Goal: Task Accomplishment & Management: Use online tool/utility

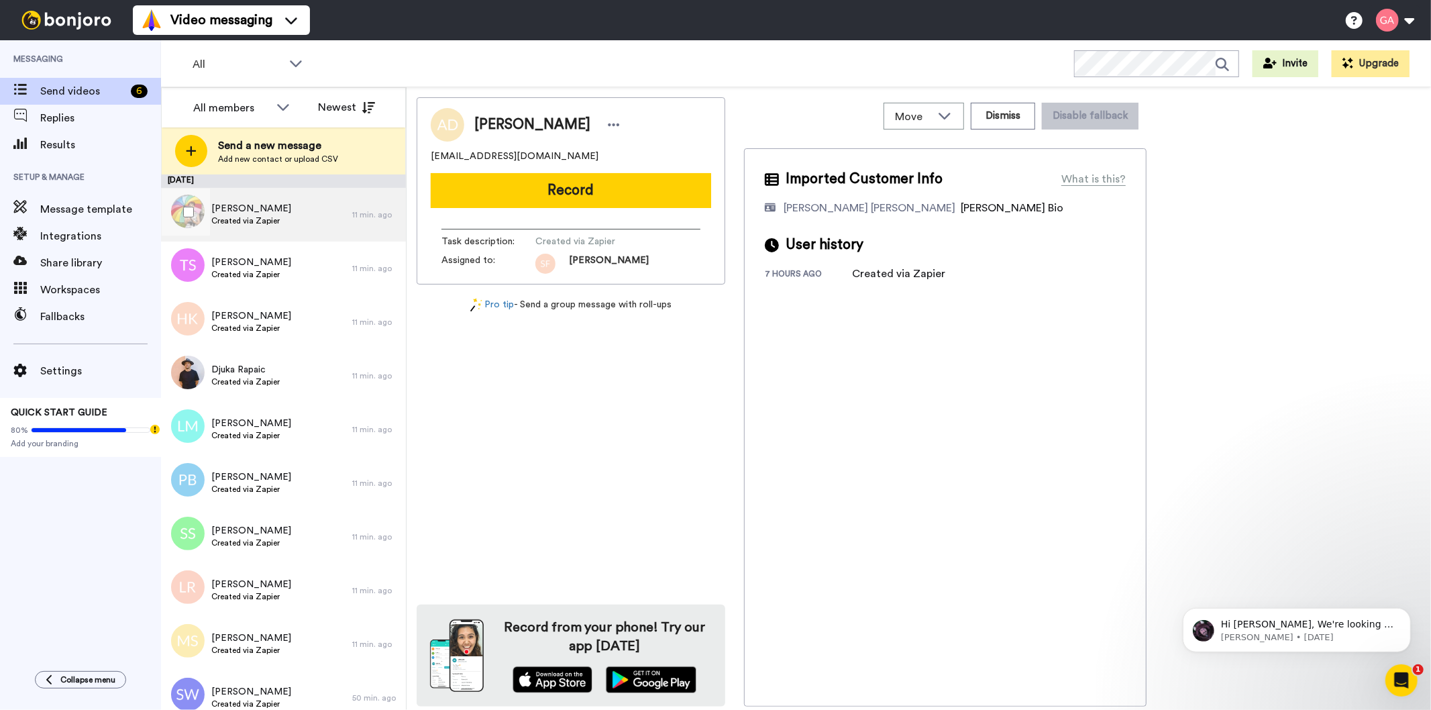
click at [251, 219] on span "Created via Zapier" at bounding box center [251, 220] width 80 height 11
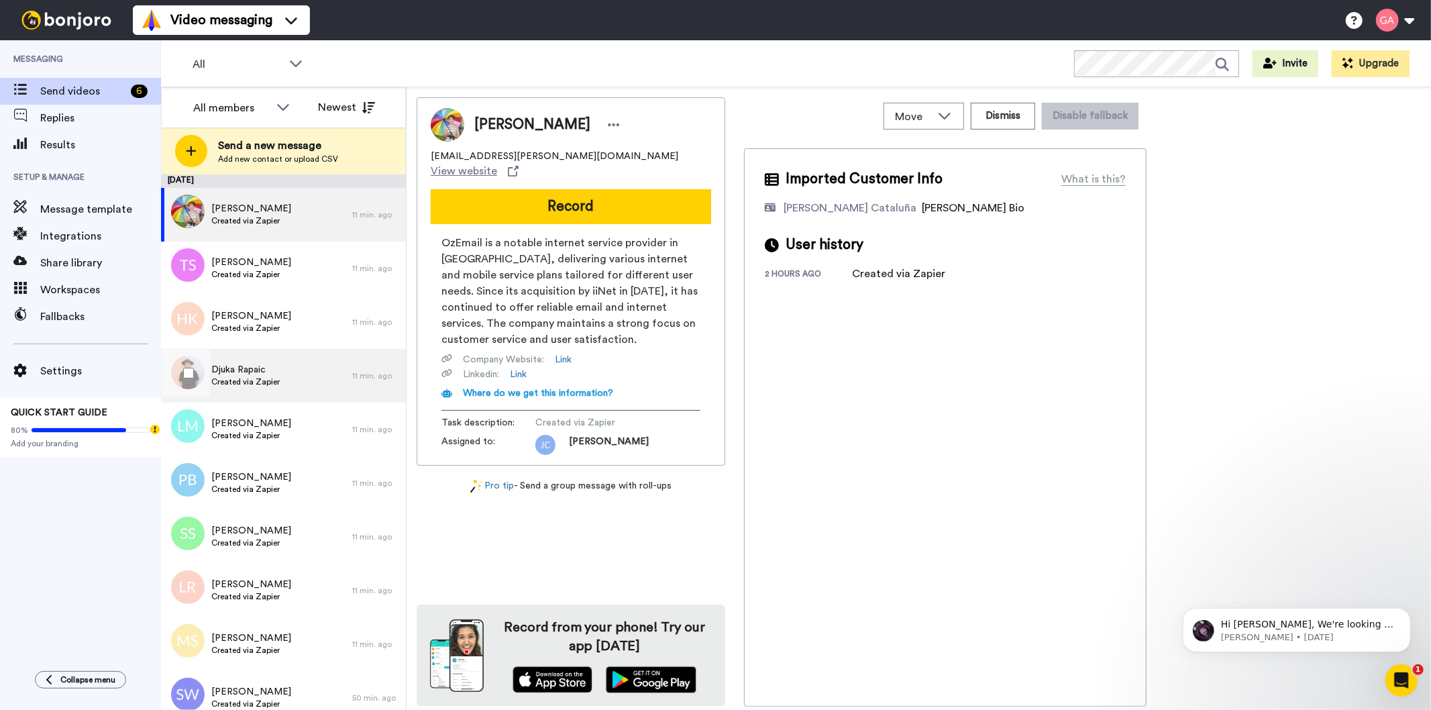
scroll to position [1, 0]
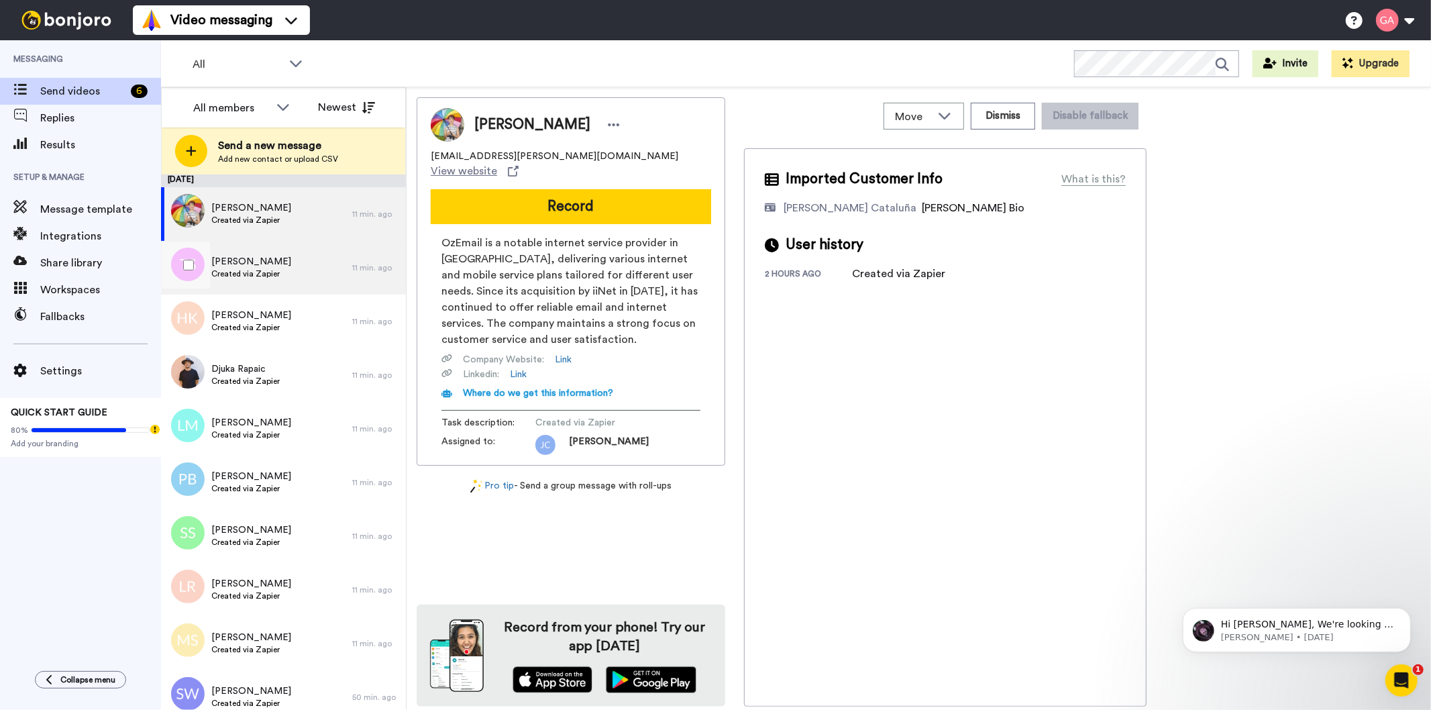
click at [256, 262] on span "[PERSON_NAME]" at bounding box center [251, 261] width 80 height 13
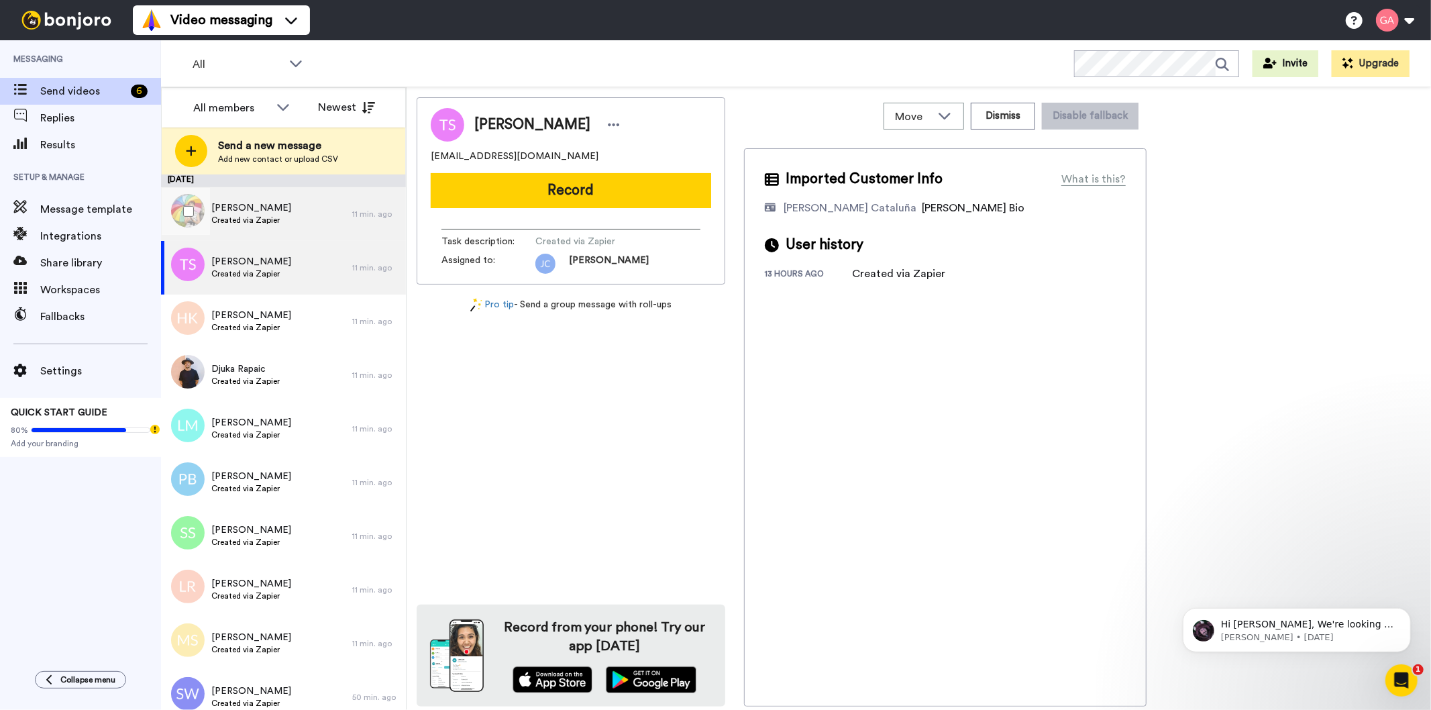
click at [266, 215] on span "Created via Zapier" at bounding box center [251, 220] width 80 height 11
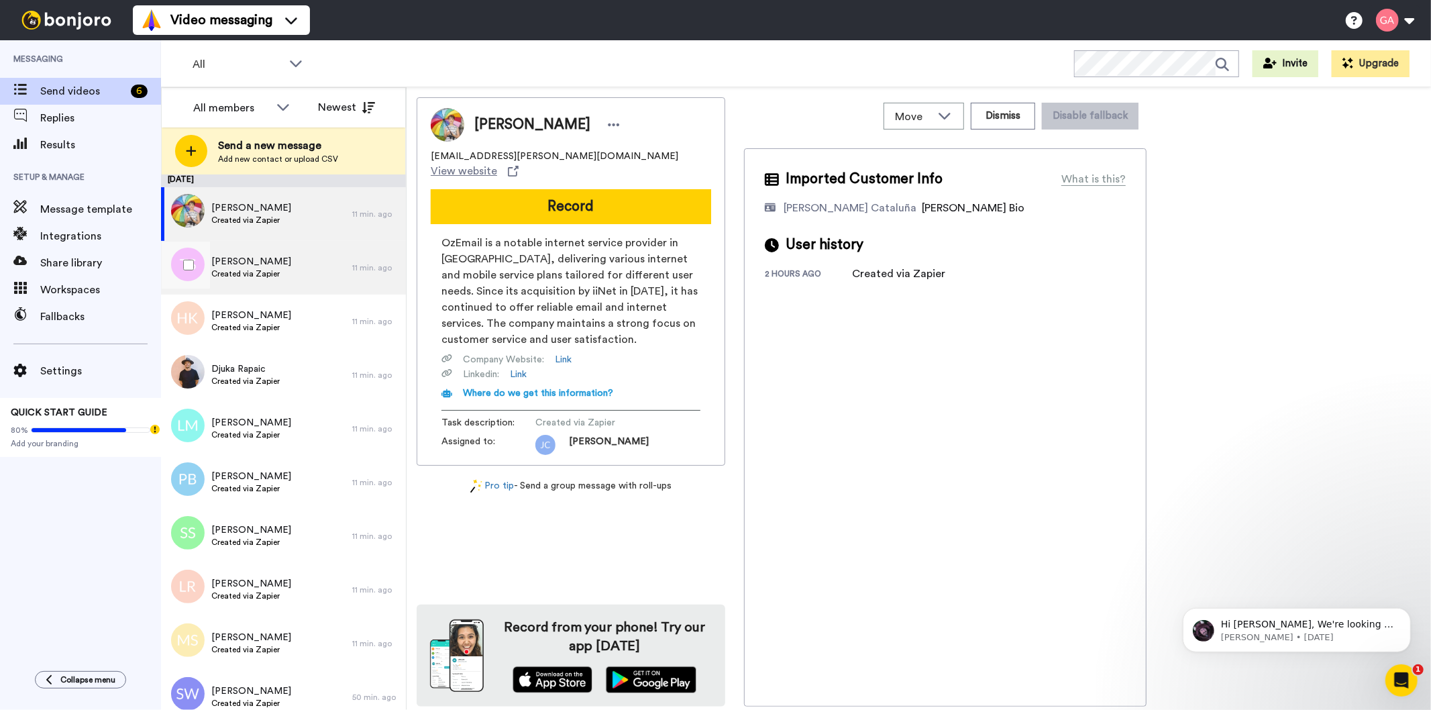
click at [268, 272] on span "Created via Zapier" at bounding box center [251, 273] width 80 height 11
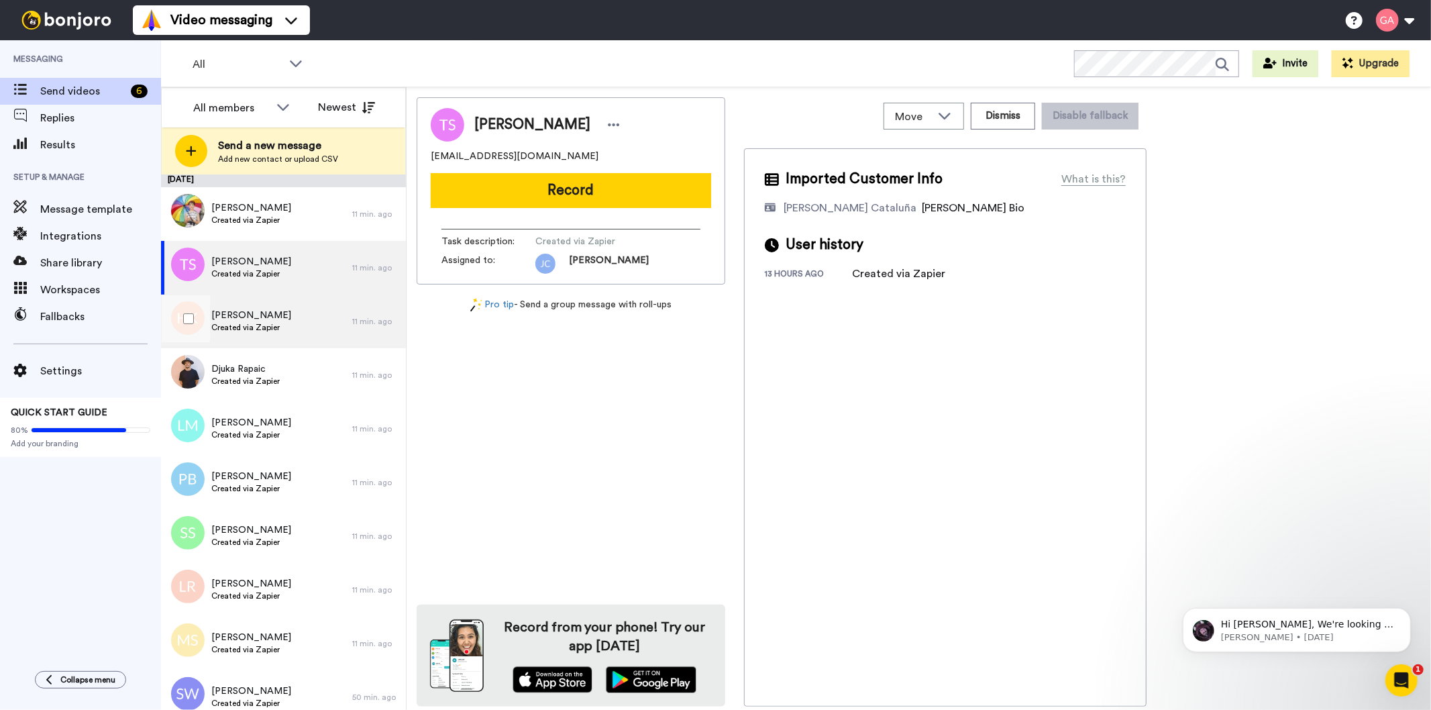
click at [270, 314] on span "[PERSON_NAME]" at bounding box center [251, 315] width 80 height 13
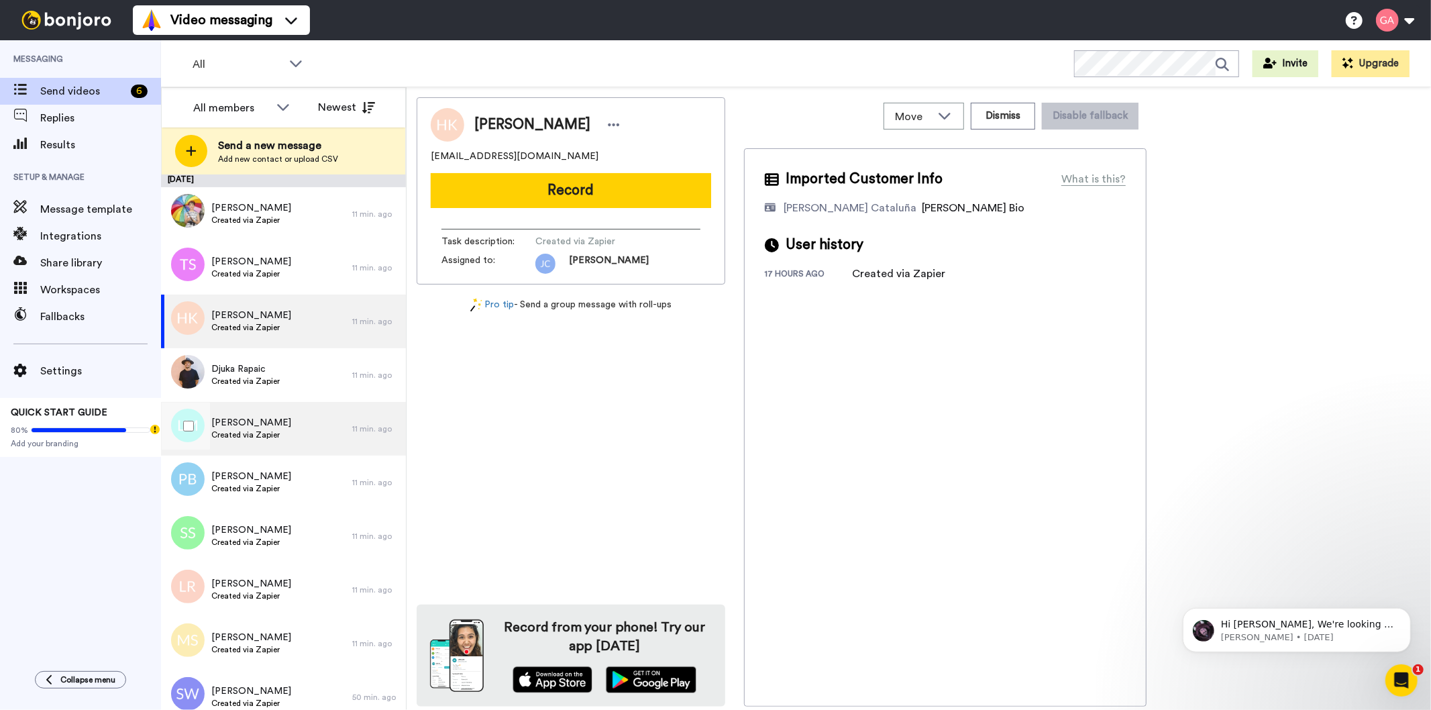
scroll to position [75, 0]
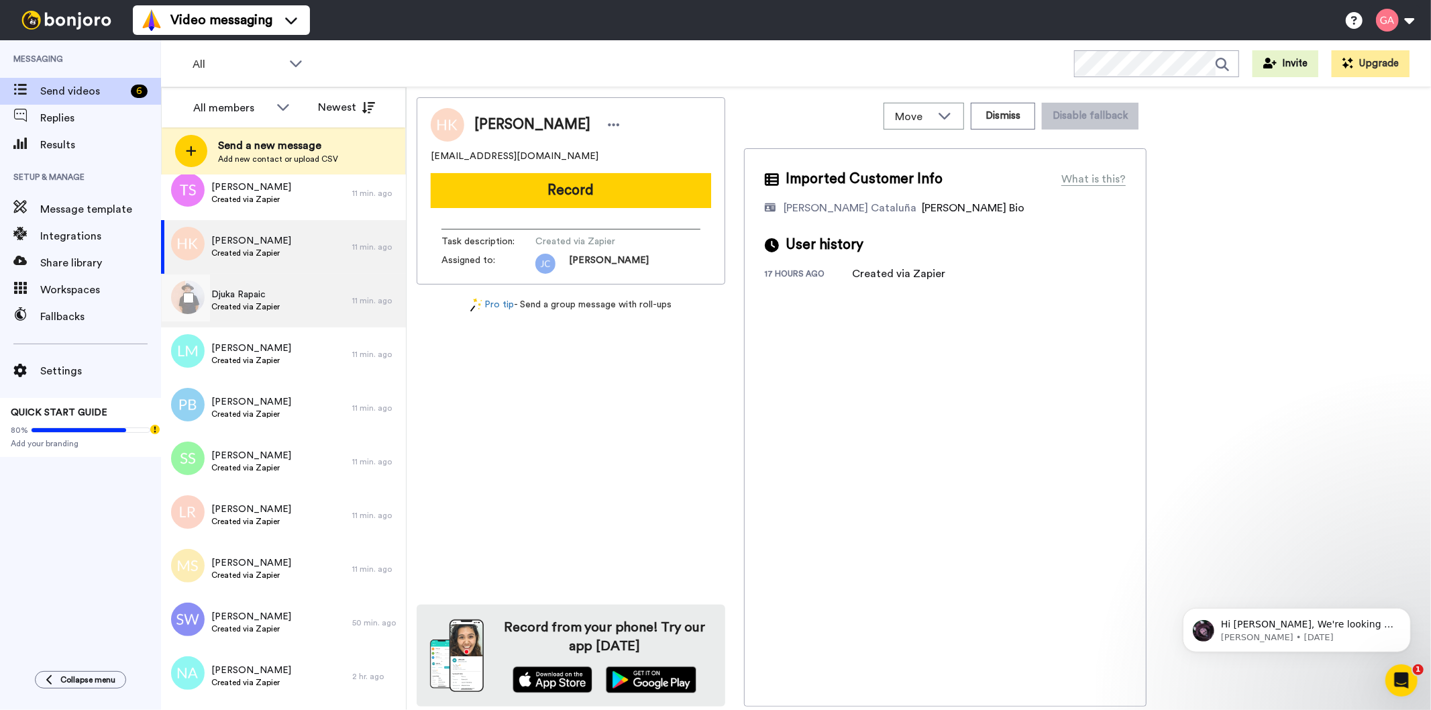
click at [267, 299] on span "Djuka Rapaic" at bounding box center [245, 294] width 68 height 13
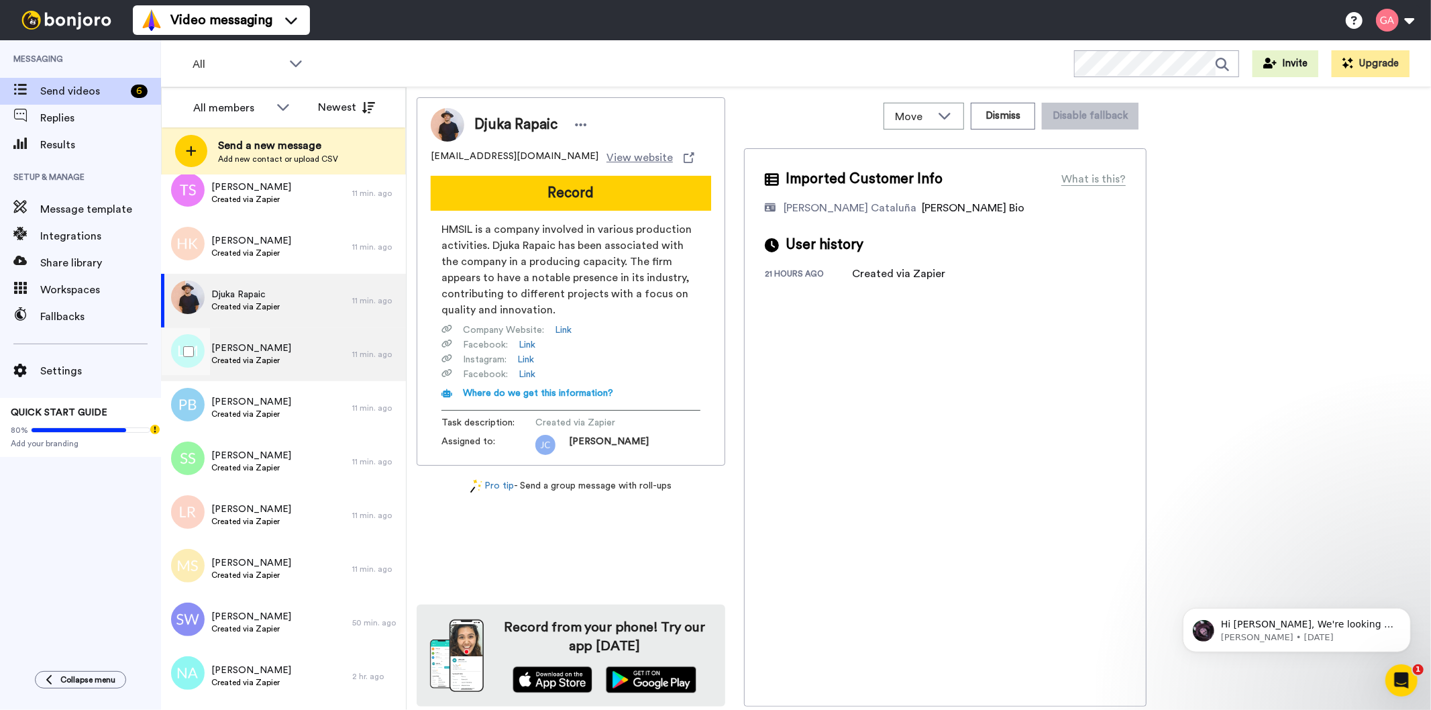
click at [260, 362] on span "Created via Zapier" at bounding box center [251, 360] width 80 height 11
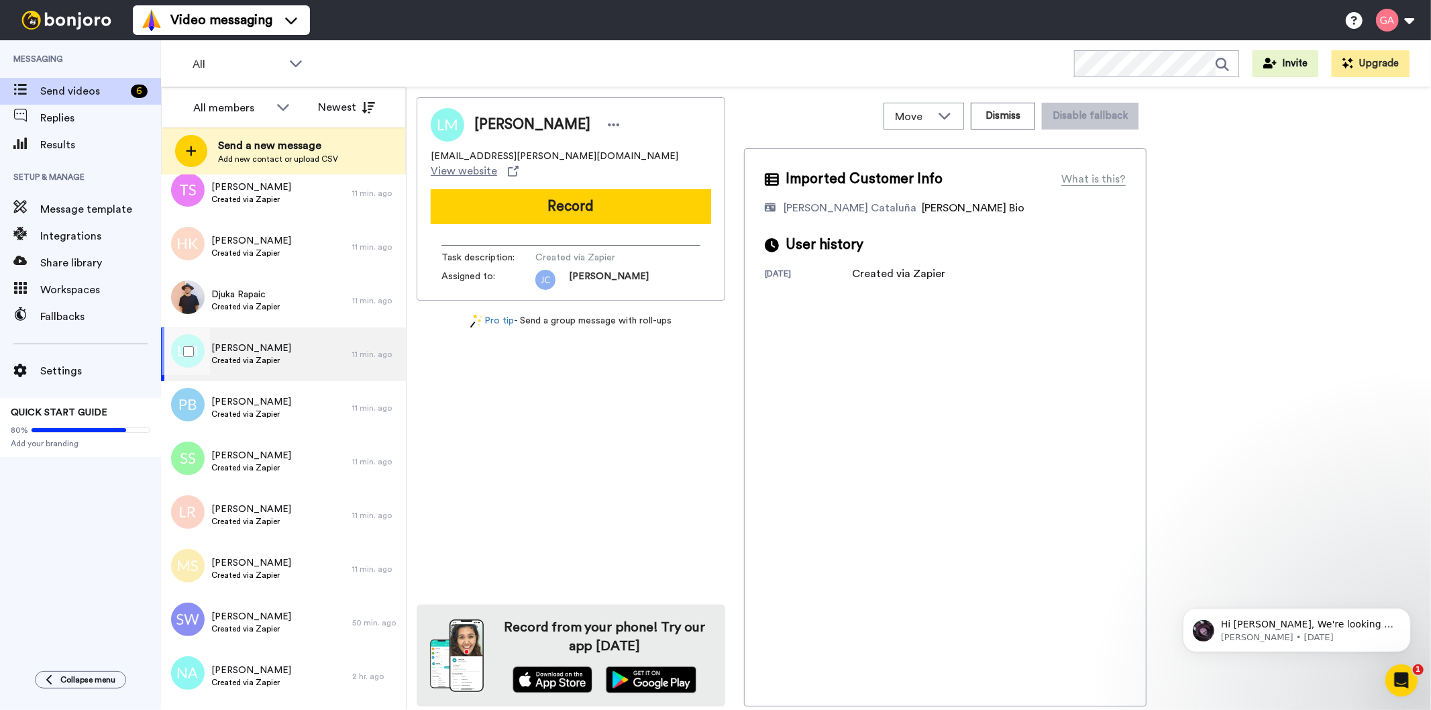
scroll to position [224, 0]
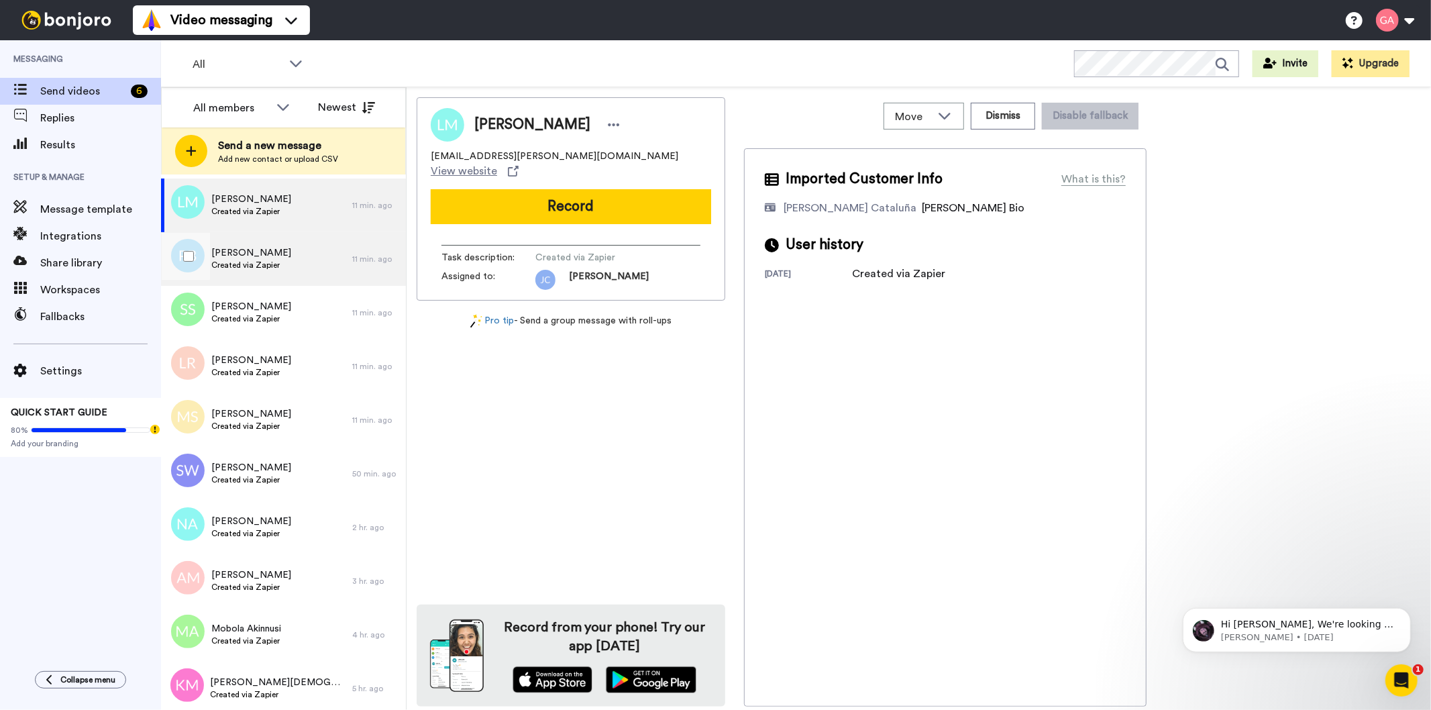
click at [250, 263] on span "Created via Zapier" at bounding box center [251, 265] width 80 height 11
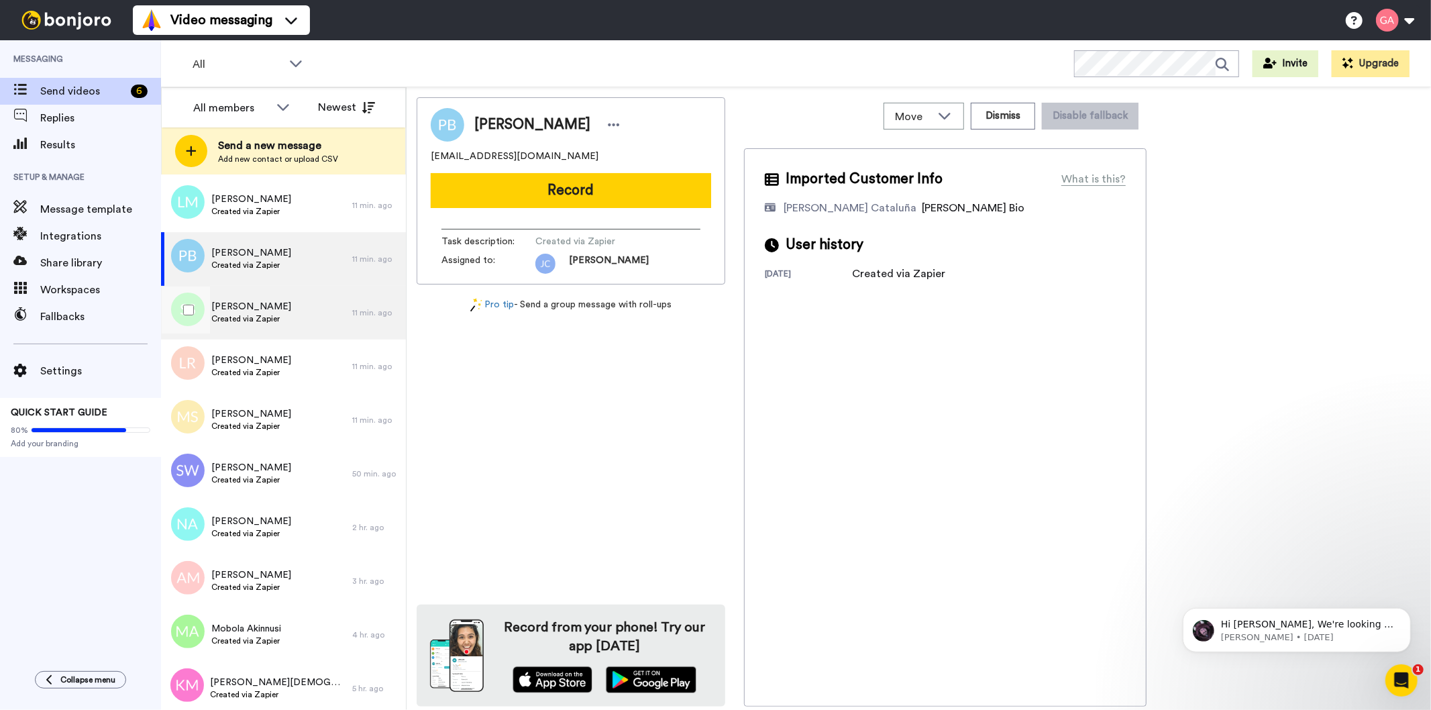
click at [245, 313] on span "Created via Zapier" at bounding box center [251, 318] width 80 height 11
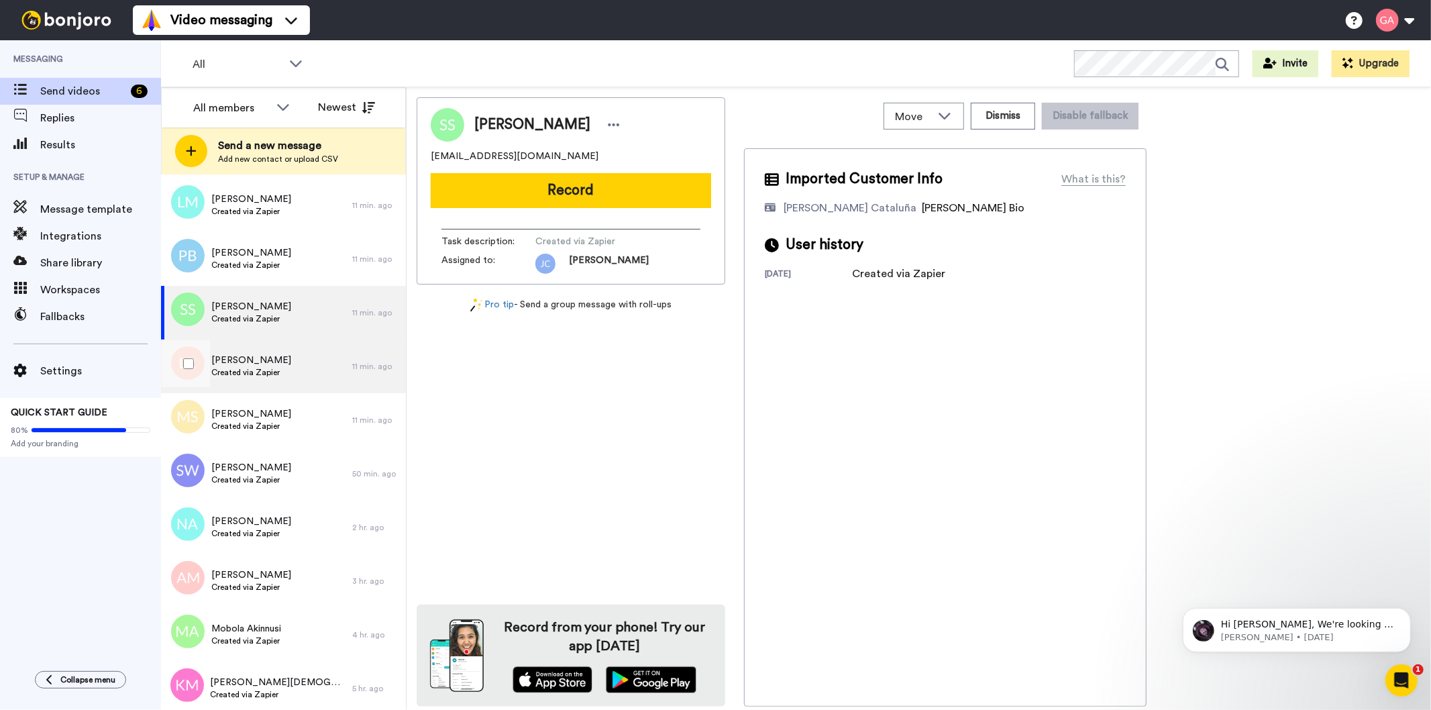
click at [240, 367] on span "Created via Zapier" at bounding box center [251, 372] width 80 height 11
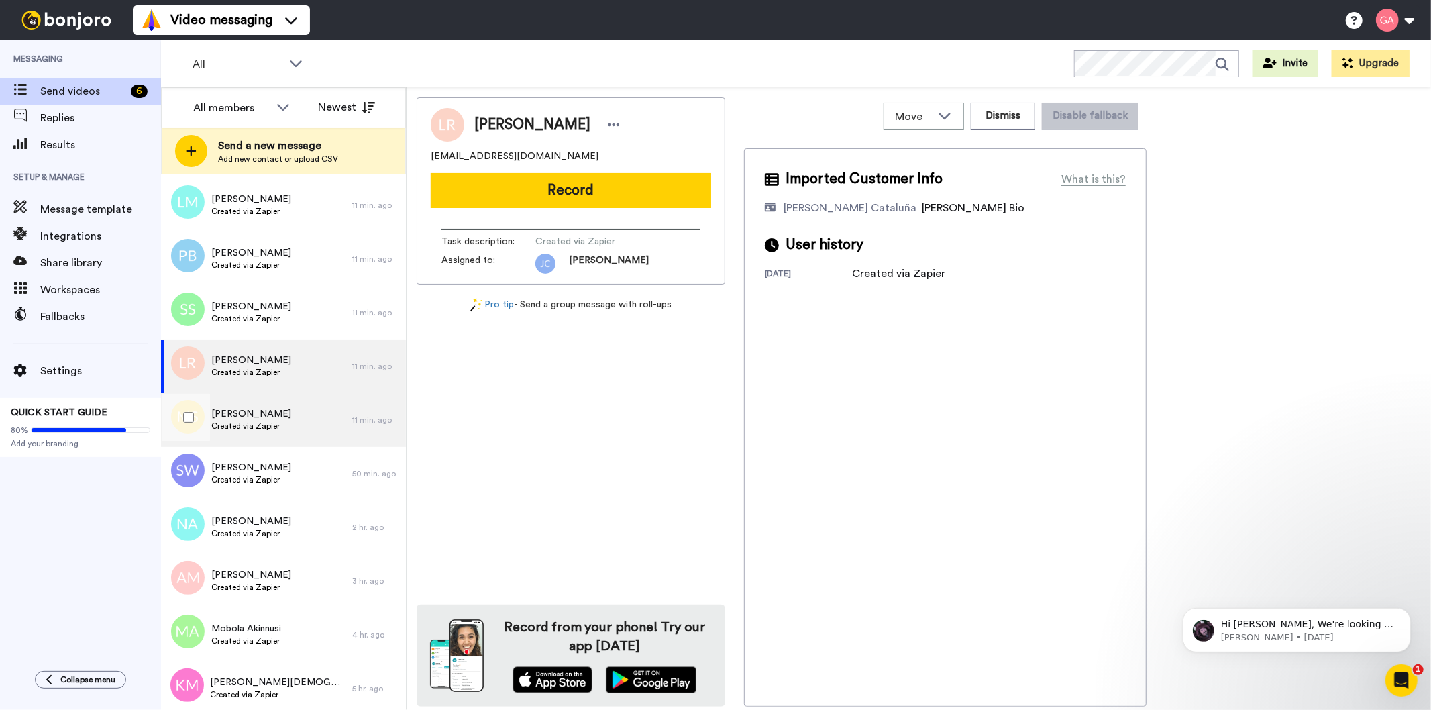
click at [245, 427] on span "Created via Zapier" at bounding box center [251, 426] width 80 height 11
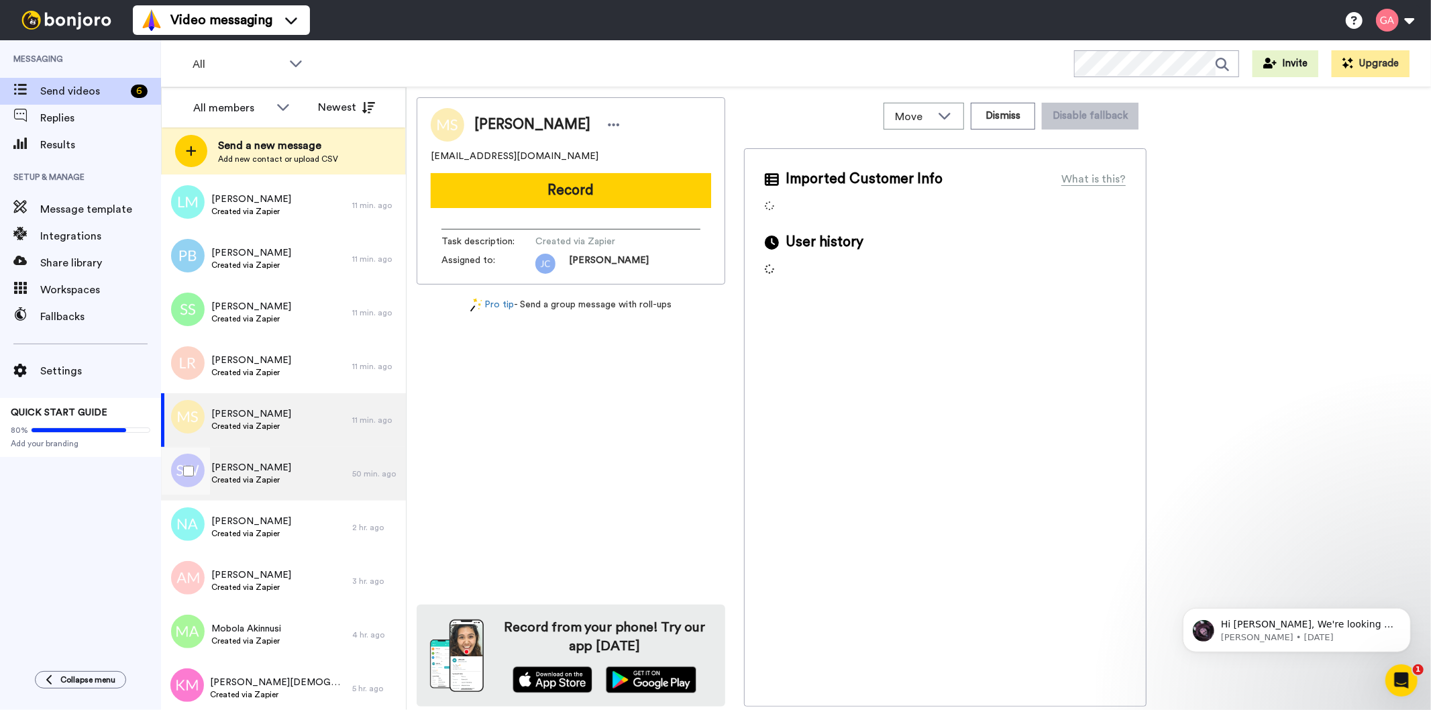
scroll to position [299, 0]
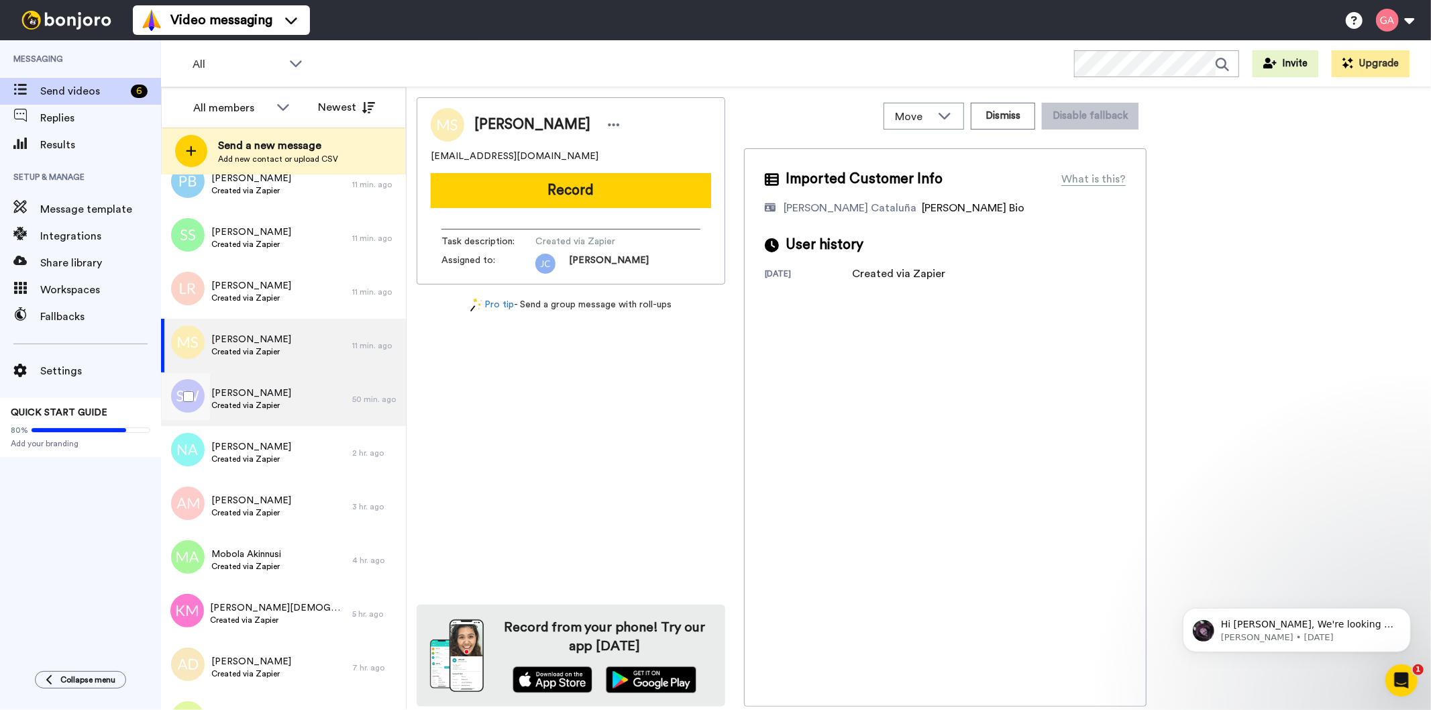
click at [275, 404] on span "Created via Zapier" at bounding box center [251, 405] width 80 height 11
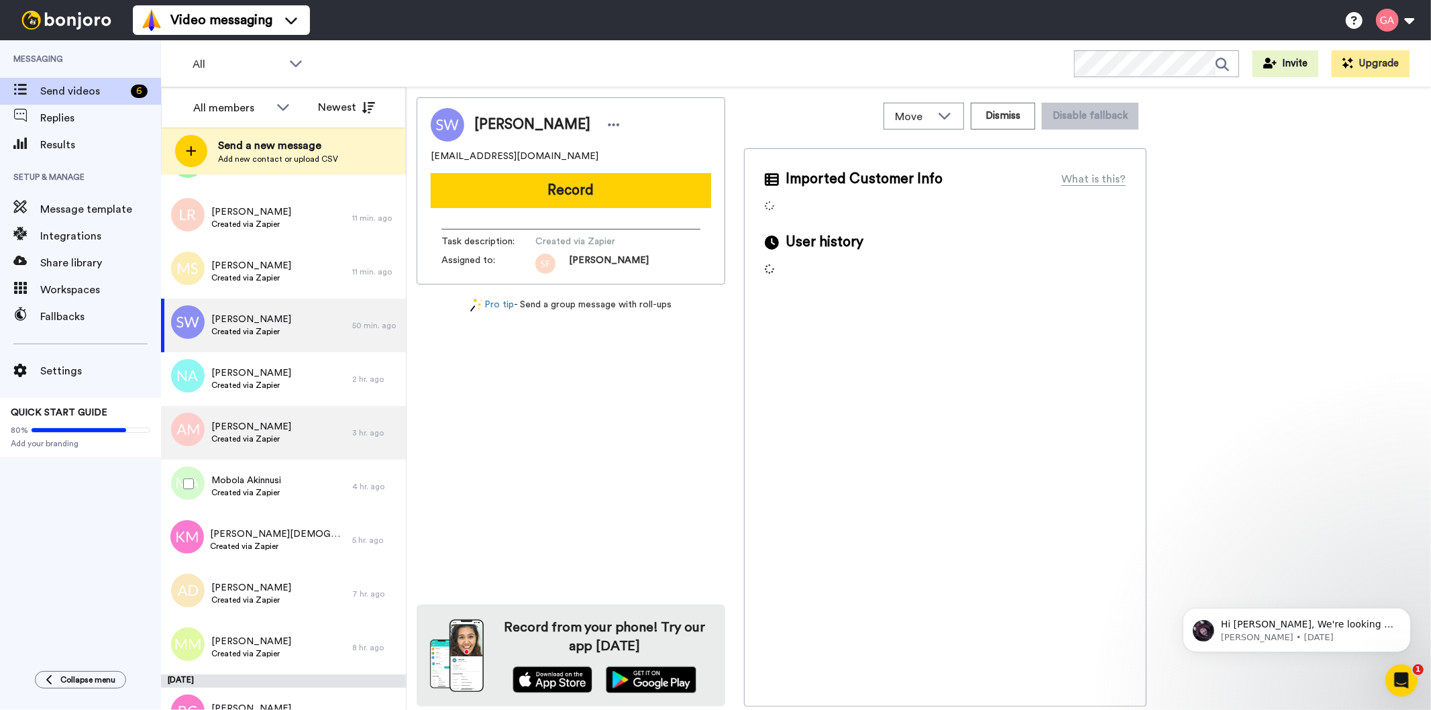
scroll to position [373, 0]
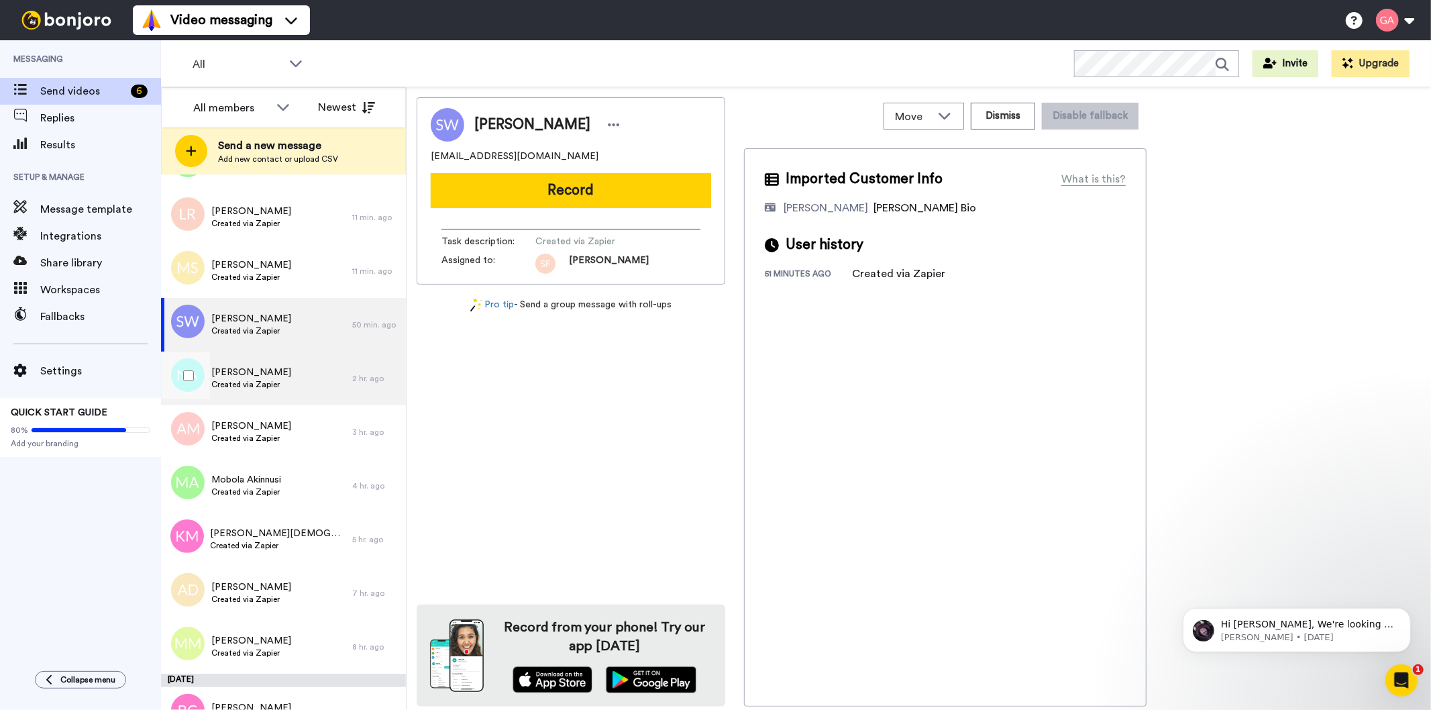
click at [272, 370] on span "[PERSON_NAME]" at bounding box center [251, 372] width 80 height 13
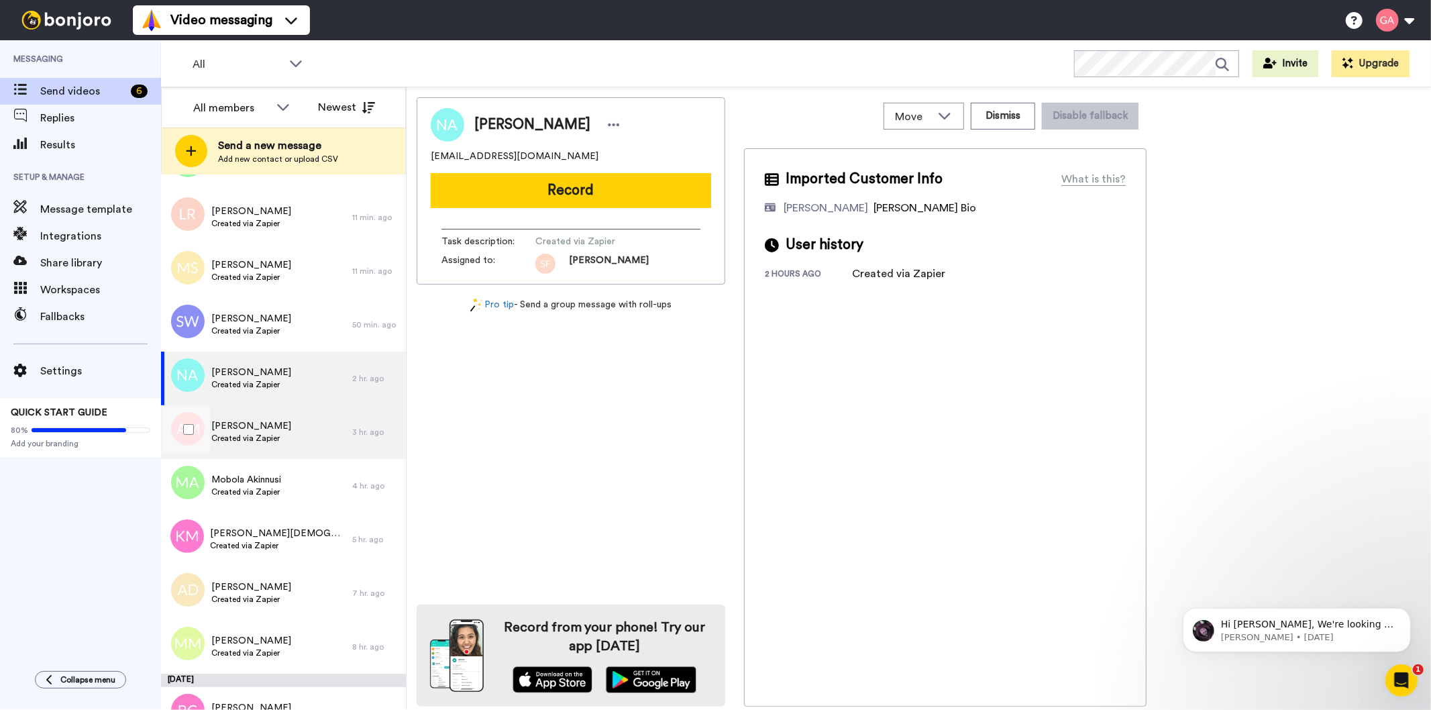
click at [266, 443] on span "Created via Zapier" at bounding box center [251, 438] width 80 height 11
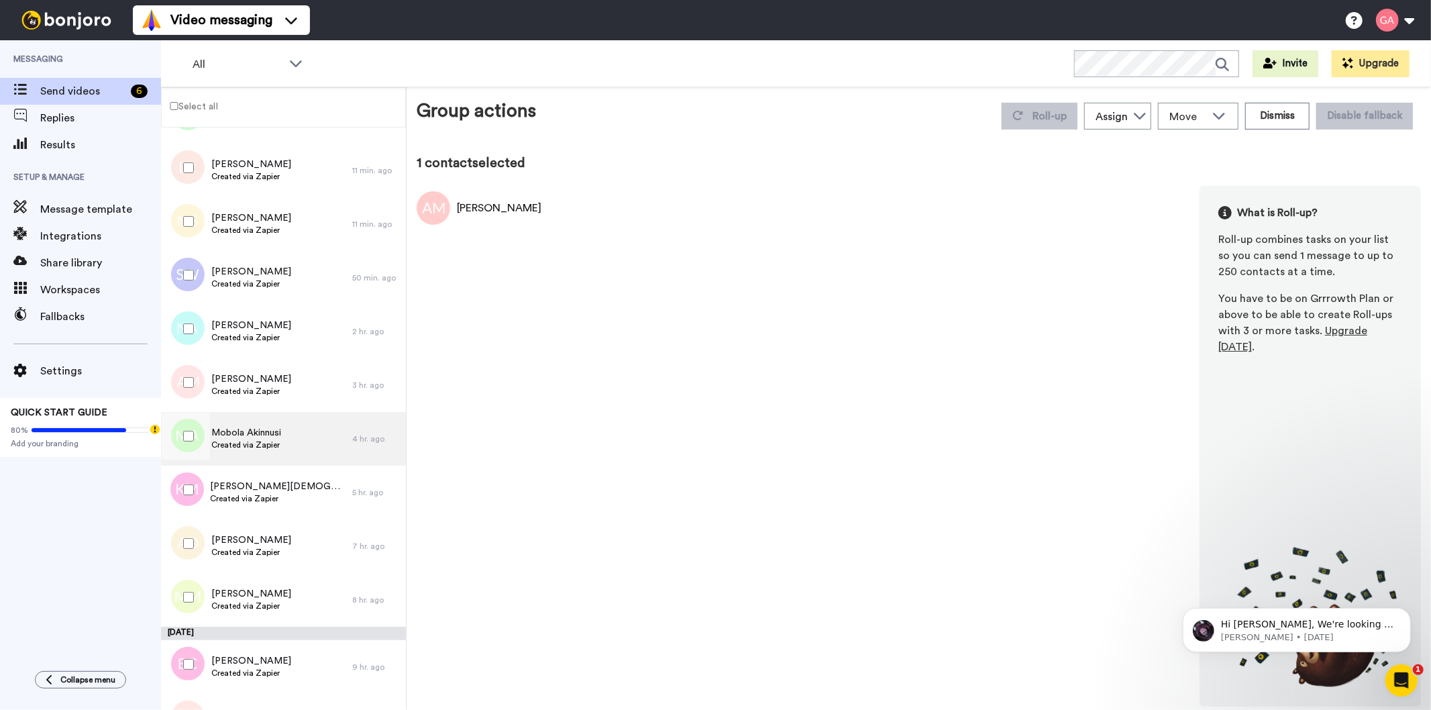
click at [244, 444] on span "Created via Zapier" at bounding box center [246, 445] width 70 height 11
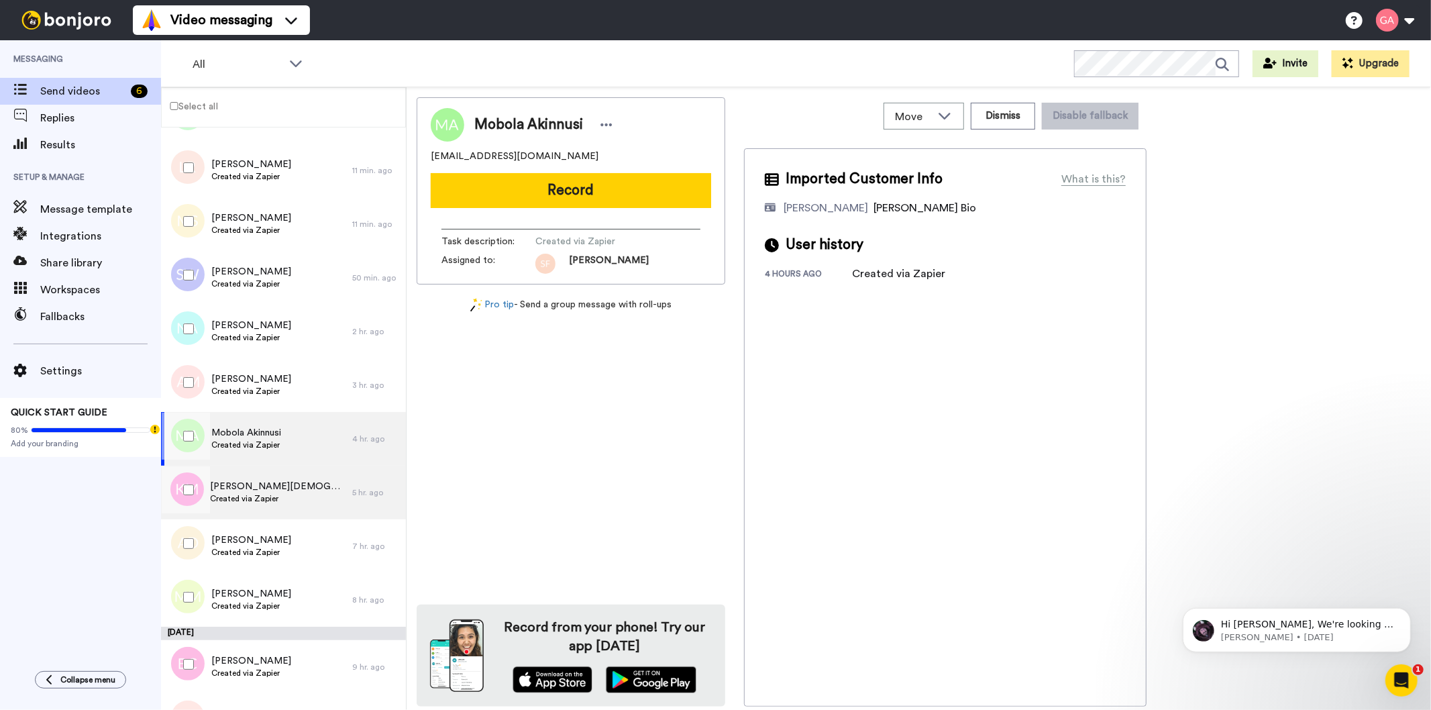
click at [259, 493] on span "Created via Zapier" at bounding box center [278, 498] width 135 height 11
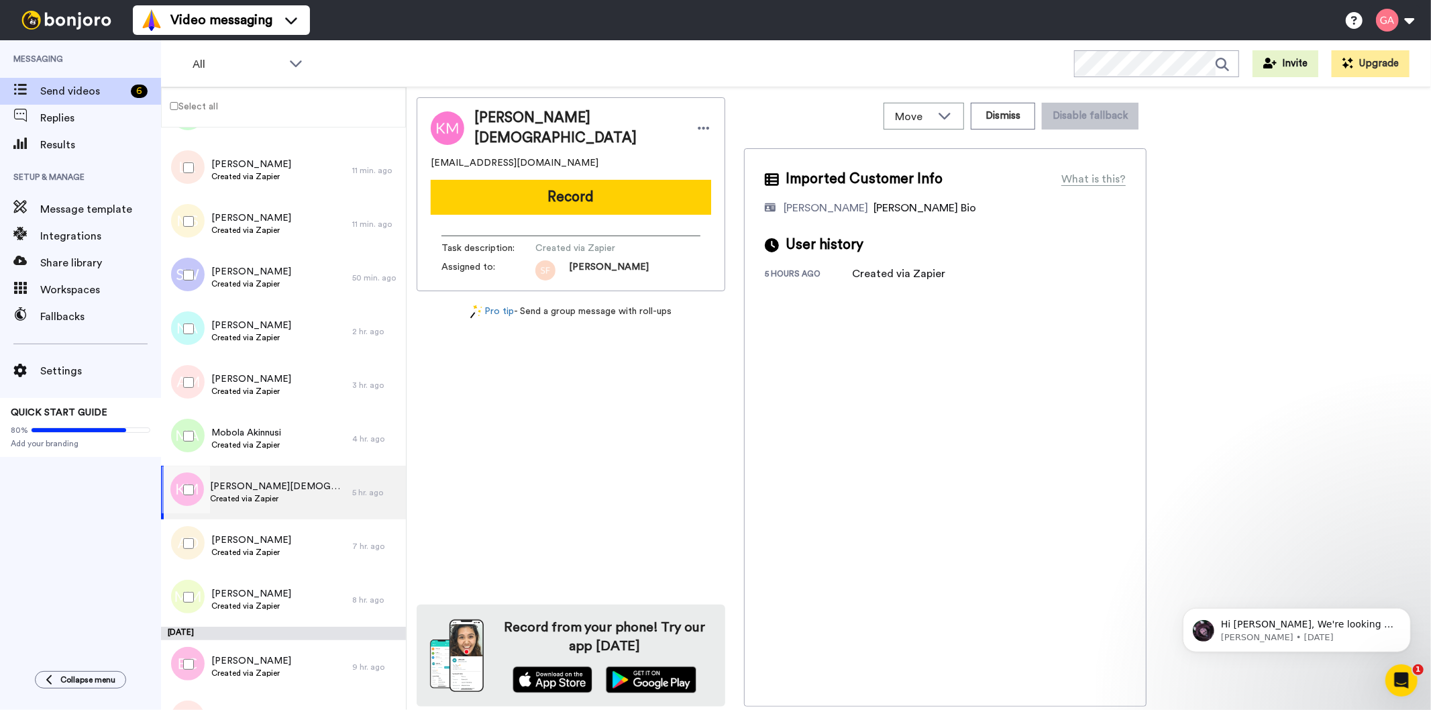
scroll to position [522, 0]
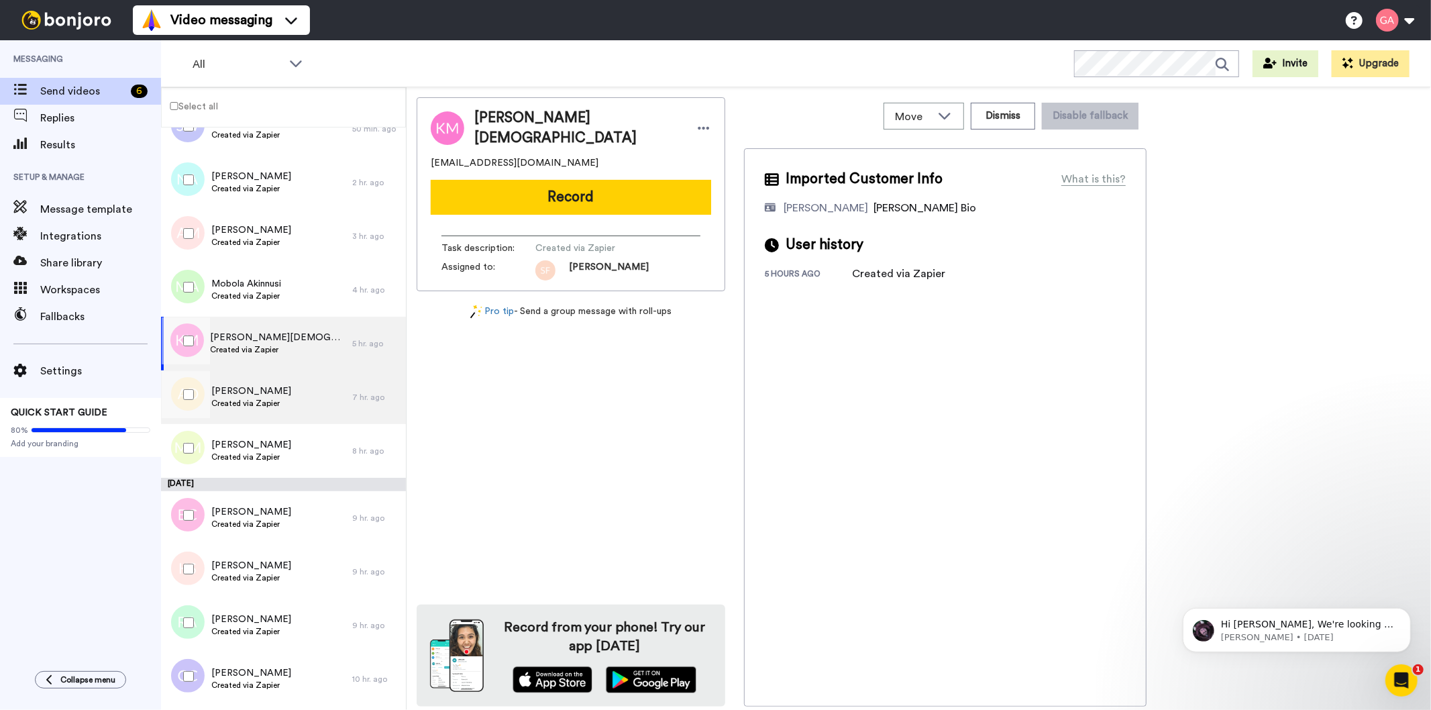
click at [265, 393] on span "[PERSON_NAME]" at bounding box center [251, 391] width 80 height 13
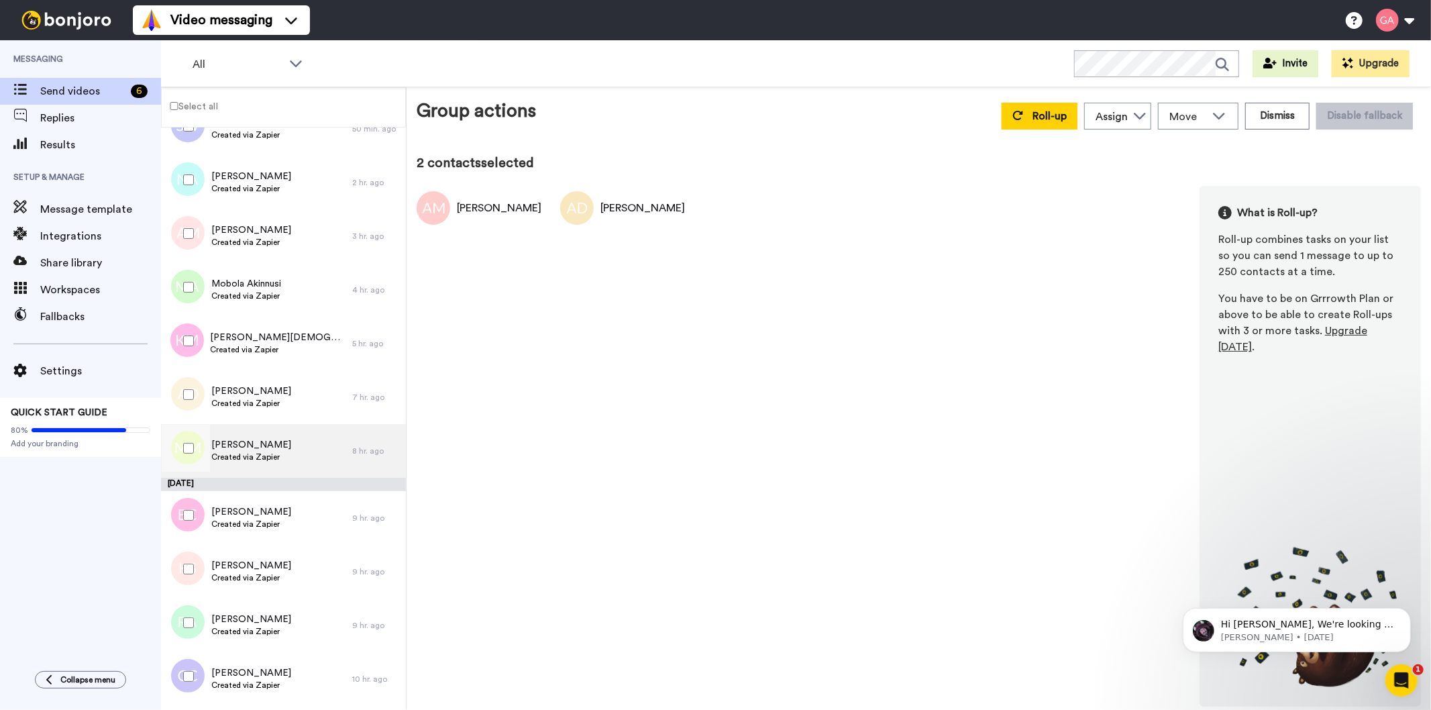
click at [285, 450] on div "[PERSON_NAME] Created via Zapier" at bounding box center [256, 451] width 191 height 54
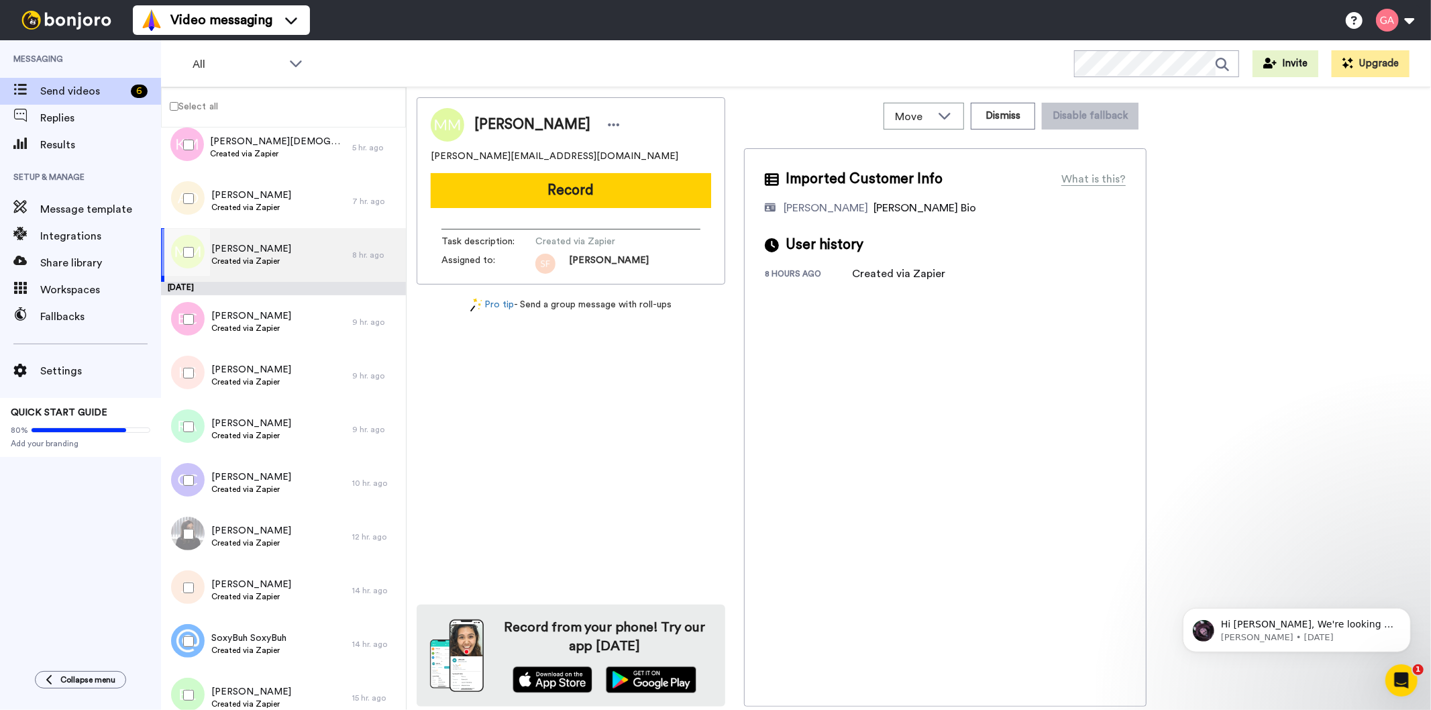
scroll to position [746, 0]
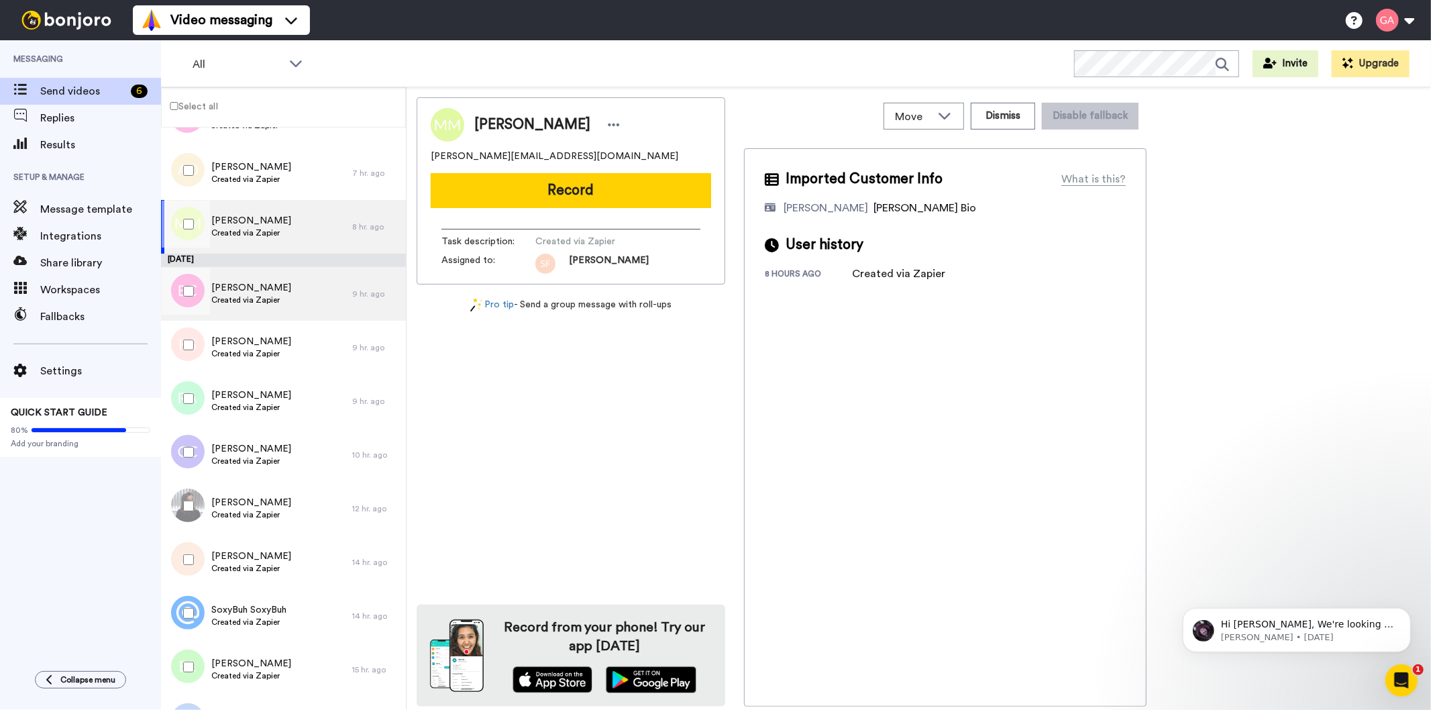
click at [259, 293] on span "[PERSON_NAME]" at bounding box center [251, 287] width 80 height 13
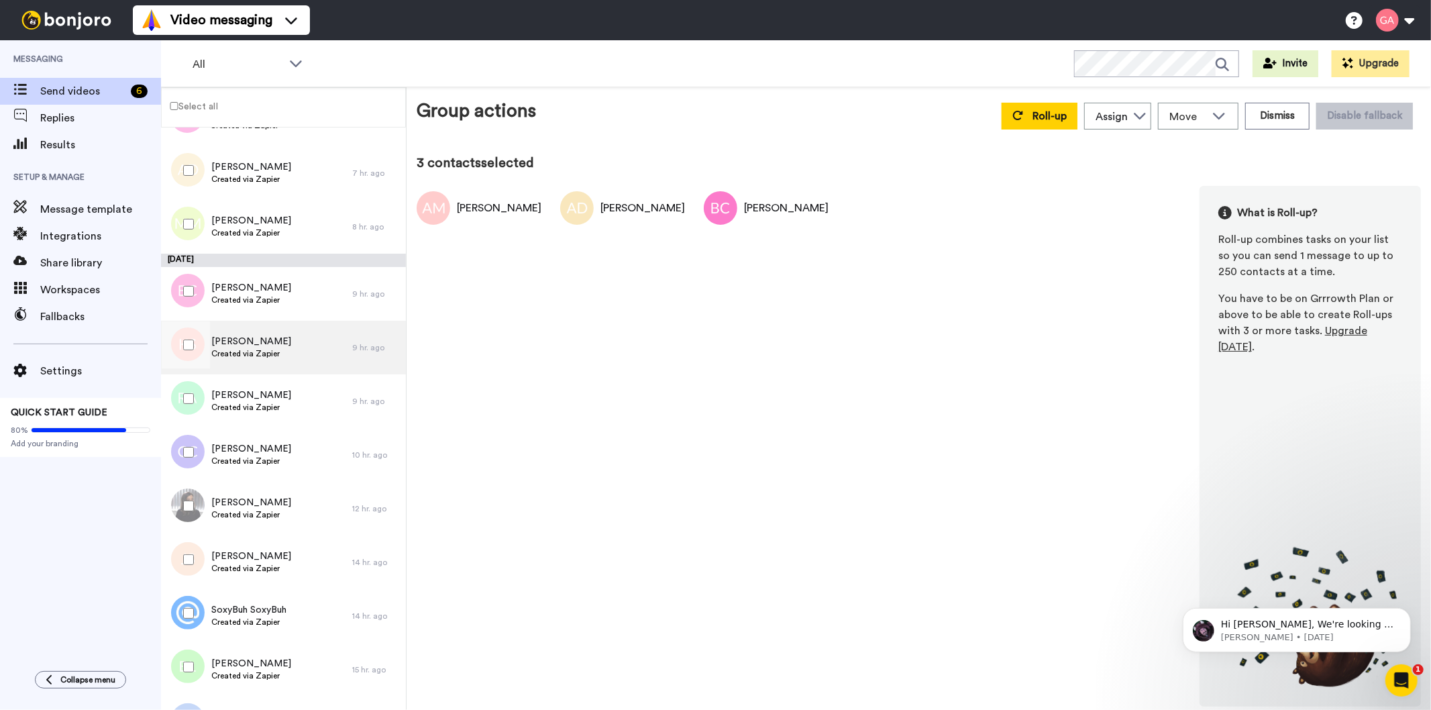
click at [260, 345] on span "[PERSON_NAME]" at bounding box center [251, 341] width 80 height 13
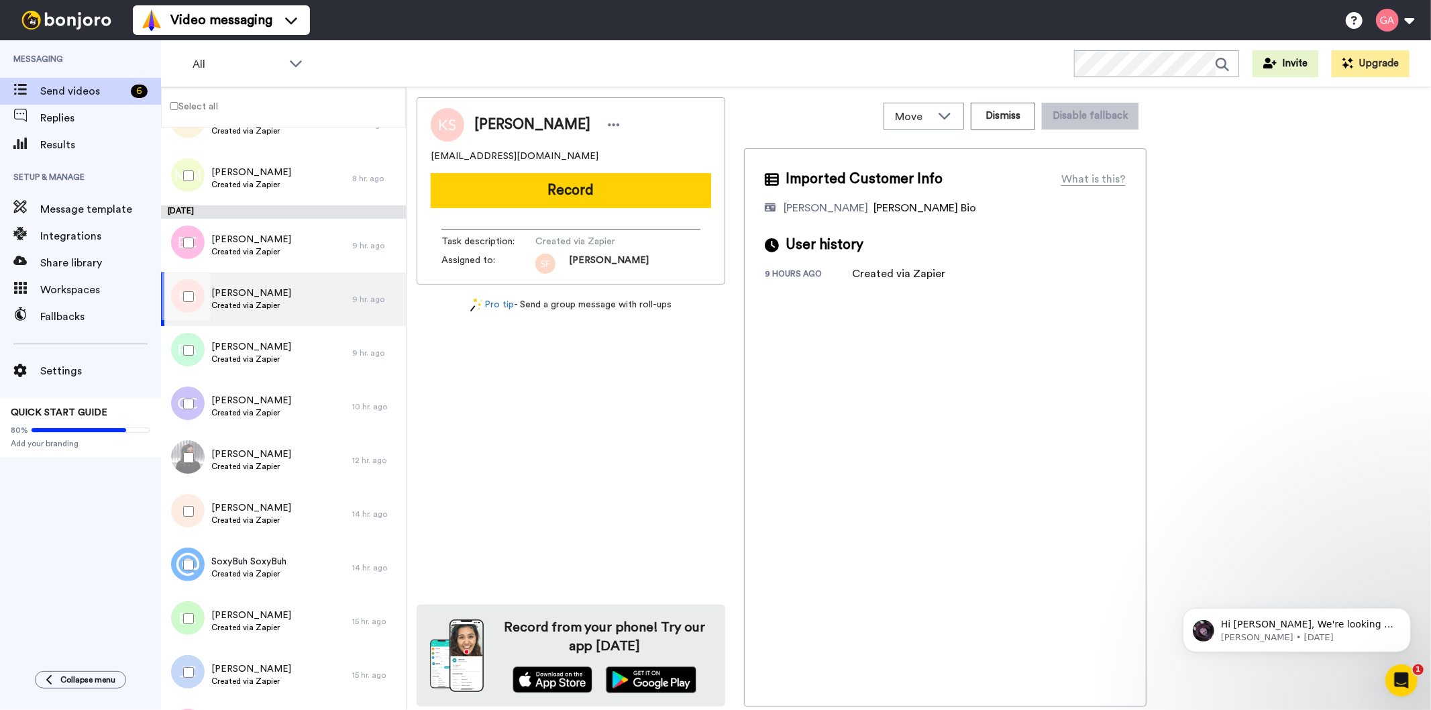
scroll to position [821, 0]
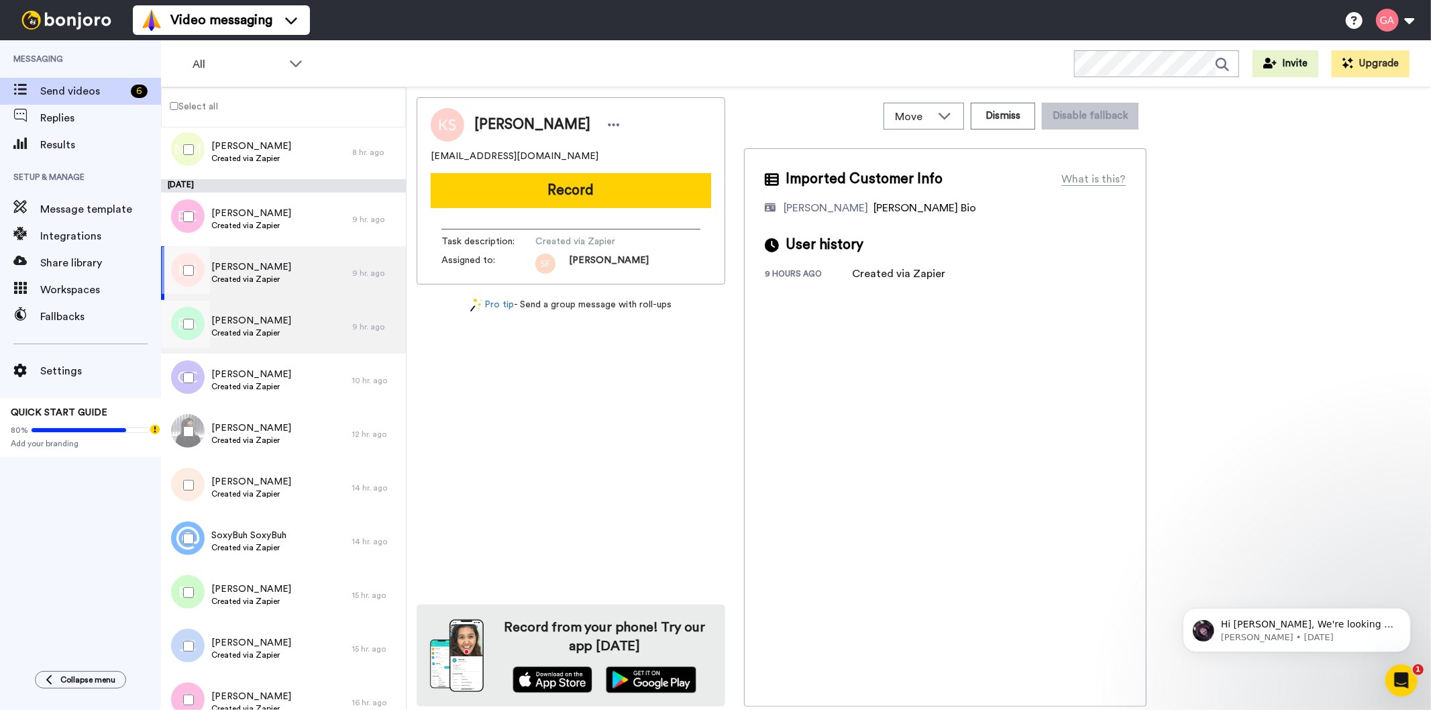
click at [262, 327] on span "Created via Zapier" at bounding box center [251, 332] width 80 height 11
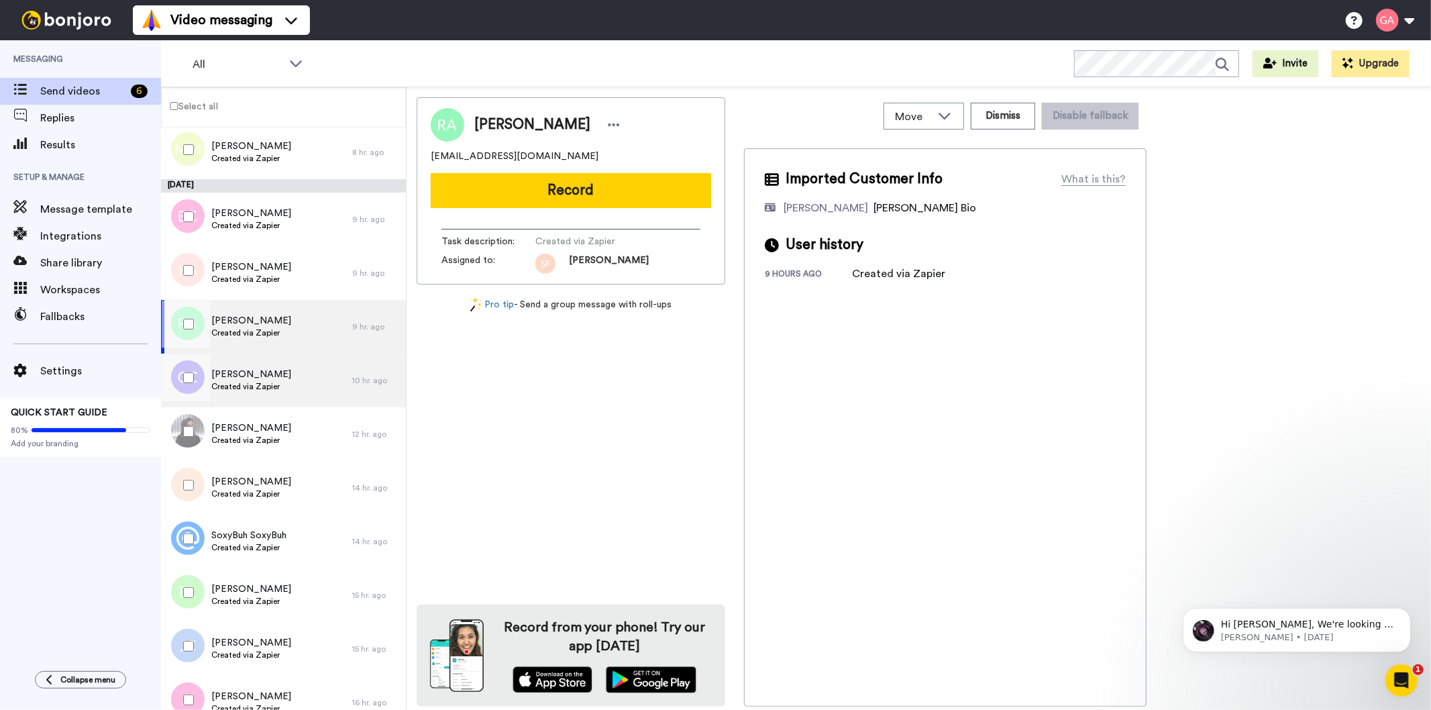
click at [262, 381] on span "Created via Zapier" at bounding box center [251, 386] width 80 height 11
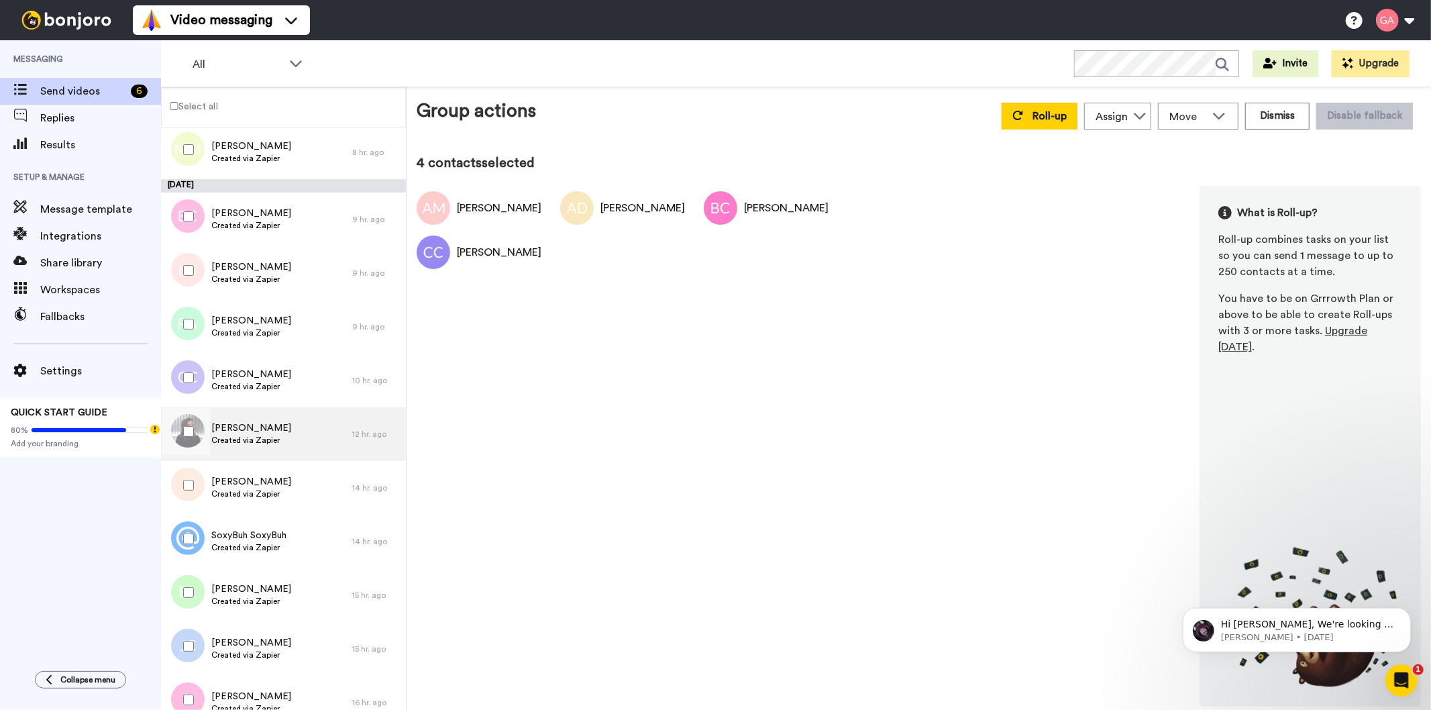
click at [260, 421] on span "[PERSON_NAME]" at bounding box center [251, 427] width 80 height 13
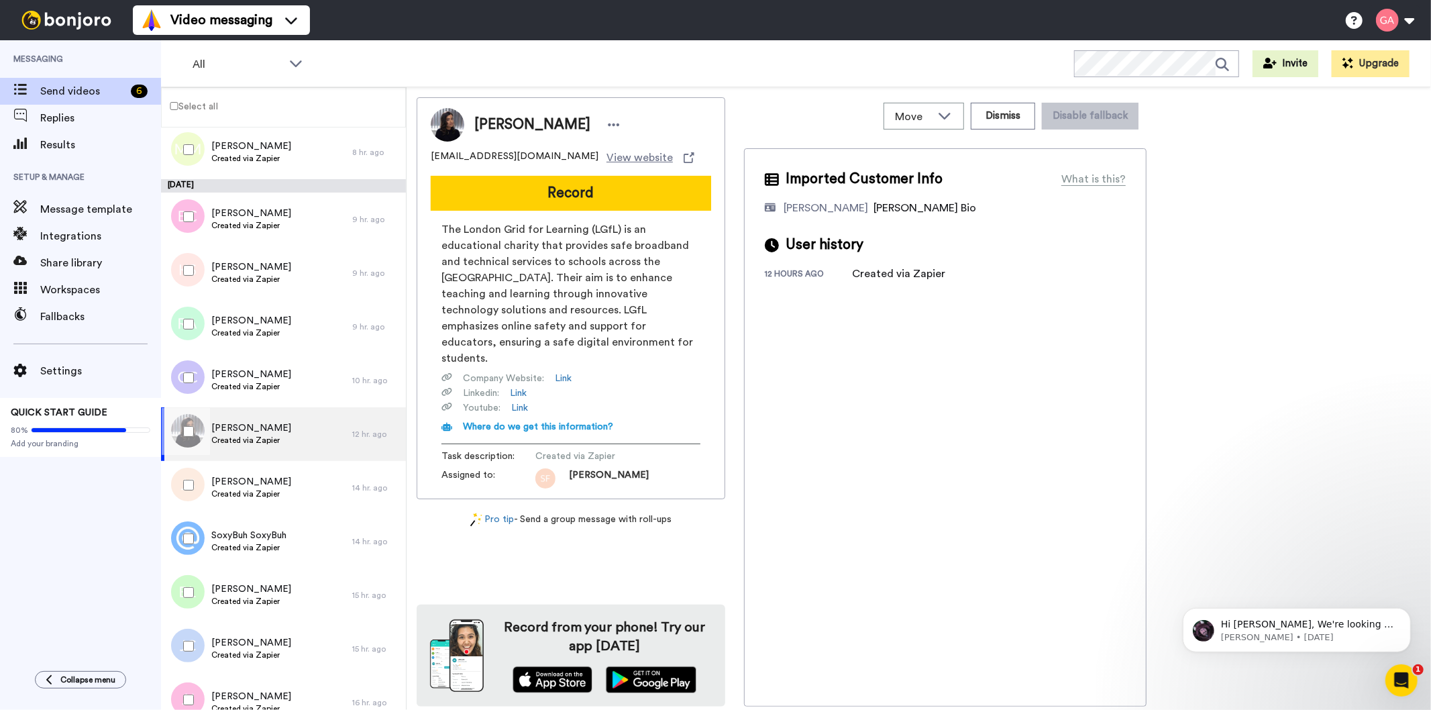
scroll to position [895, 0]
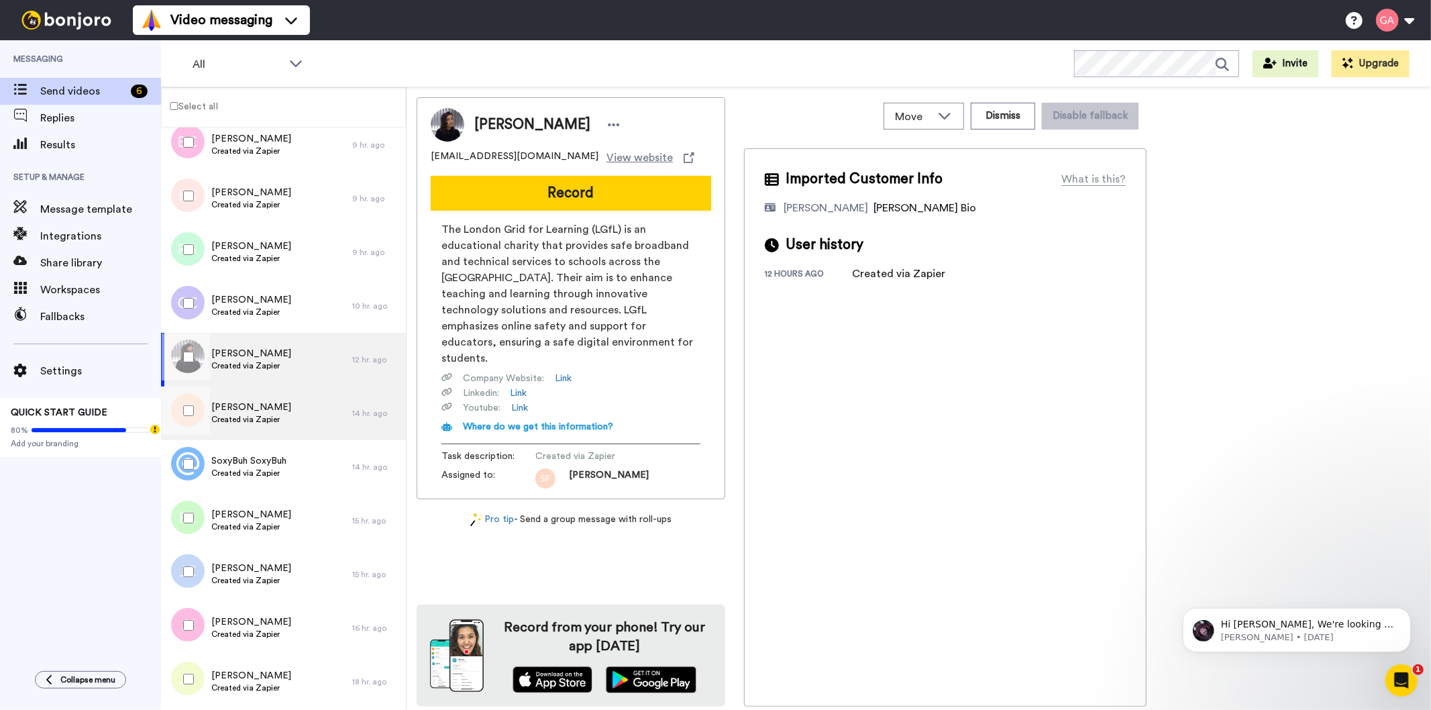
click at [263, 416] on span "Created via Zapier" at bounding box center [251, 419] width 80 height 11
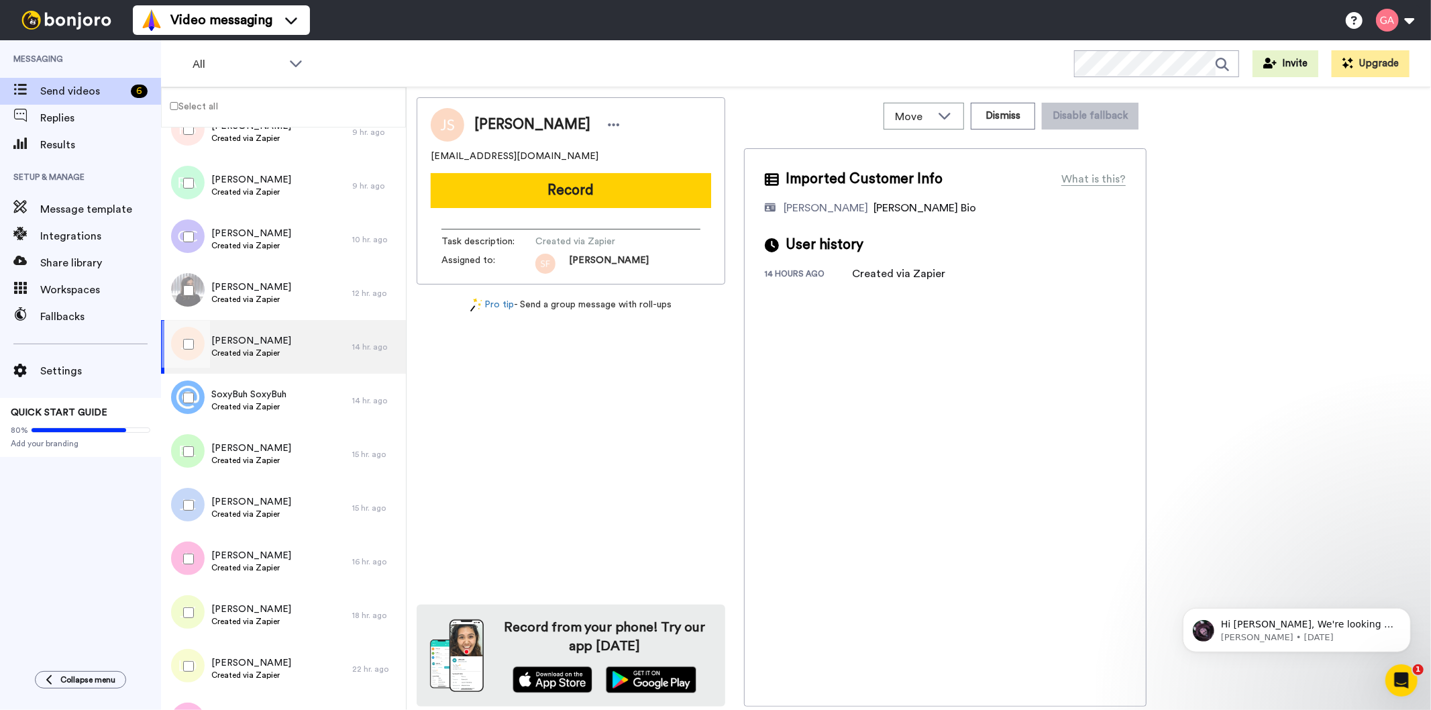
scroll to position [1044, 0]
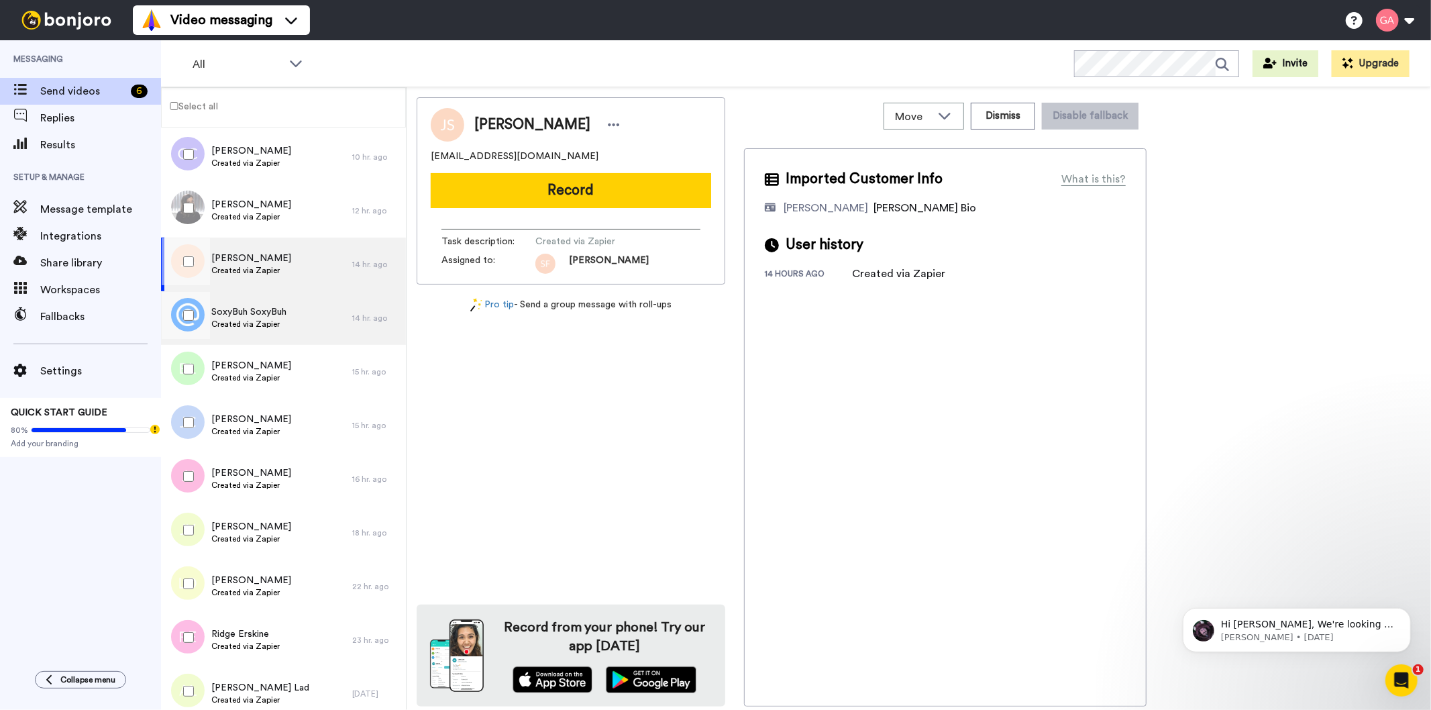
click at [263, 320] on span "Created via Zapier" at bounding box center [248, 324] width 75 height 11
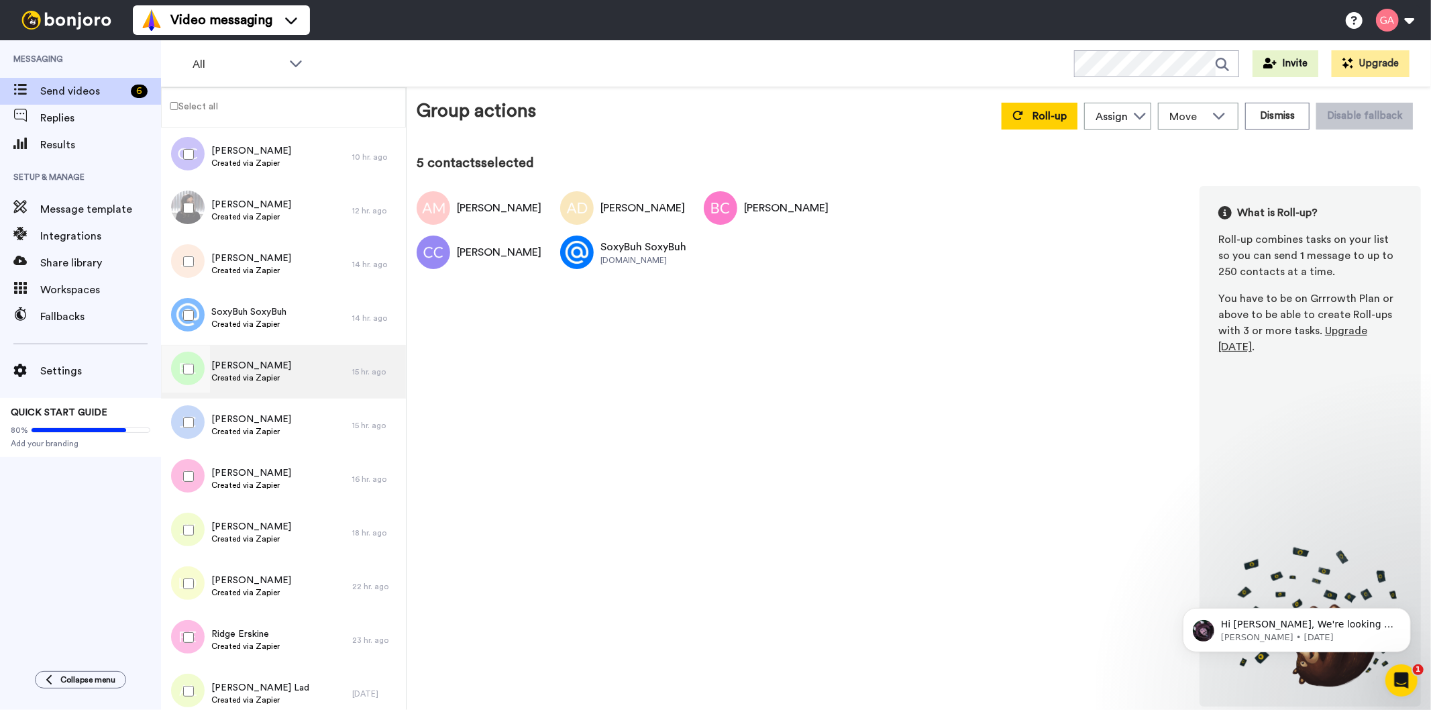
click at [303, 383] on div "[PERSON_NAME] Created via Zapier" at bounding box center [256, 372] width 191 height 54
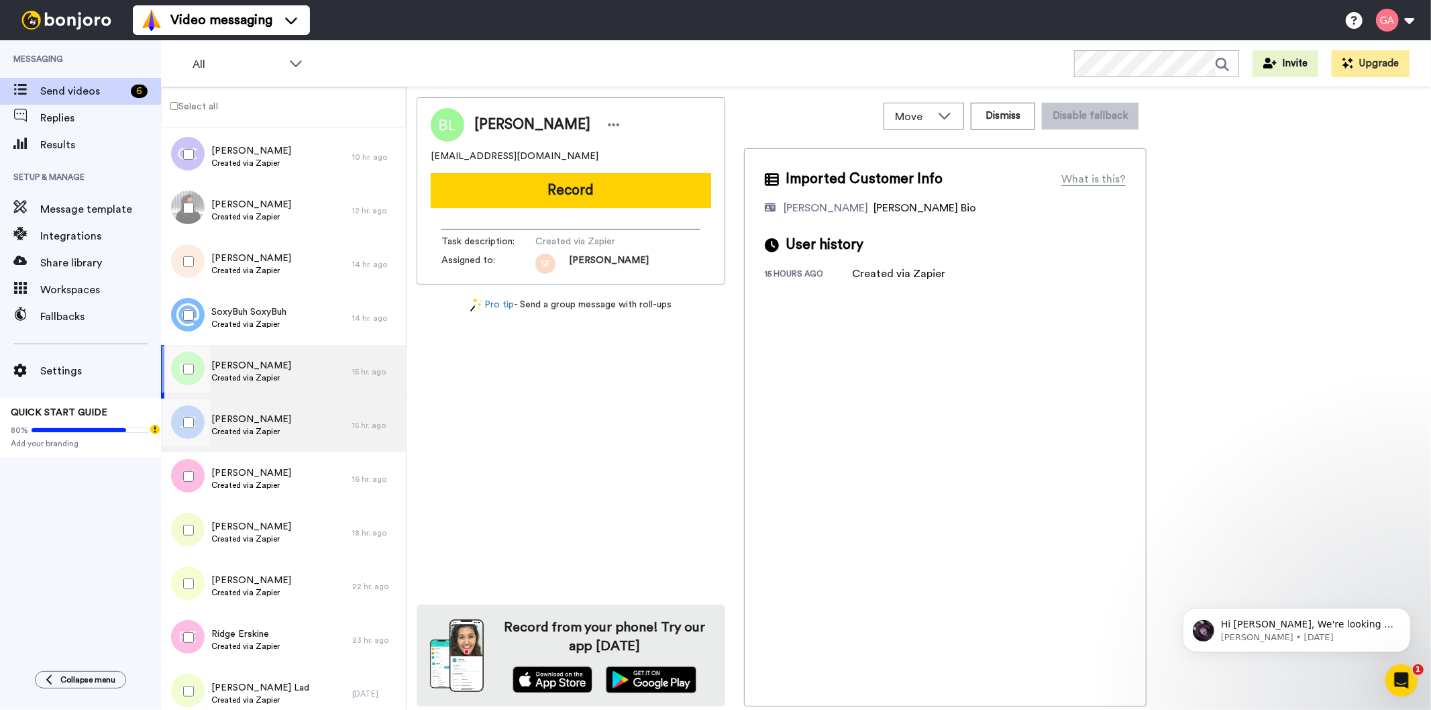
click at [289, 425] on div "[PERSON_NAME] Created via Zapier" at bounding box center [256, 426] width 191 height 54
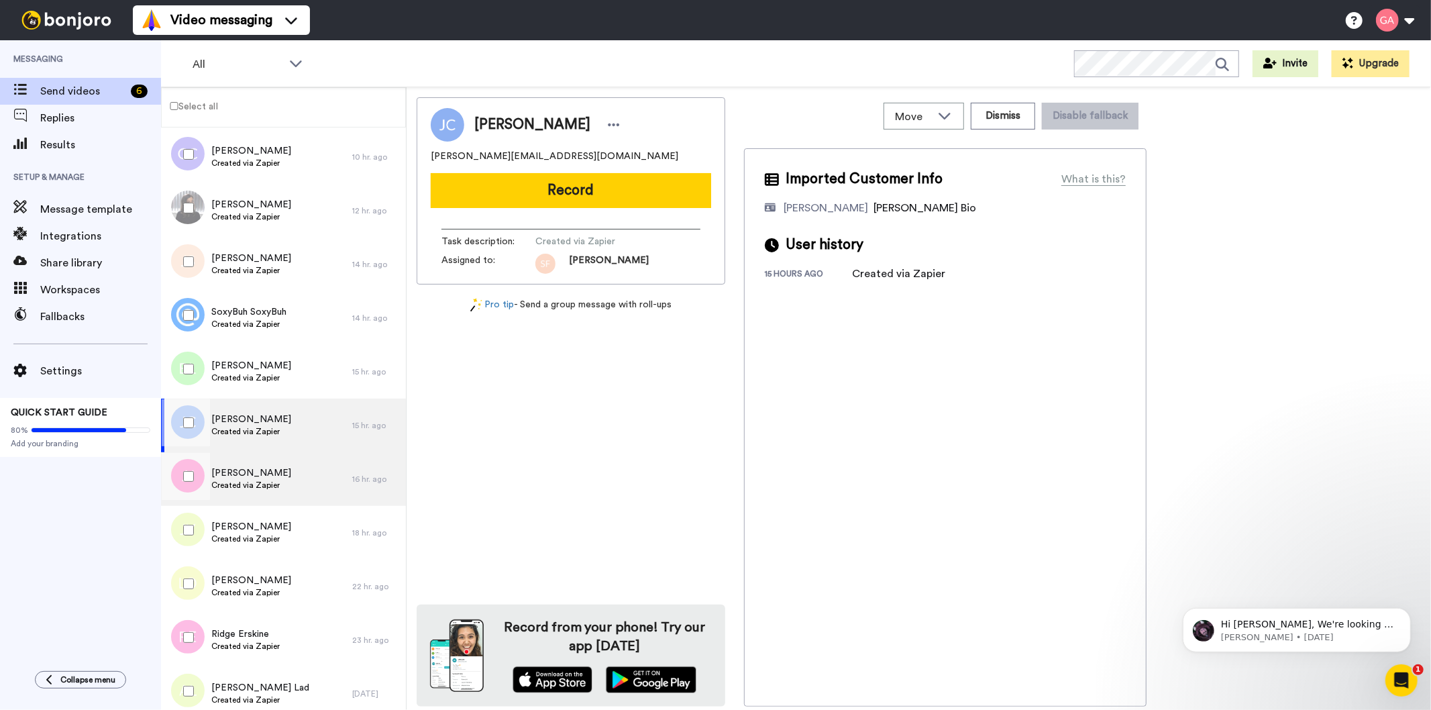
click at [268, 485] on span "Created via Zapier" at bounding box center [251, 485] width 80 height 11
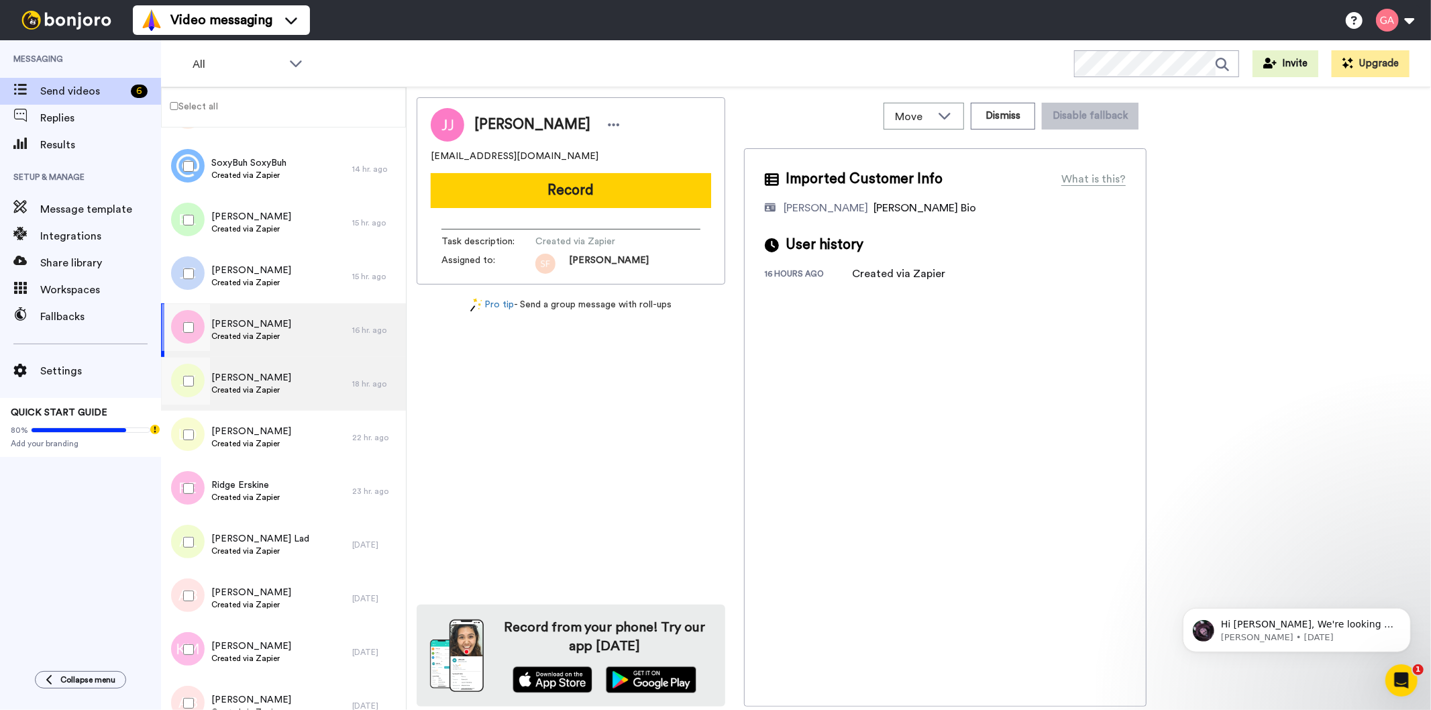
click at [269, 376] on span "[PERSON_NAME]" at bounding box center [251, 377] width 80 height 13
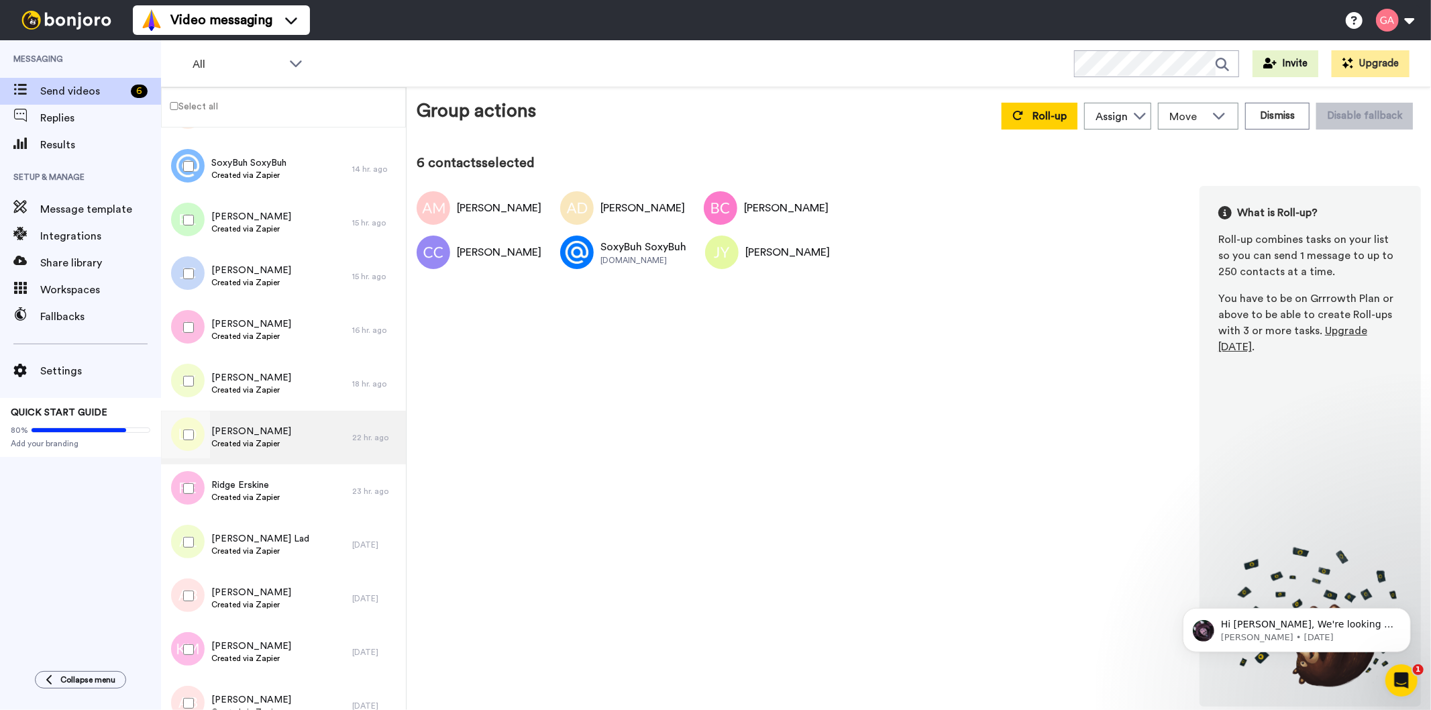
click at [265, 443] on span "Created via Zapier" at bounding box center [251, 443] width 80 height 11
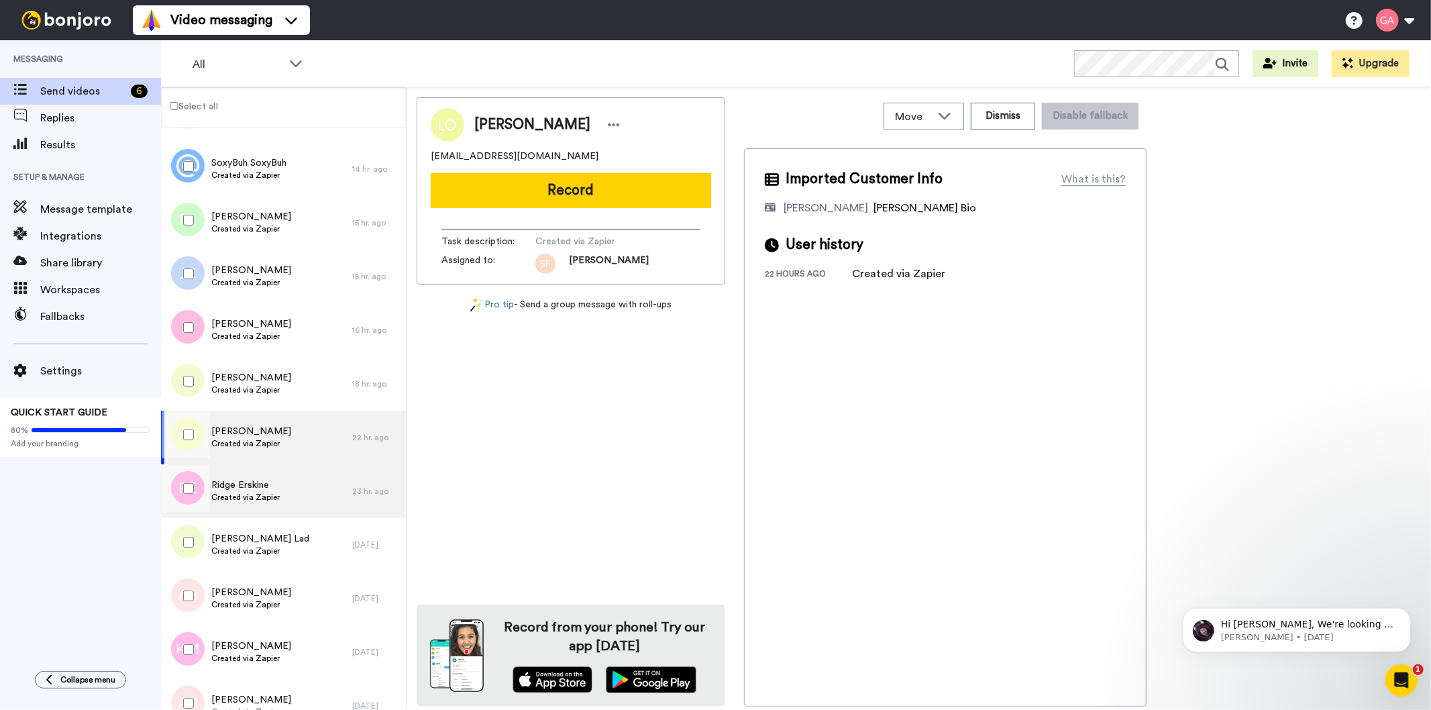
click at [270, 480] on span "Ridge Erskine" at bounding box center [245, 484] width 68 height 13
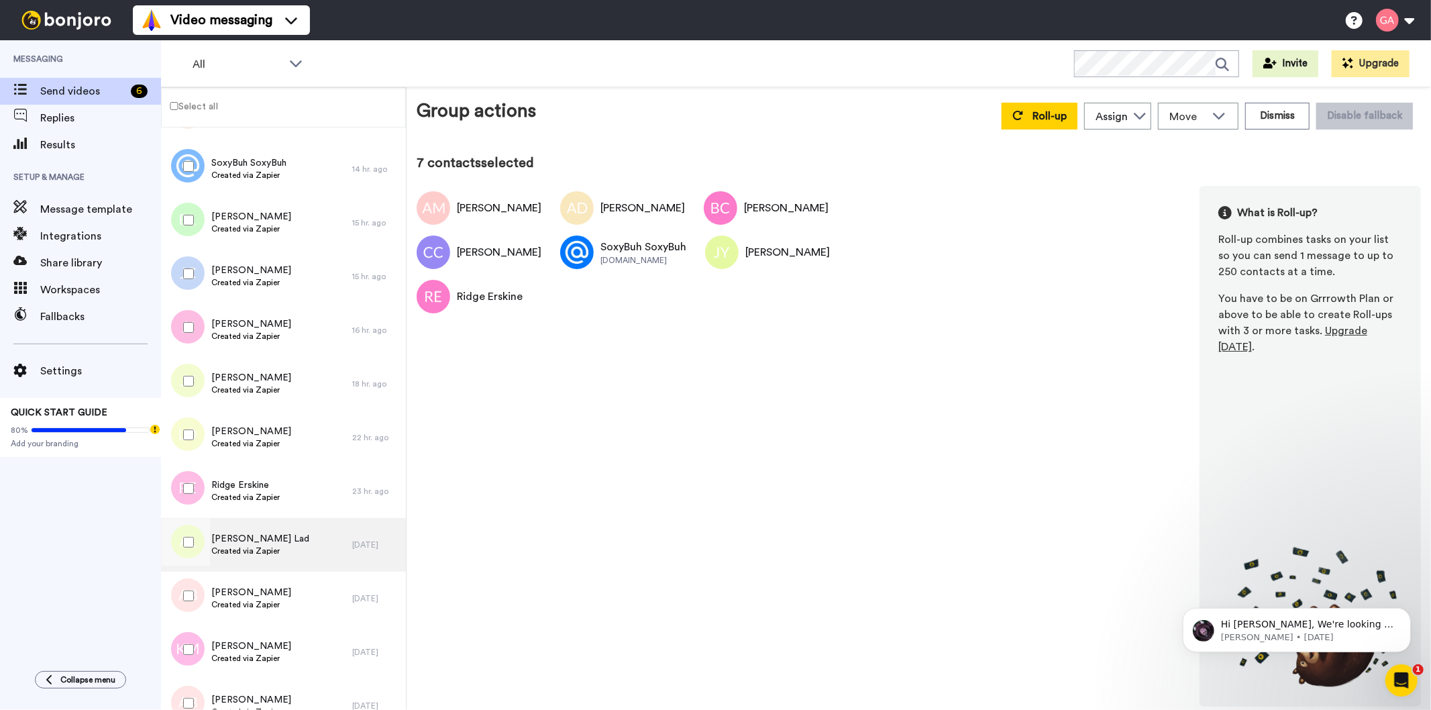
click at [276, 538] on span "[PERSON_NAME] Lad" at bounding box center [260, 538] width 98 height 13
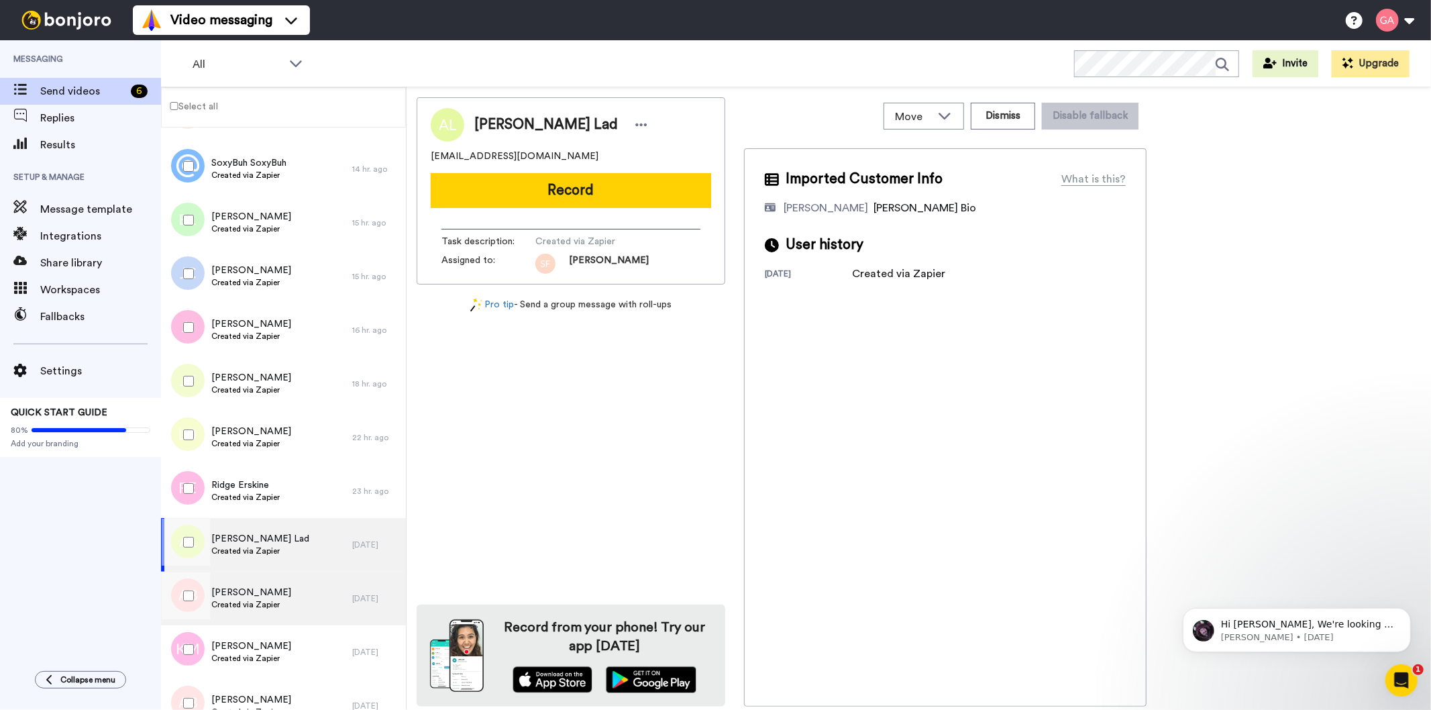
click at [273, 588] on span "[PERSON_NAME]" at bounding box center [251, 592] width 80 height 13
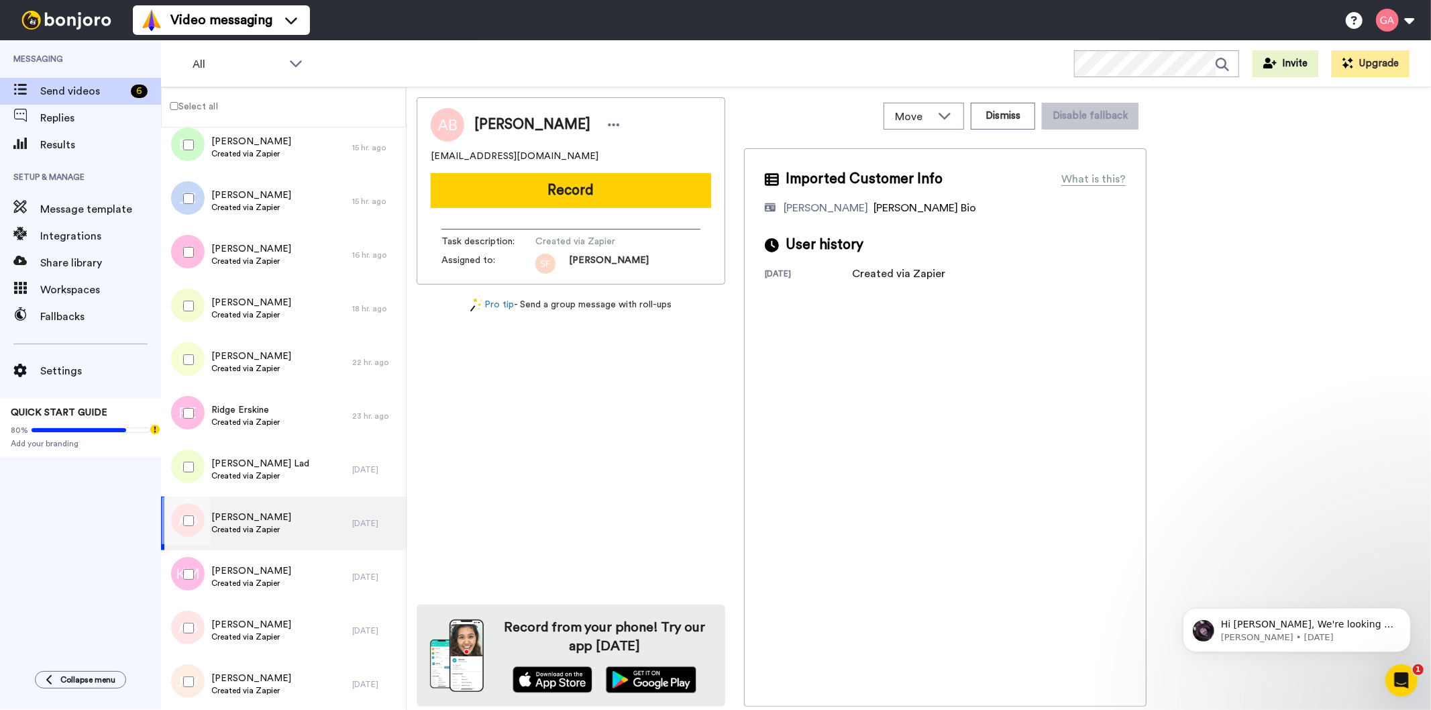
scroll to position [1417, 0]
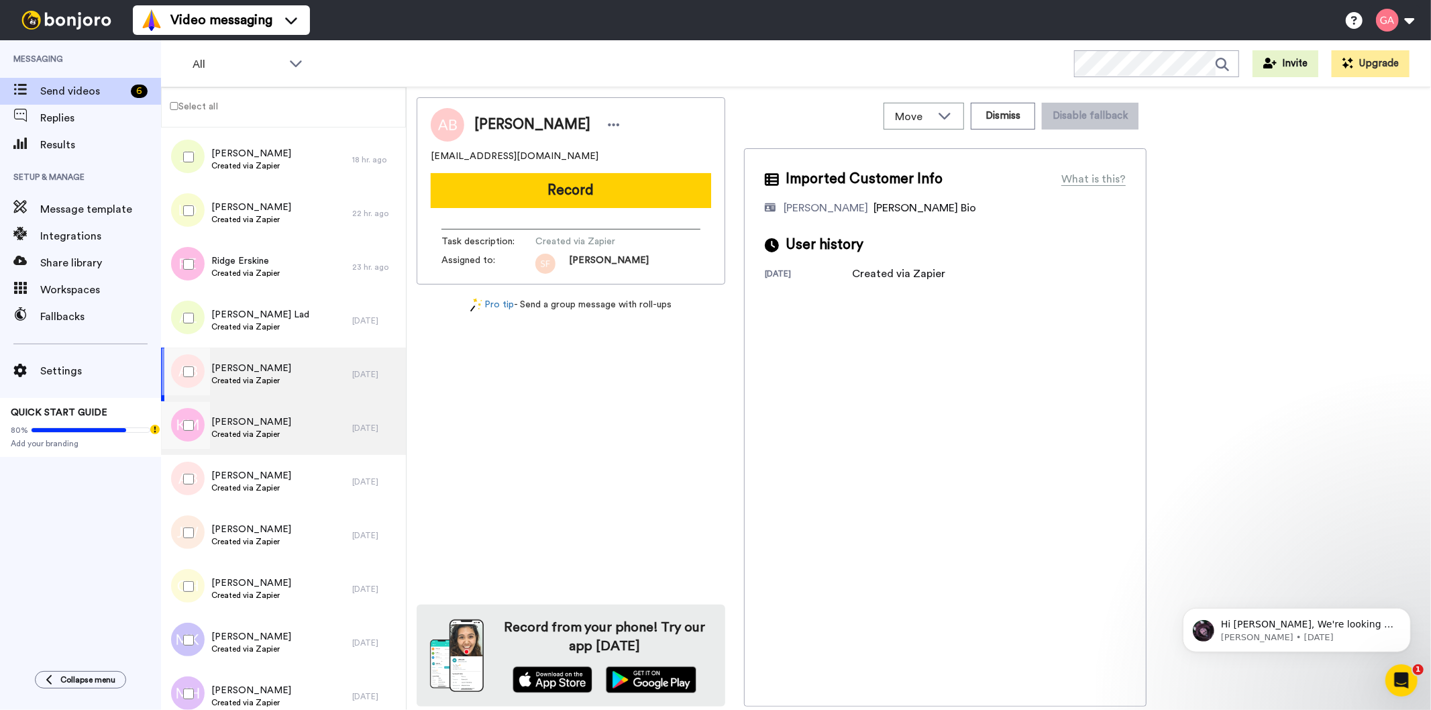
click at [262, 434] on span "Created via Zapier" at bounding box center [251, 434] width 80 height 11
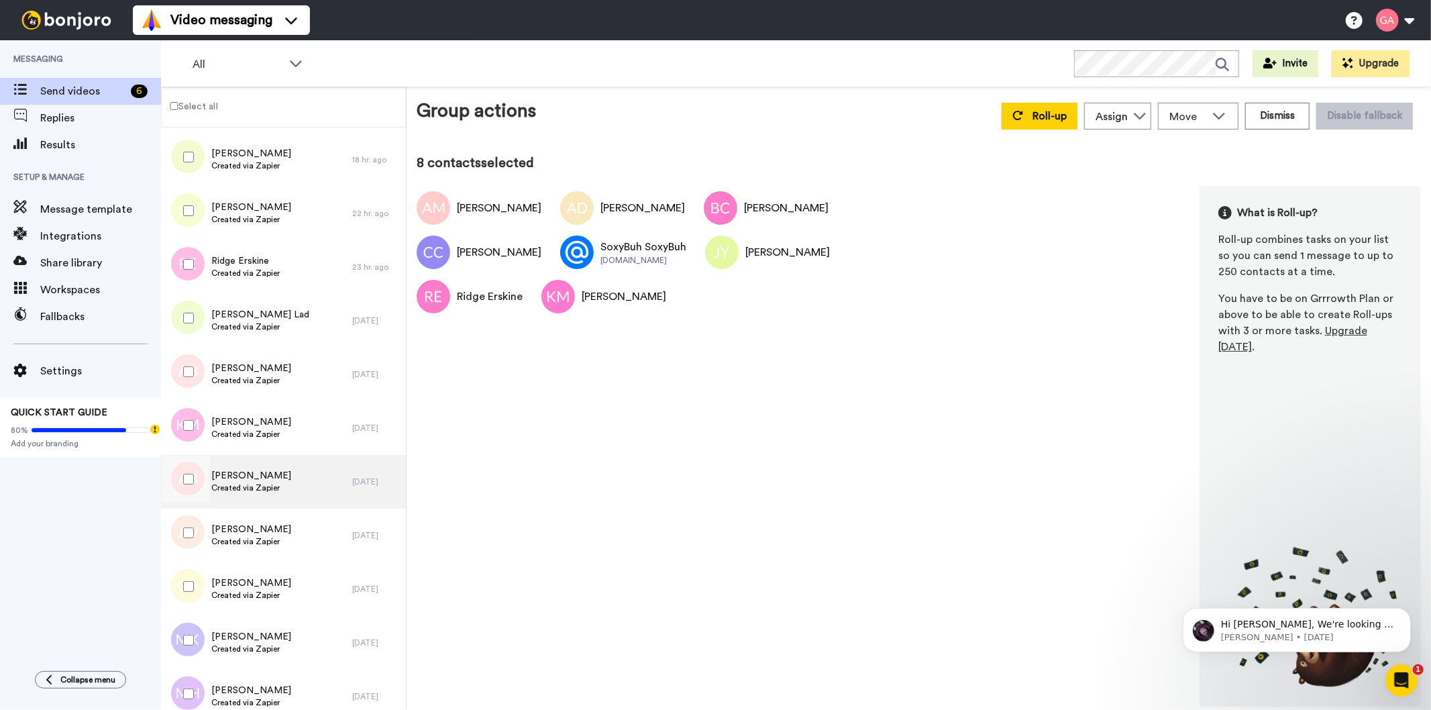
click at [253, 487] on span "Created via Zapier" at bounding box center [251, 488] width 80 height 11
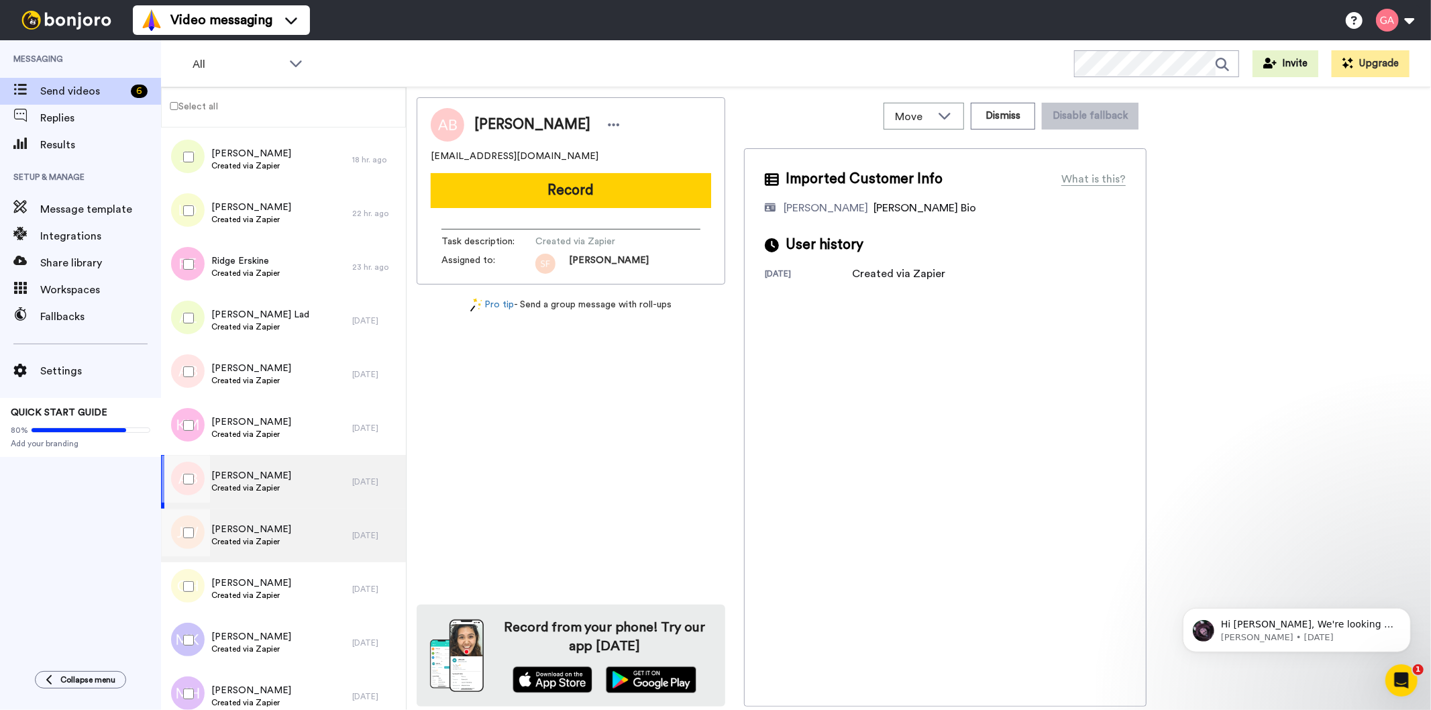
click at [256, 536] on span "Created via Zapier" at bounding box center [251, 541] width 80 height 11
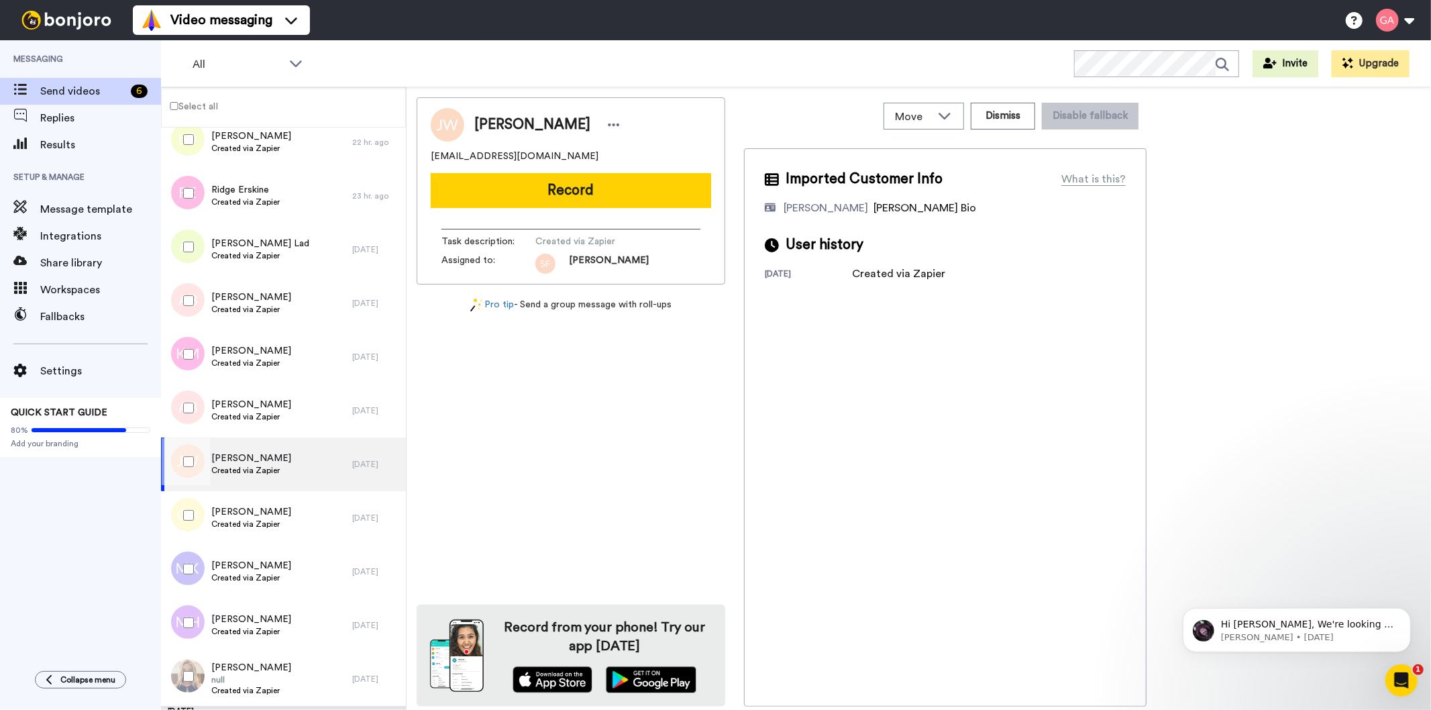
scroll to position [1566, 0]
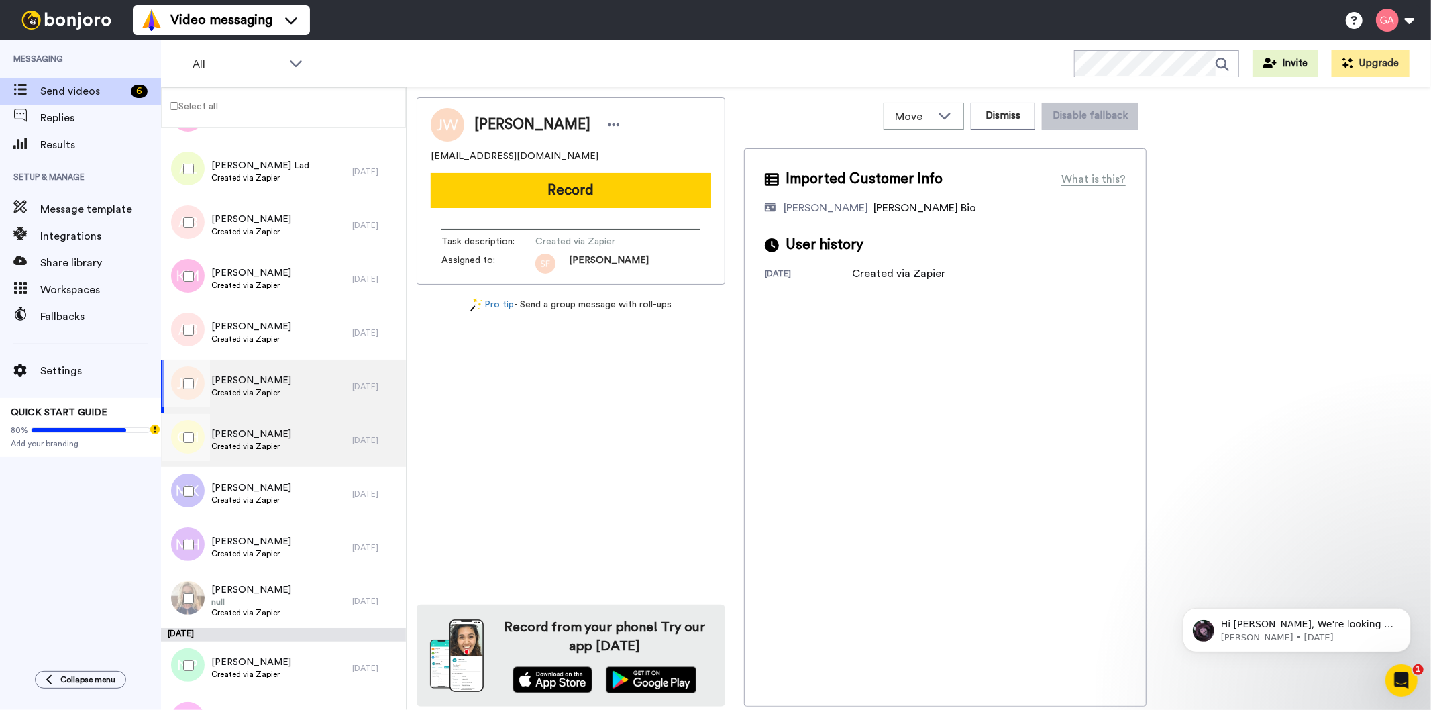
click at [236, 435] on span "[PERSON_NAME]" at bounding box center [251, 433] width 80 height 13
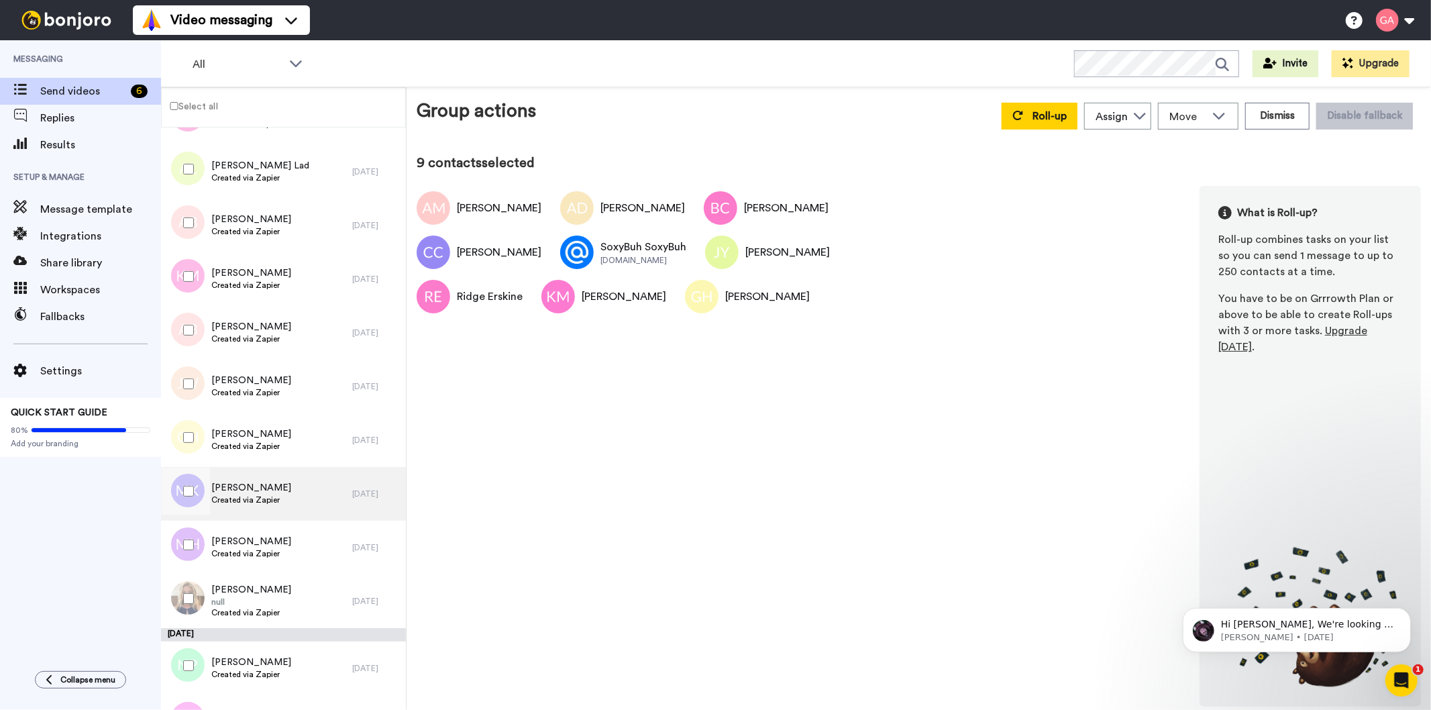
click at [264, 495] on span "Created via Zapier" at bounding box center [251, 500] width 80 height 11
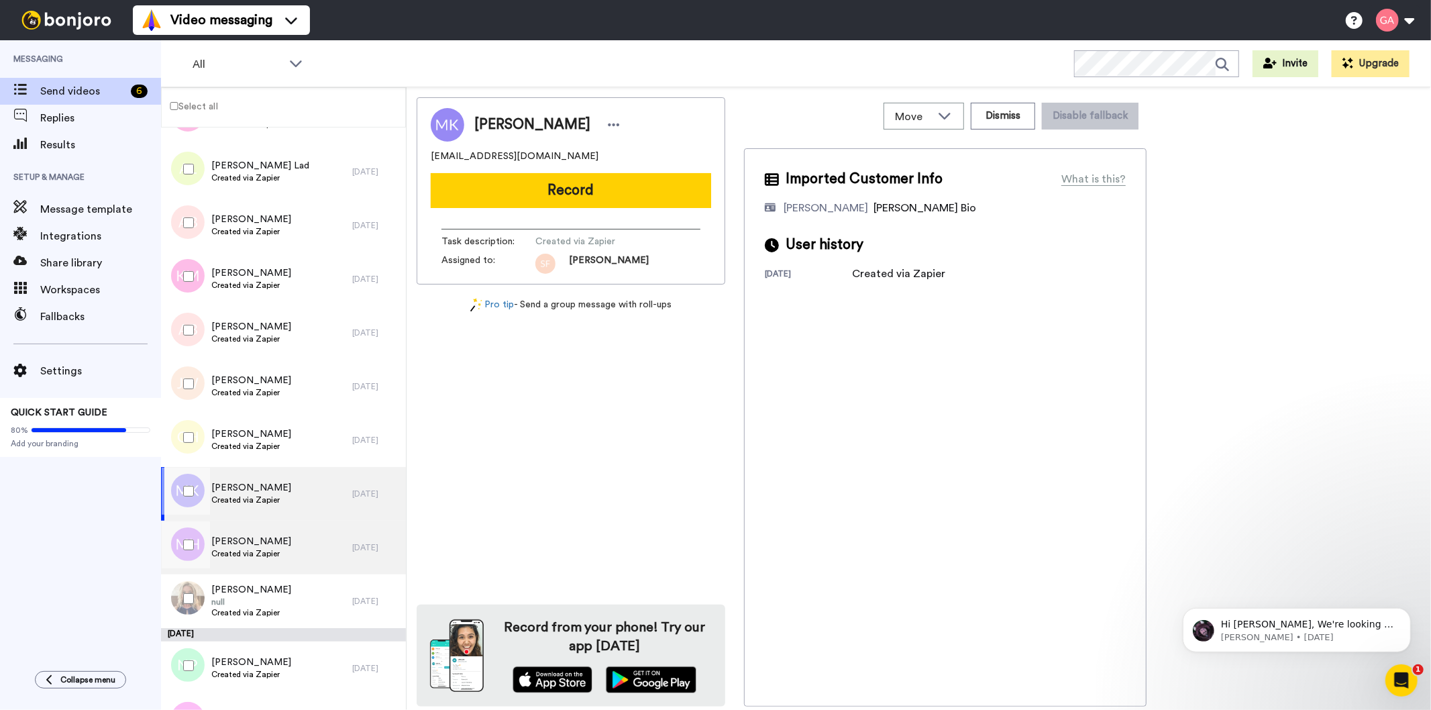
click at [278, 544] on span "[PERSON_NAME]" at bounding box center [251, 541] width 80 height 13
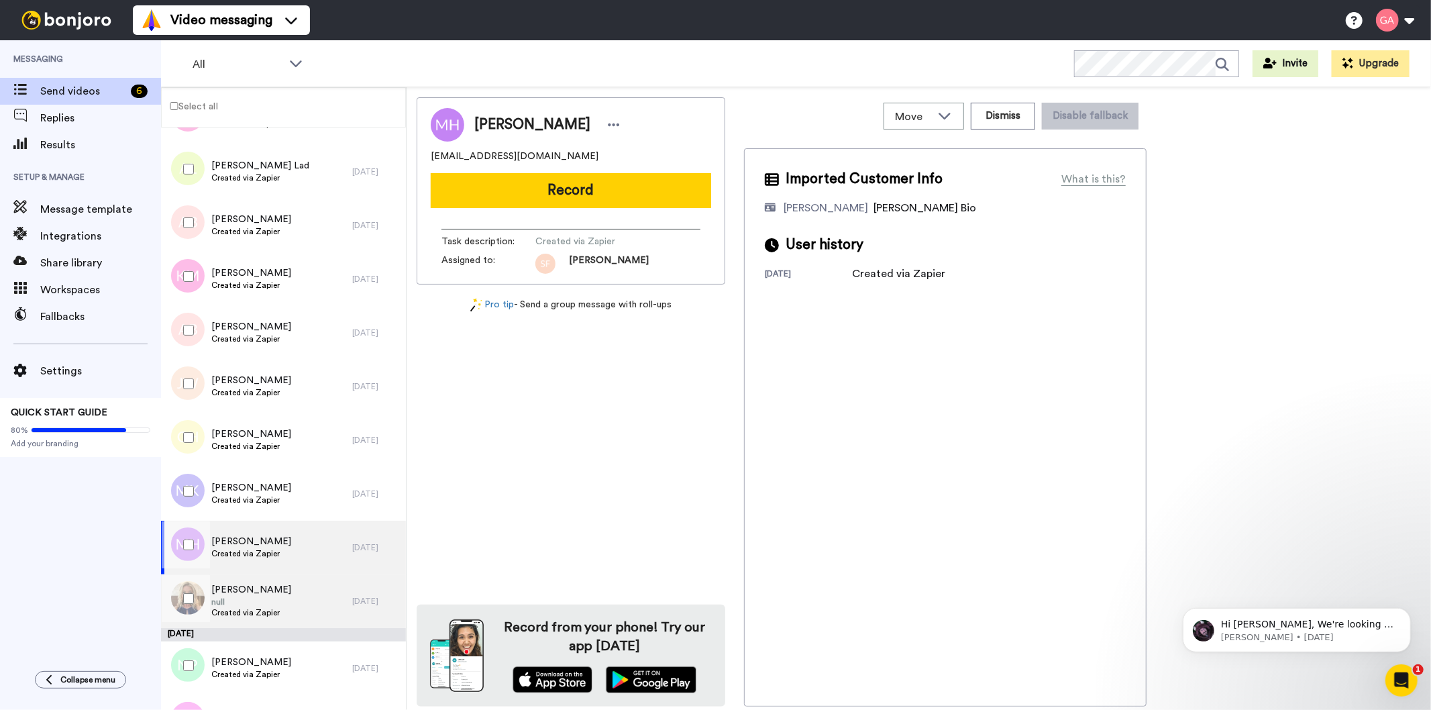
click at [278, 587] on span "[PERSON_NAME]" at bounding box center [251, 589] width 80 height 13
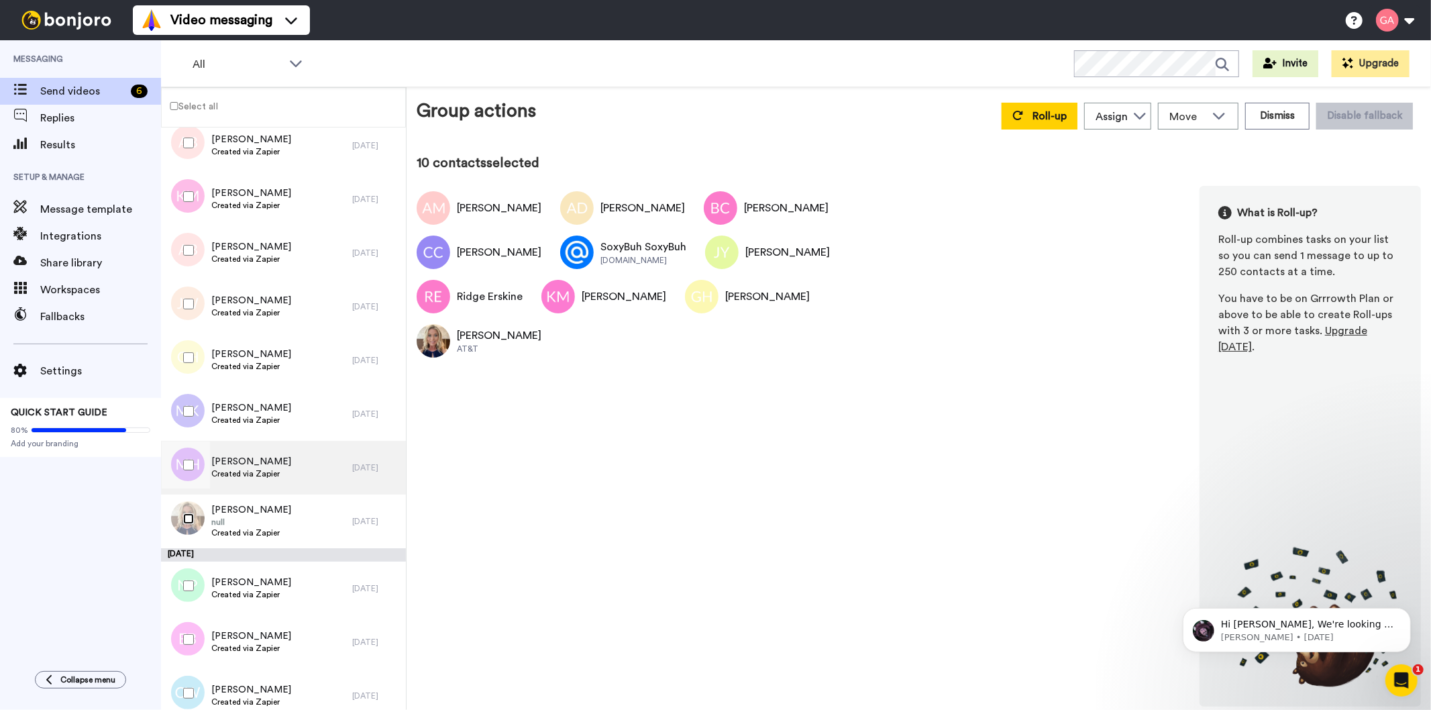
scroll to position [1790, 0]
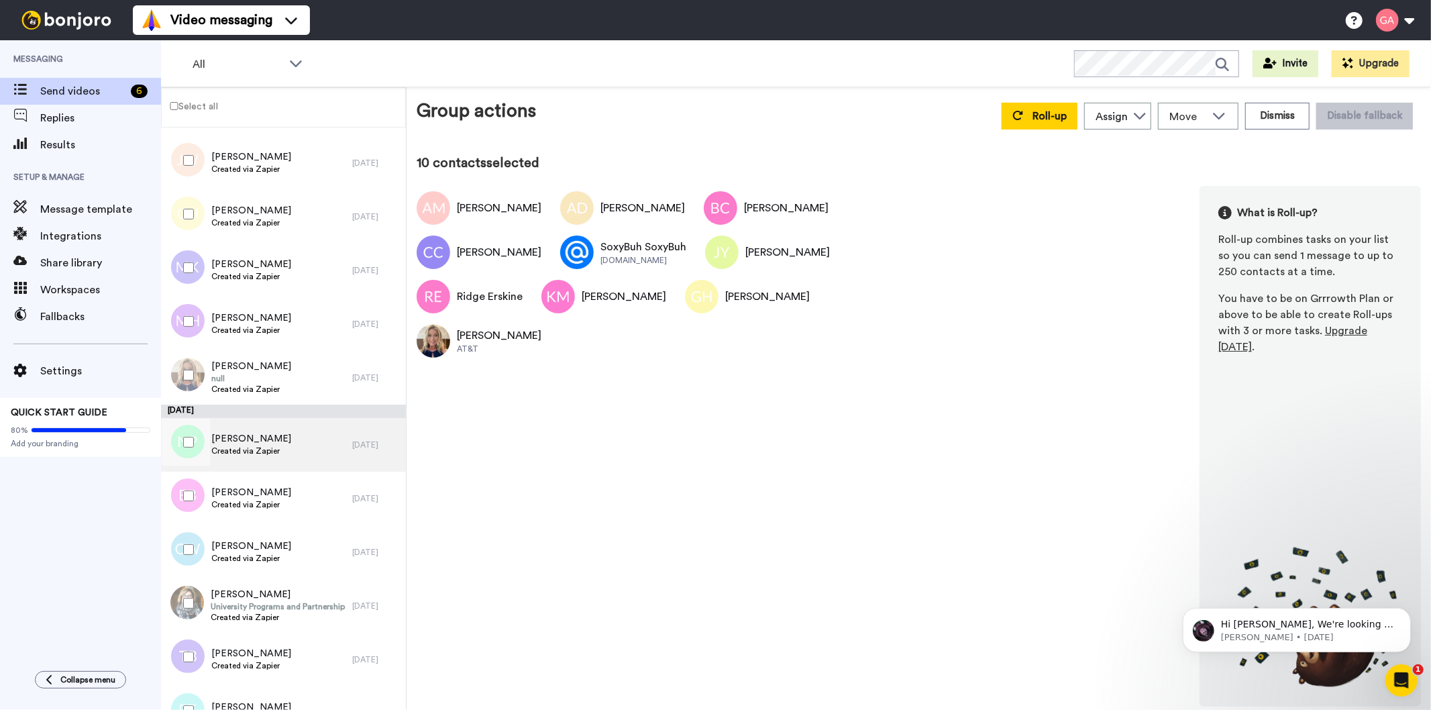
click at [253, 440] on span "[PERSON_NAME]" at bounding box center [251, 438] width 80 height 13
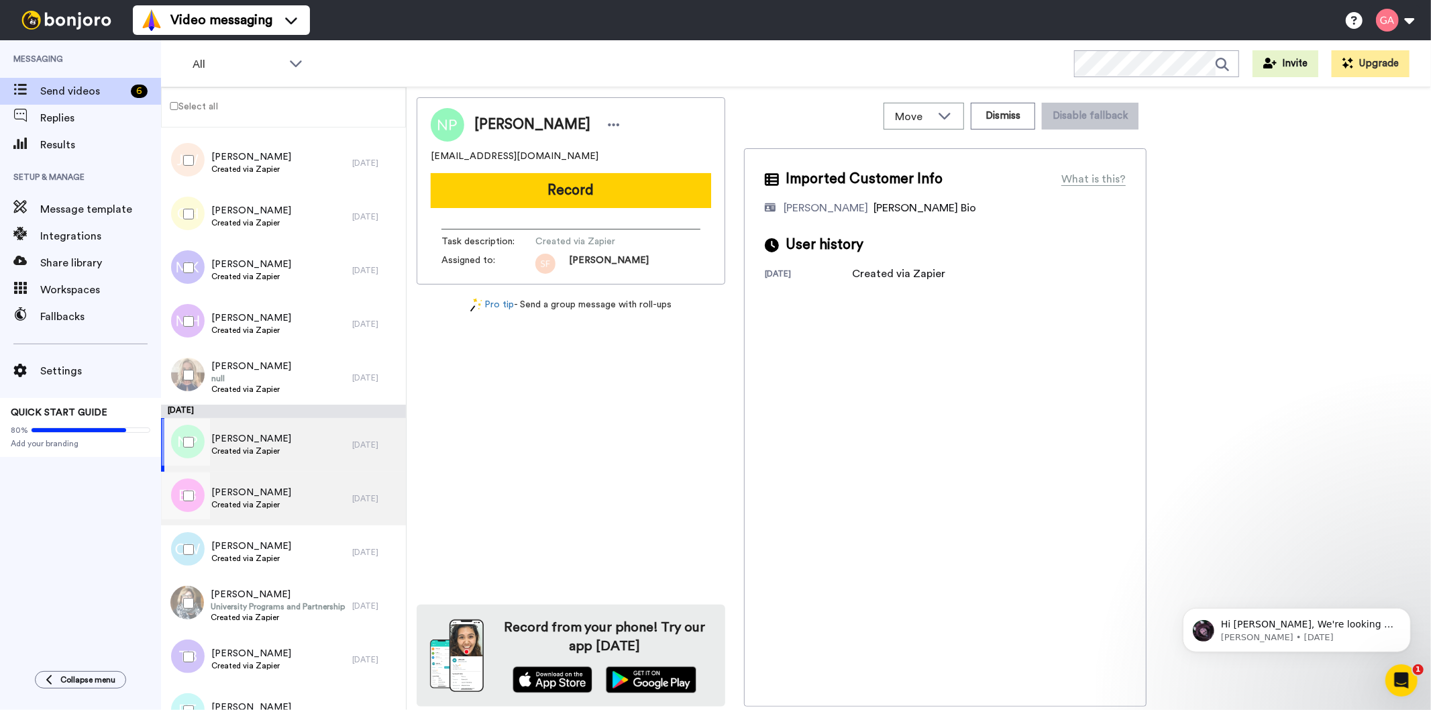
click at [250, 500] on span "Created via Zapier" at bounding box center [251, 504] width 80 height 11
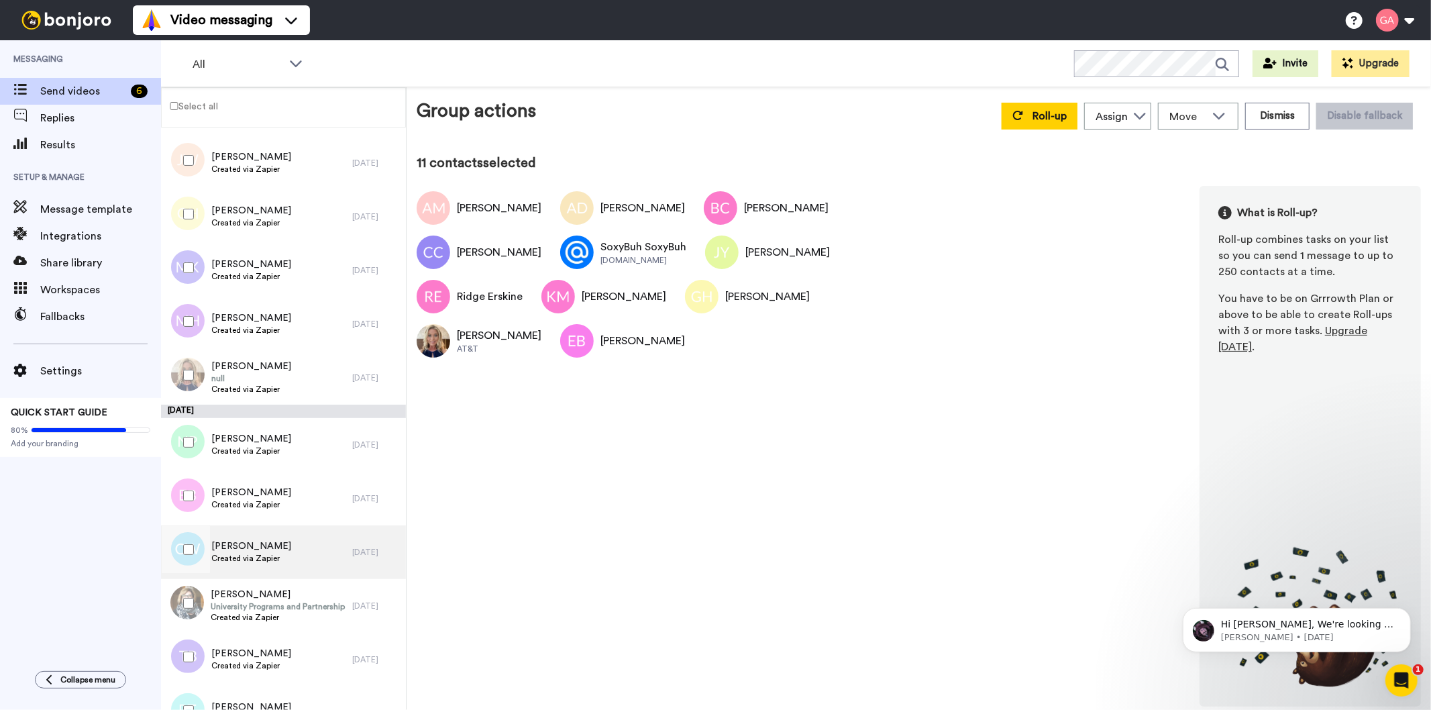
click at [246, 561] on span "Created via Zapier" at bounding box center [251, 558] width 80 height 11
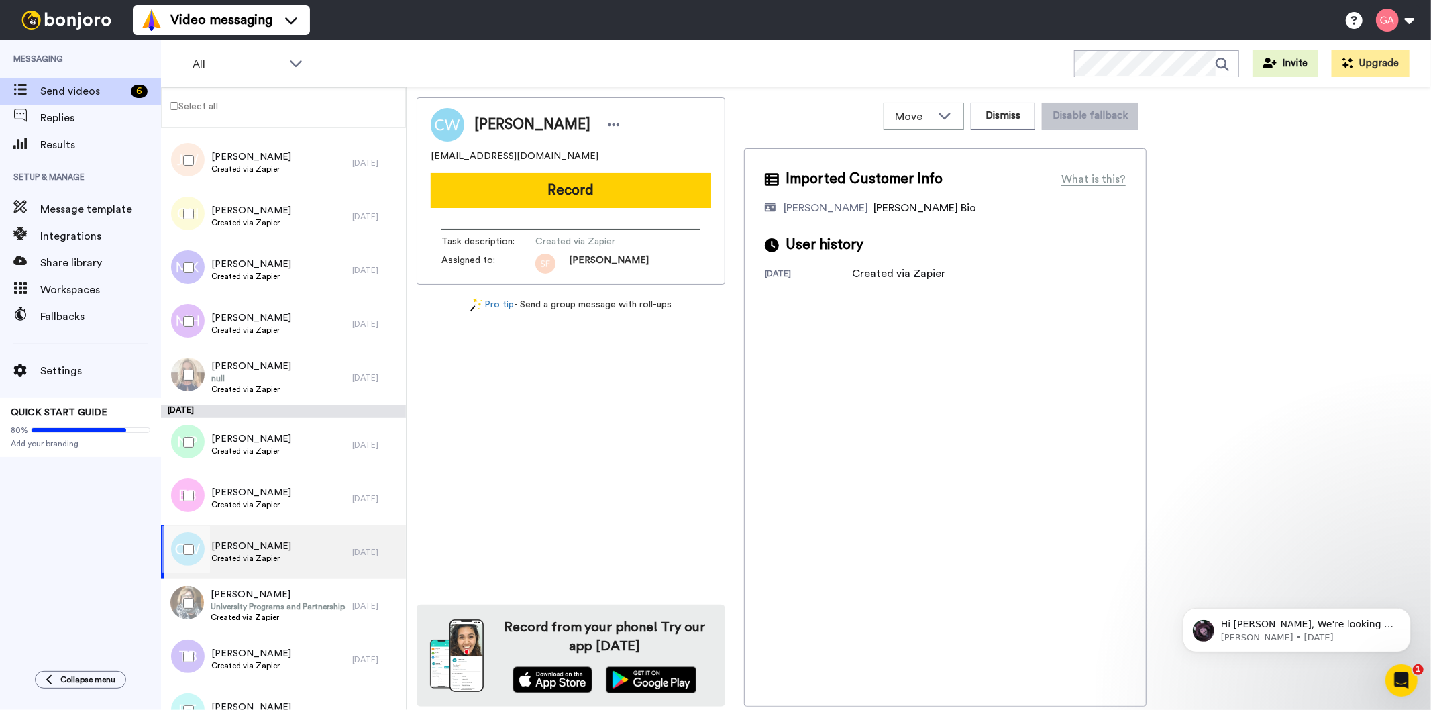
scroll to position [1939, 0]
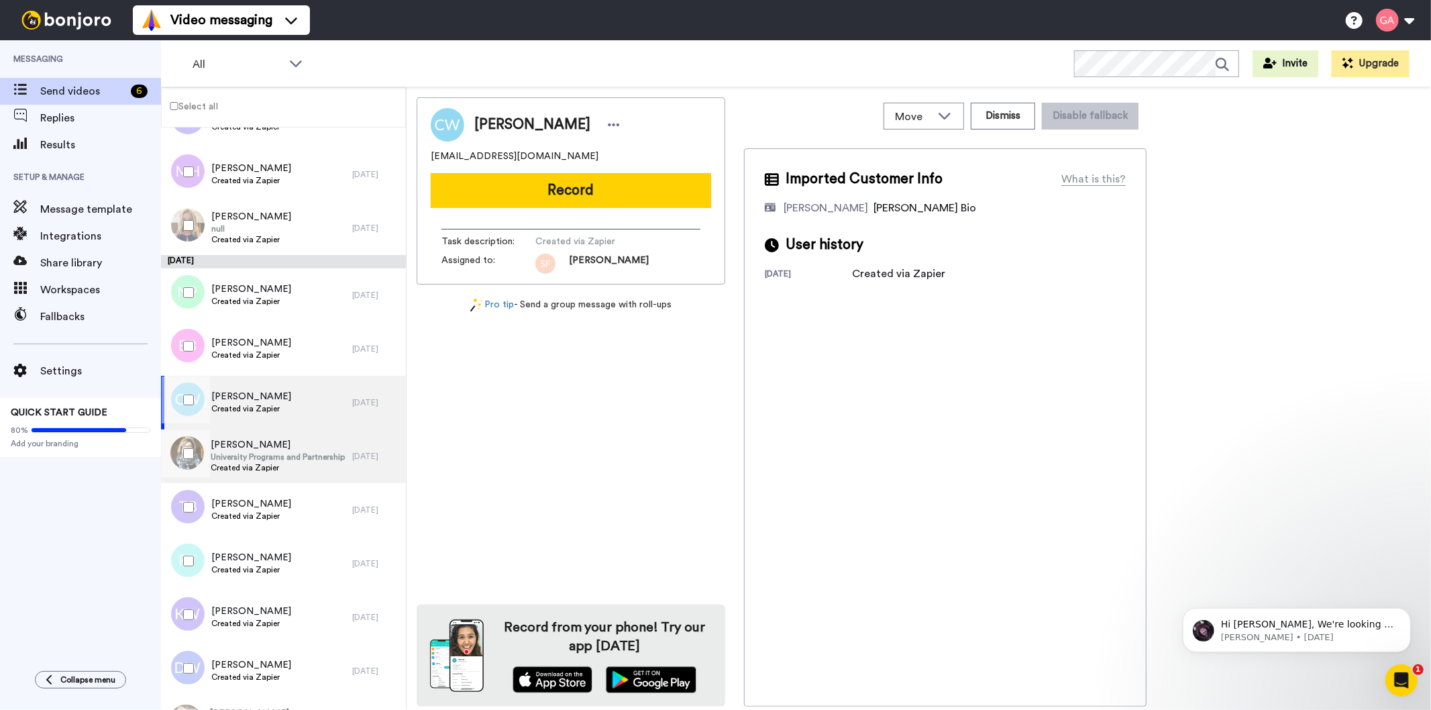
click at [270, 452] on span "University Programs and Partnership Manager" at bounding box center [278, 457] width 135 height 11
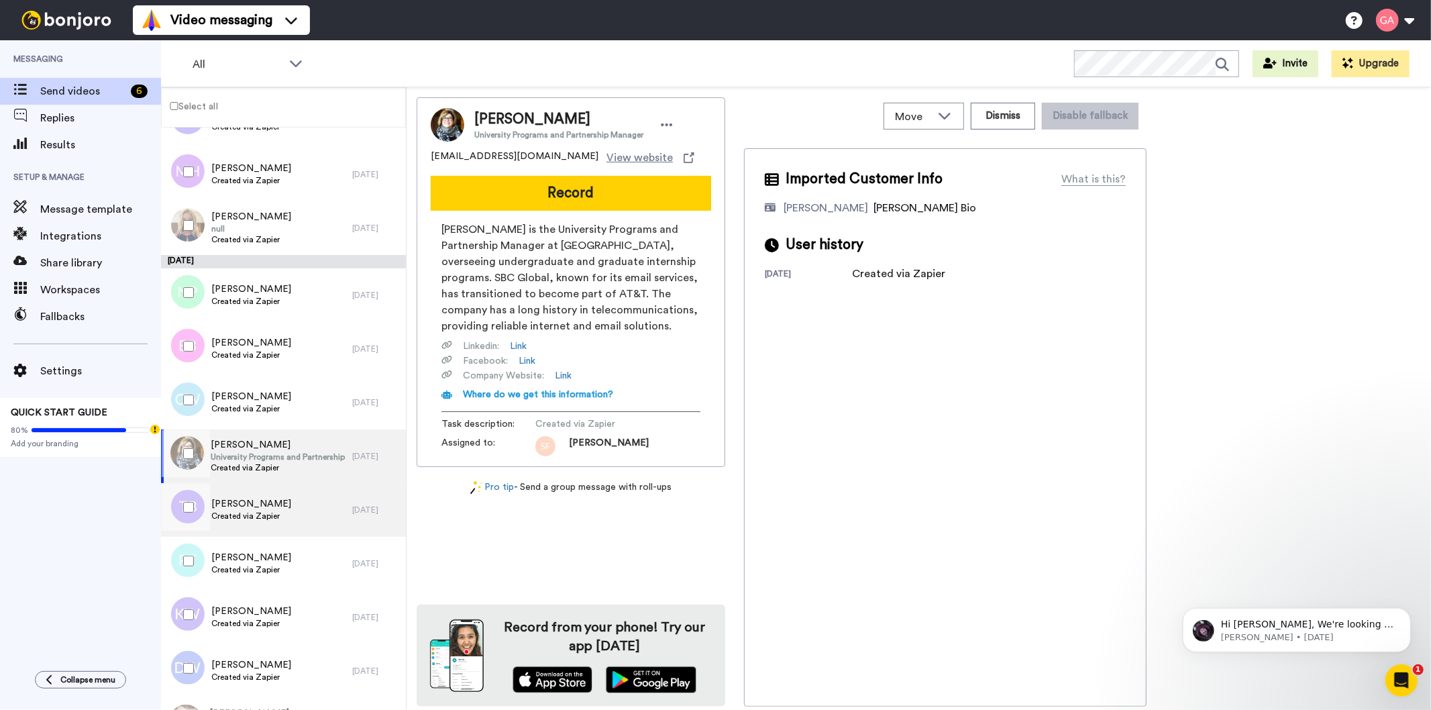
click at [250, 513] on span "Created via Zapier" at bounding box center [251, 516] width 80 height 11
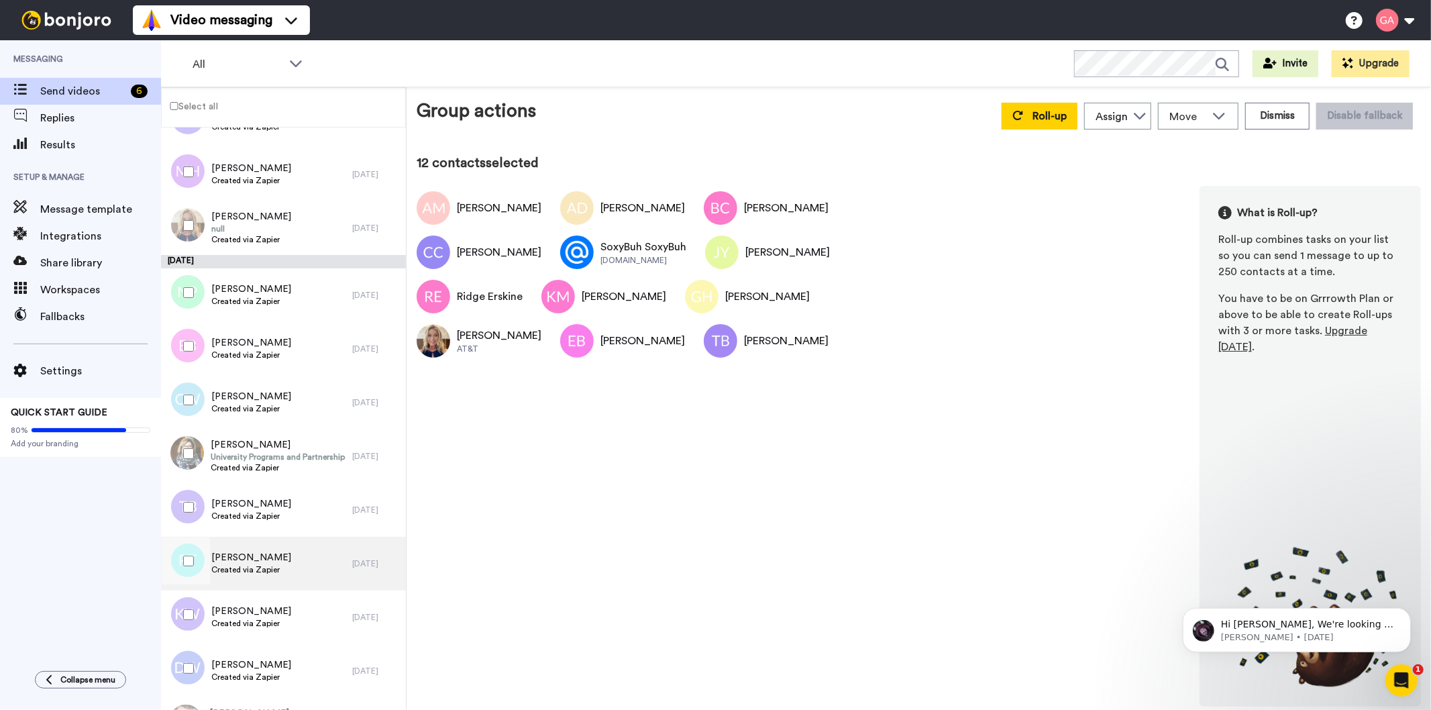
click at [283, 564] on span "Created via Zapier" at bounding box center [251, 569] width 80 height 11
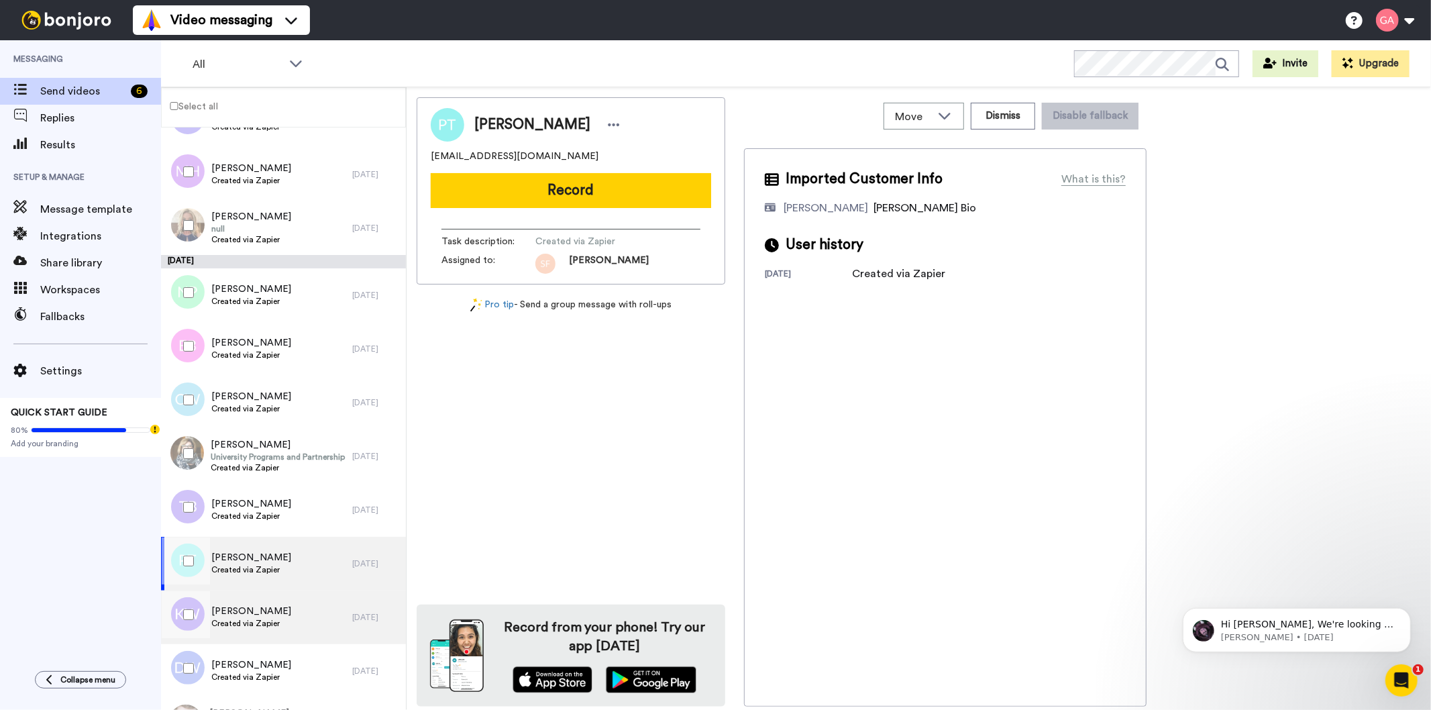
click at [271, 622] on span "Created via Zapier" at bounding box center [251, 623] width 80 height 11
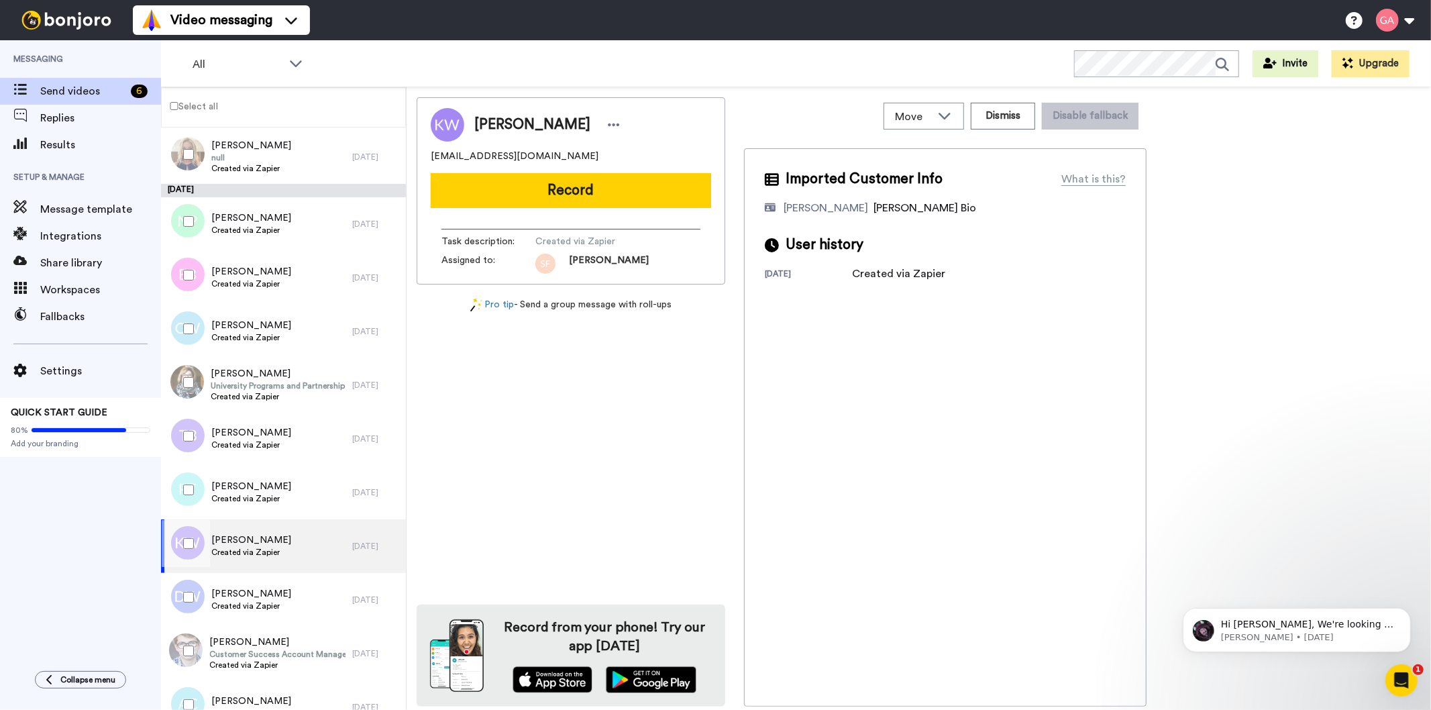
scroll to position [2088, 0]
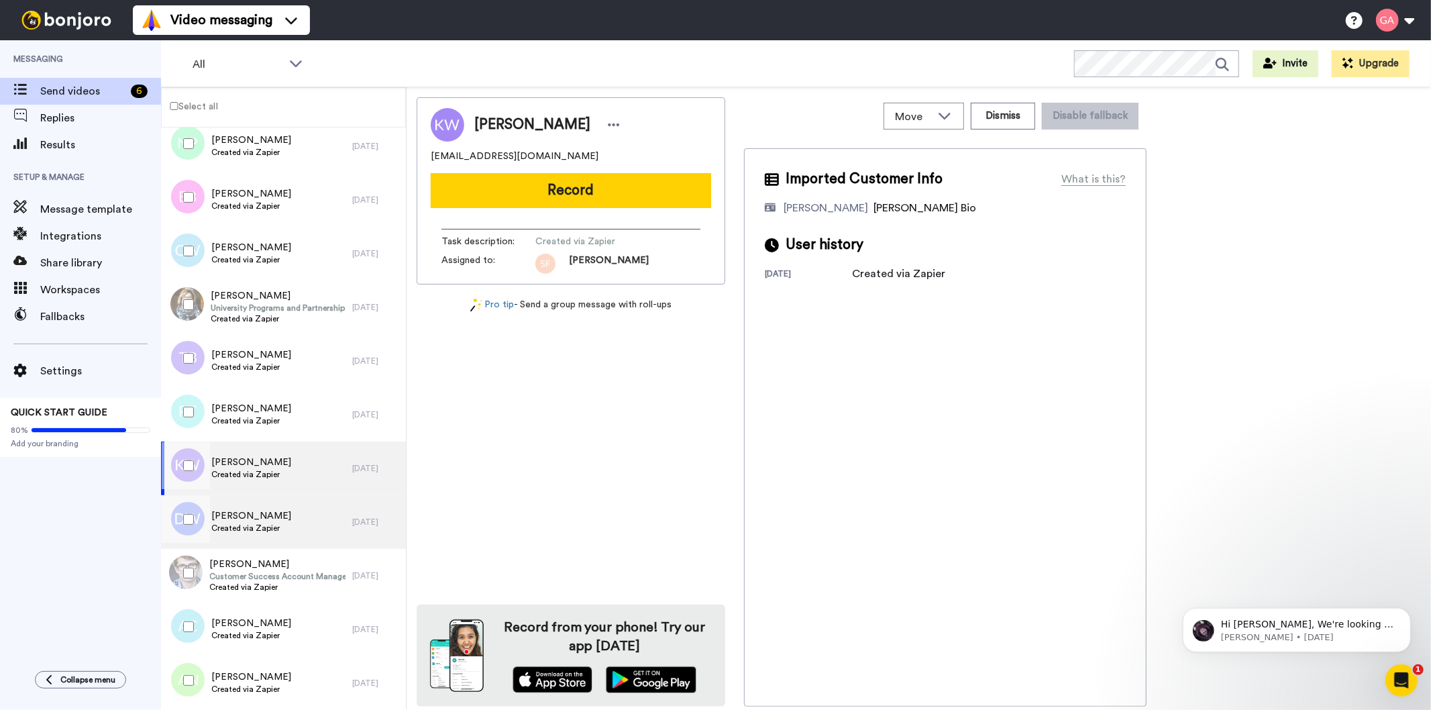
click at [266, 523] on span "Created via Zapier" at bounding box center [251, 528] width 80 height 11
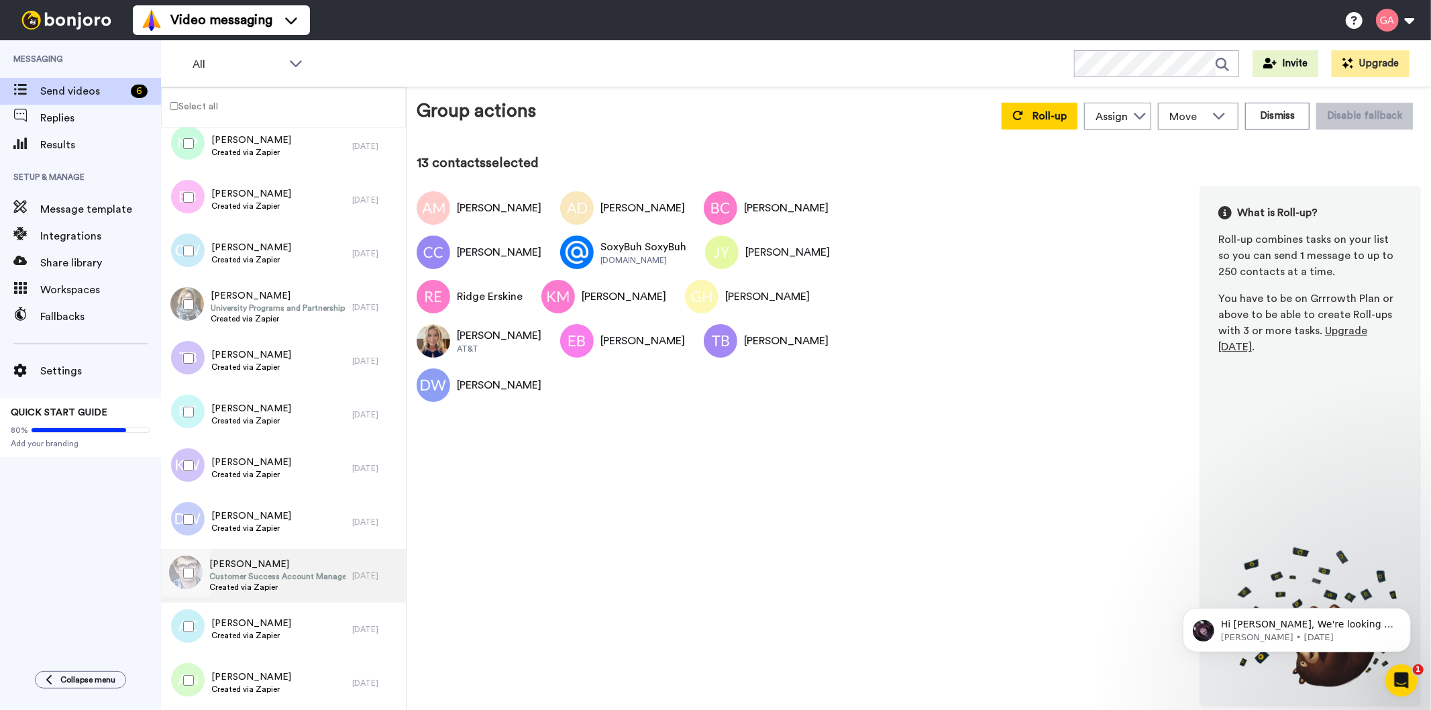
click at [262, 582] on span "Created via Zapier" at bounding box center [277, 587] width 136 height 11
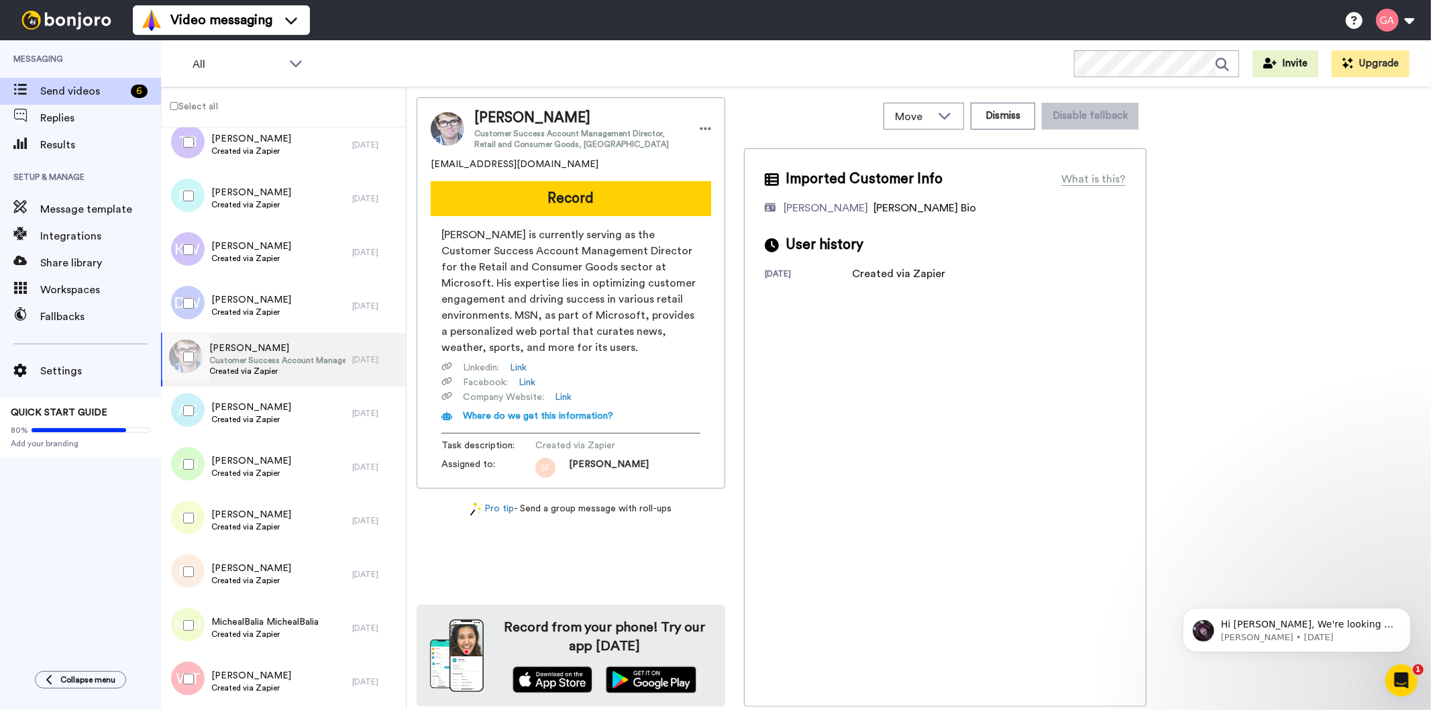
scroll to position [2312, 0]
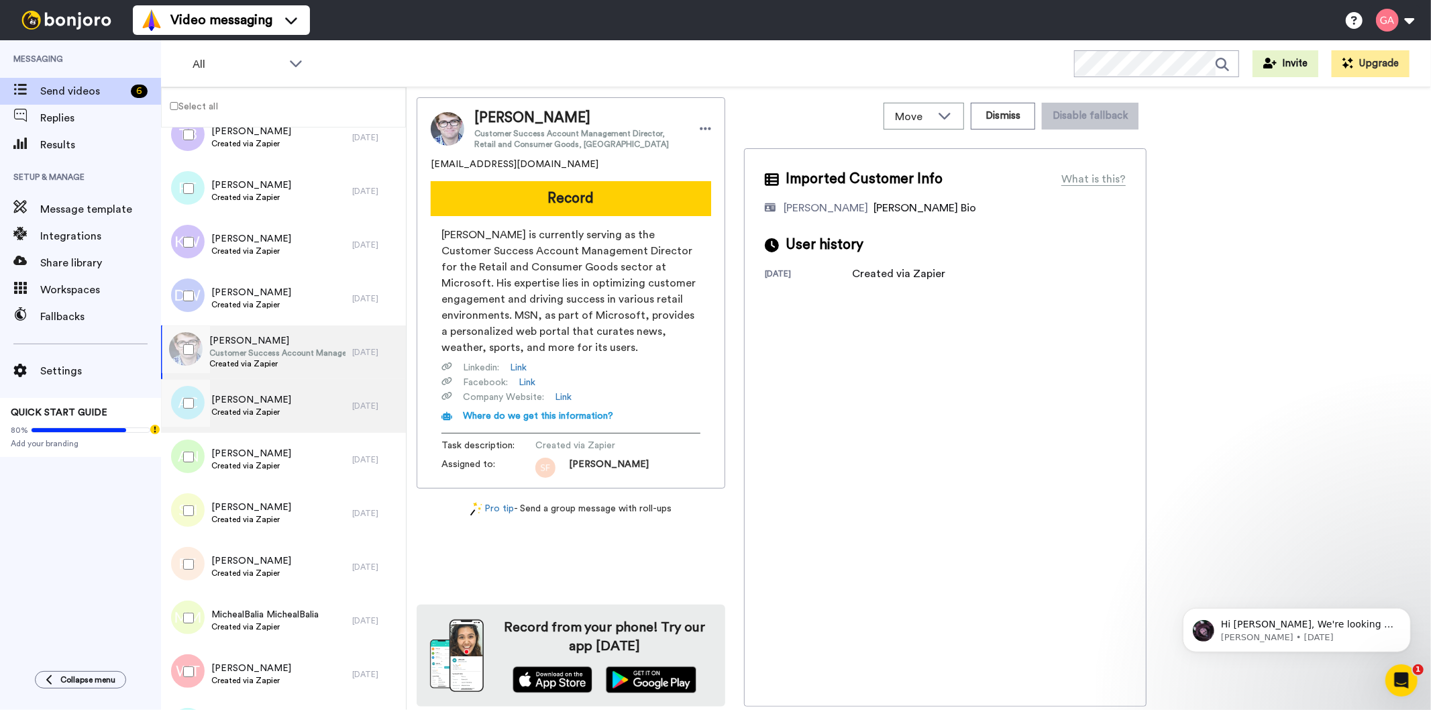
click at [252, 397] on span "[PERSON_NAME]" at bounding box center [251, 399] width 80 height 13
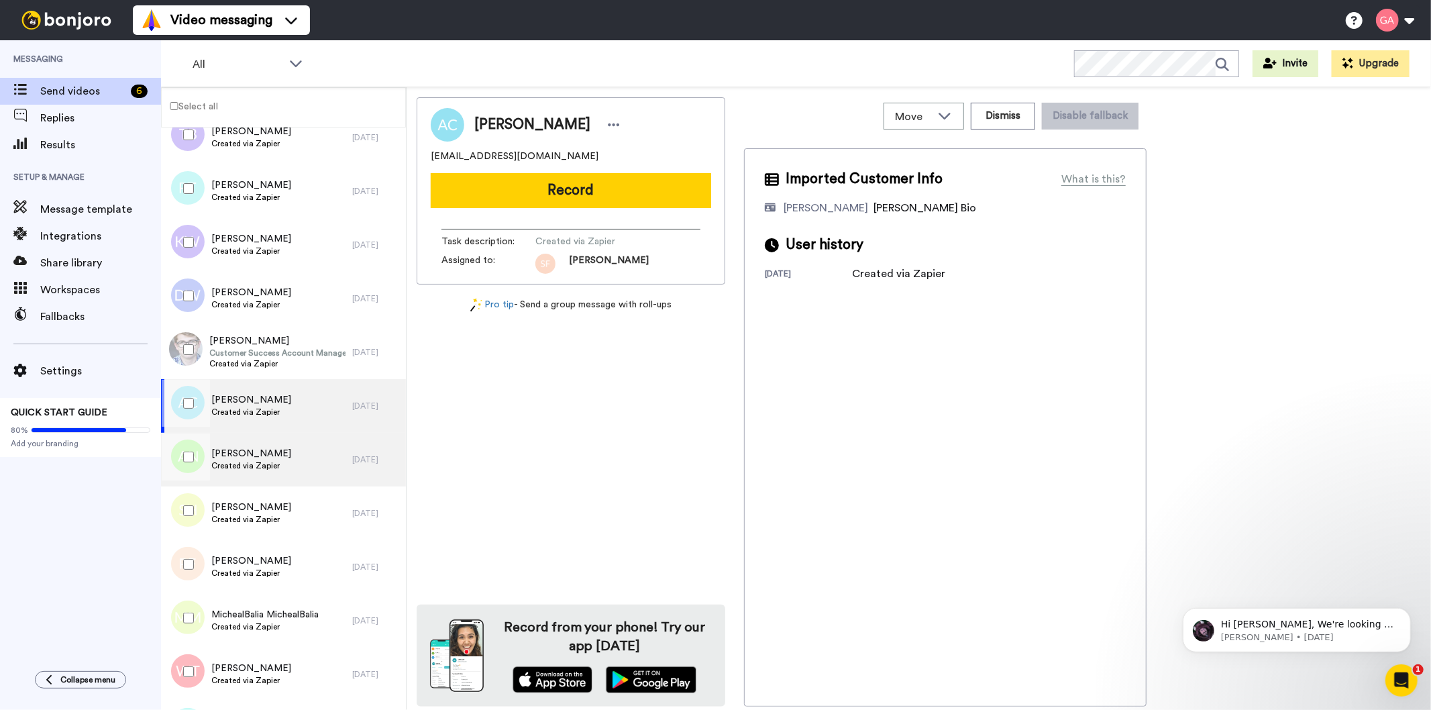
click at [266, 465] on span "Created via Zapier" at bounding box center [251, 465] width 80 height 11
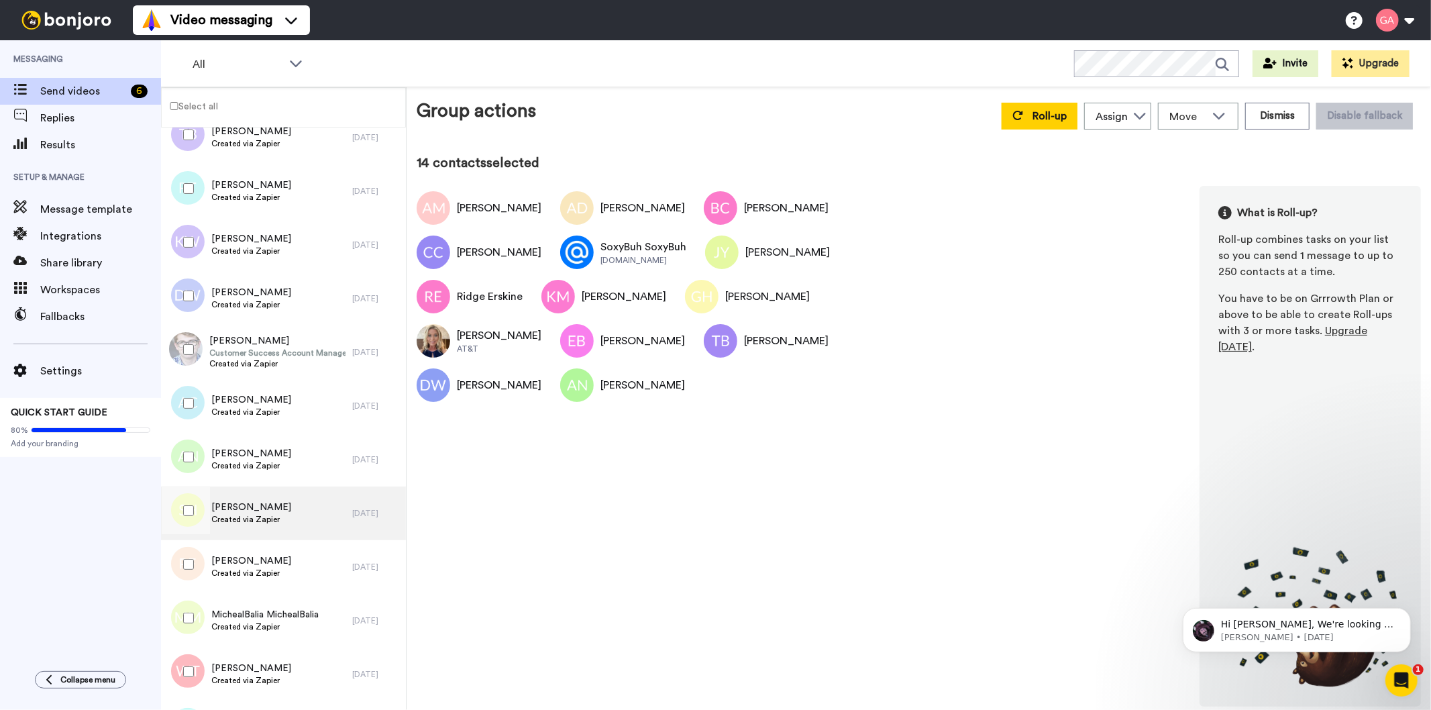
click at [253, 515] on span "Created via Zapier" at bounding box center [251, 519] width 80 height 11
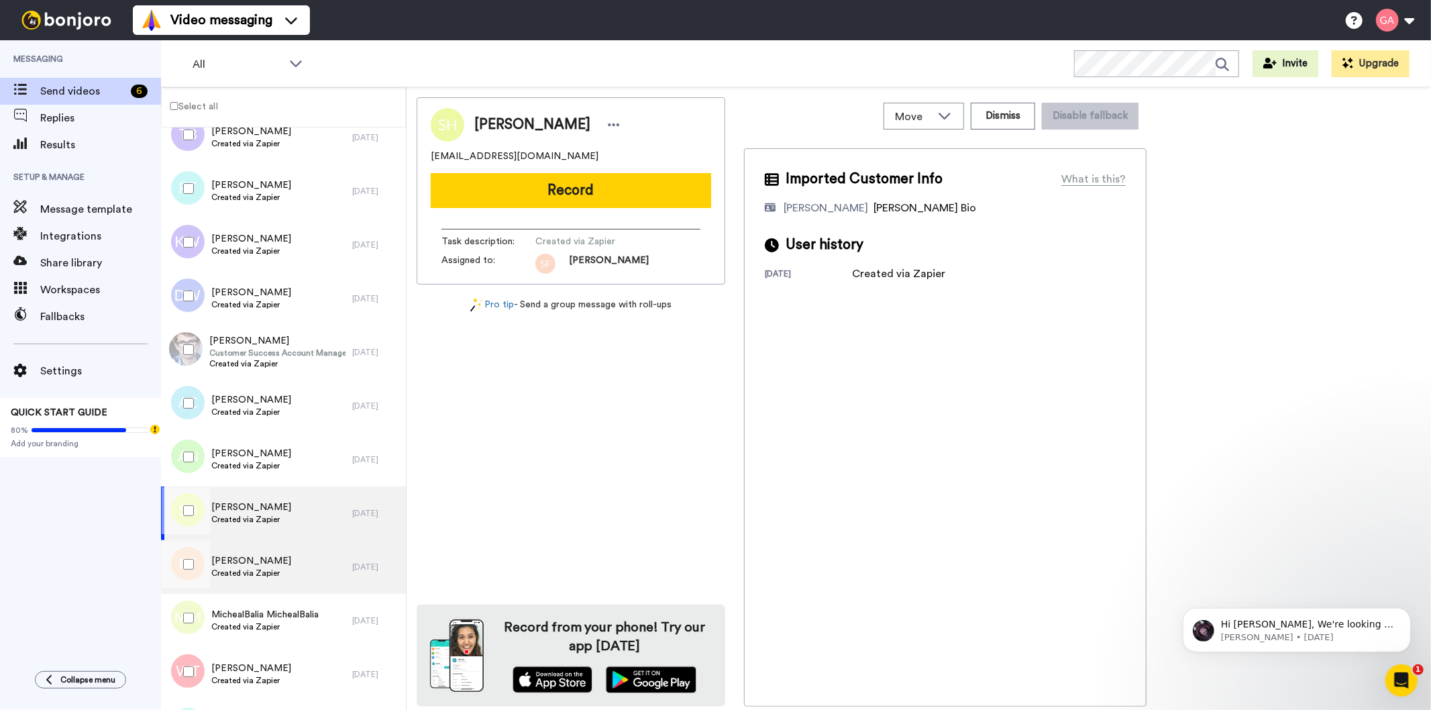
click at [254, 560] on span "[PERSON_NAME]" at bounding box center [251, 560] width 80 height 13
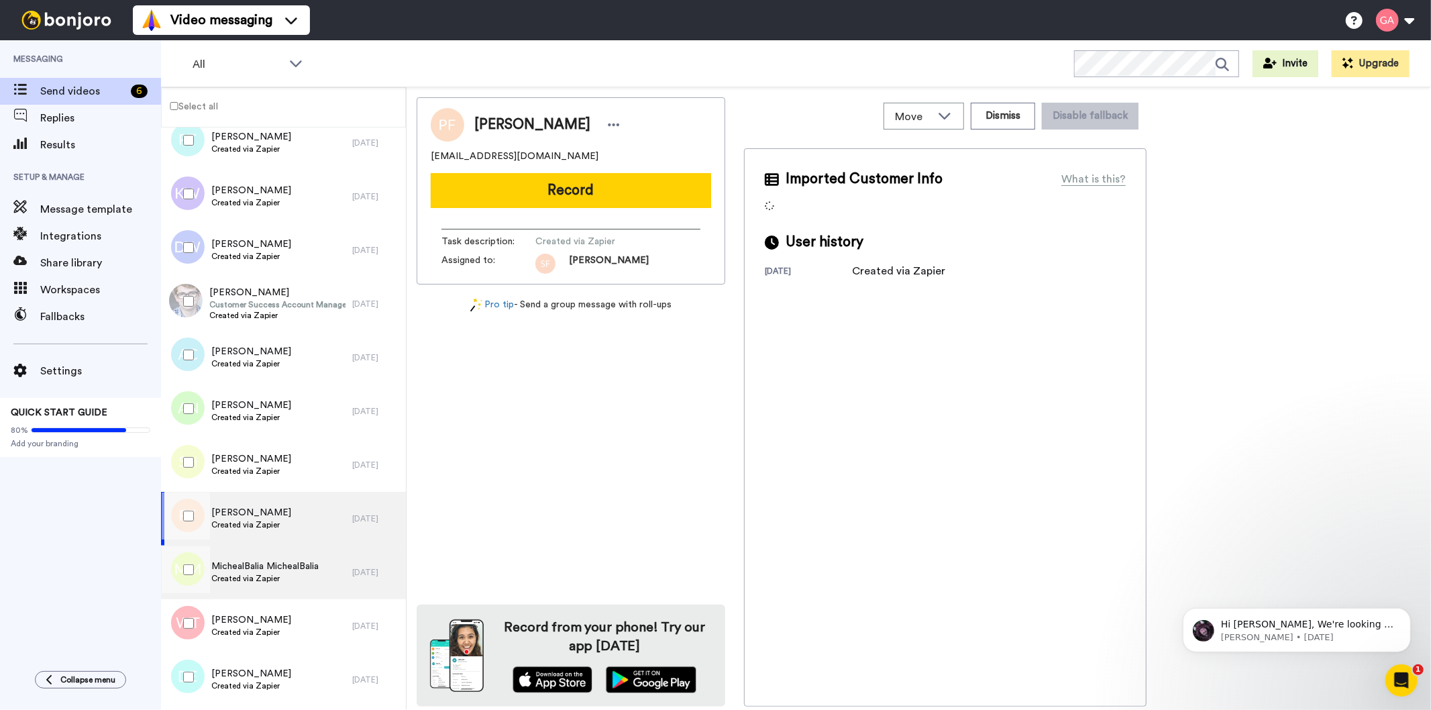
scroll to position [2386, 0]
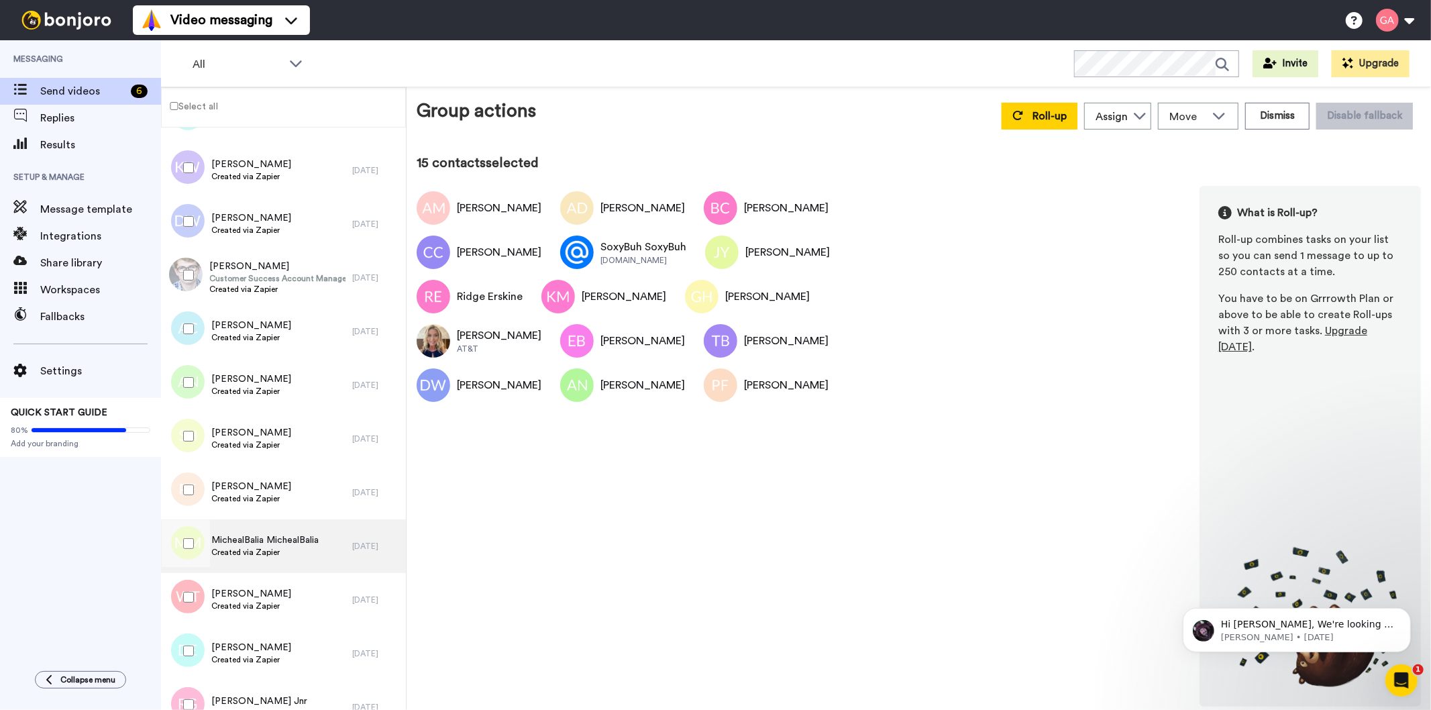
click at [262, 548] on span "Created via Zapier" at bounding box center [264, 552] width 107 height 11
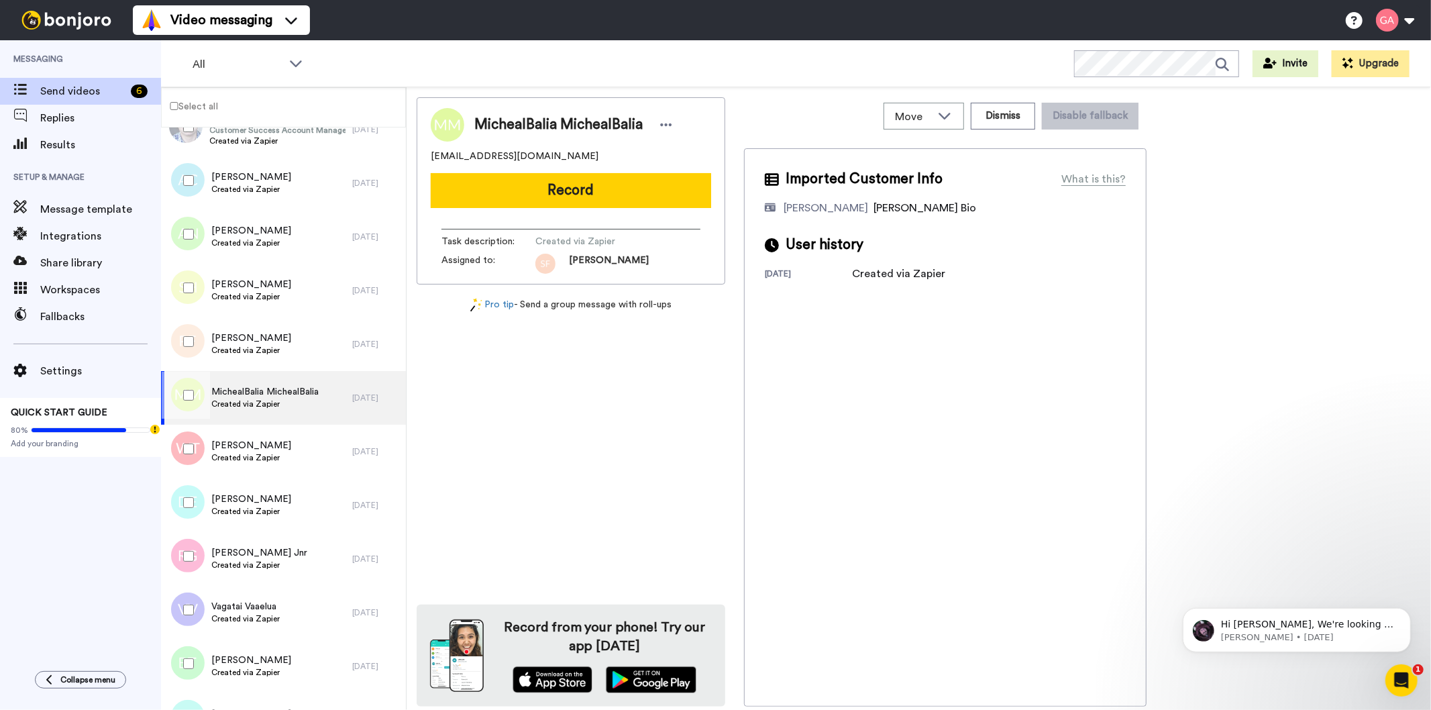
scroll to position [2535, 0]
click at [266, 446] on span "[PERSON_NAME]" at bounding box center [251, 444] width 80 height 13
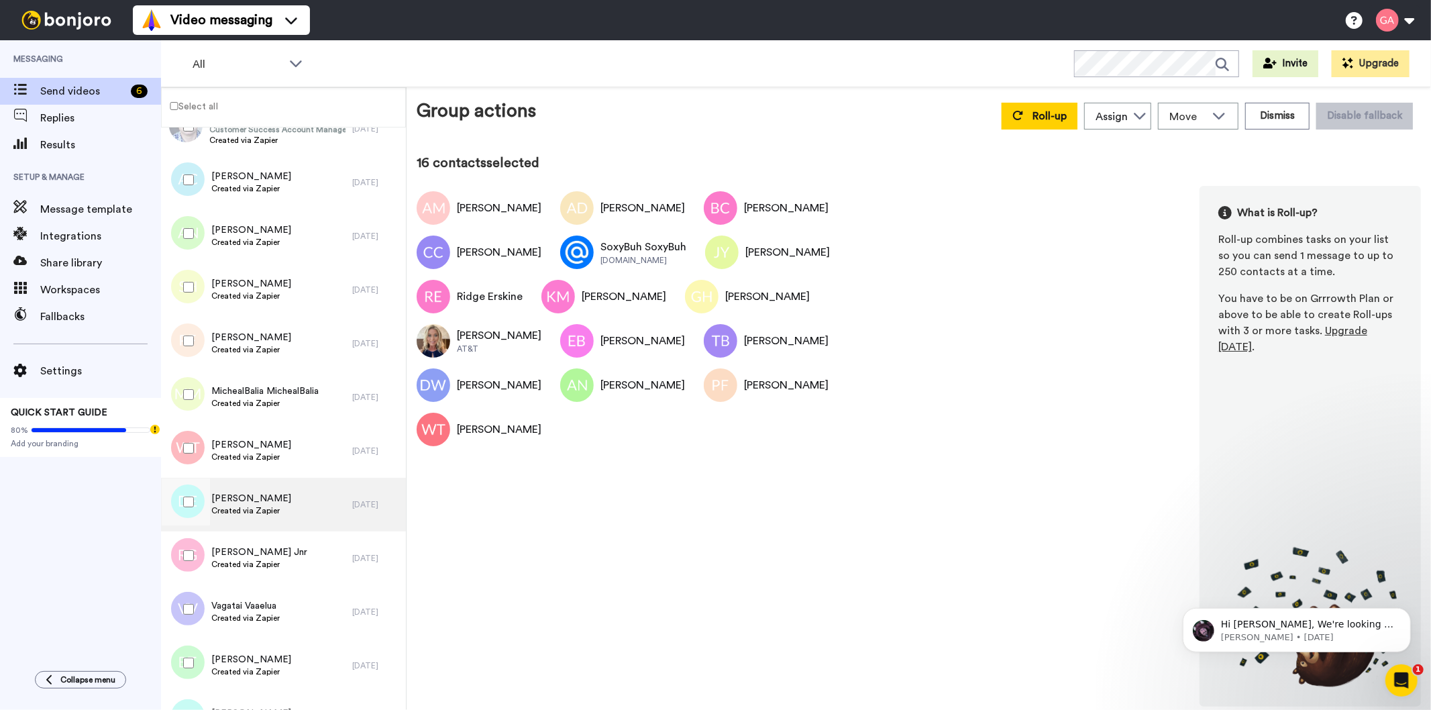
click at [262, 509] on span "Created via Zapier" at bounding box center [251, 510] width 80 height 11
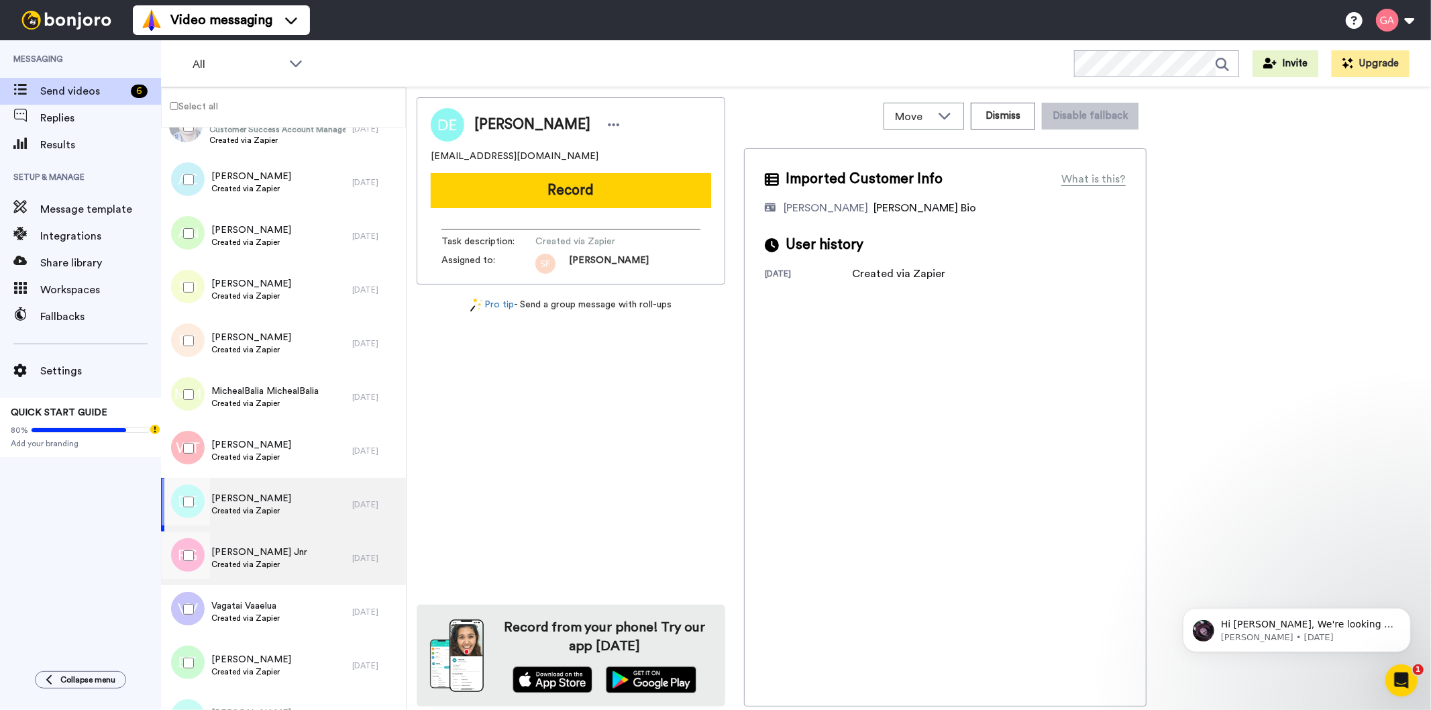
click at [262, 575] on div "[PERSON_NAME] Jnr Created via Zapier" at bounding box center [256, 558] width 191 height 54
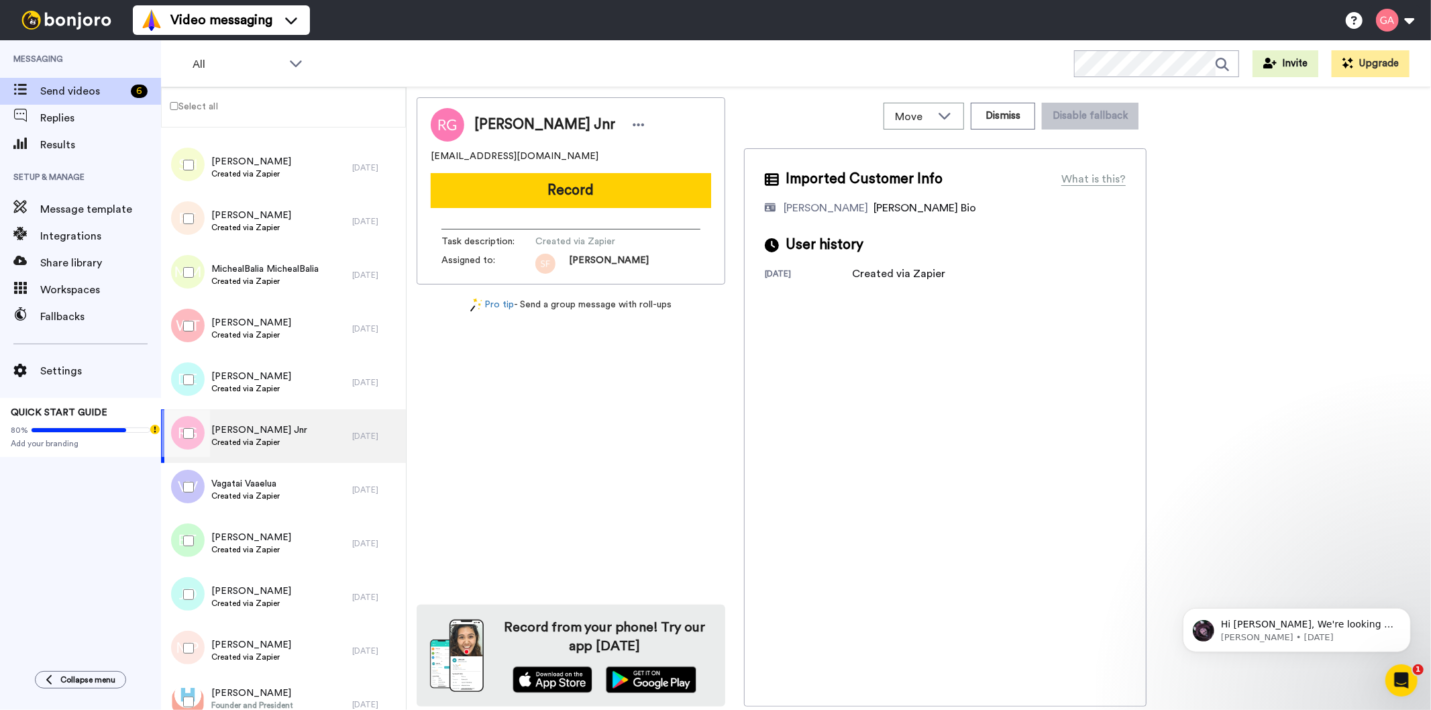
scroll to position [2685, 0]
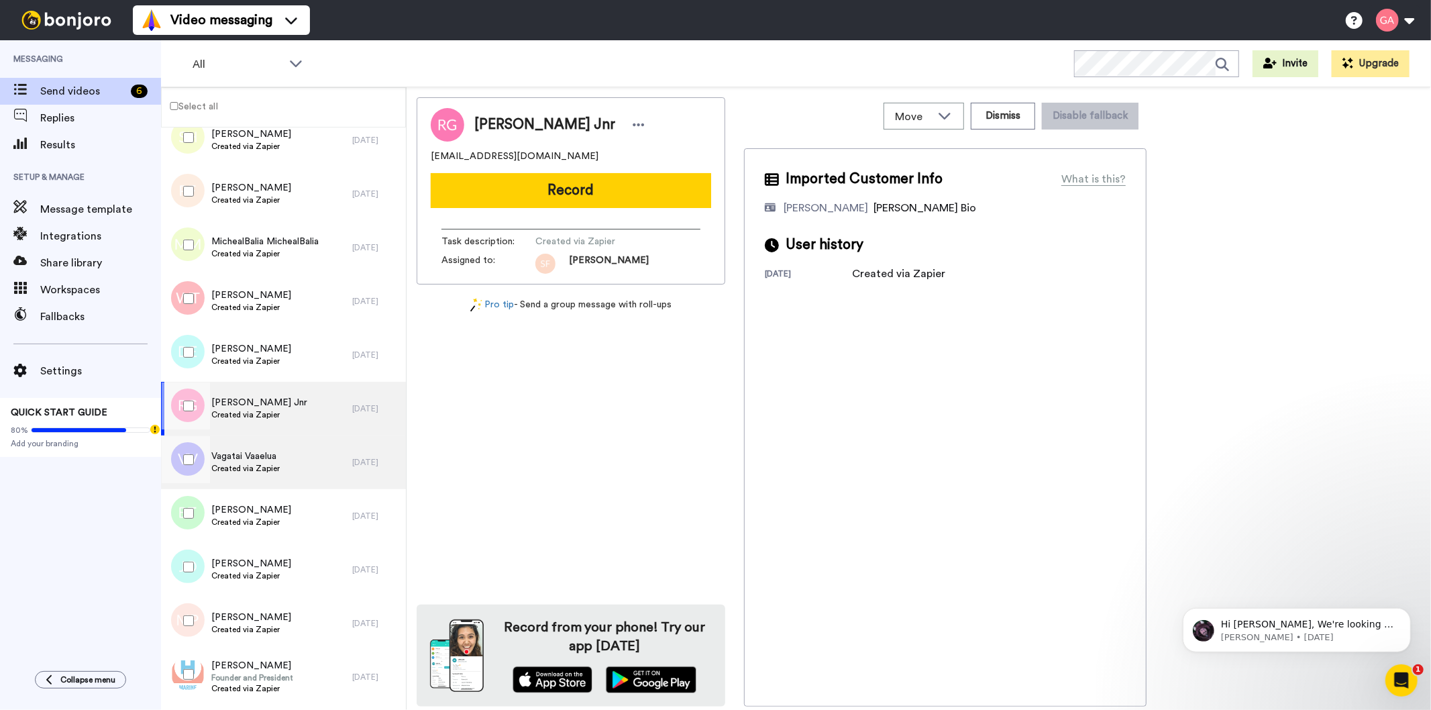
click at [258, 443] on div "Vagatai Vaaelua Created via Zapier" at bounding box center [256, 463] width 191 height 54
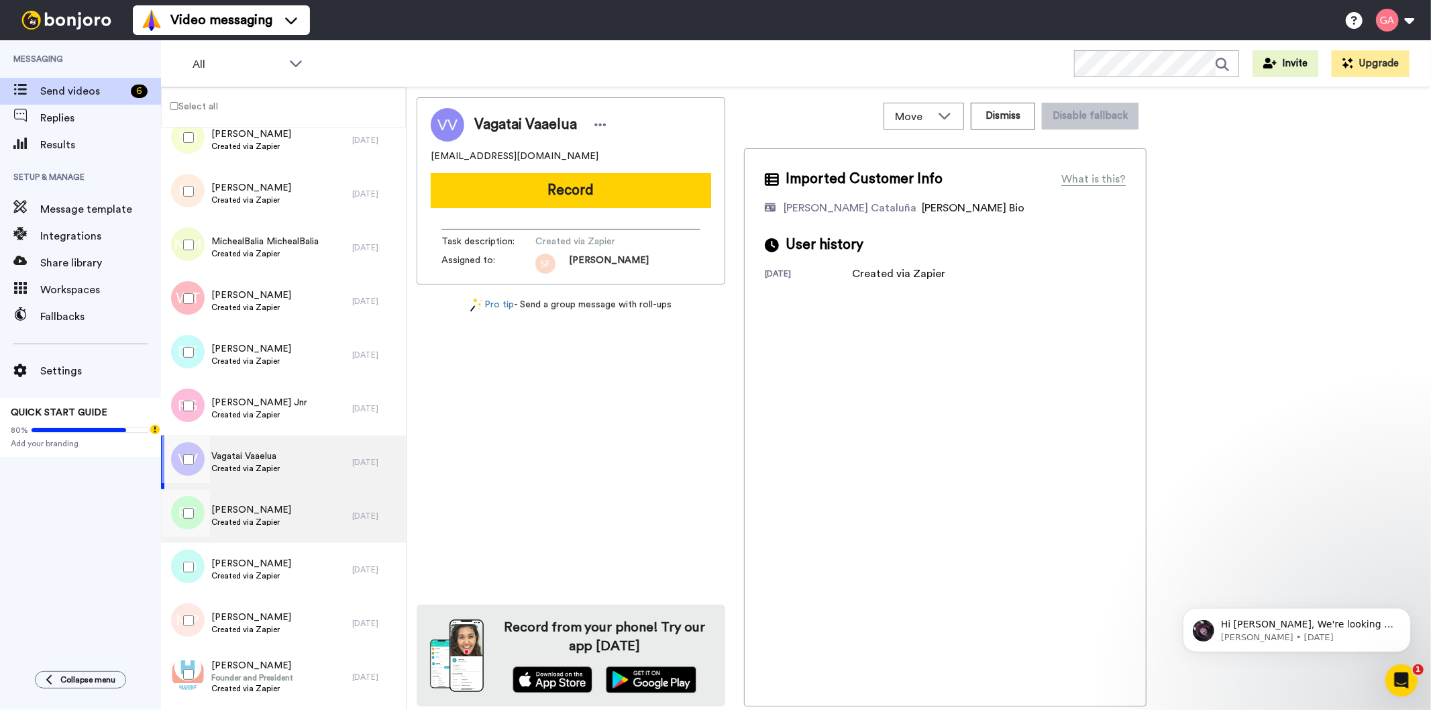
click at [279, 526] on div "[PERSON_NAME] Created via Zapier" at bounding box center [256, 516] width 191 height 54
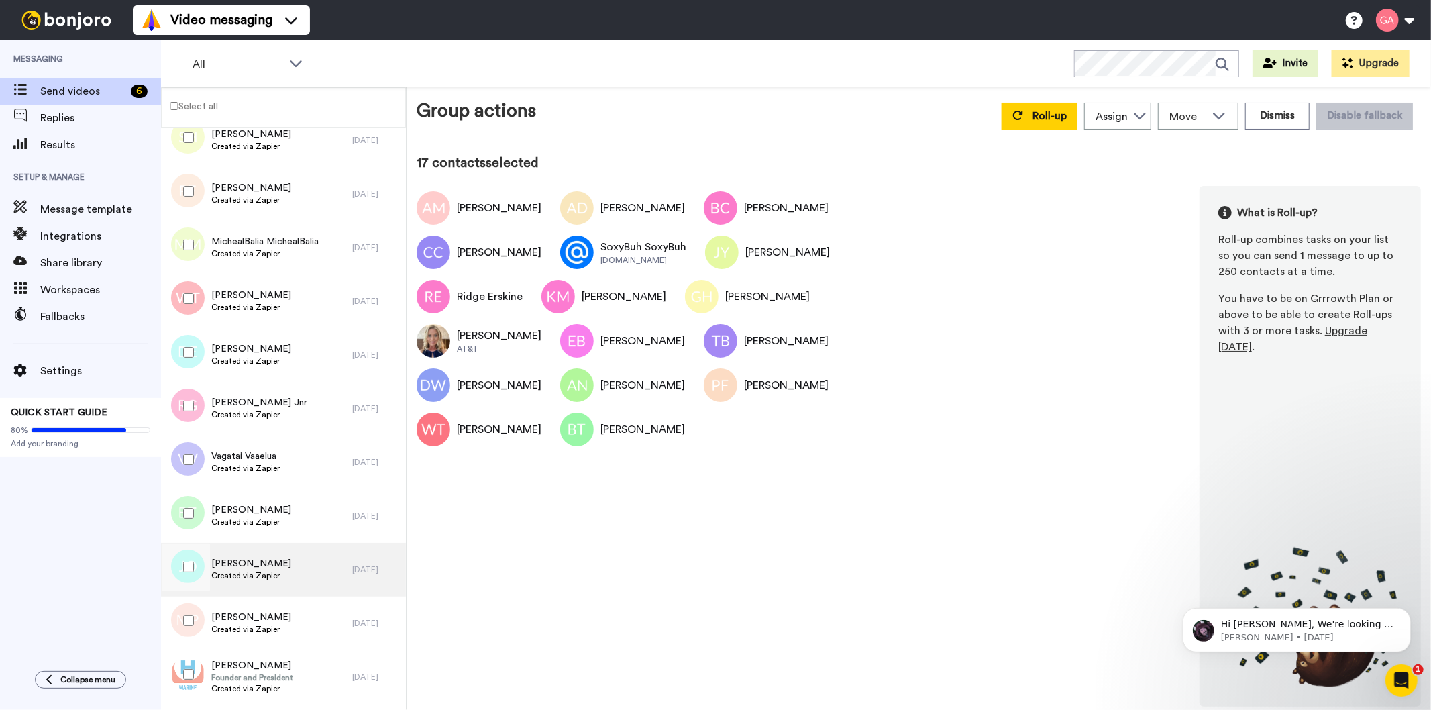
click at [262, 572] on span "Created via Zapier" at bounding box center [251, 575] width 80 height 11
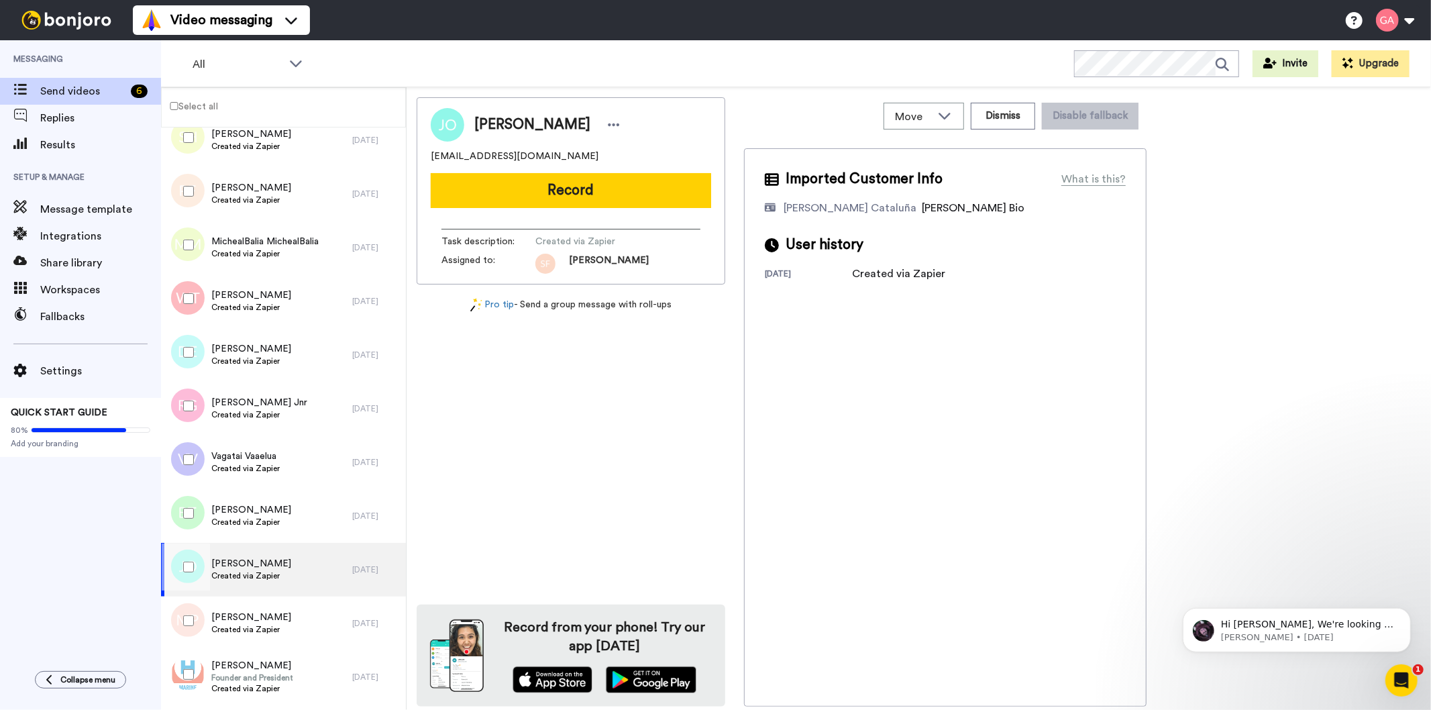
scroll to position [2834, 0]
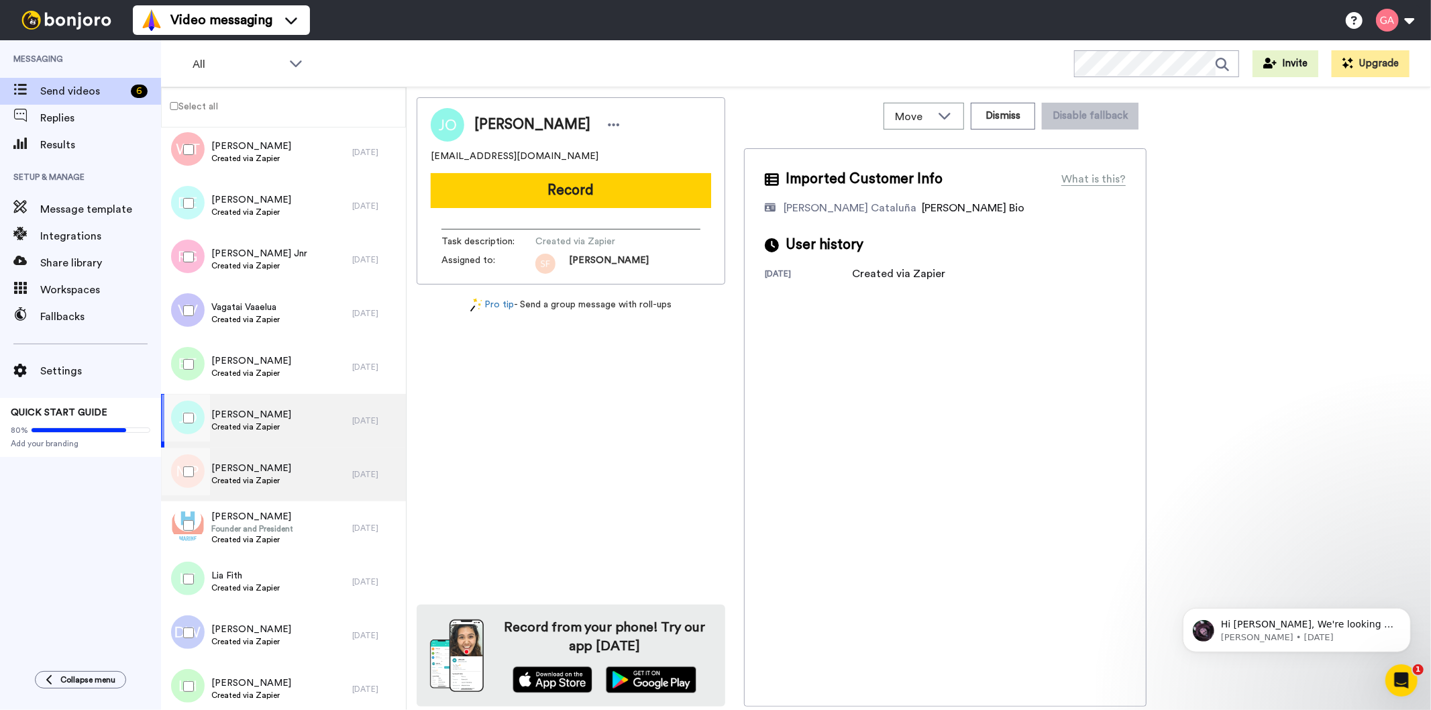
click at [244, 472] on span "[PERSON_NAME]" at bounding box center [251, 468] width 80 height 13
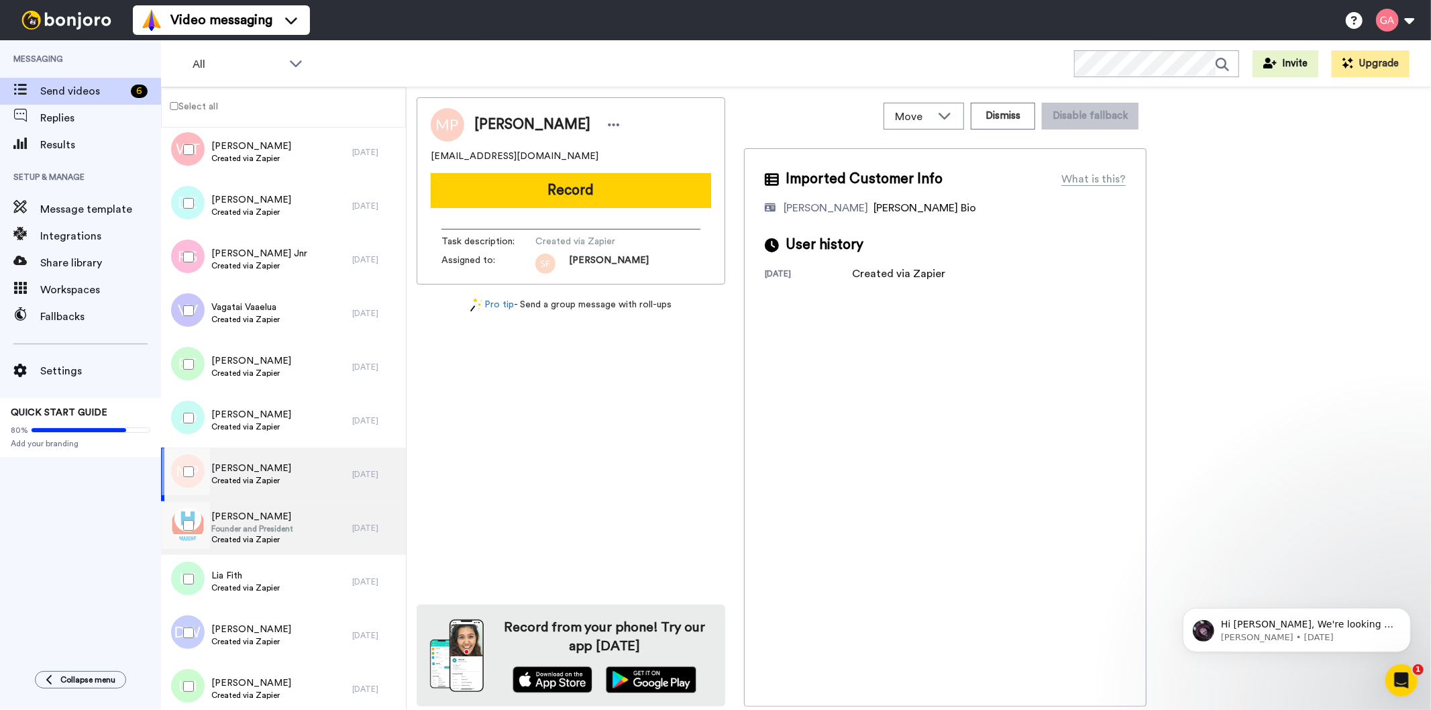
click at [239, 531] on span "Founder and President" at bounding box center [252, 528] width 82 height 11
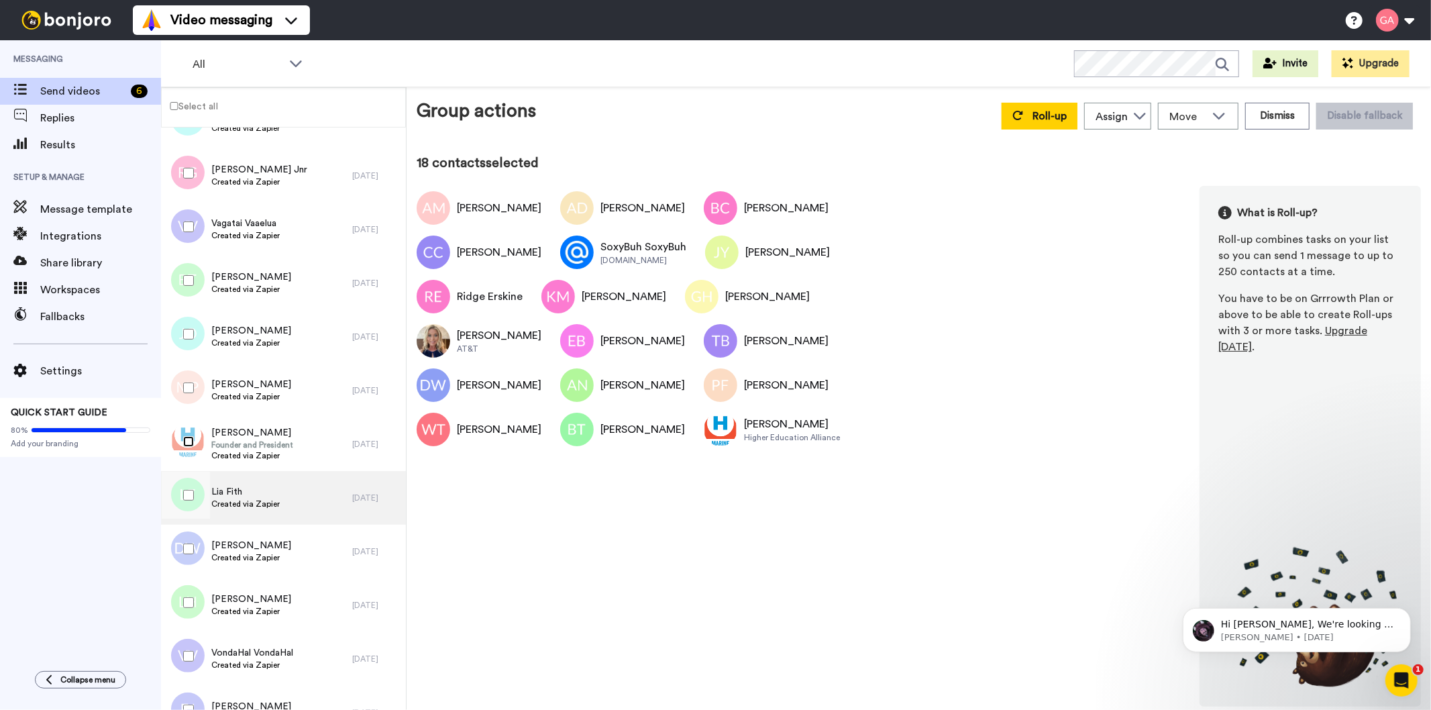
scroll to position [3057, 0]
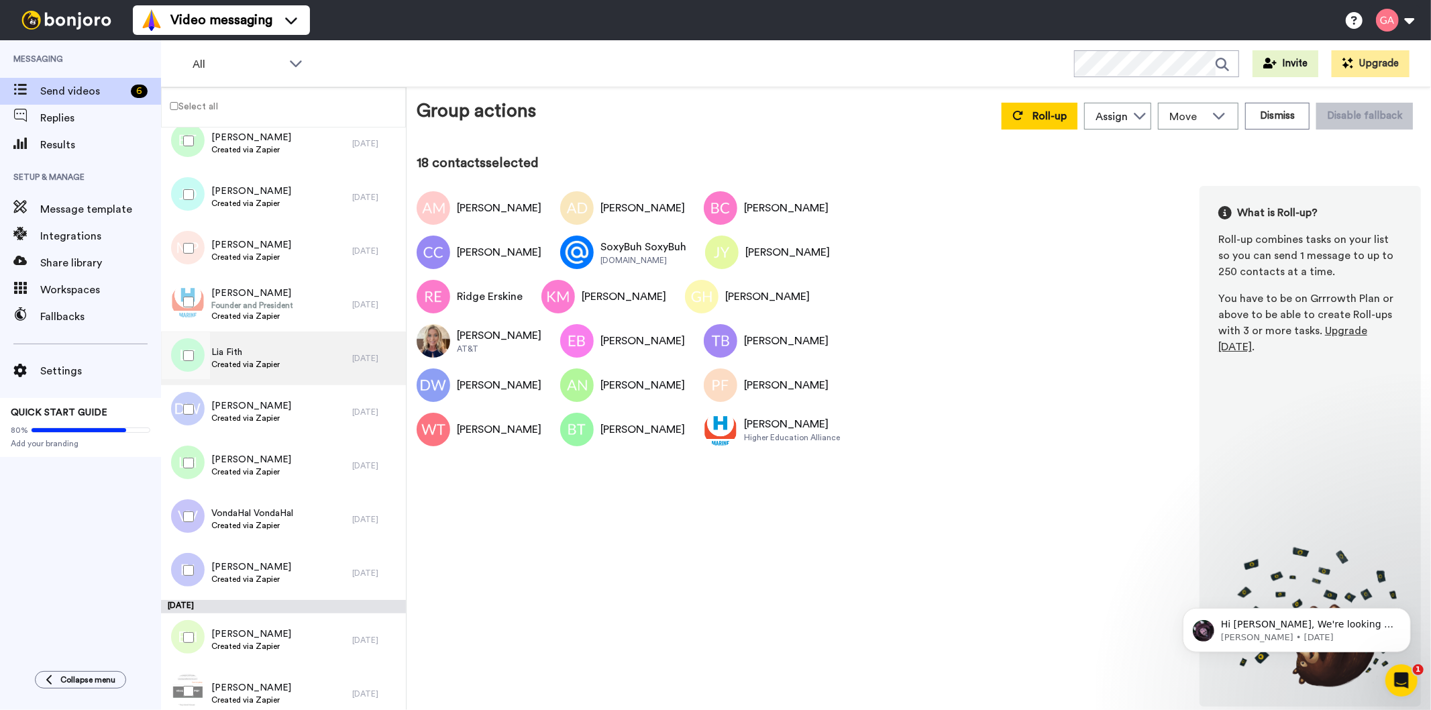
click at [247, 359] on span "Created via Zapier" at bounding box center [245, 364] width 68 height 11
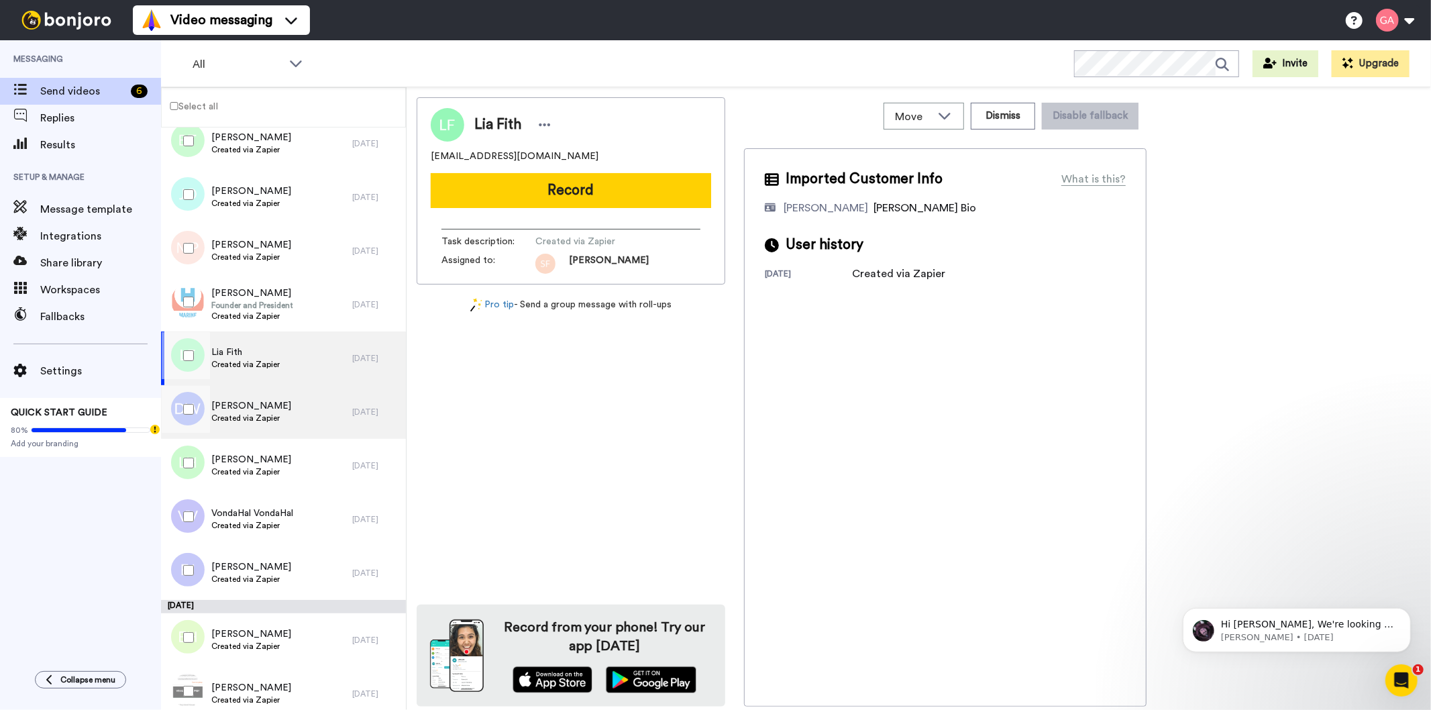
click at [255, 408] on span "[PERSON_NAME]" at bounding box center [251, 405] width 80 height 13
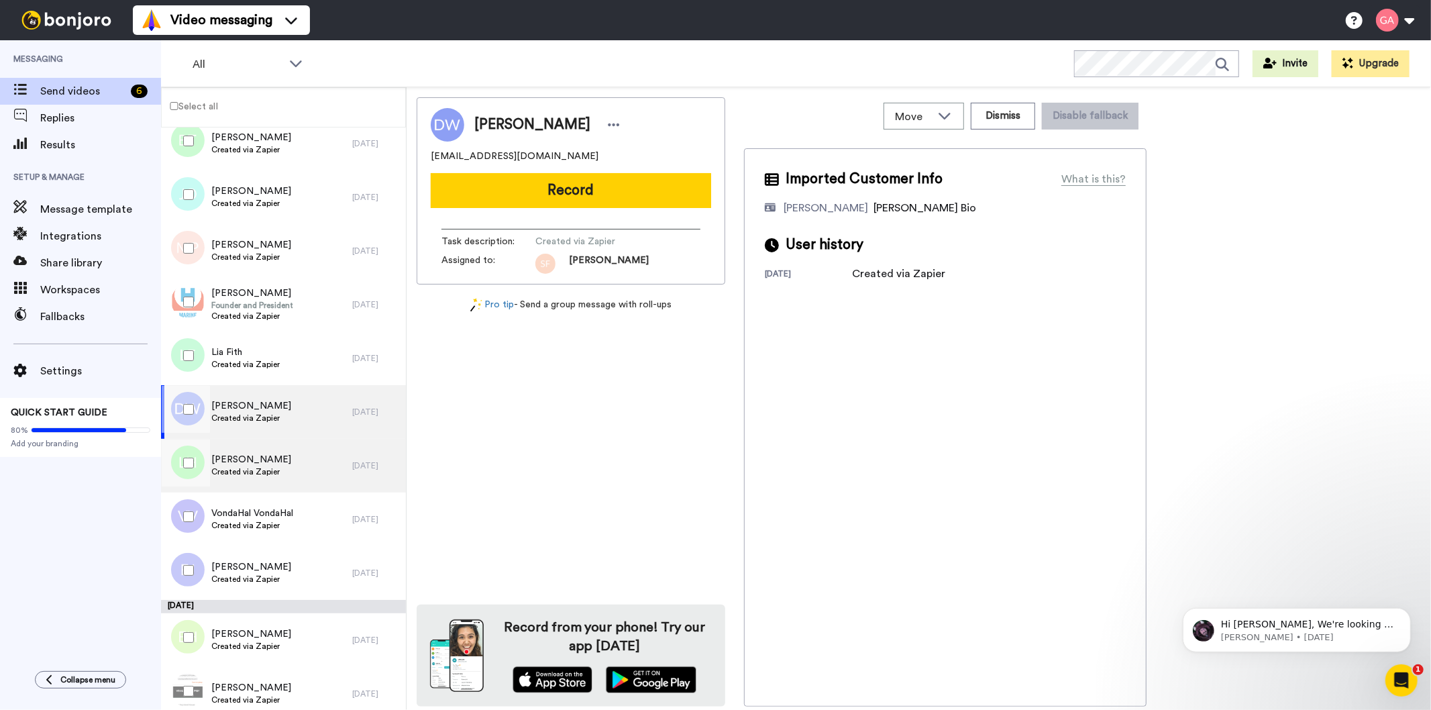
click at [253, 470] on span "Created via Zapier" at bounding box center [251, 471] width 80 height 11
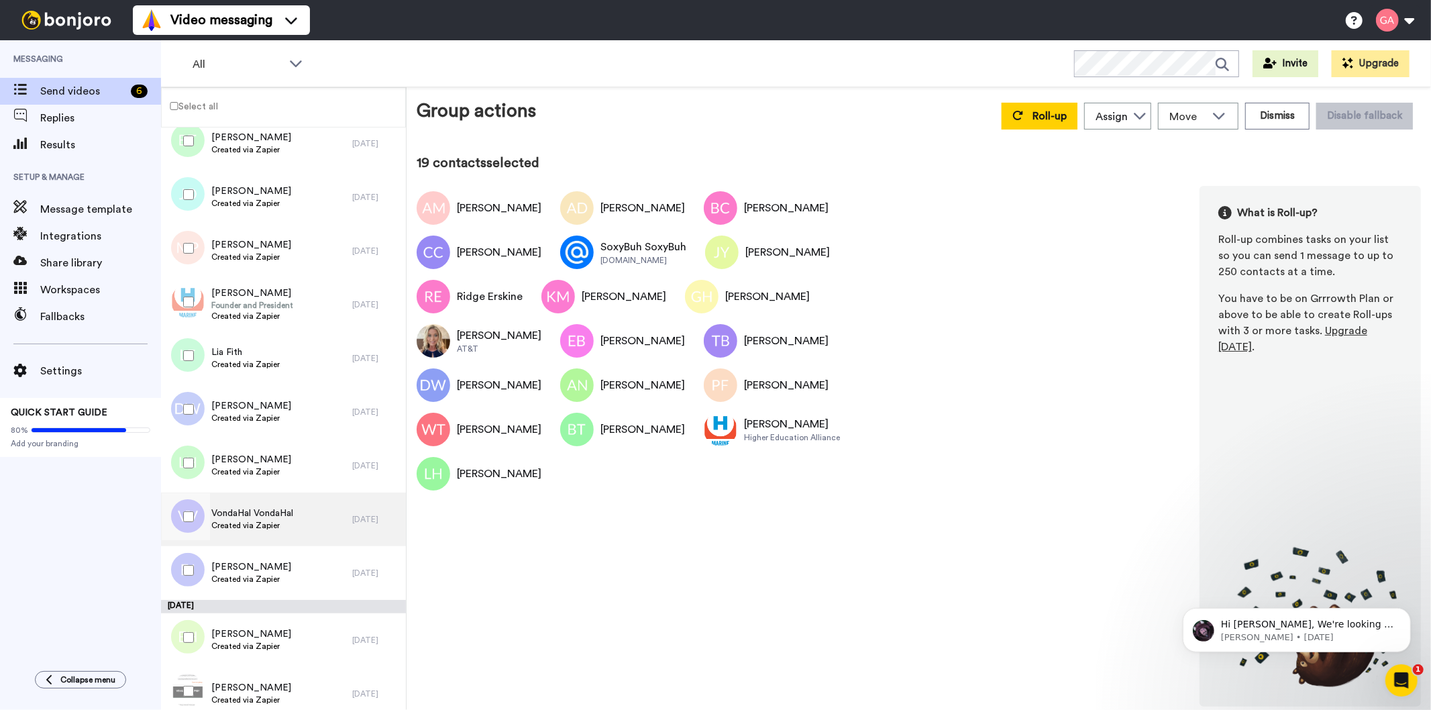
click at [266, 518] on span "VondaHal VondaHal" at bounding box center [252, 513] width 82 height 13
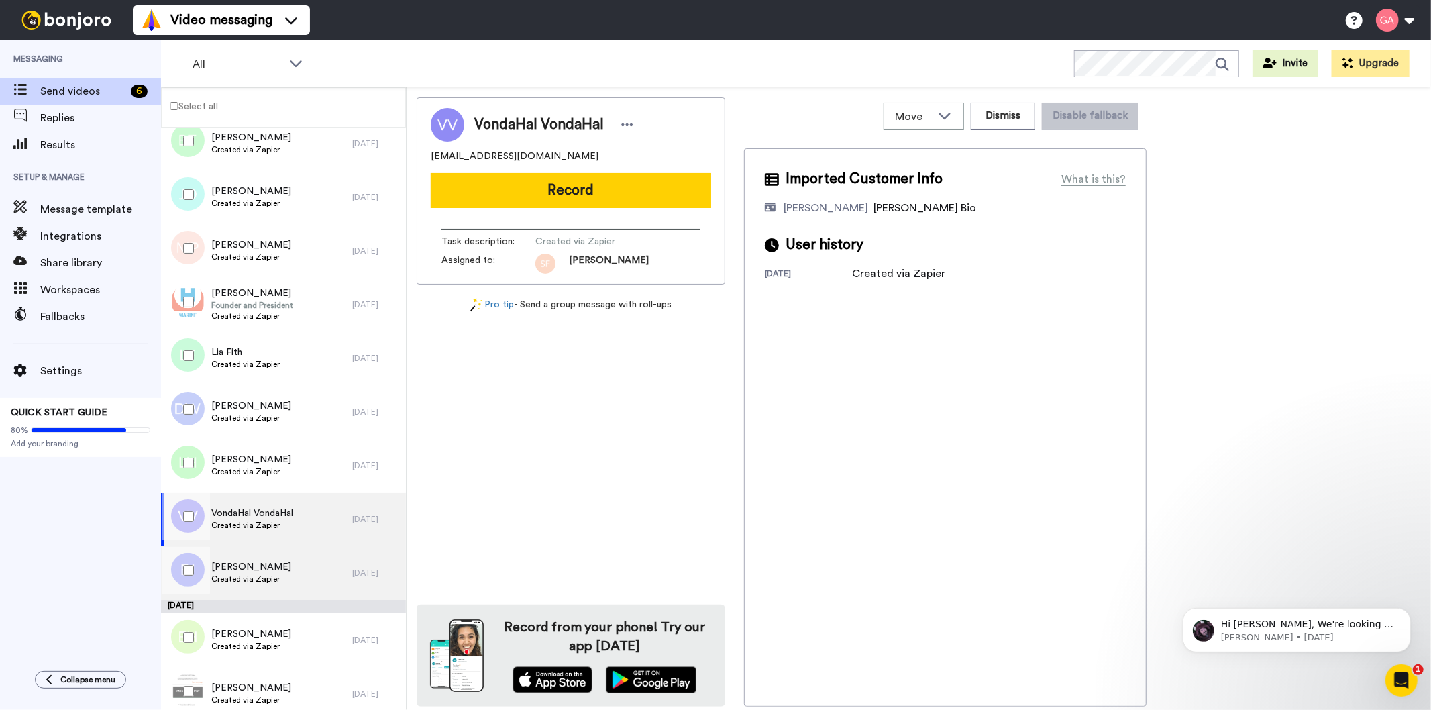
click at [258, 575] on span "Created via Zapier" at bounding box center [251, 579] width 80 height 11
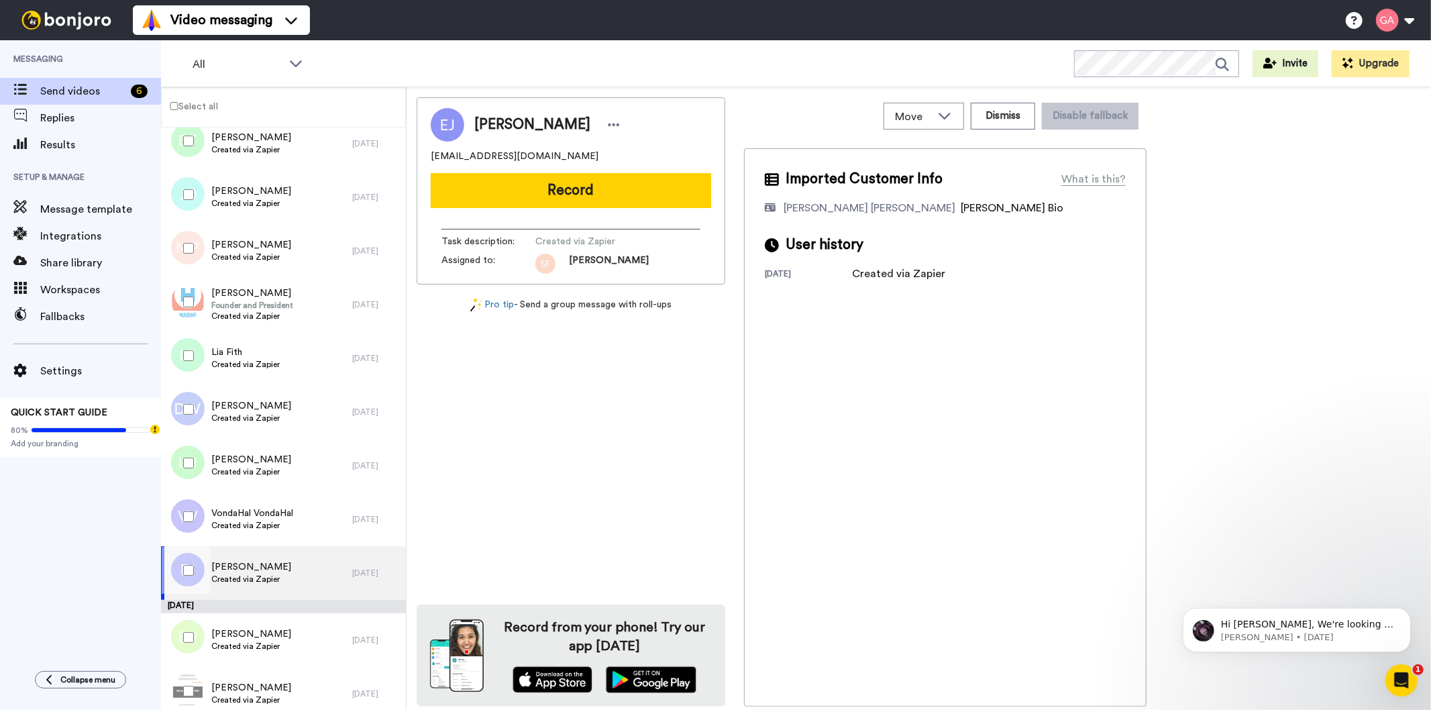
click at [181, 572] on div at bounding box center [186, 570] width 48 height 47
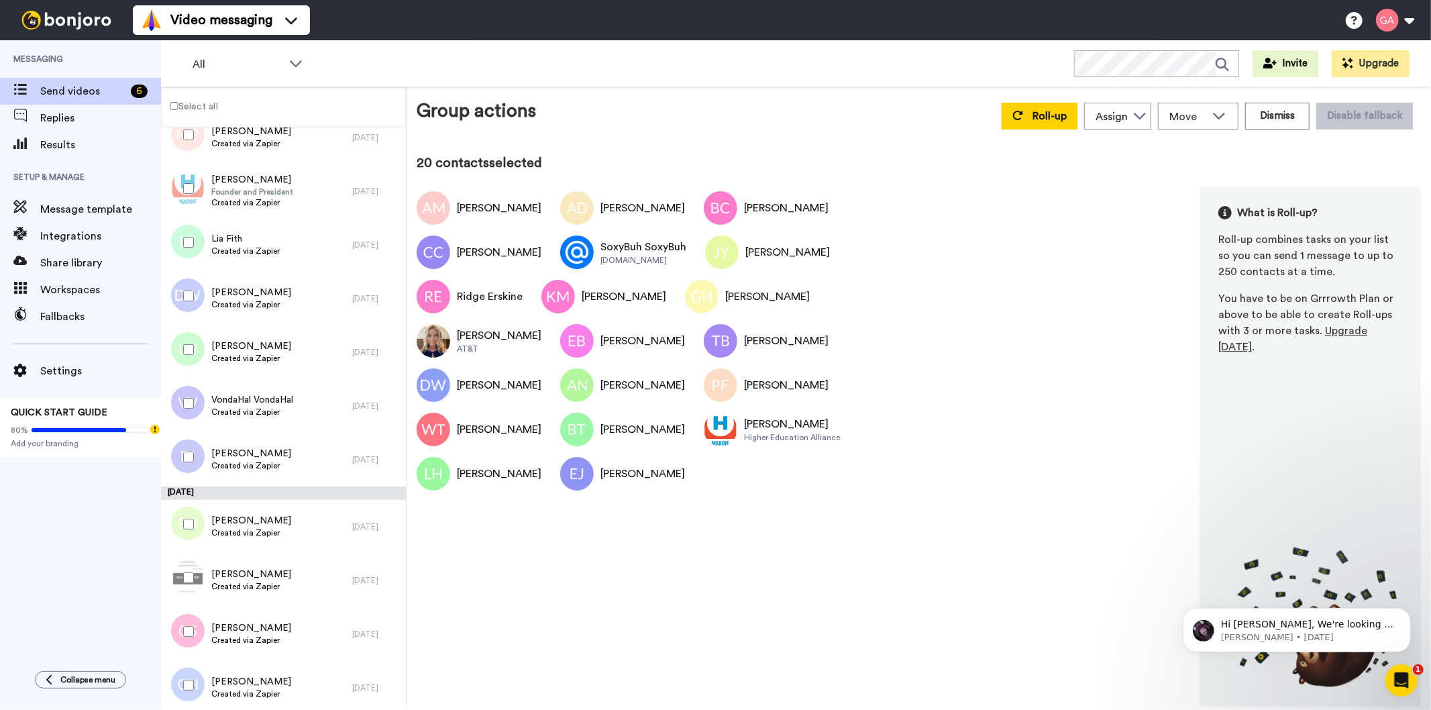
scroll to position [3356, 0]
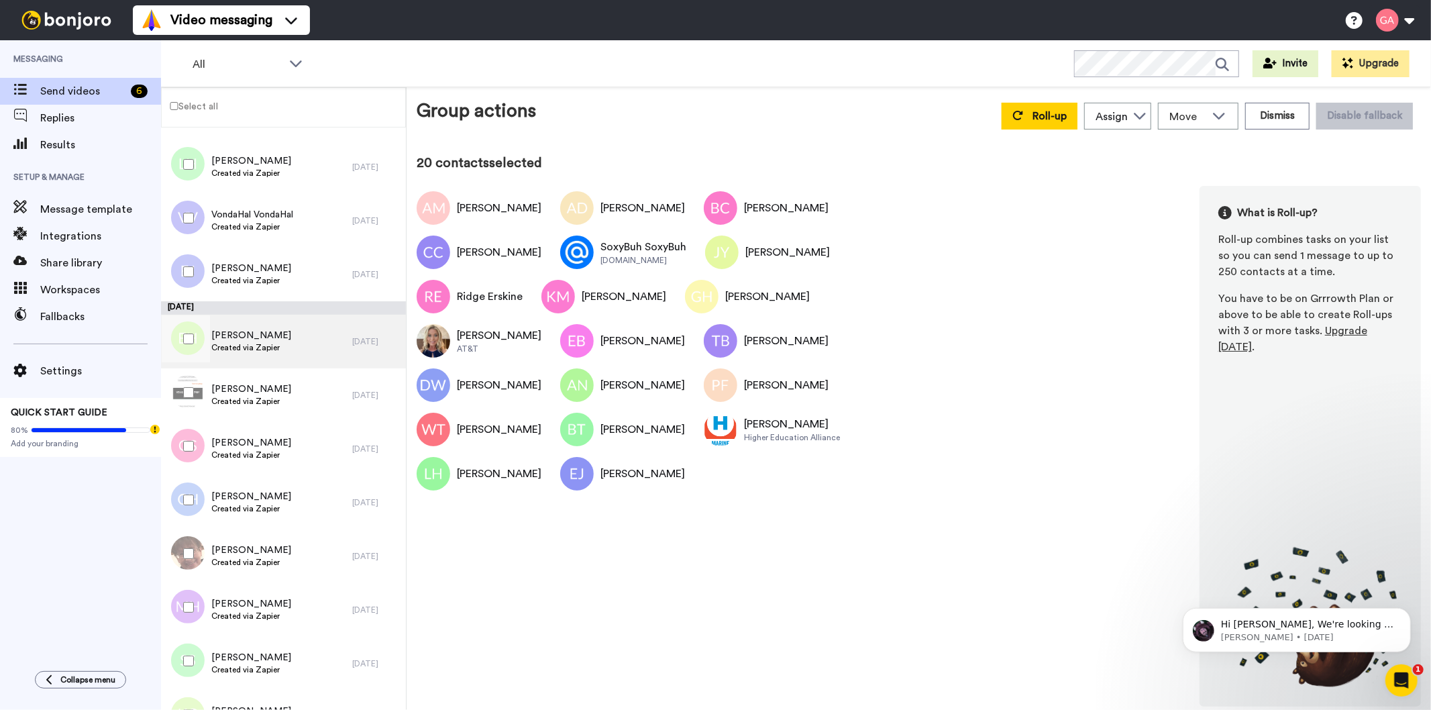
click at [268, 342] on span "Created via Zapier" at bounding box center [251, 347] width 80 height 11
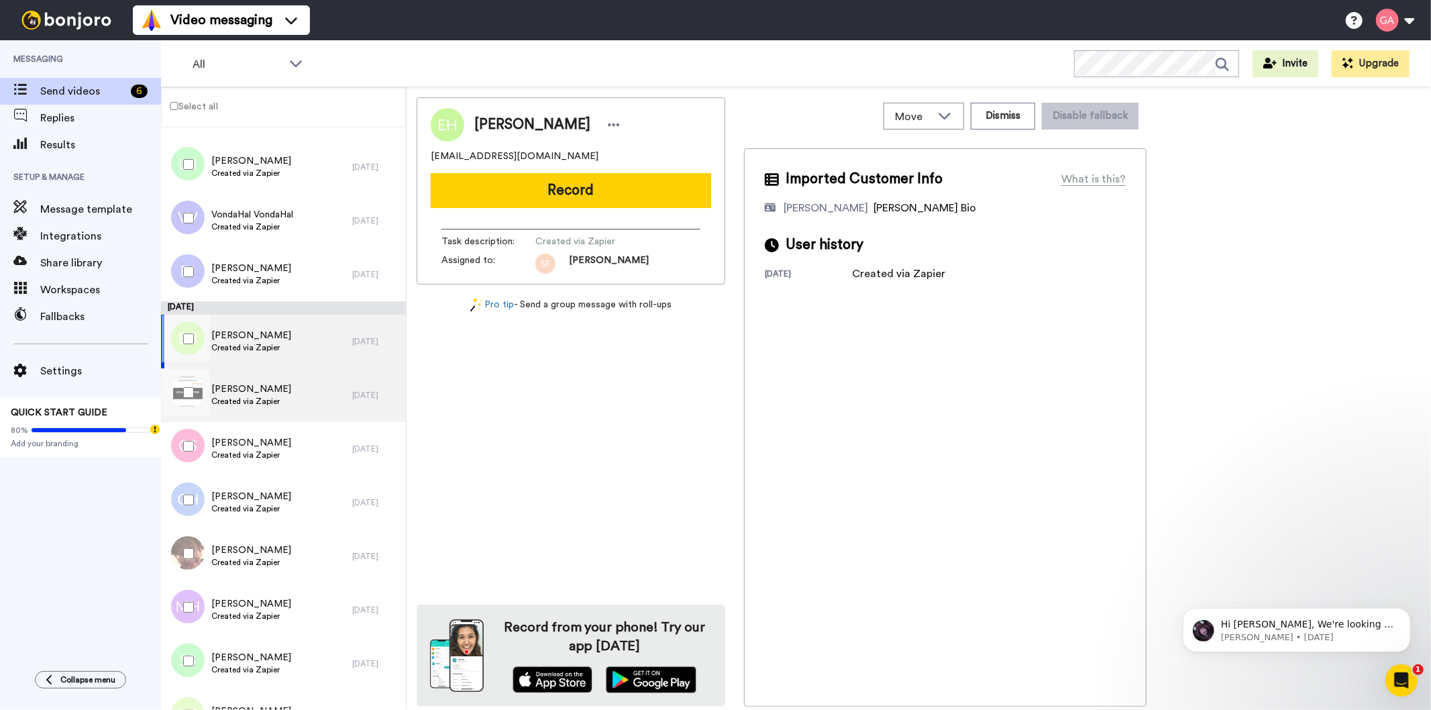
click at [266, 390] on span "[PERSON_NAME]" at bounding box center [251, 389] width 80 height 13
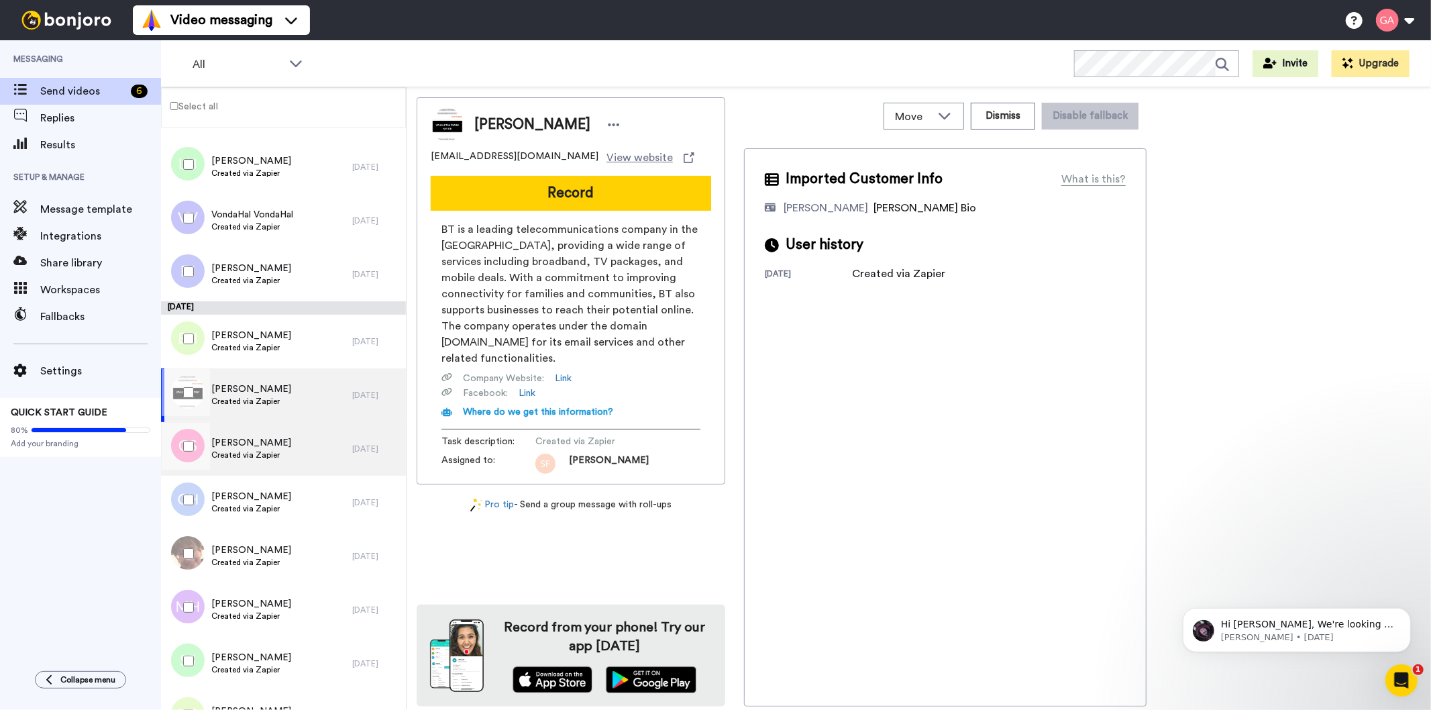
click at [269, 442] on span "[PERSON_NAME]" at bounding box center [251, 442] width 80 height 13
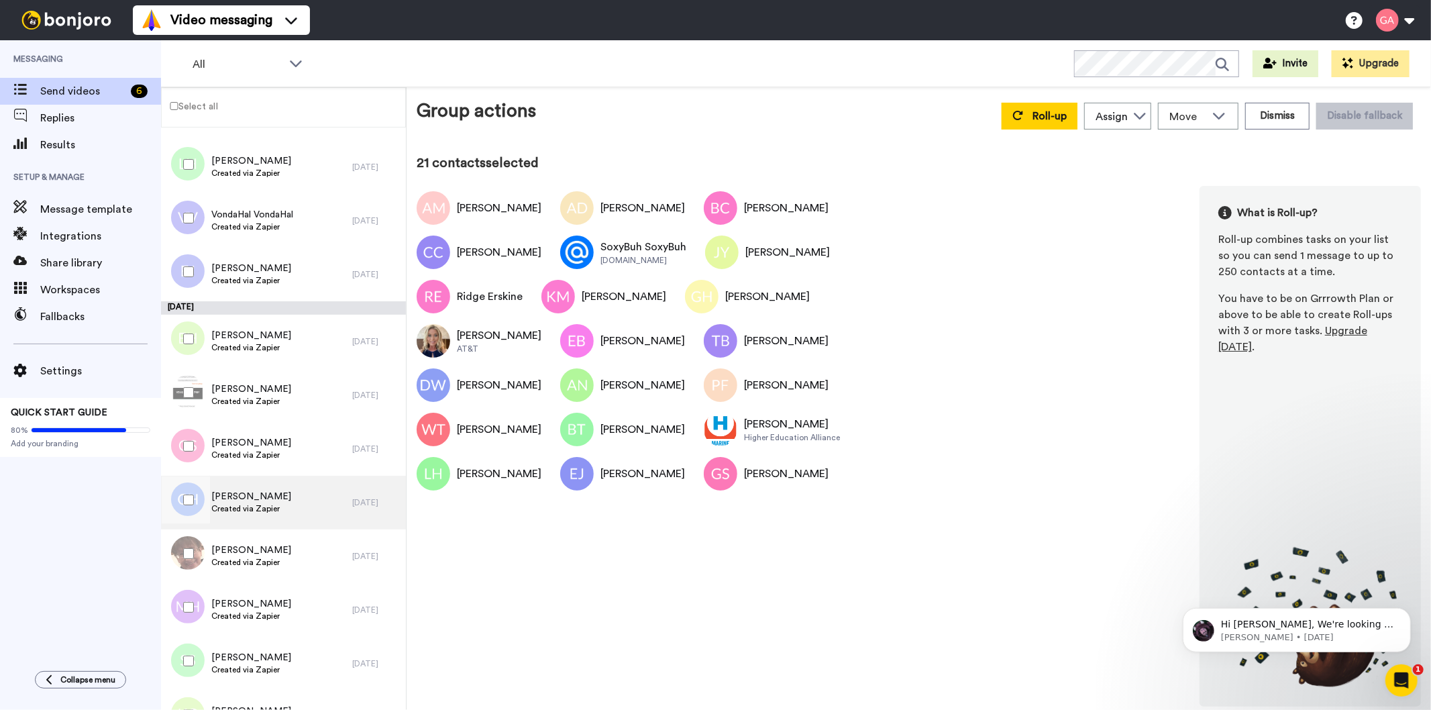
click at [262, 501] on span "[PERSON_NAME]" at bounding box center [251, 496] width 80 height 13
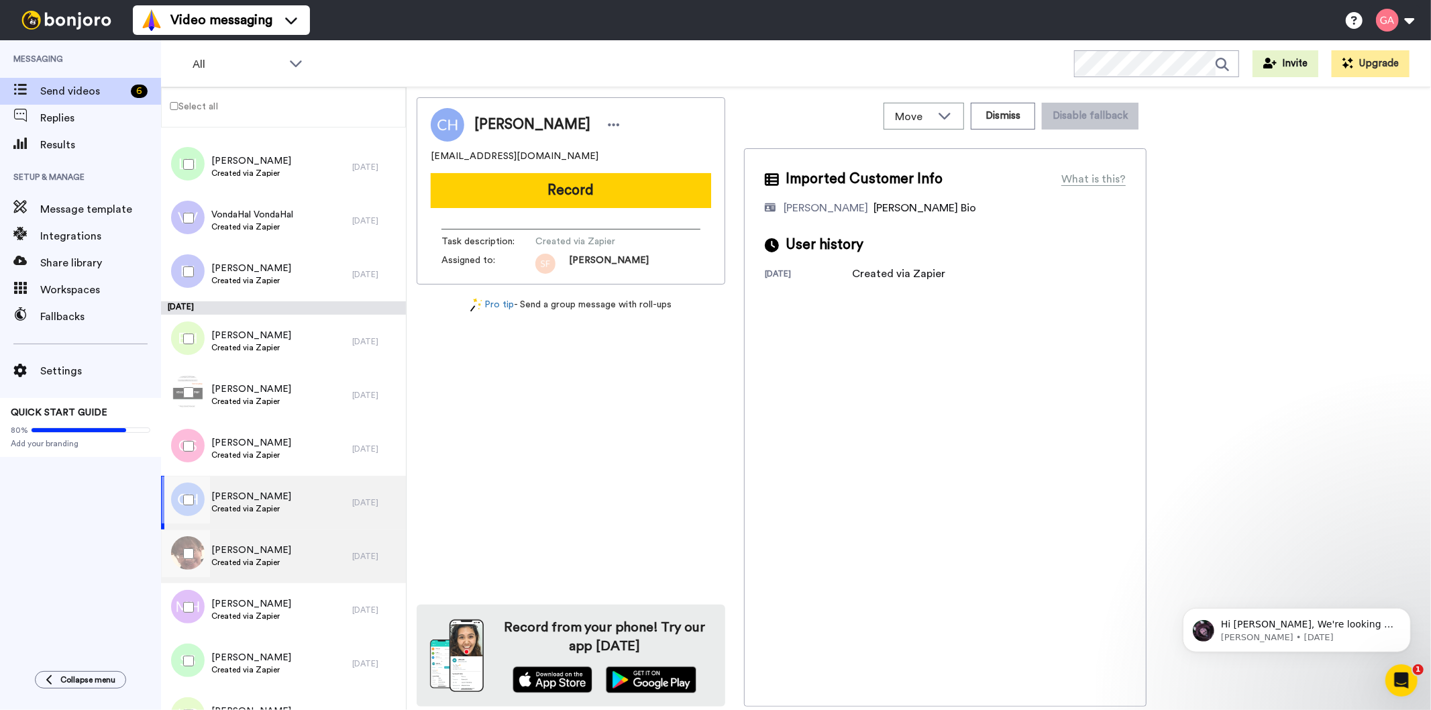
click at [272, 552] on span "[PERSON_NAME]" at bounding box center [251, 550] width 80 height 13
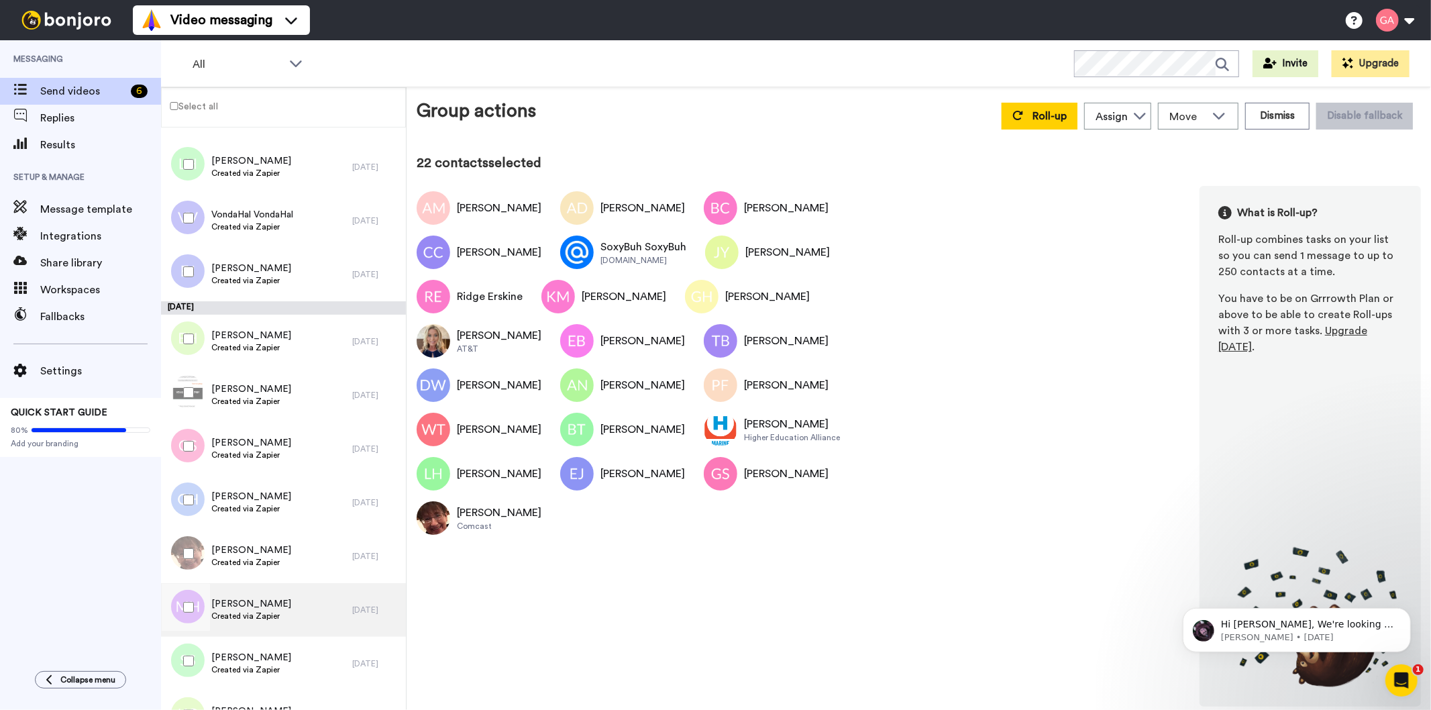
click at [260, 607] on span "[PERSON_NAME]" at bounding box center [251, 603] width 80 height 13
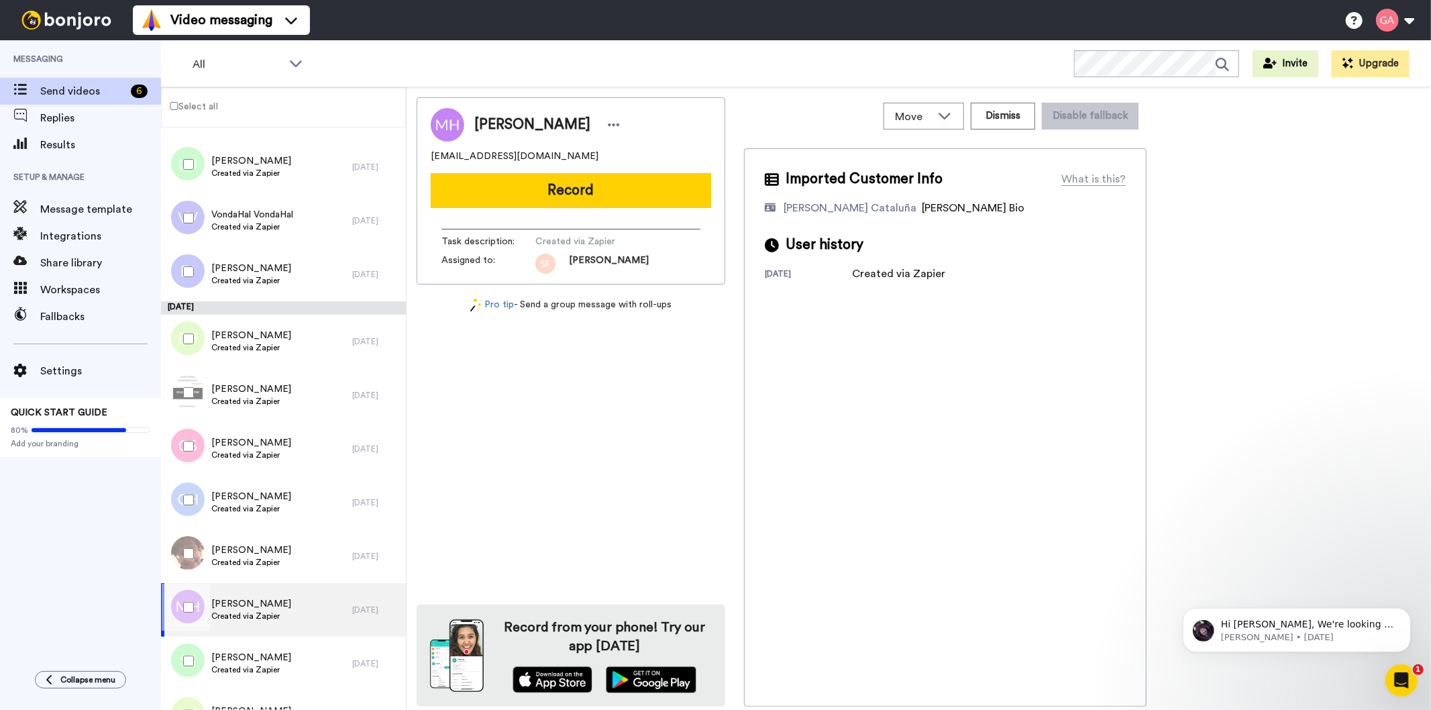
scroll to position [3580, 0]
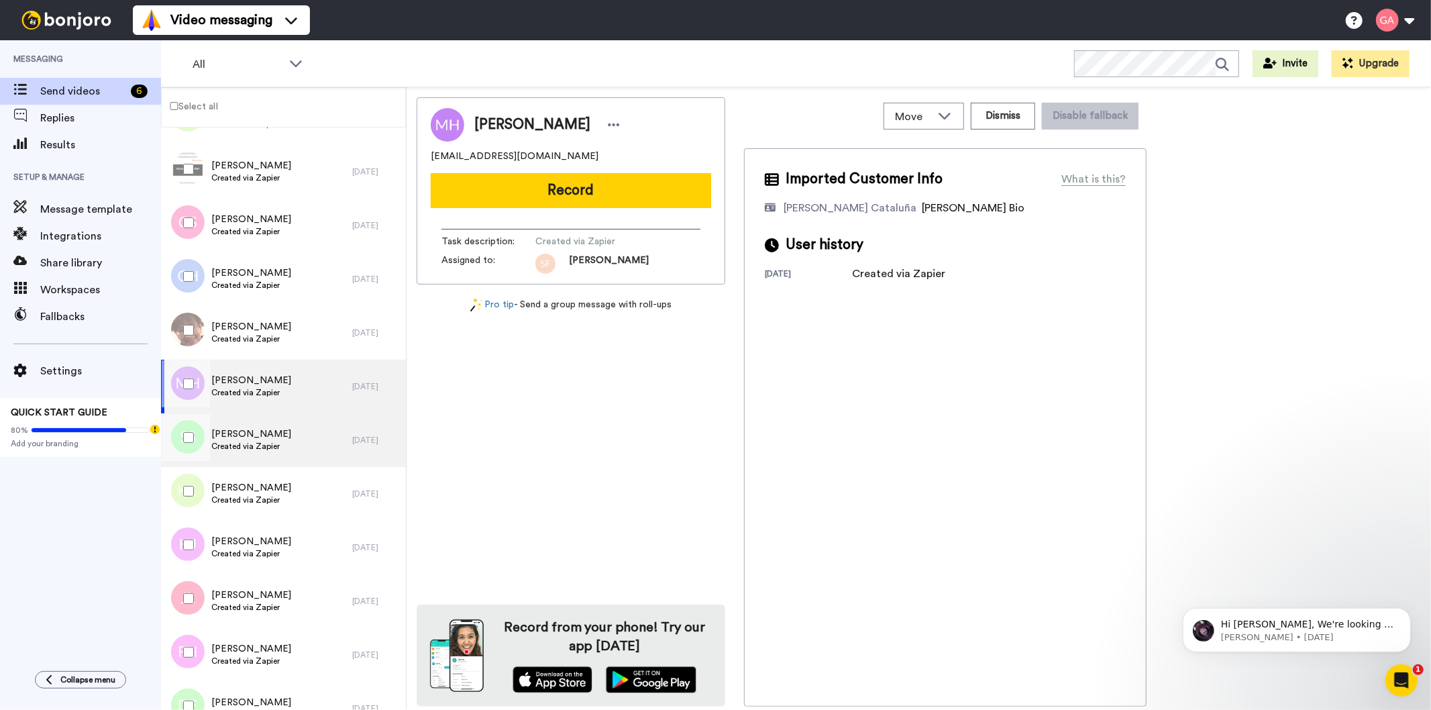
click at [260, 435] on span "[PERSON_NAME]" at bounding box center [251, 433] width 80 height 13
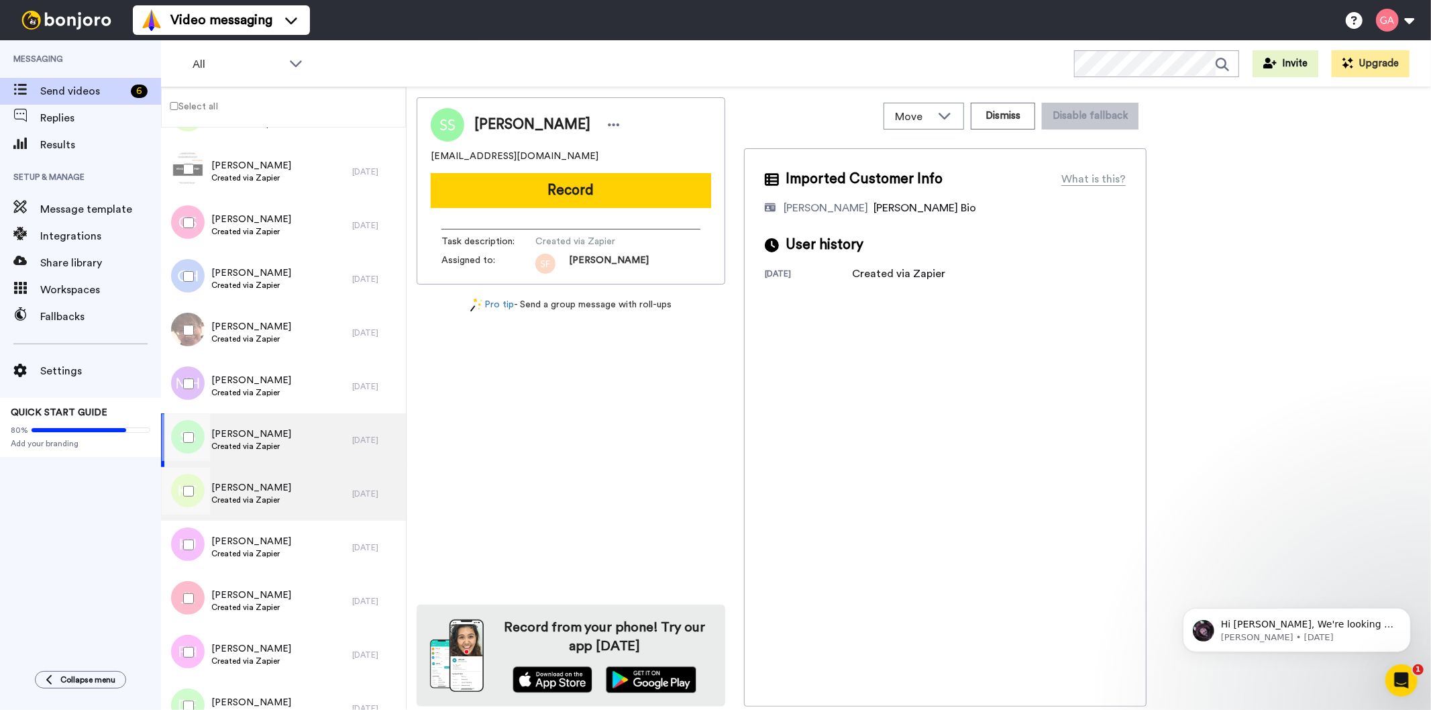
click at [251, 490] on span "[PERSON_NAME]" at bounding box center [251, 487] width 80 height 13
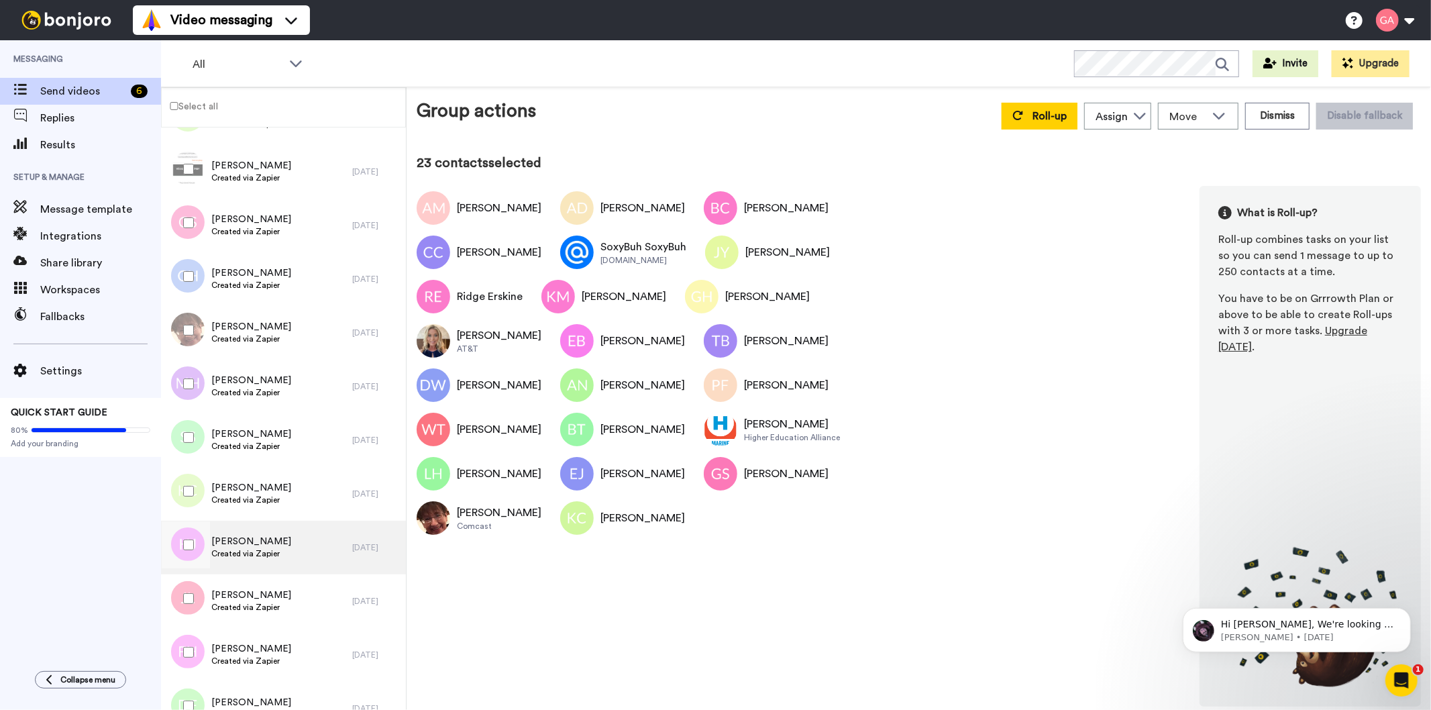
click at [275, 559] on div "[PERSON_NAME] Created via Zapier" at bounding box center [251, 548] width 80 height 26
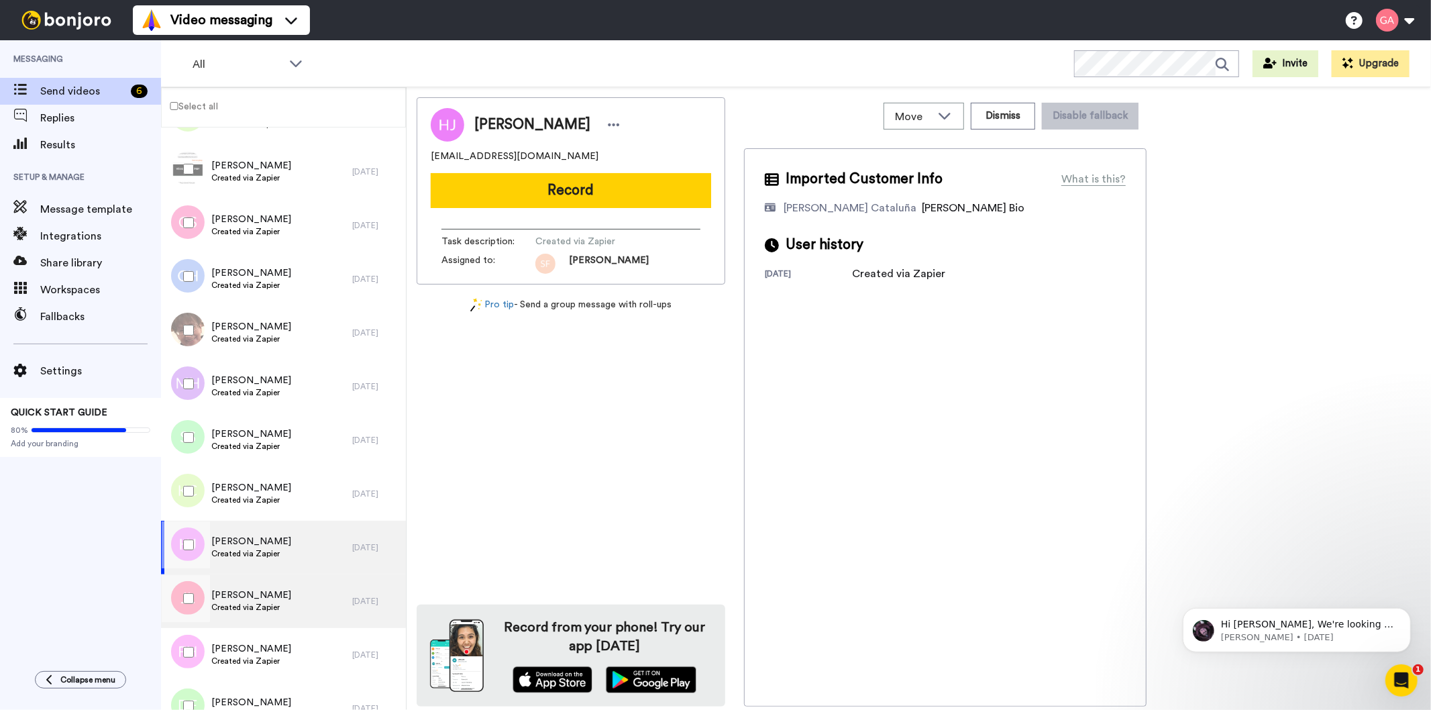
click at [276, 597] on span "[PERSON_NAME]" at bounding box center [251, 595] width 80 height 13
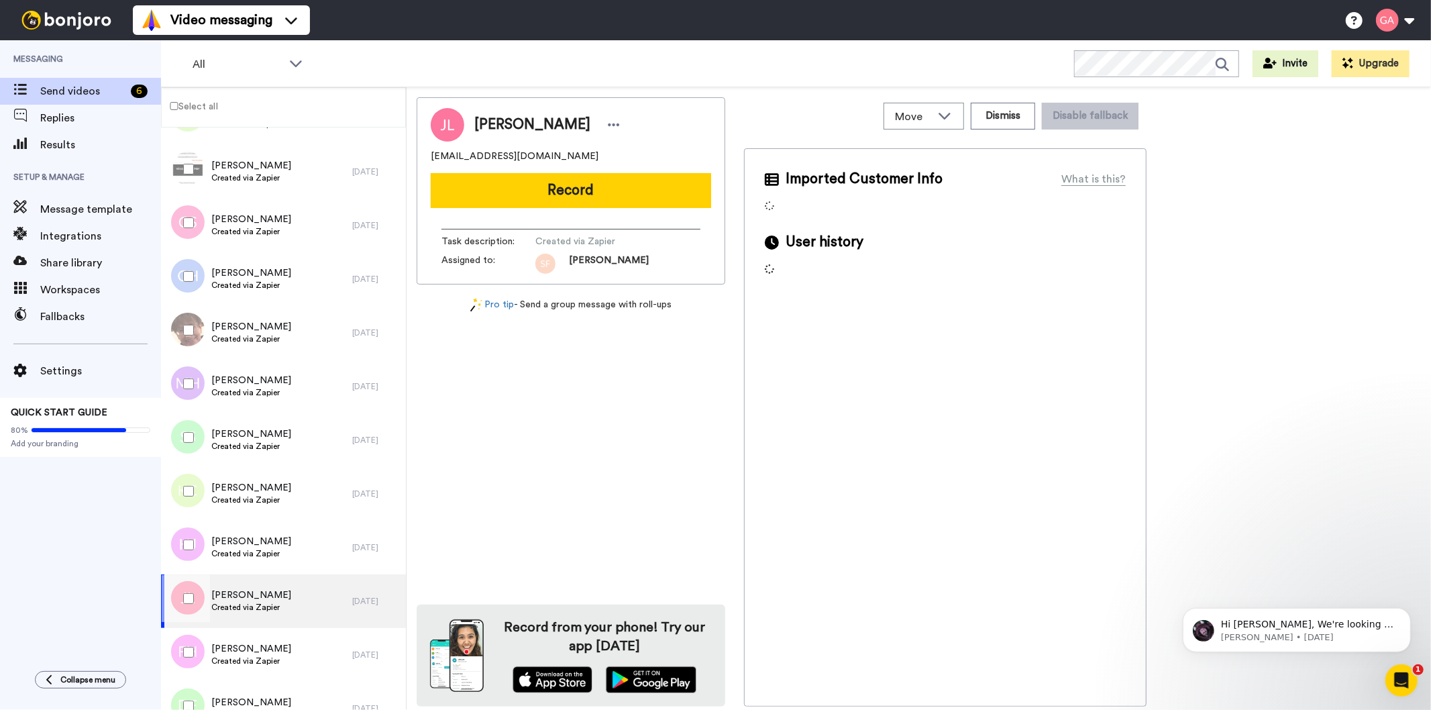
scroll to position [3803, 0]
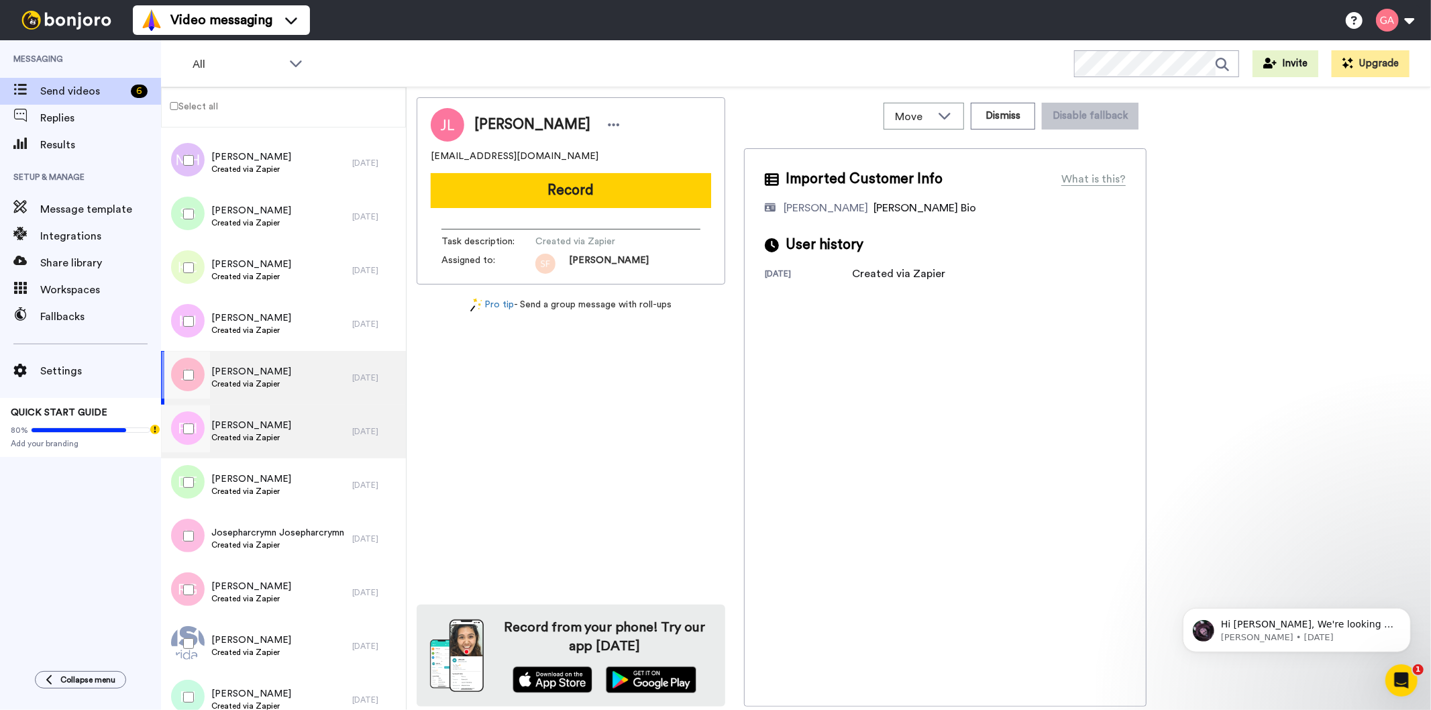
click at [256, 429] on span "[PERSON_NAME]" at bounding box center [251, 425] width 80 height 13
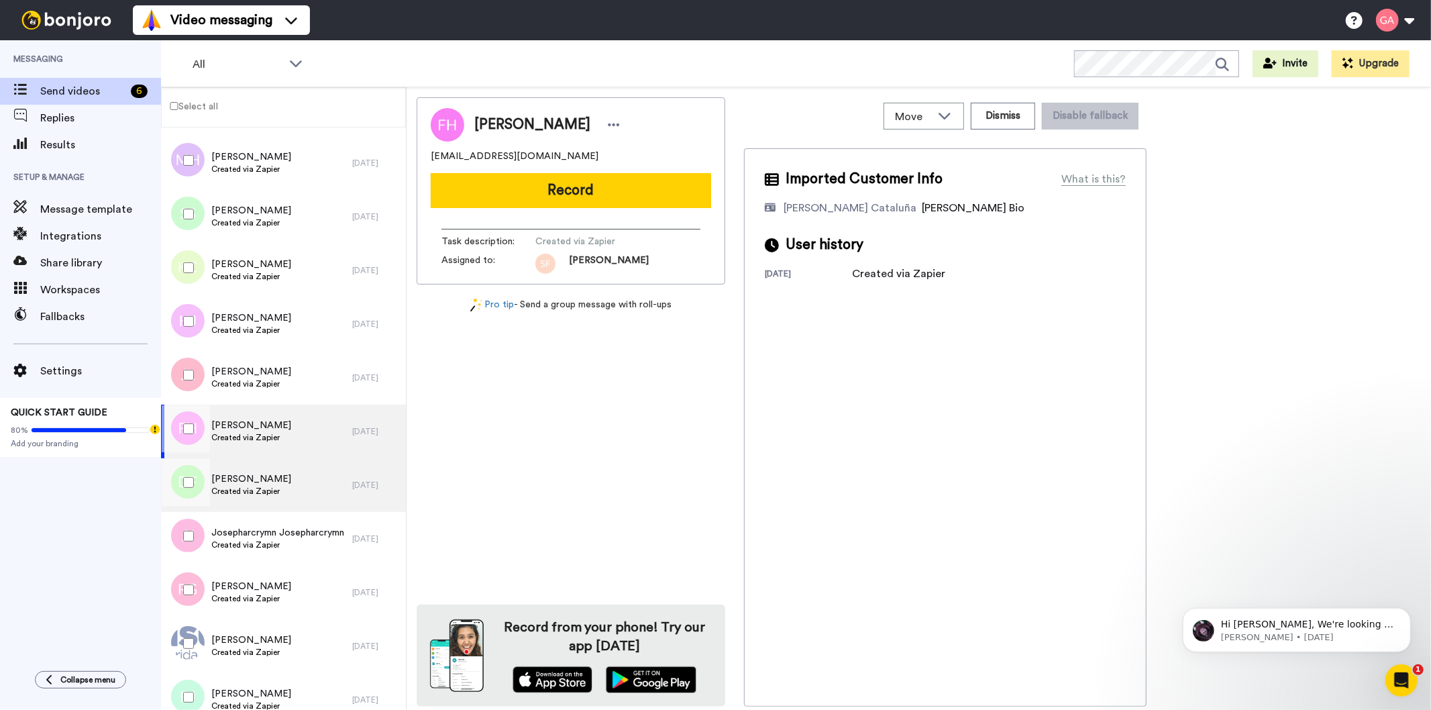
click at [252, 478] on span "[PERSON_NAME]" at bounding box center [251, 478] width 80 height 13
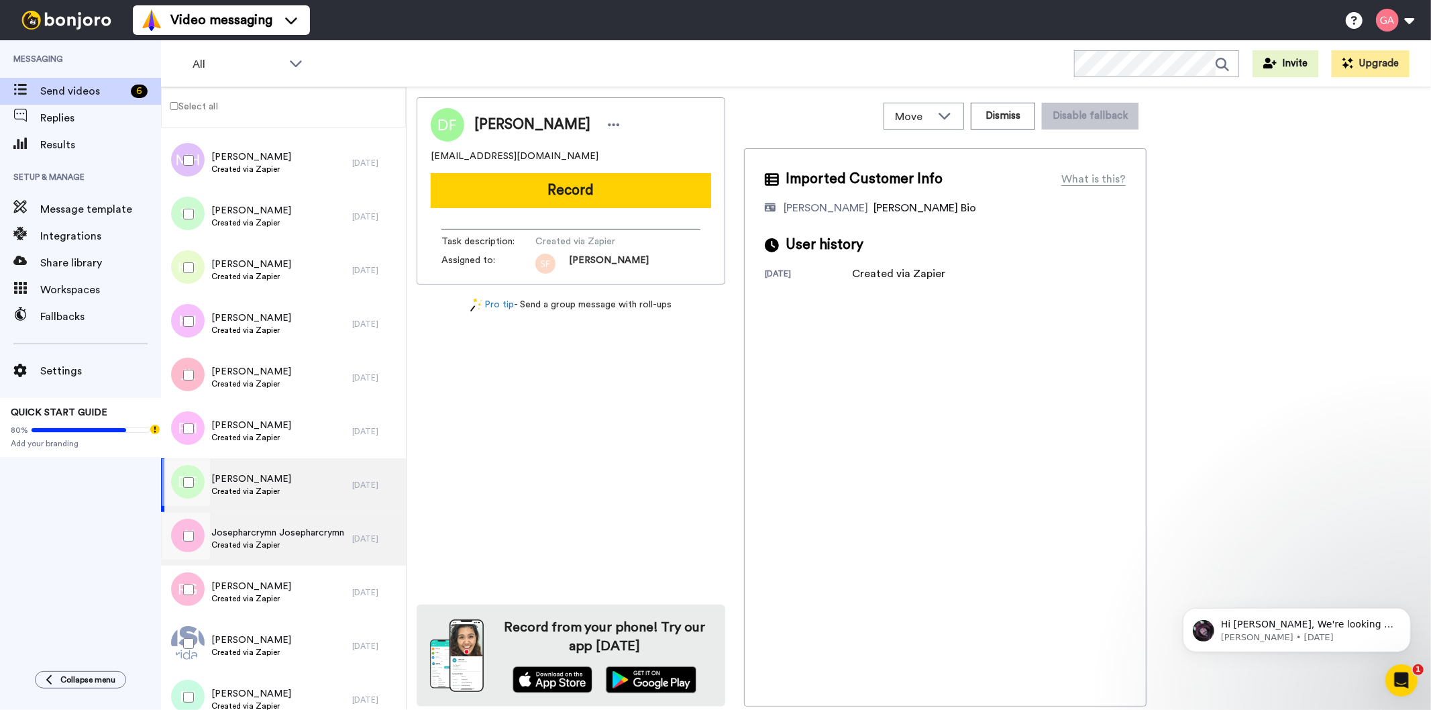
click at [253, 540] on span "Created via Zapier" at bounding box center [277, 545] width 133 height 11
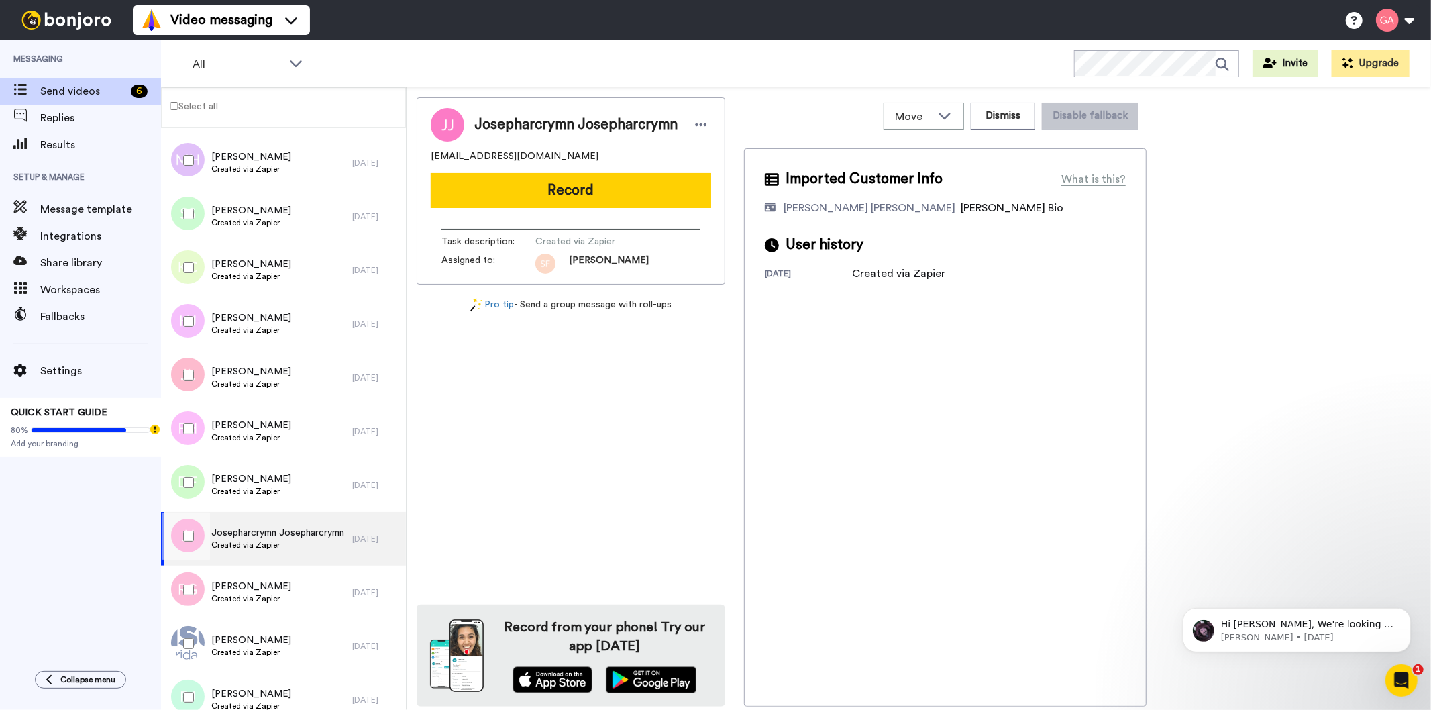
click at [189, 528] on div at bounding box center [186, 536] width 48 height 47
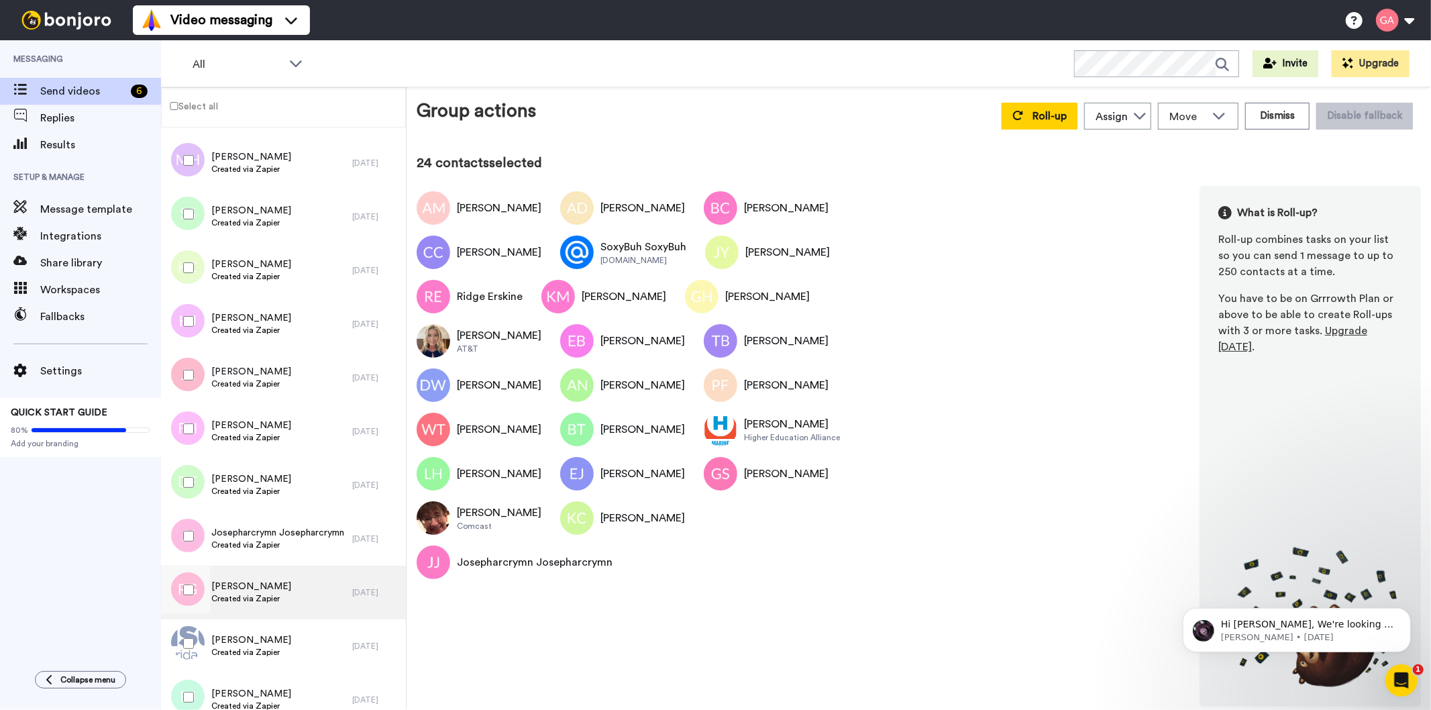
click at [251, 589] on span "[PERSON_NAME]" at bounding box center [251, 586] width 80 height 13
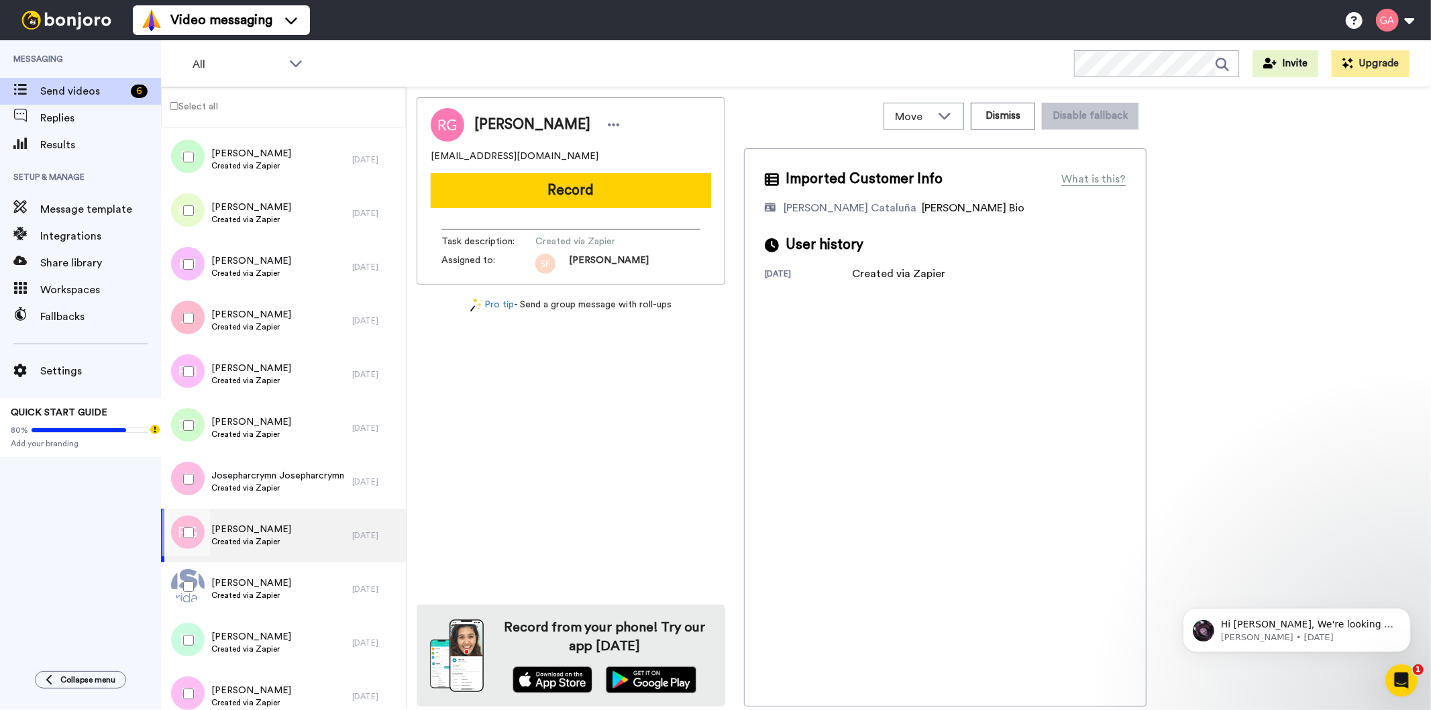
scroll to position [3953, 0]
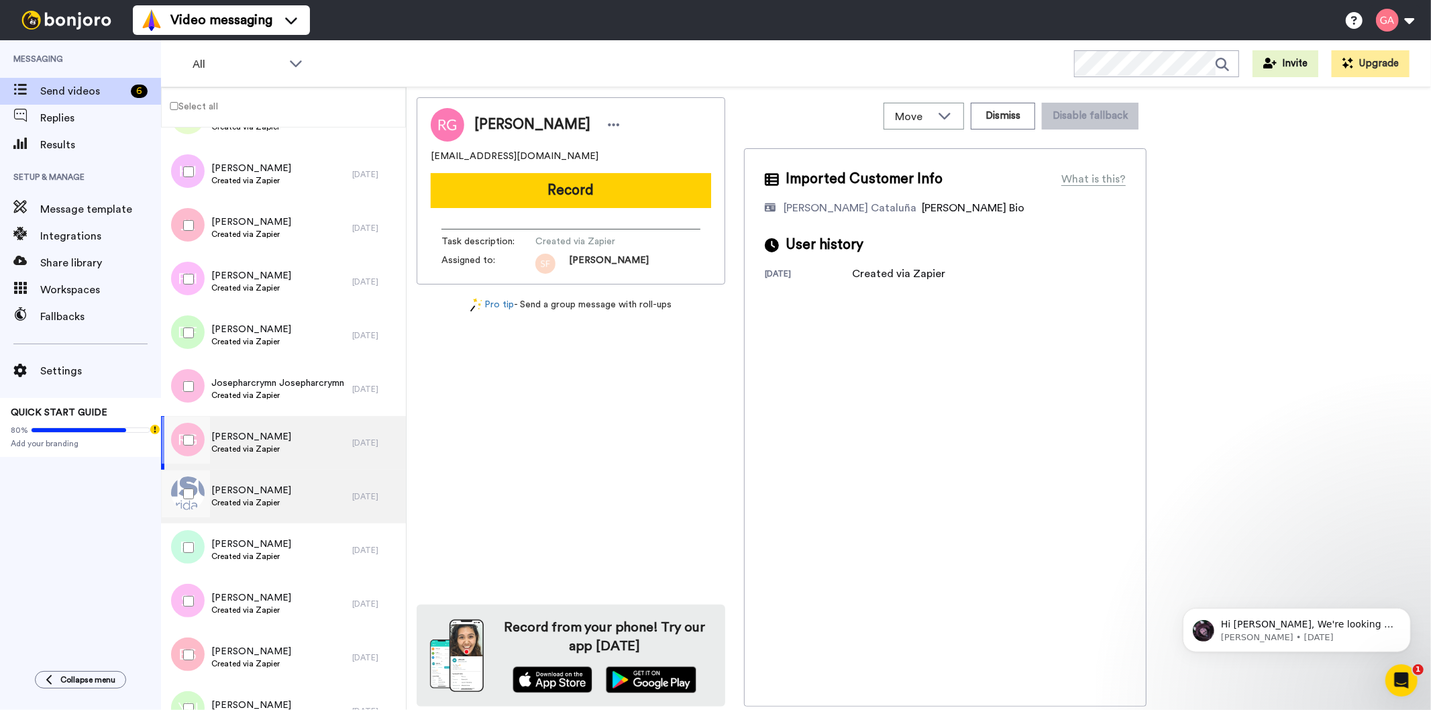
click at [260, 495] on span "[PERSON_NAME]" at bounding box center [251, 490] width 80 height 13
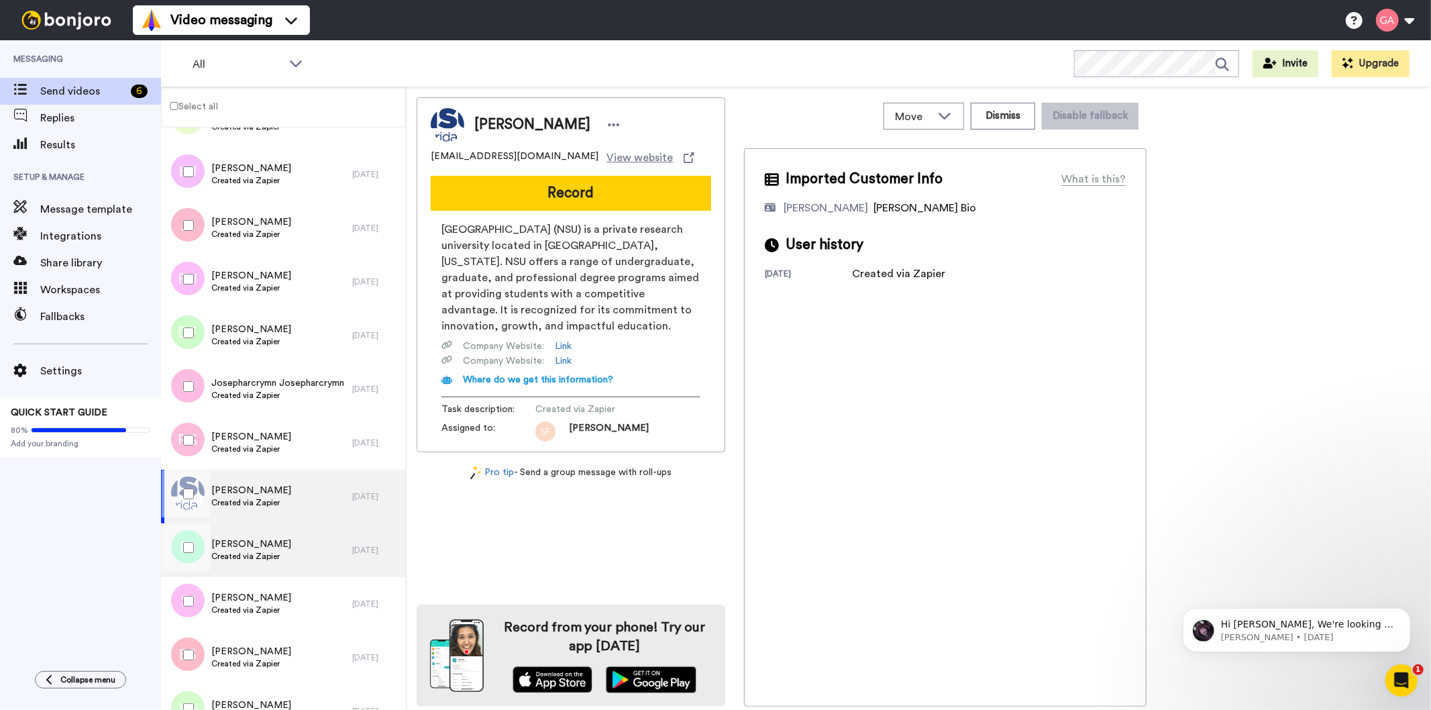
click at [256, 546] on span "[PERSON_NAME]" at bounding box center [251, 544] width 80 height 13
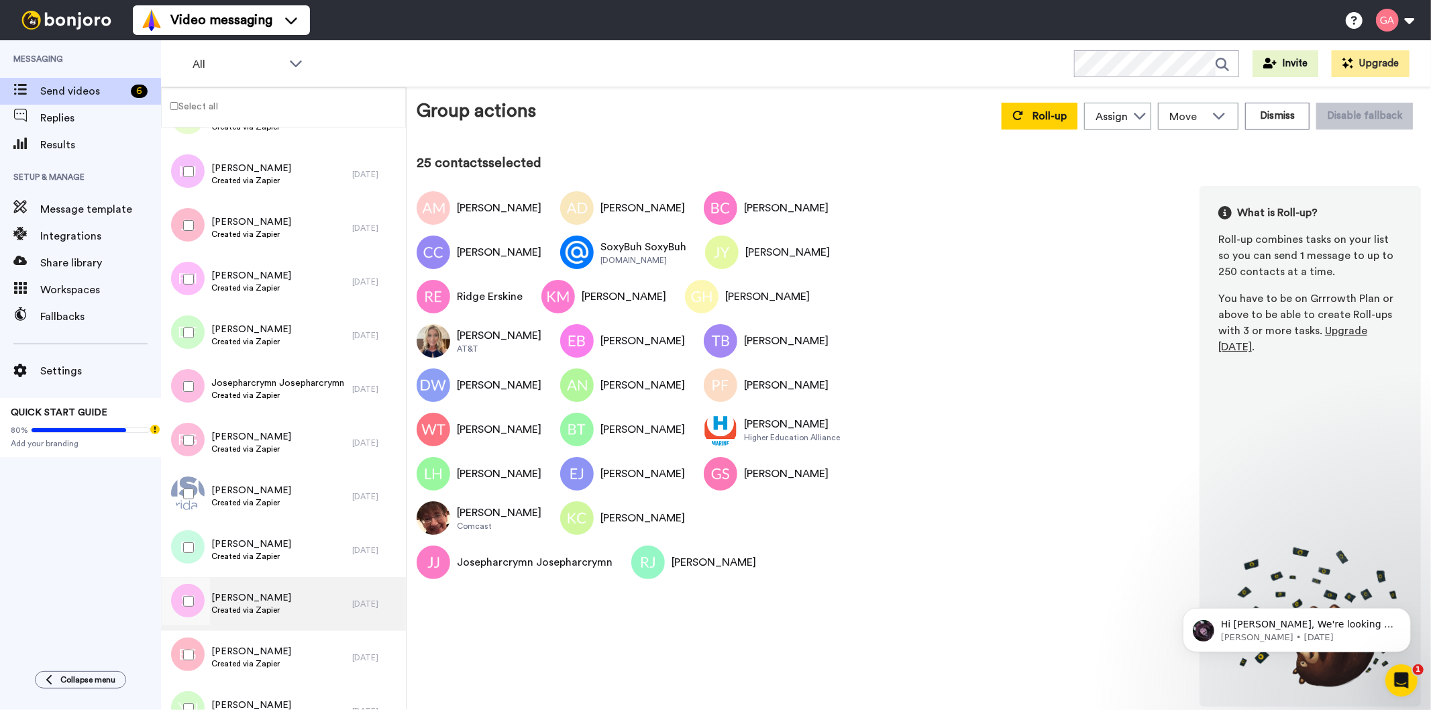
click at [259, 609] on span "Created via Zapier" at bounding box center [251, 610] width 80 height 11
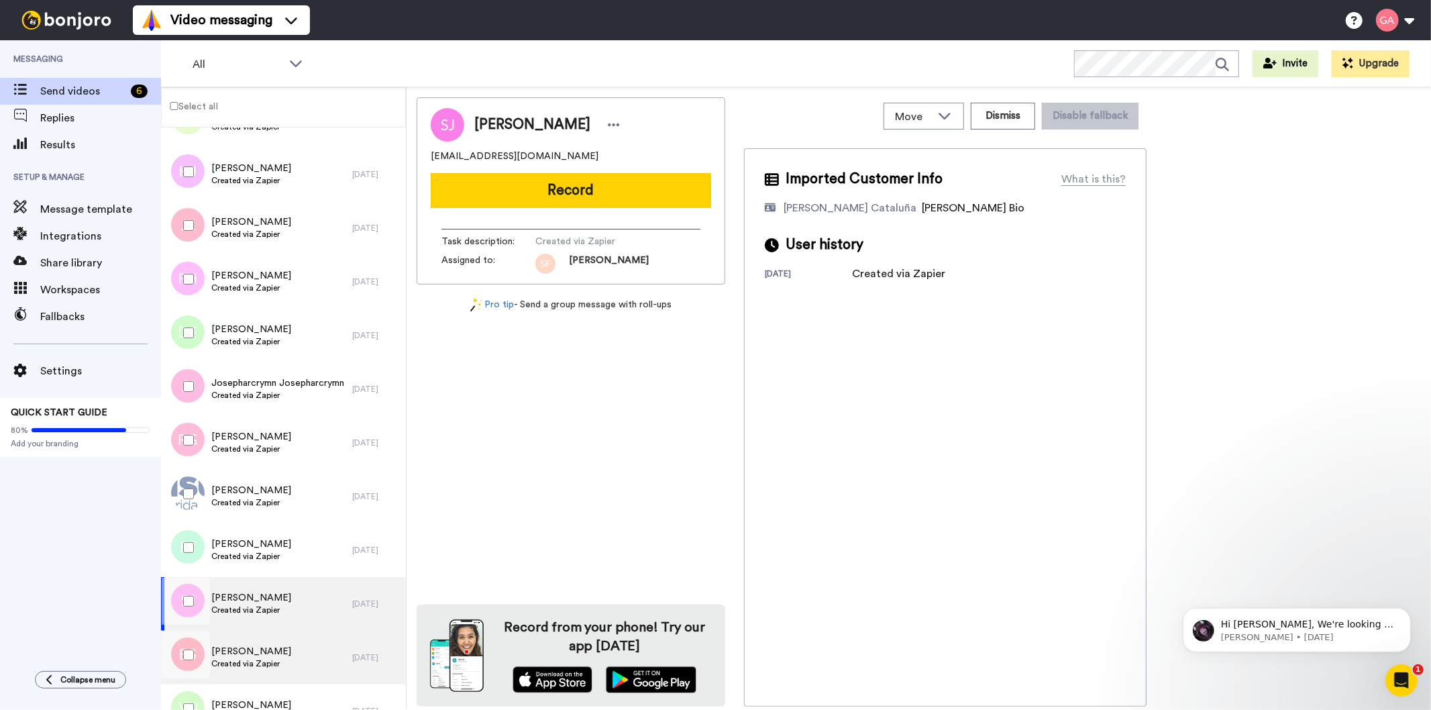
click at [265, 652] on span "[PERSON_NAME]" at bounding box center [251, 651] width 80 height 13
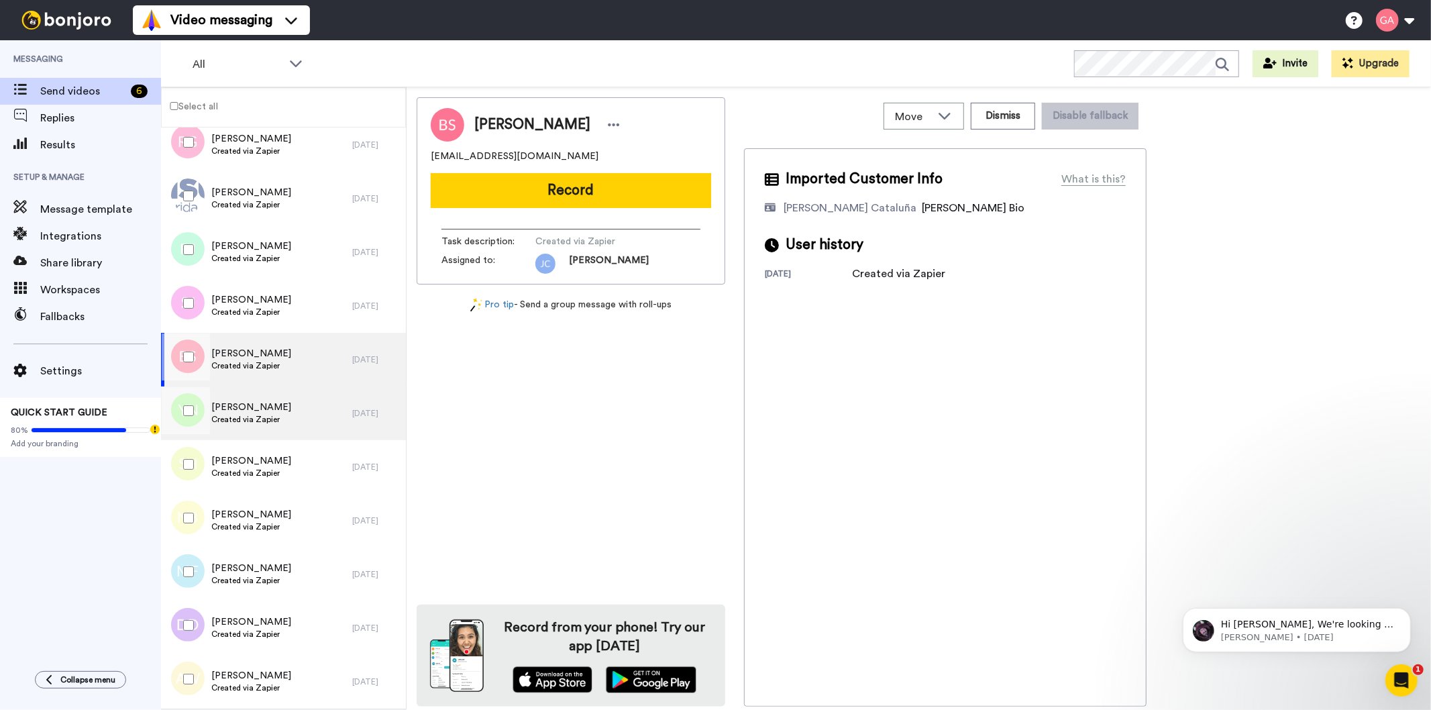
click at [258, 418] on span "Created via Zapier" at bounding box center [251, 419] width 80 height 11
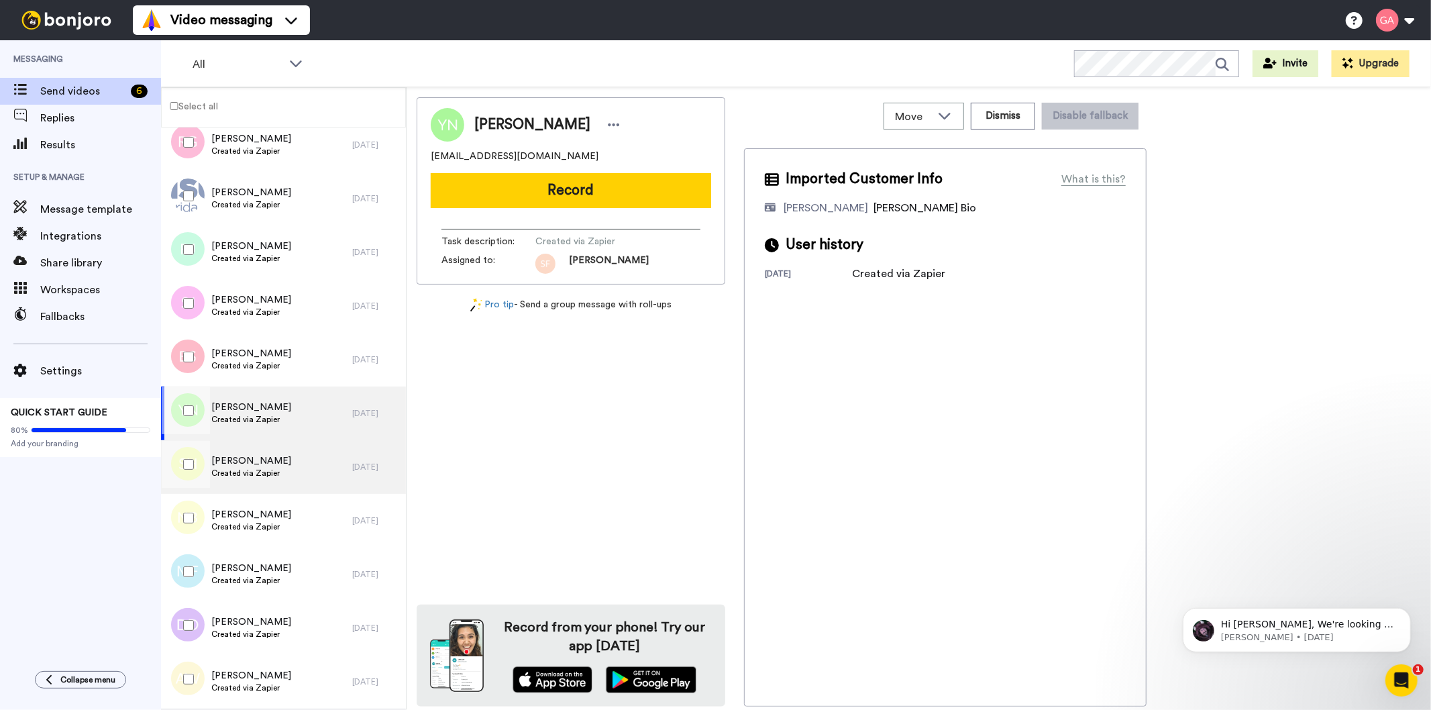
click at [256, 464] on span "[PERSON_NAME]" at bounding box center [251, 460] width 80 height 13
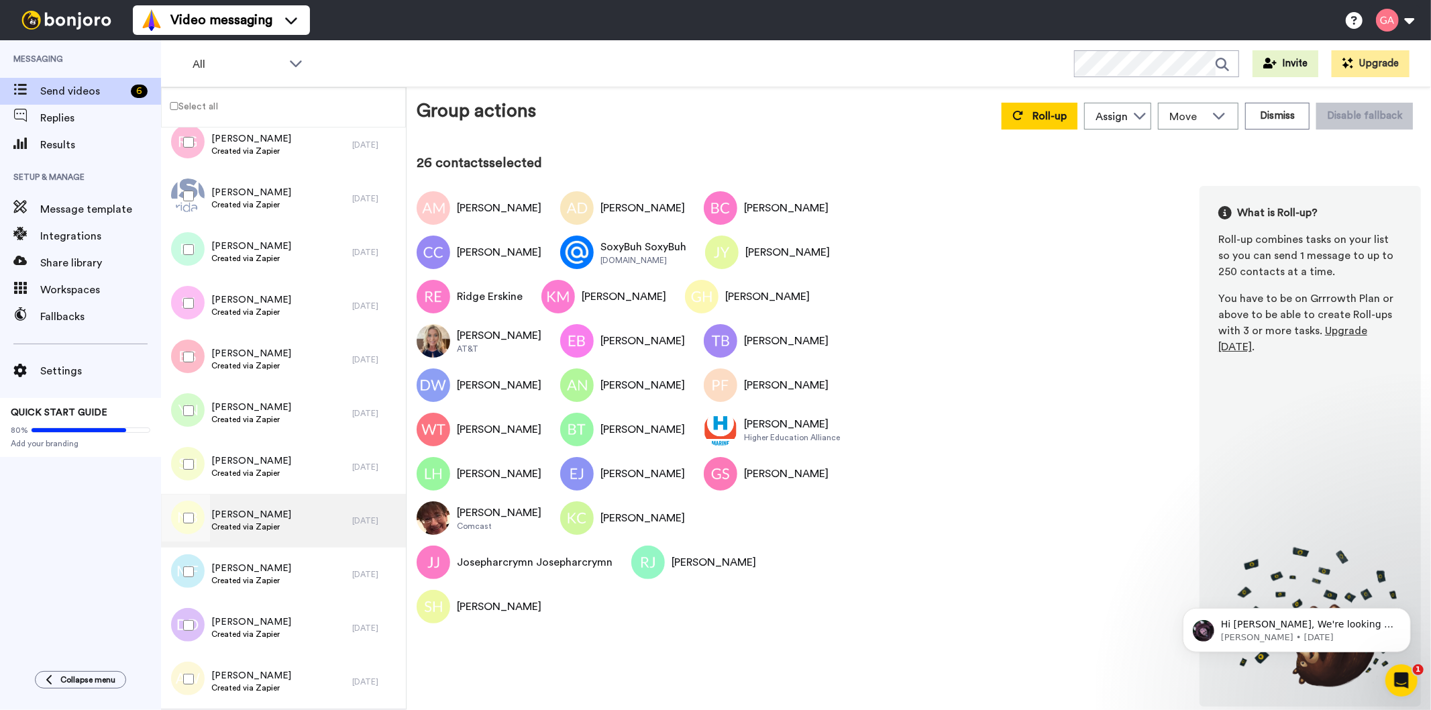
click at [266, 524] on span "Created via Zapier" at bounding box center [251, 526] width 80 height 11
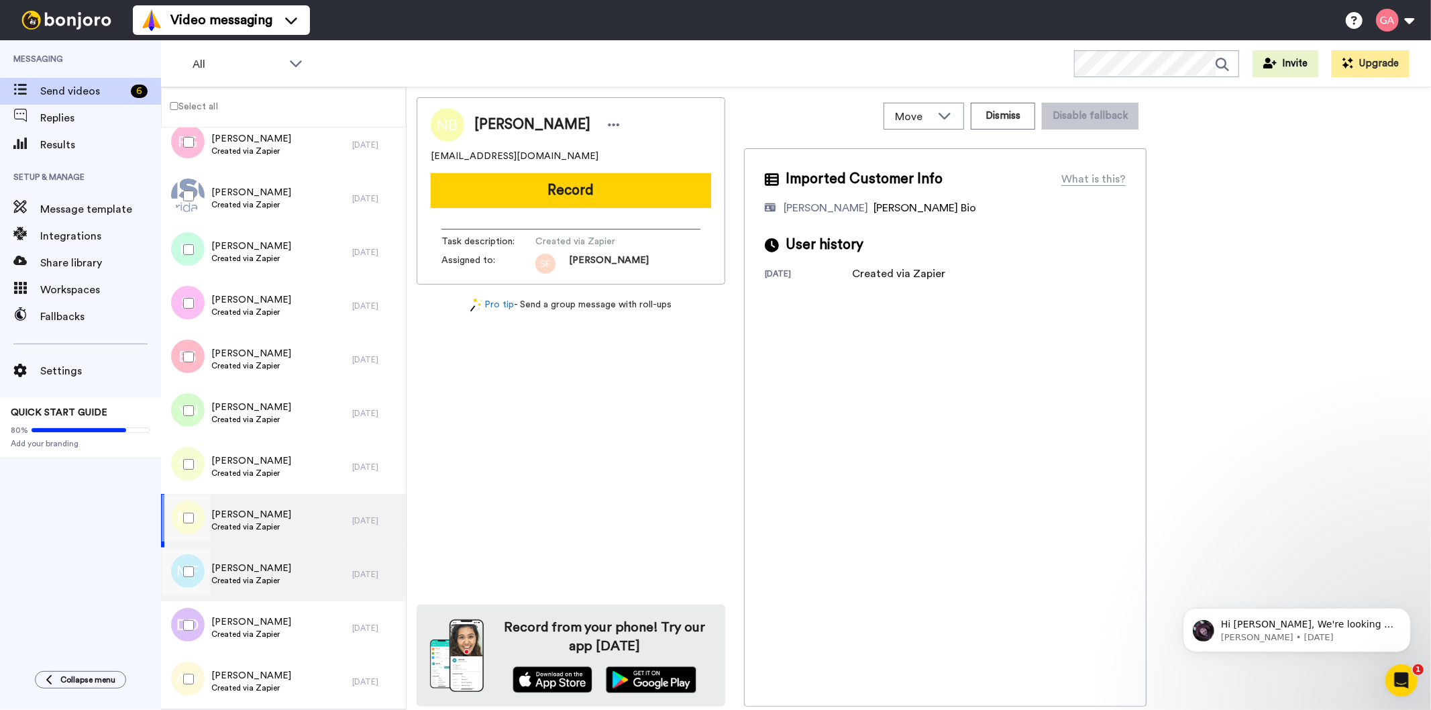
click at [266, 564] on span "[PERSON_NAME]" at bounding box center [251, 568] width 80 height 13
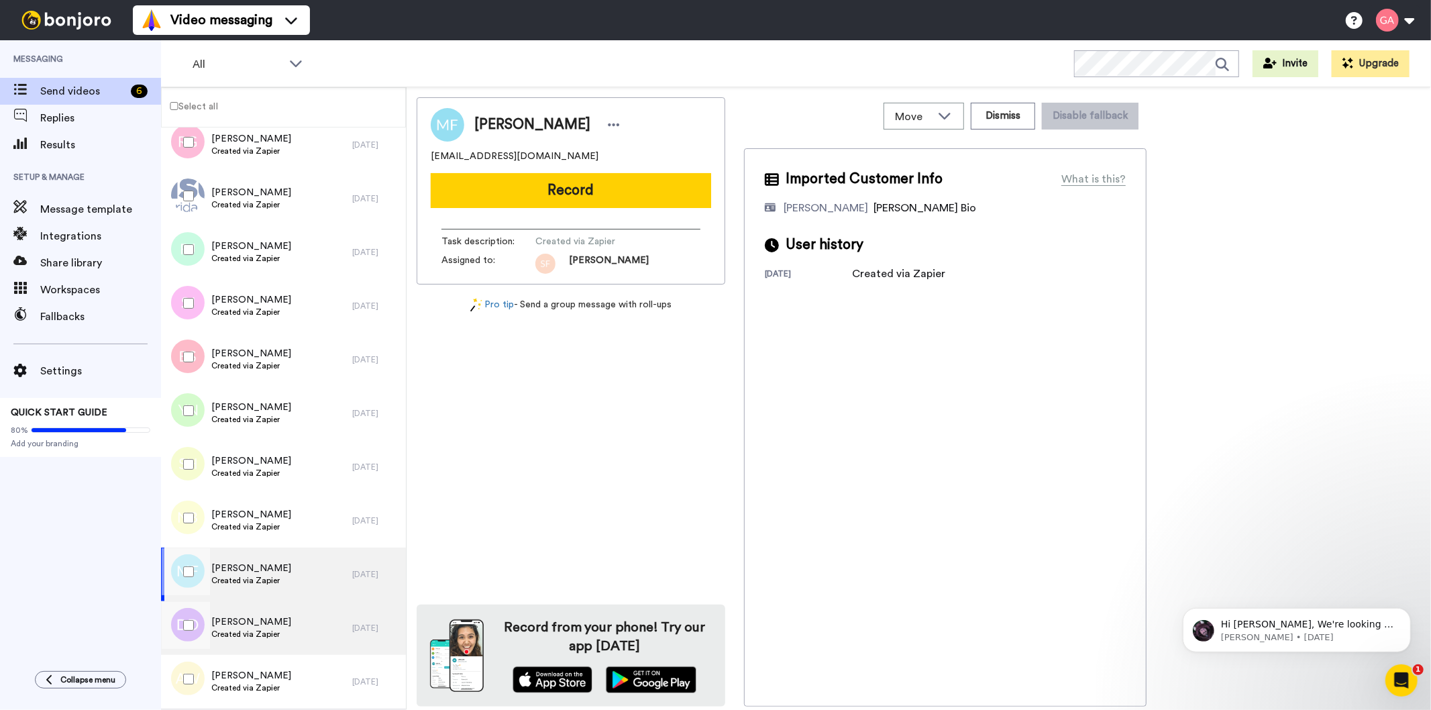
click at [266, 623] on span "[PERSON_NAME]" at bounding box center [251, 621] width 80 height 13
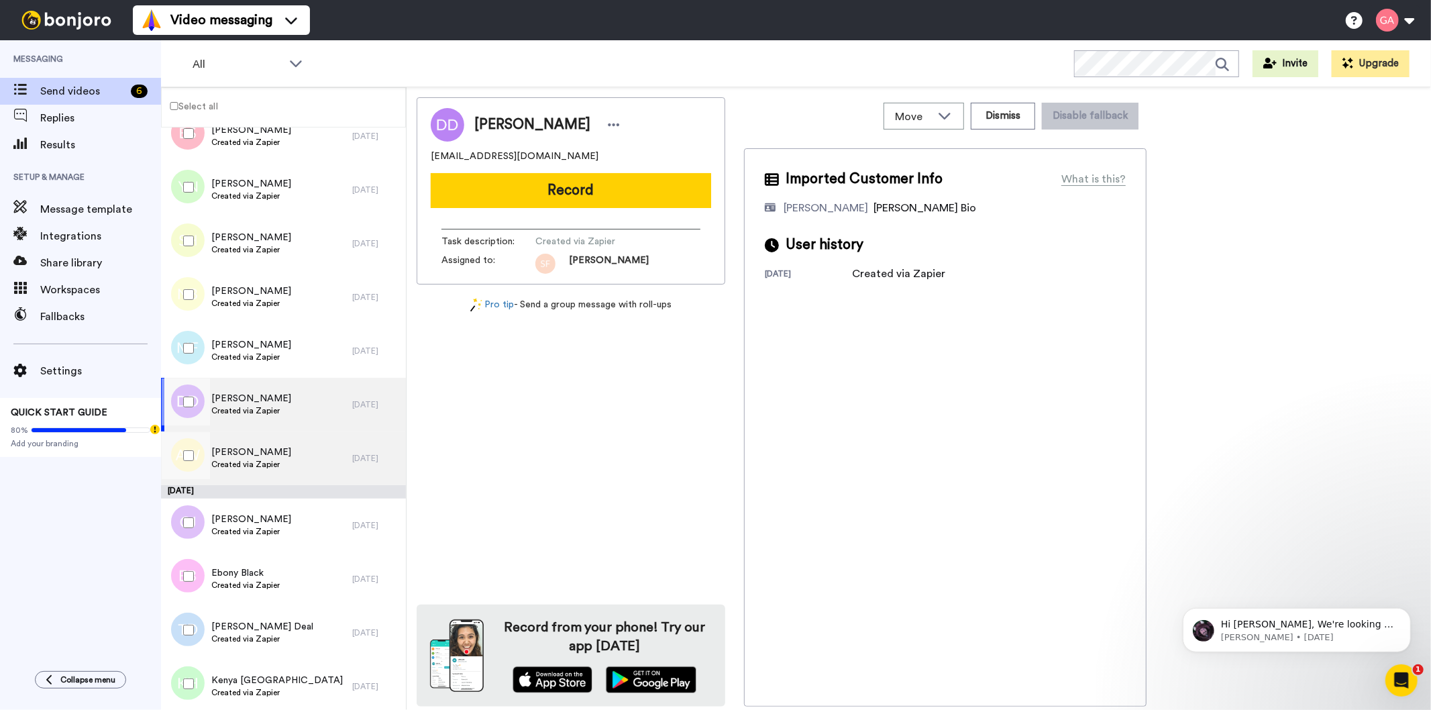
click at [283, 466] on div "[PERSON_NAME] Created via Zapier" at bounding box center [256, 459] width 191 height 54
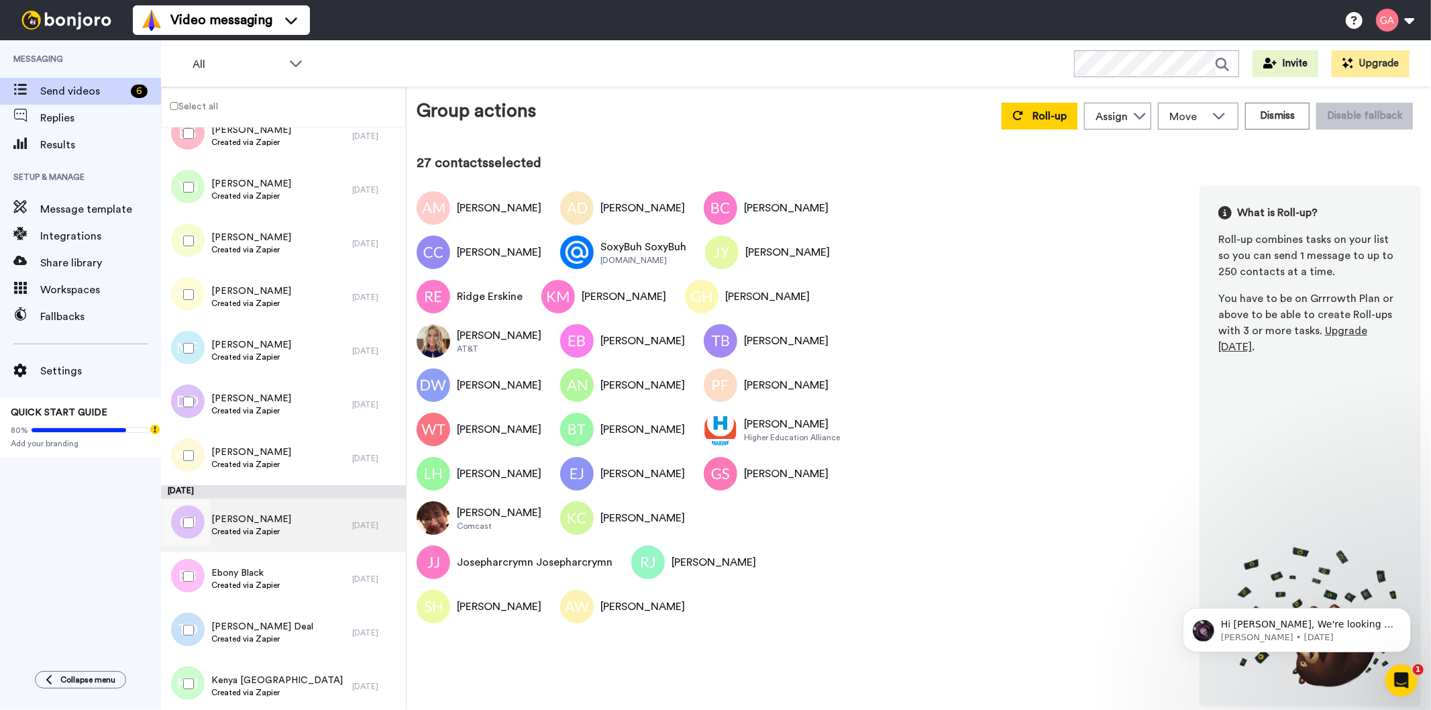
click at [243, 526] on span "Created via Zapier" at bounding box center [251, 531] width 80 height 11
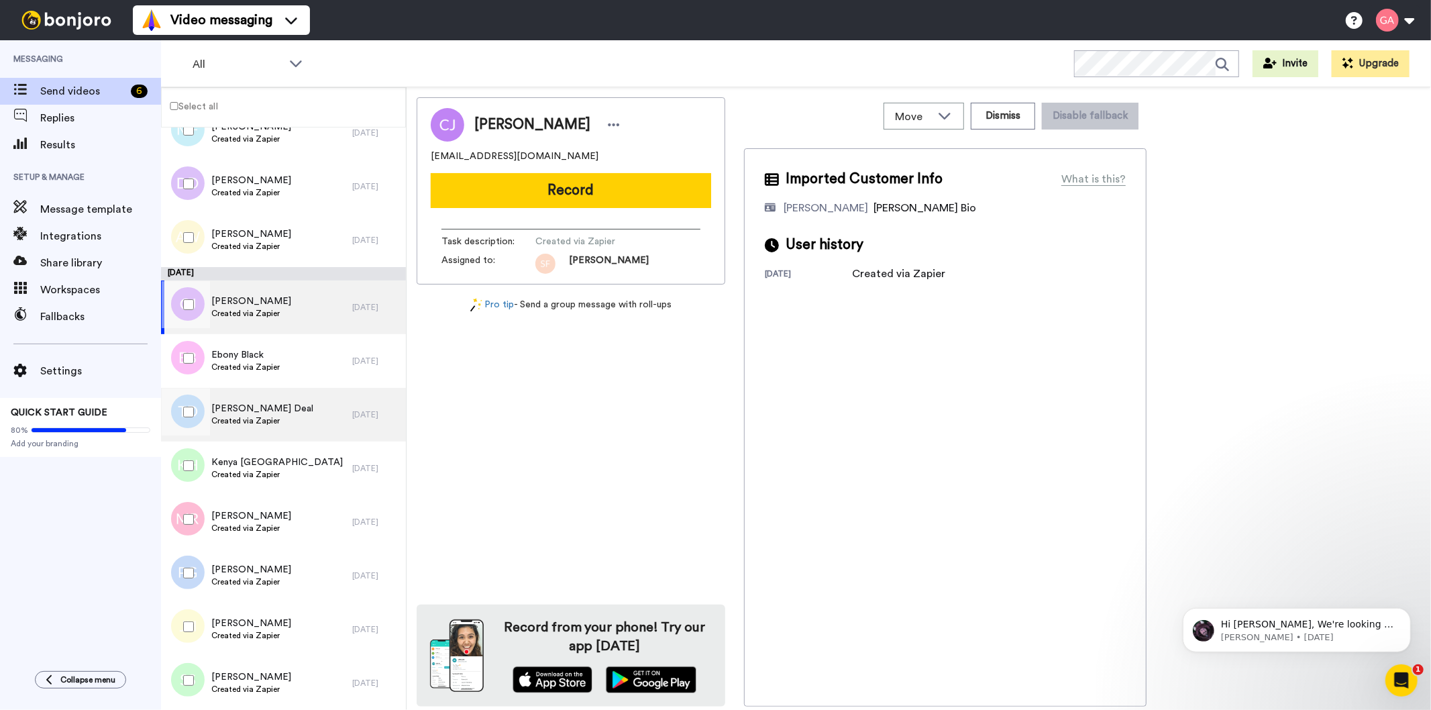
scroll to position [4698, 0]
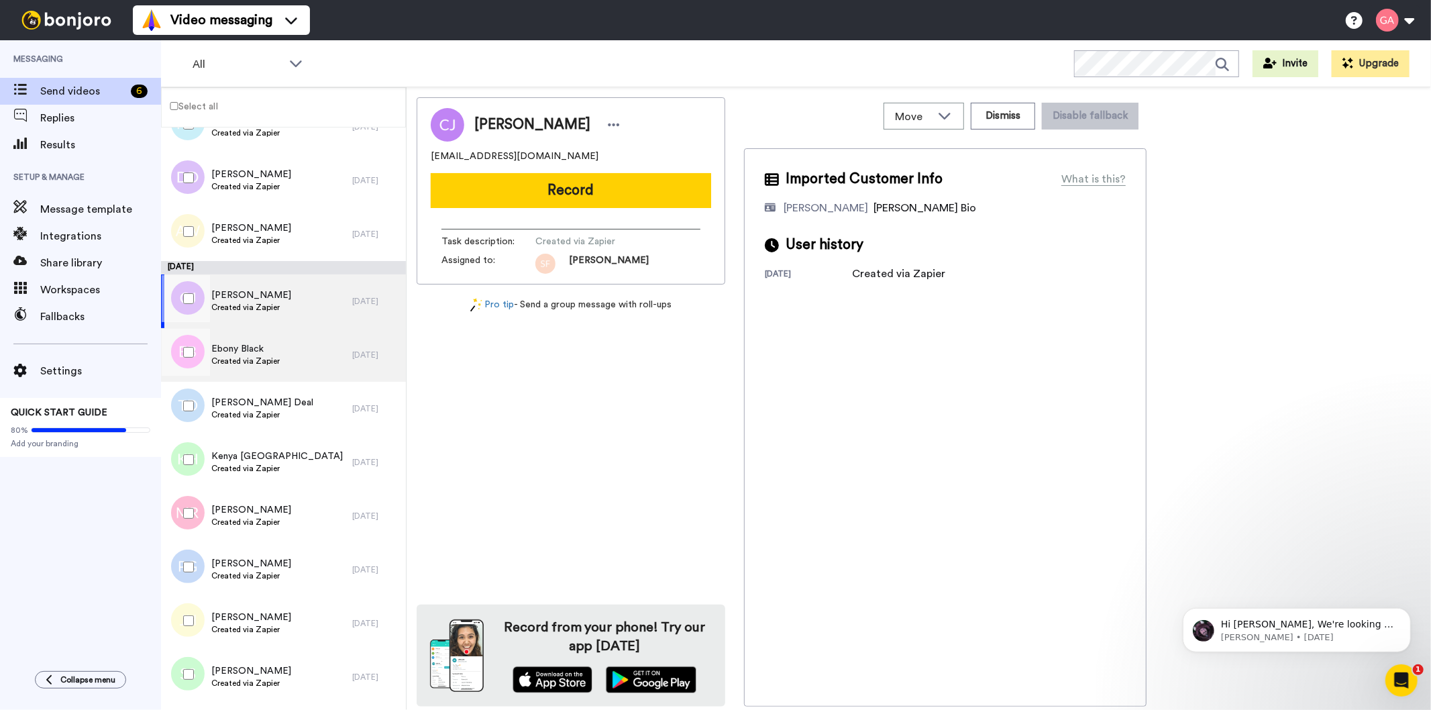
click at [248, 363] on span "Created via Zapier" at bounding box center [245, 361] width 68 height 11
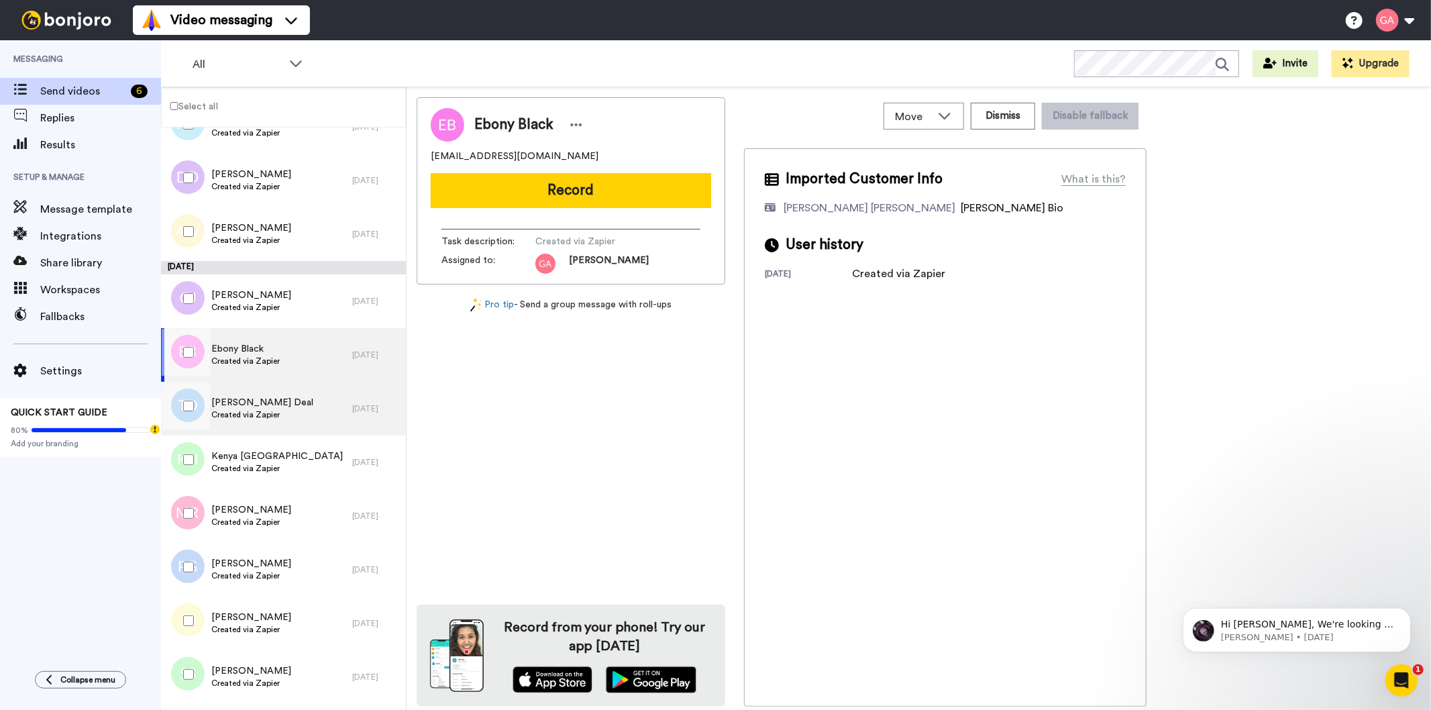
click at [272, 414] on span "Created via Zapier" at bounding box center [262, 414] width 102 height 11
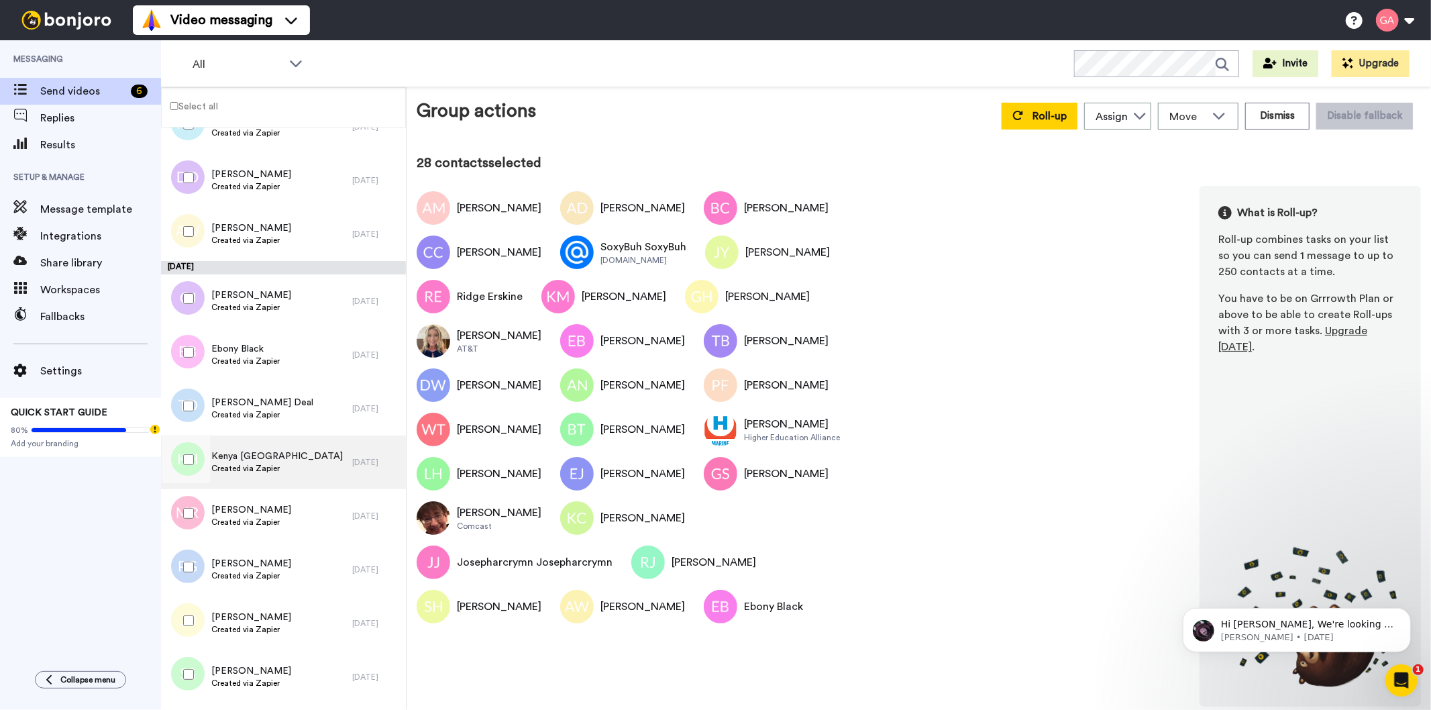
click at [252, 459] on span "Kenya [GEOGRAPHIC_DATA]" at bounding box center [277, 456] width 132 height 13
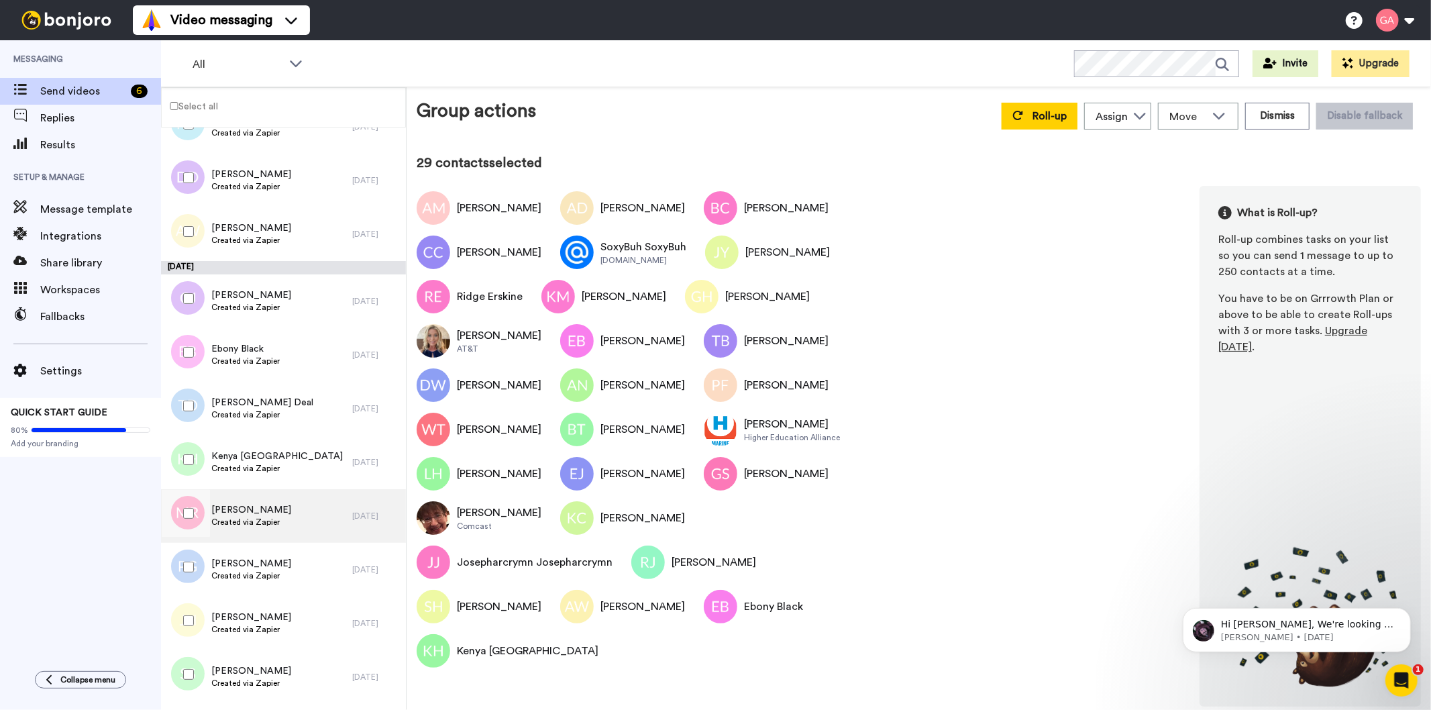
click at [256, 518] on span "Created via Zapier" at bounding box center [251, 522] width 80 height 11
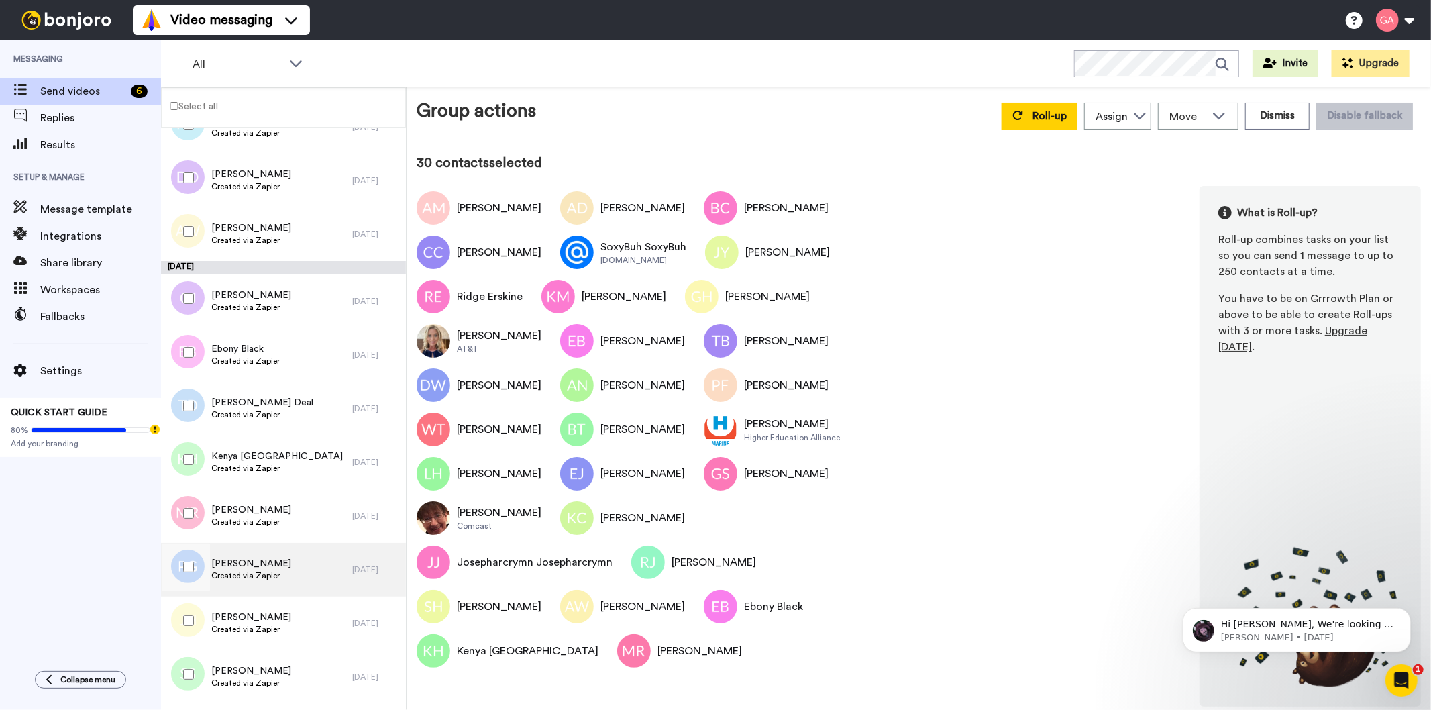
click at [256, 568] on span "[PERSON_NAME]" at bounding box center [251, 563] width 80 height 13
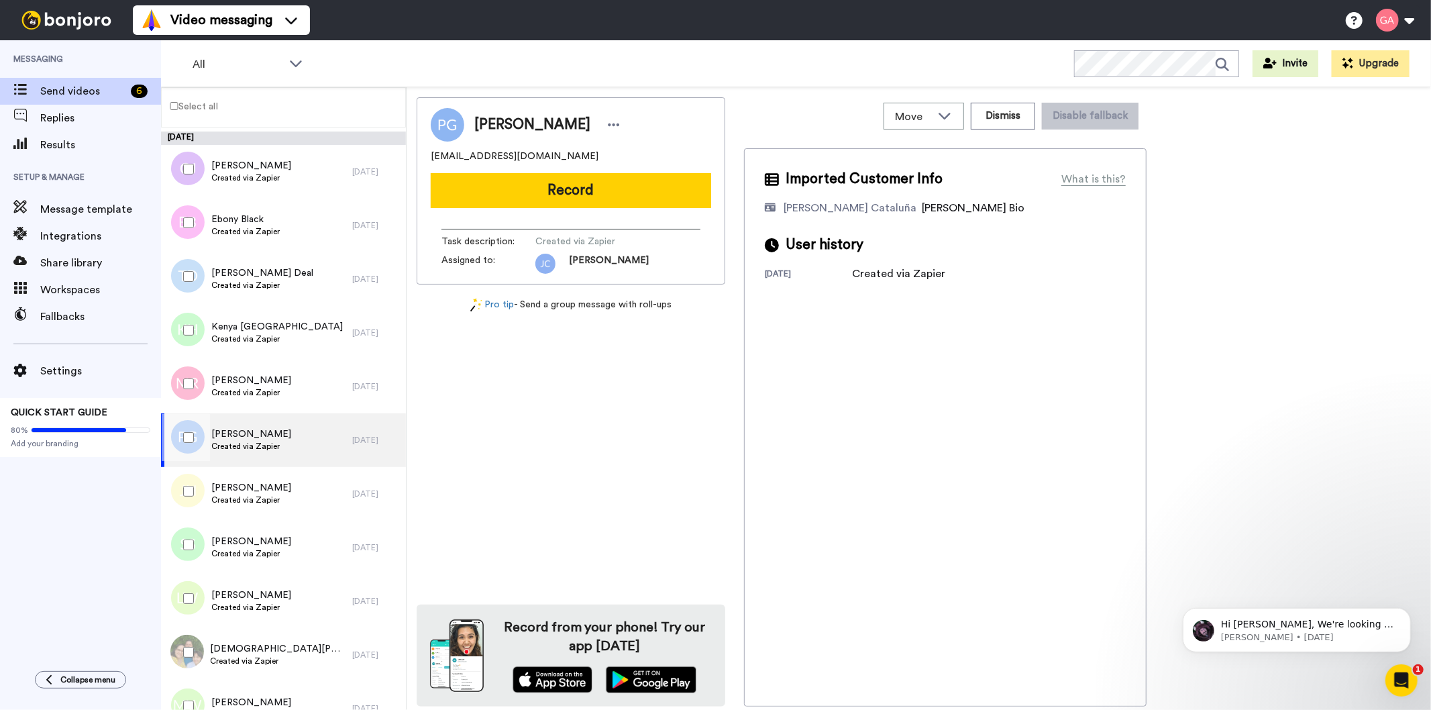
scroll to position [4922, 0]
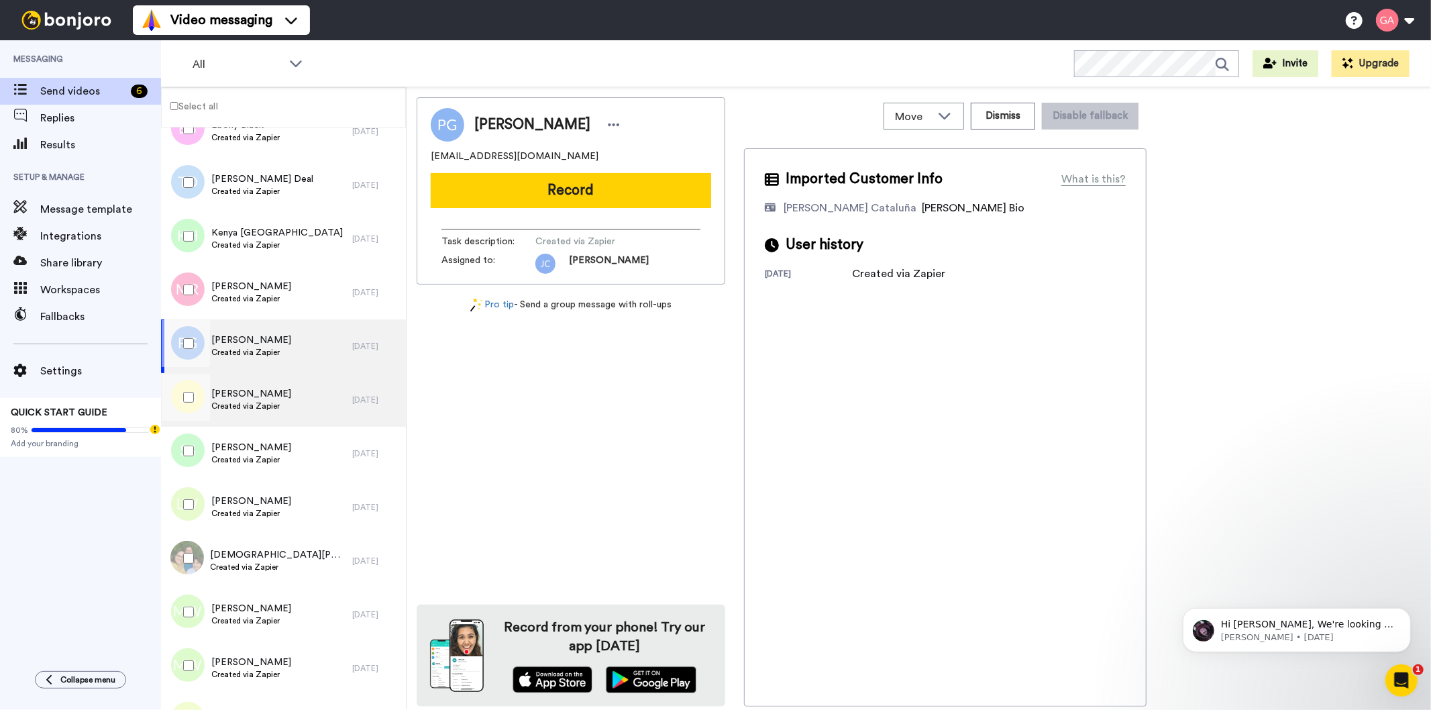
click at [243, 403] on span "Created via Zapier" at bounding box center [251, 406] width 80 height 11
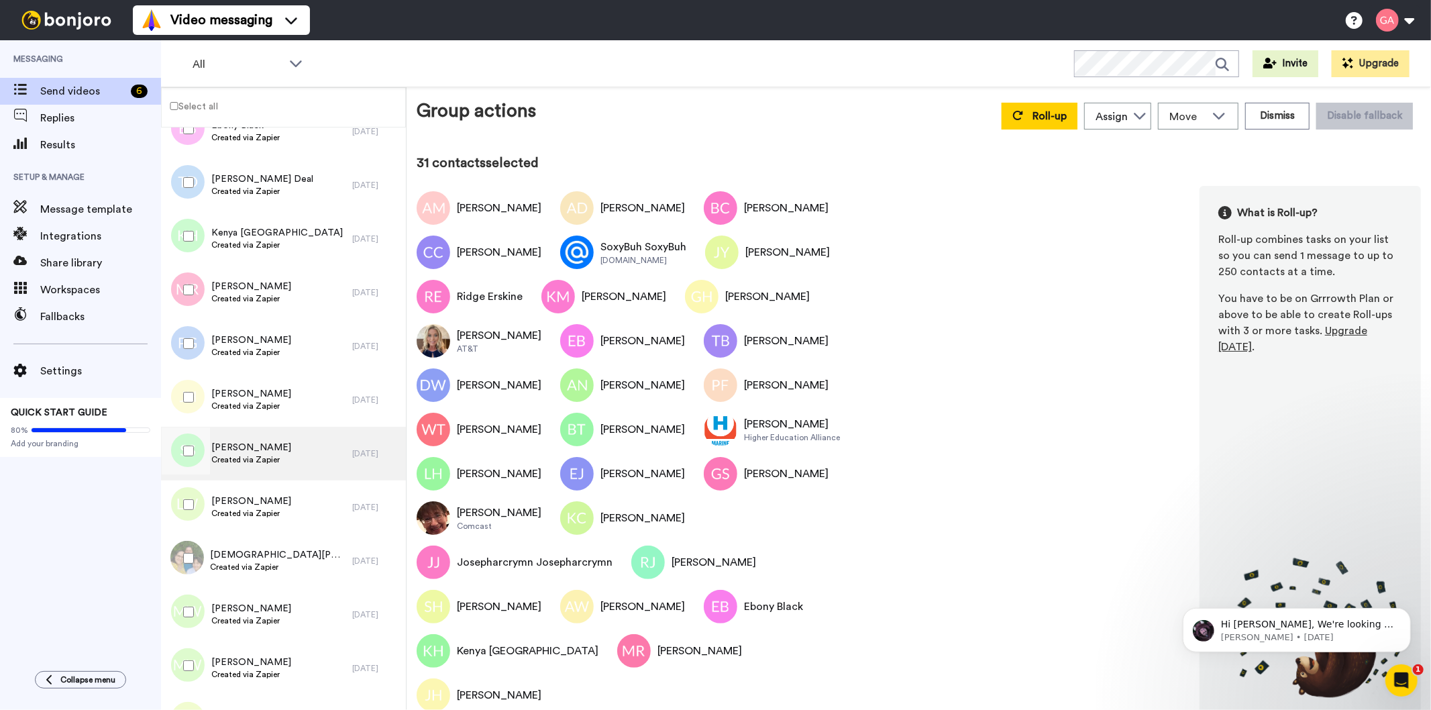
click at [264, 454] on span "Created via Zapier" at bounding box center [251, 459] width 80 height 11
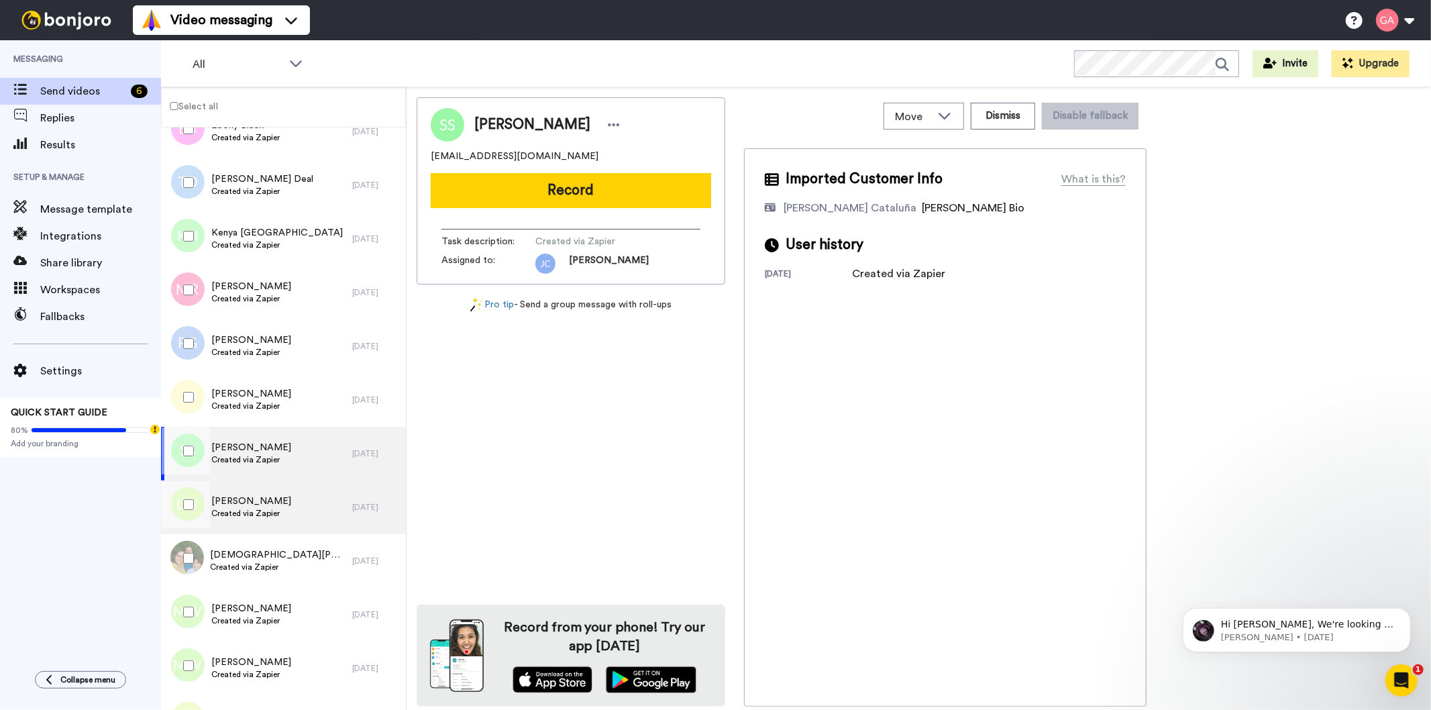
click at [260, 495] on span "[PERSON_NAME]" at bounding box center [251, 501] width 80 height 13
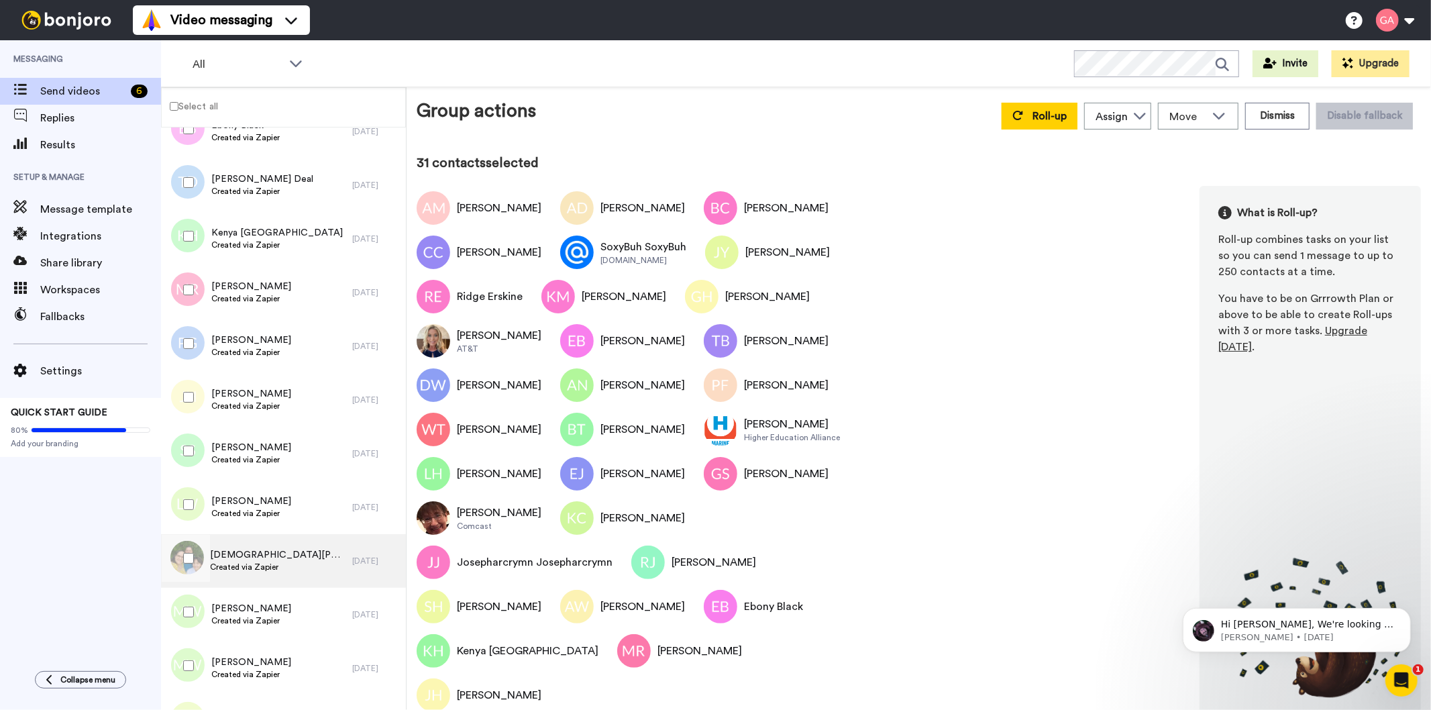
click at [260, 558] on span "[DEMOGRAPHIC_DATA][PERSON_NAME]" at bounding box center [278, 554] width 135 height 13
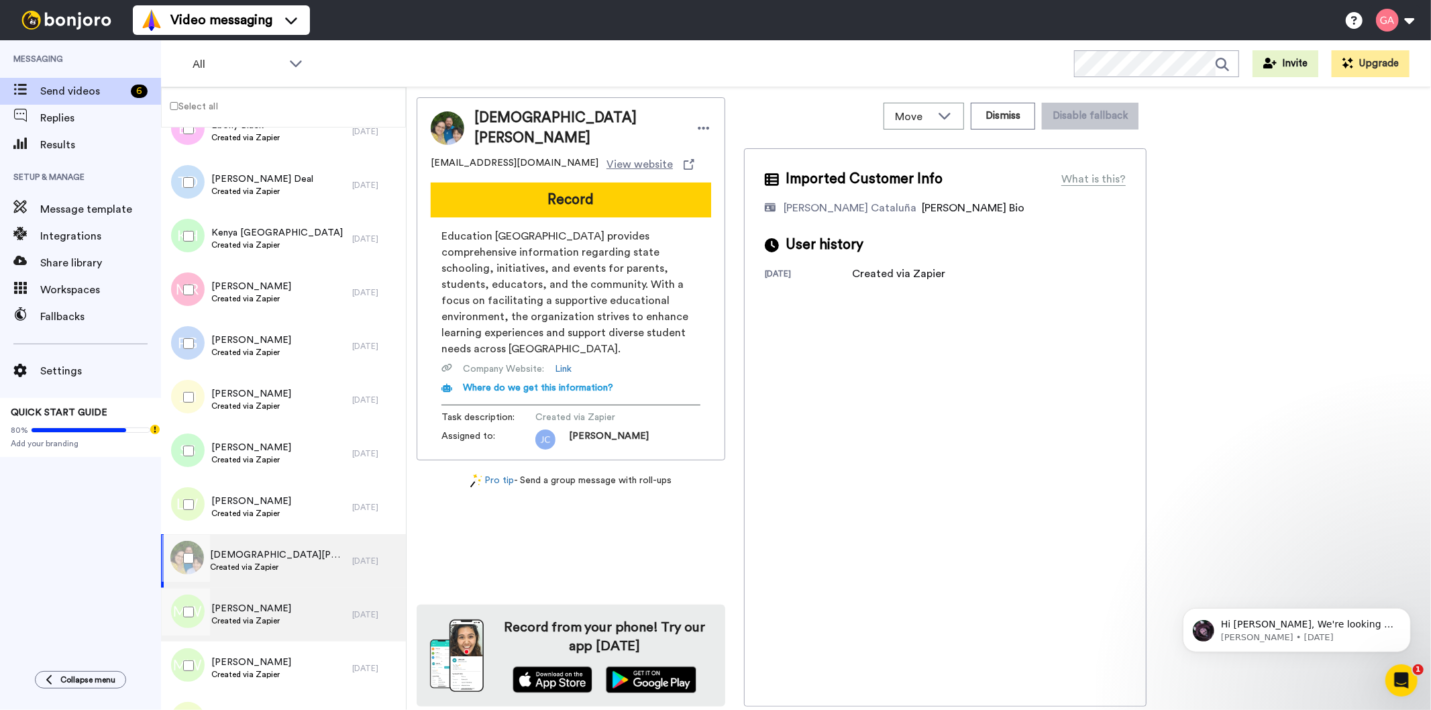
click at [256, 589] on div "[PERSON_NAME] Created via Zapier" at bounding box center [256, 615] width 191 height 54
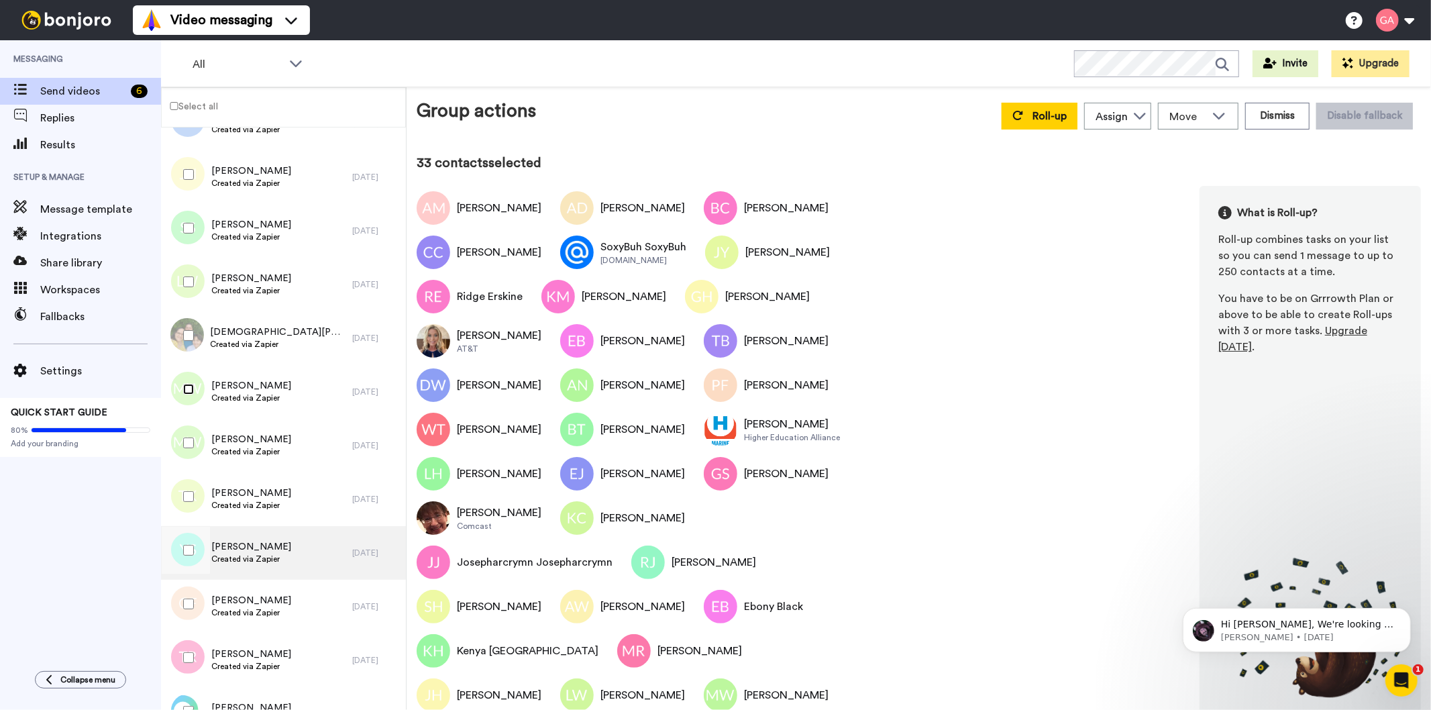
scroll to position [5145, 0]
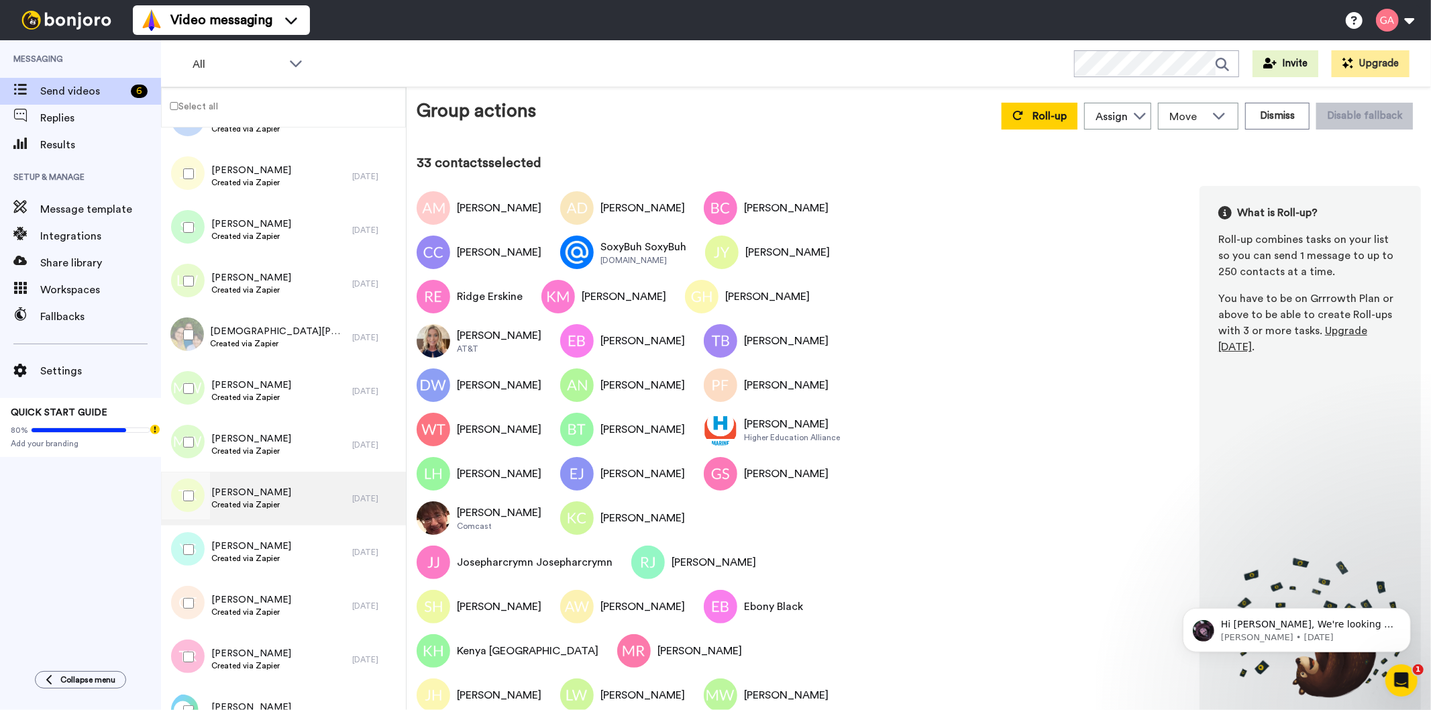
click at [238, 501] on span "Created via Zapier" at bounding box center [251, 504] width 80 height 11
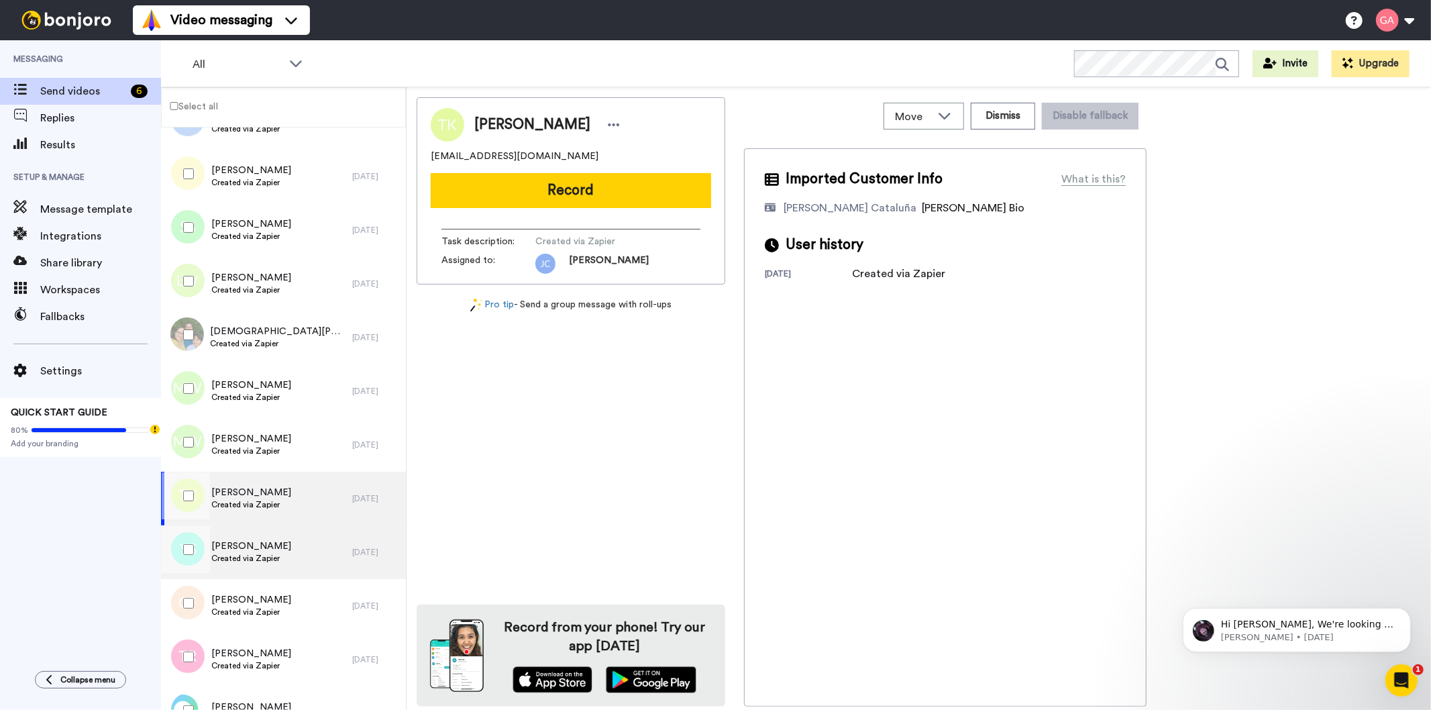
click at [271, 544] on span "[PERSON_NAME]" at bounding box center [251, 546] width 80 height 13
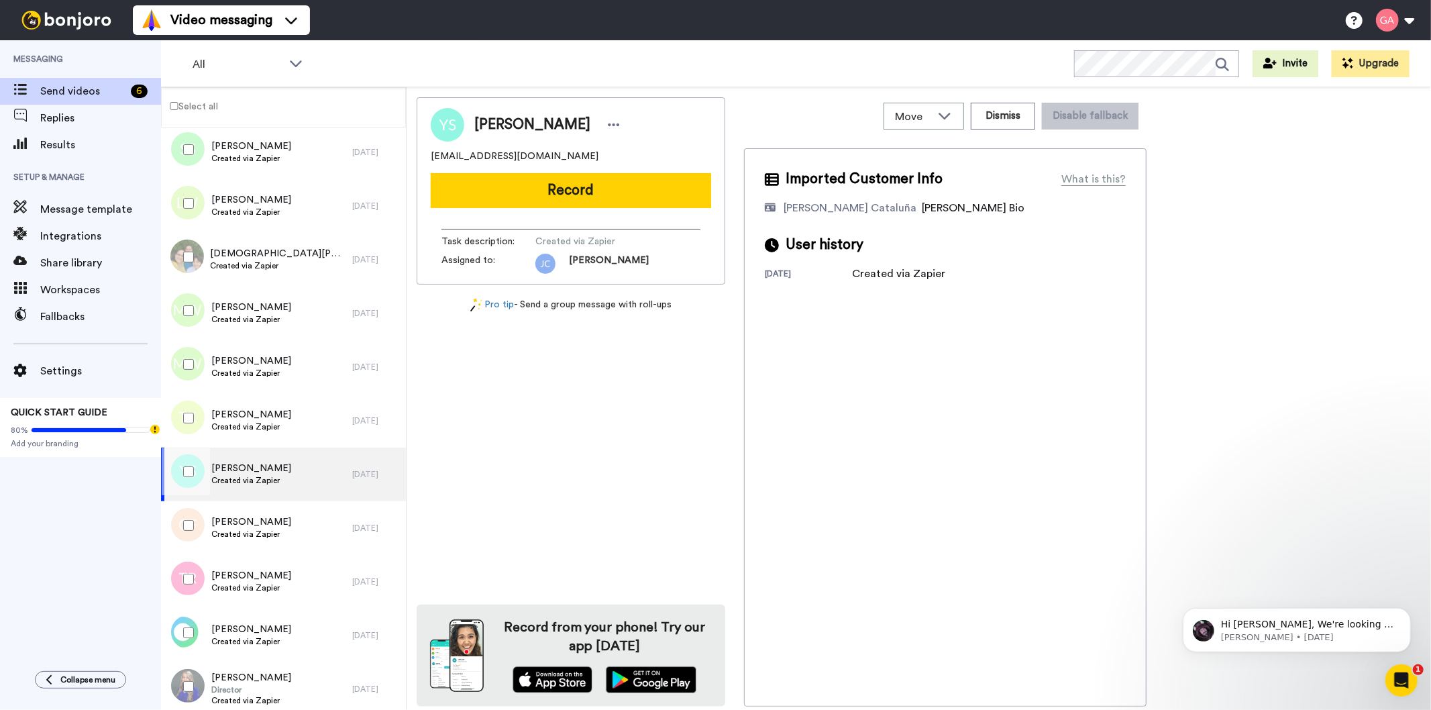
scroll to position [5295, 0]
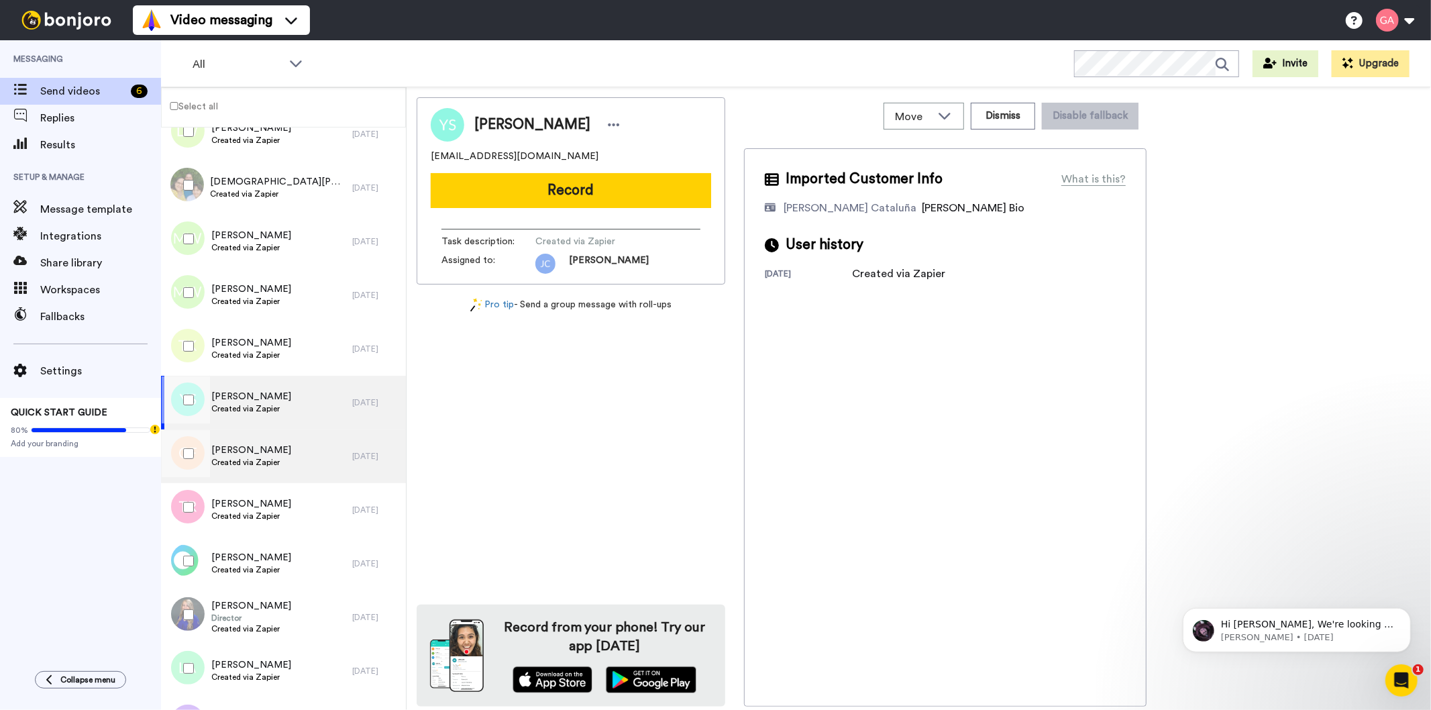
click at [260, 457] on span "Created via Zapier" at bounding box center [251, 462] width 80 height 11
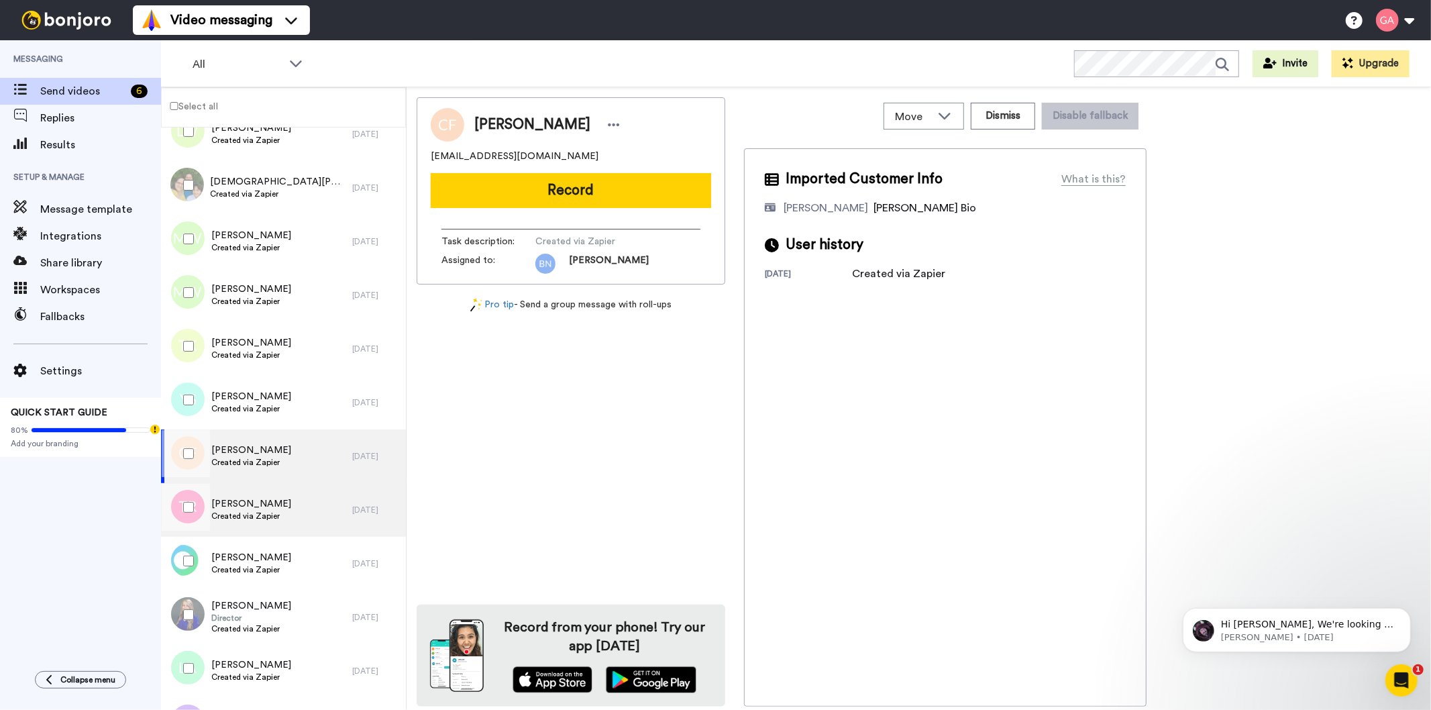
click at [258, 509] on span "[PERSON_NAME]" at bounding box center [251, 503] width 80 height 13
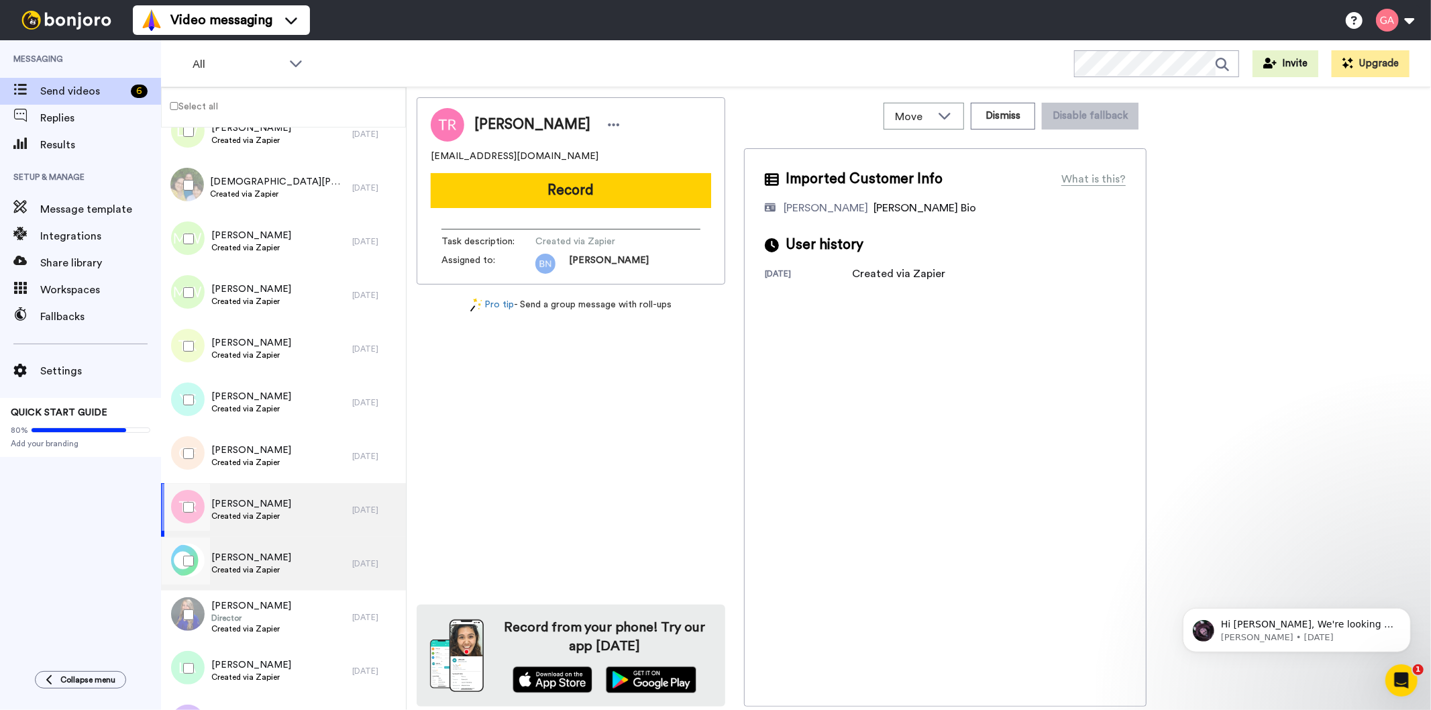
click at [258, 552] on span "[PERSON_NAME]" at bounding box center [251, 557] width 80 height 13
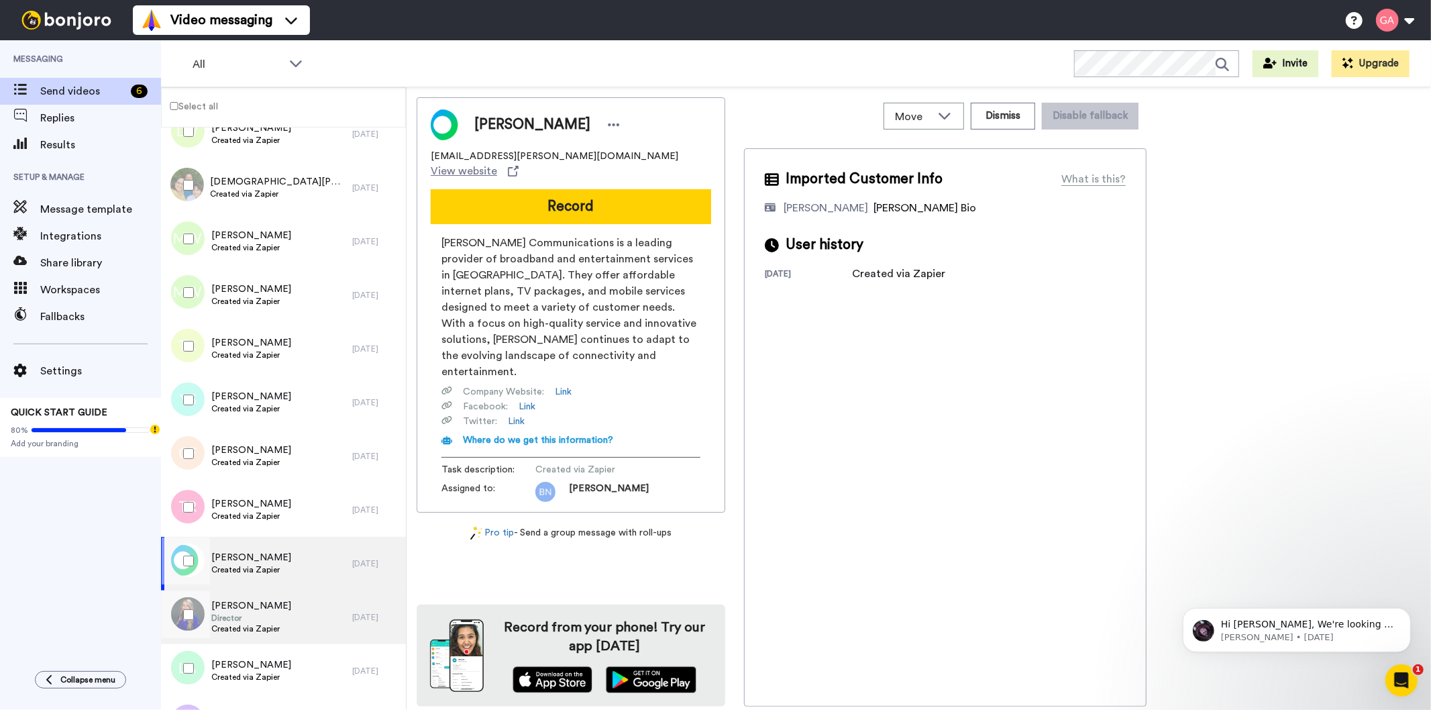
click at [258, 613] on span "Director" at bounding box center [251, 618] width 80 height 11
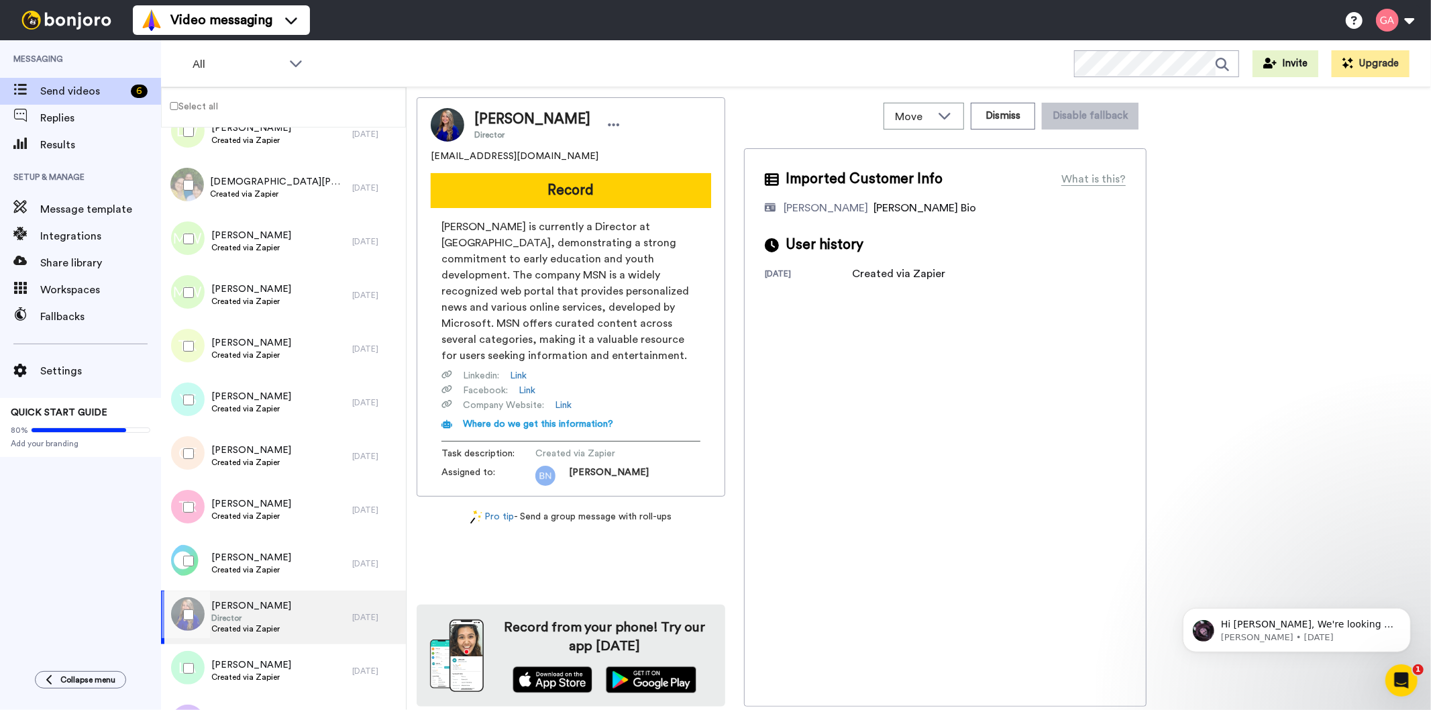
scroll to position [5518, 0]
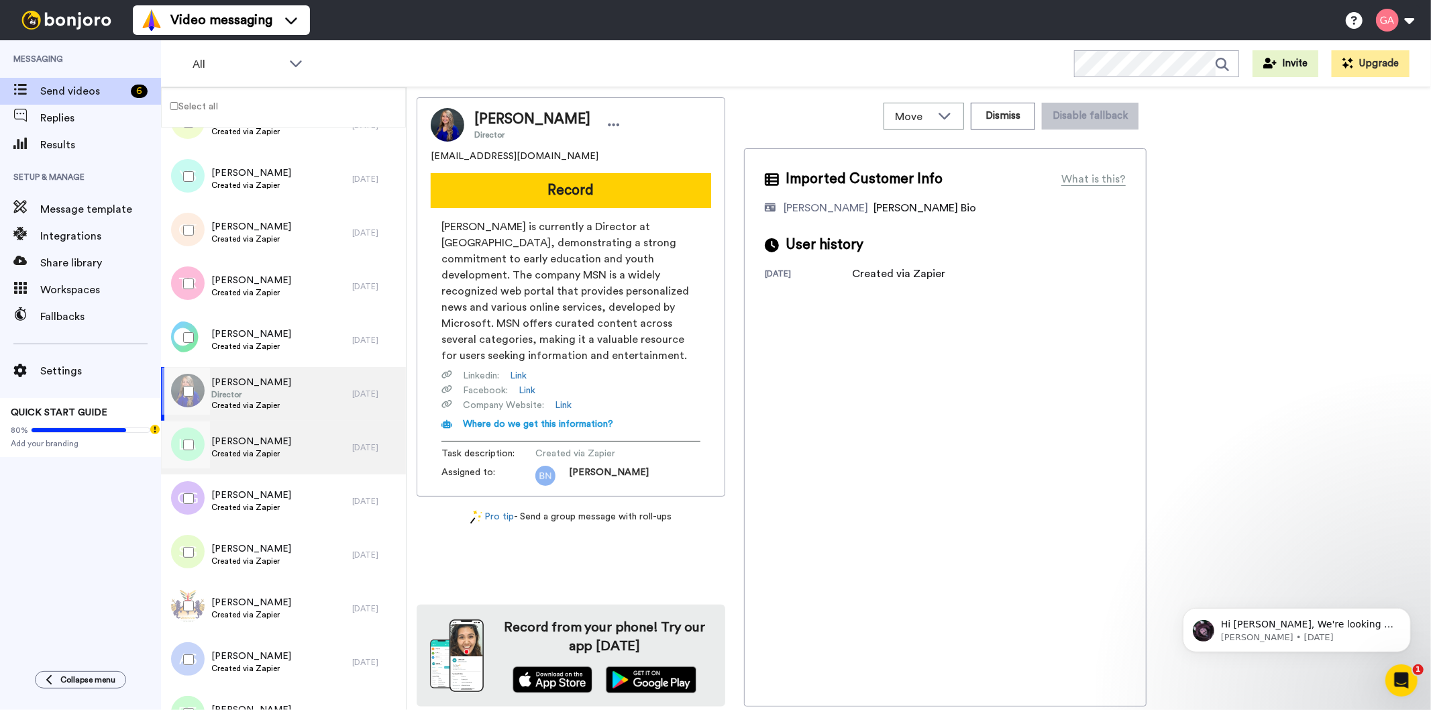
click at [268, 454] on span "Created via Zapier" at bounding box center [251, 453] width 80 height 11
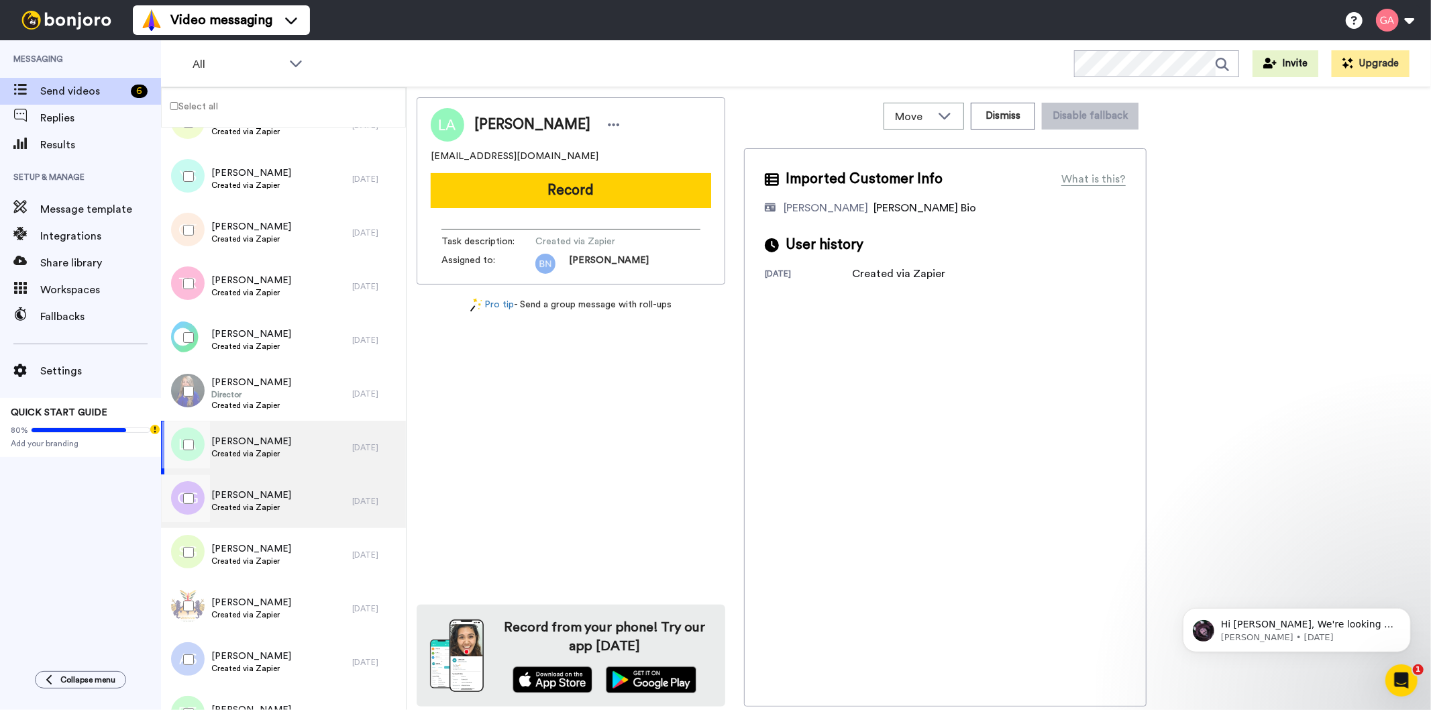
click at [272, 495] on span "[PERSON_NAME]" at bounding box center [251, 495] width 80 height 13
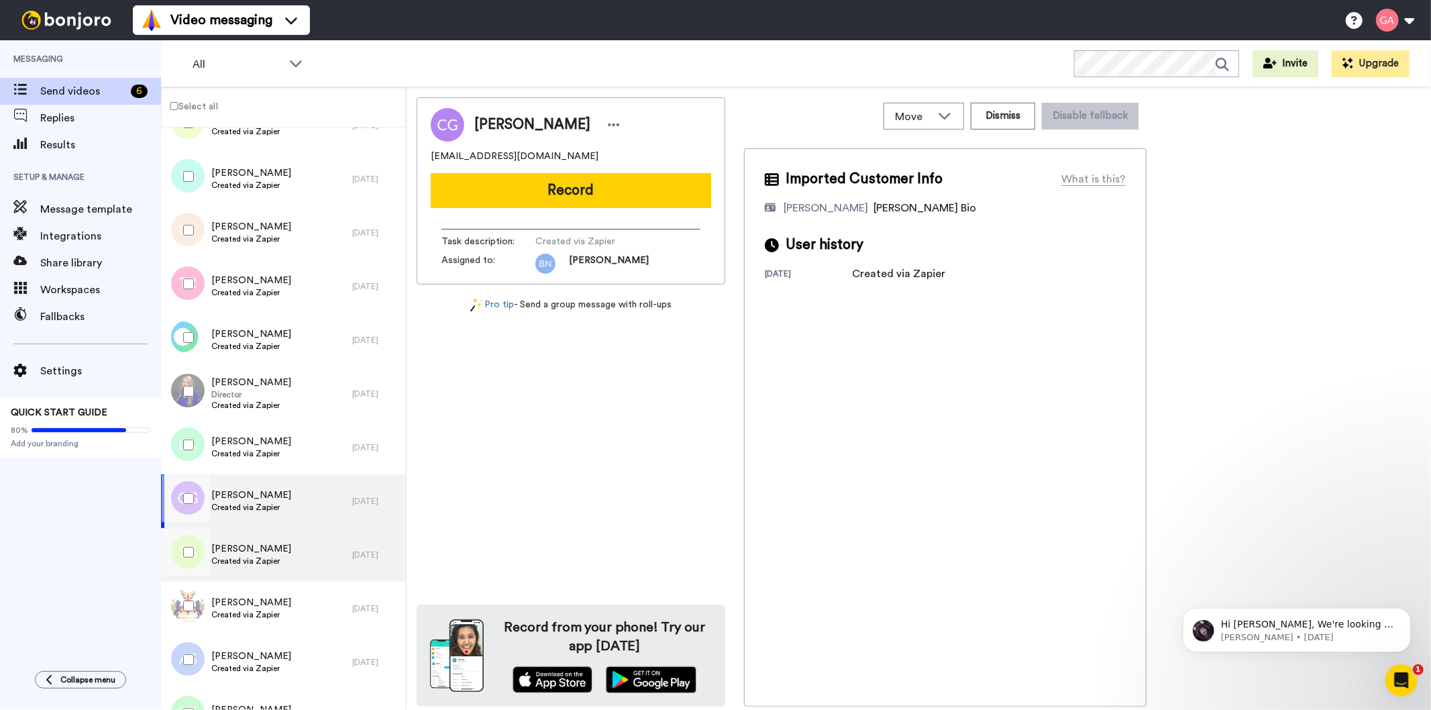
click at [272, 553] on span "[PERSON_NAME]" at bounding box center [251, 548] width 80 height 13
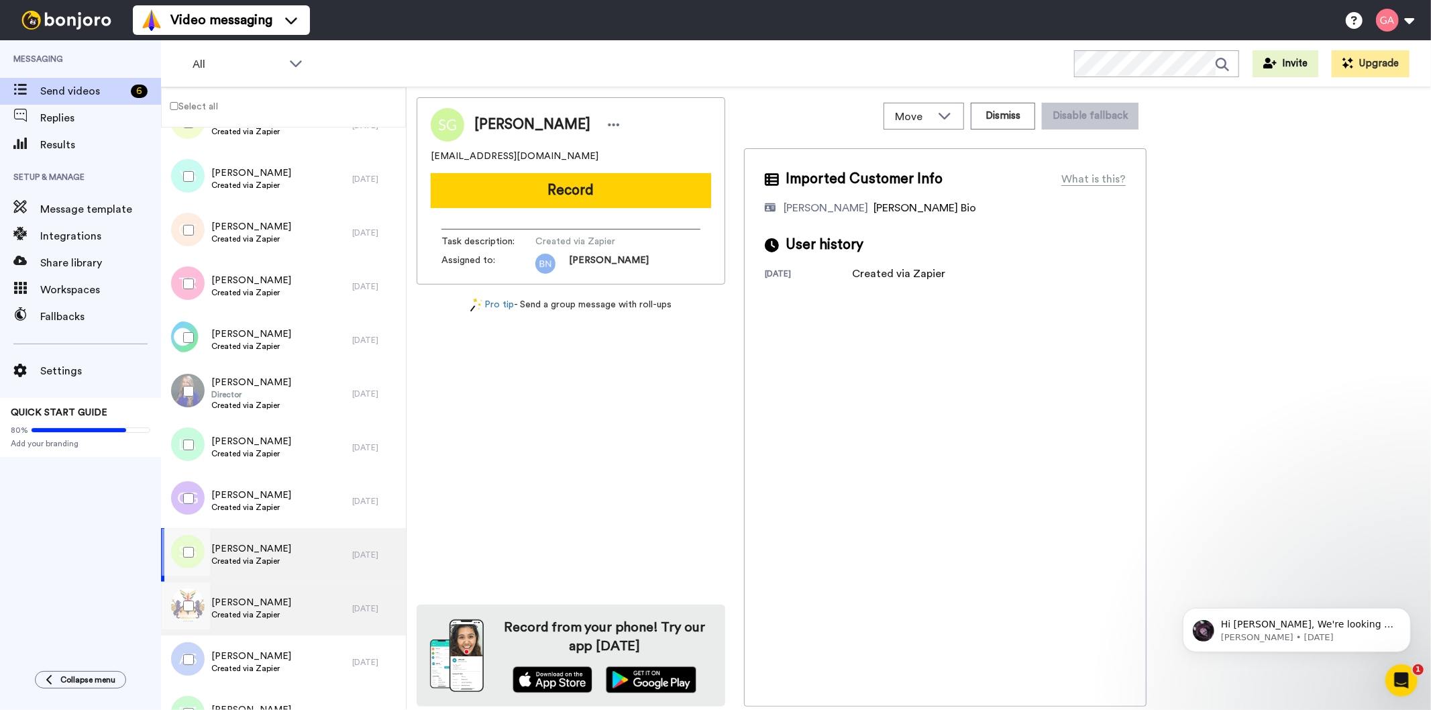
click at [276, 609] on span "Created via Zapier" at bounding box center [251, 614] width 80 height 11
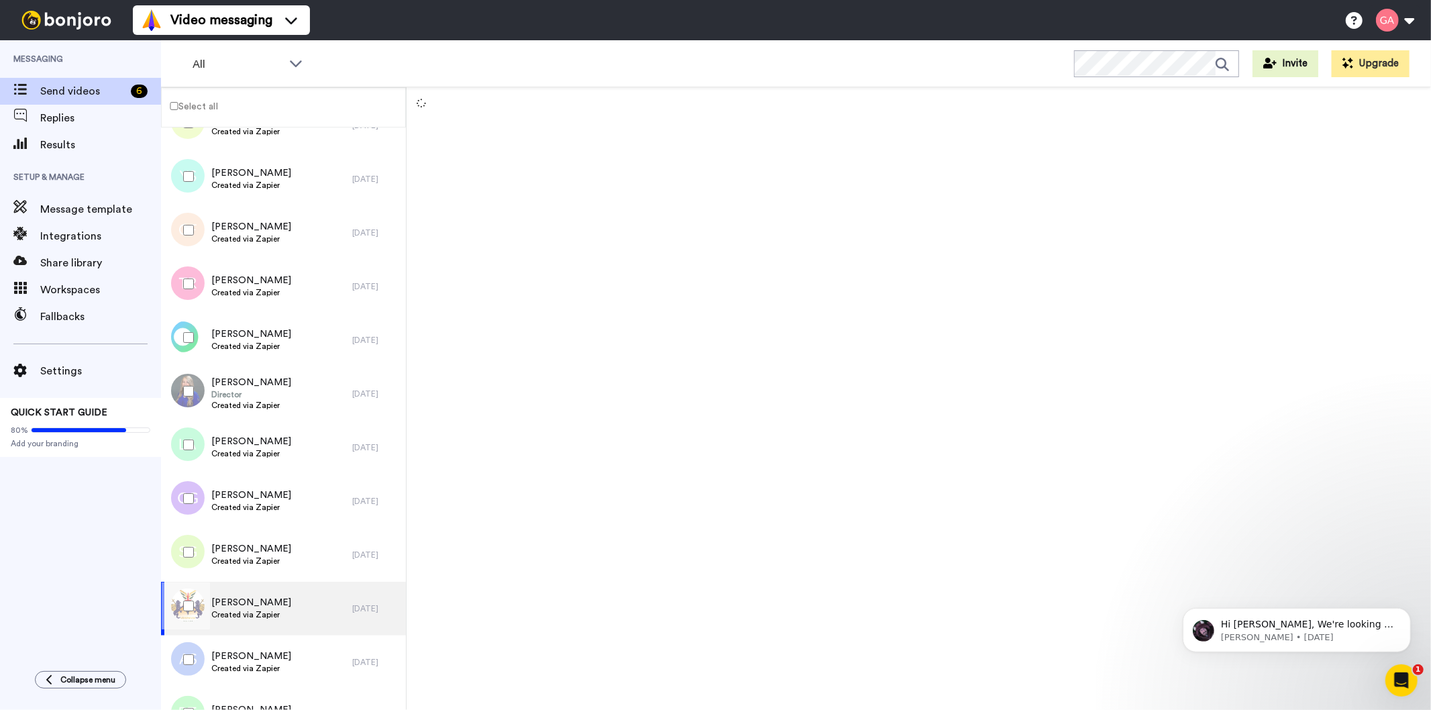
scroll to position [5667, 0]
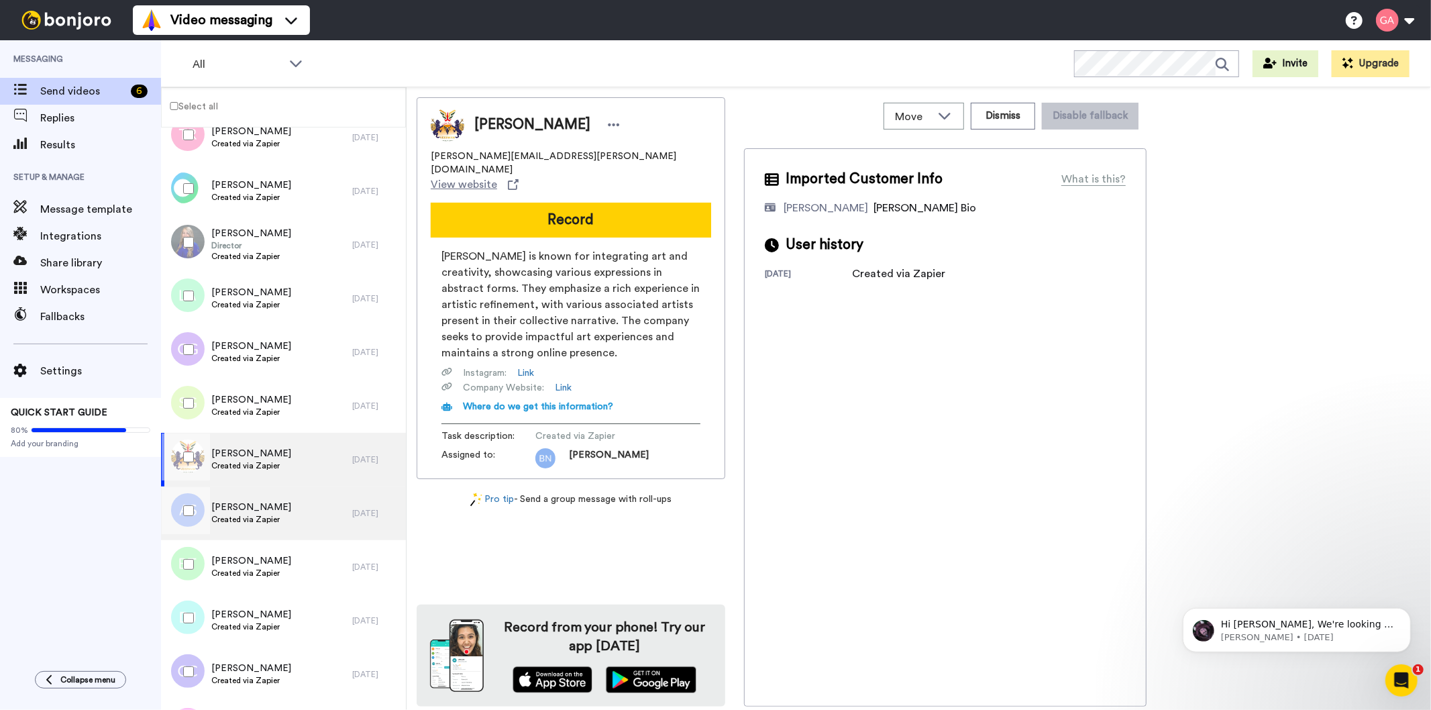
click at [278, 509] on span "[PERSON_NAME]" at bounding box center [251, 507] width 80 height 13
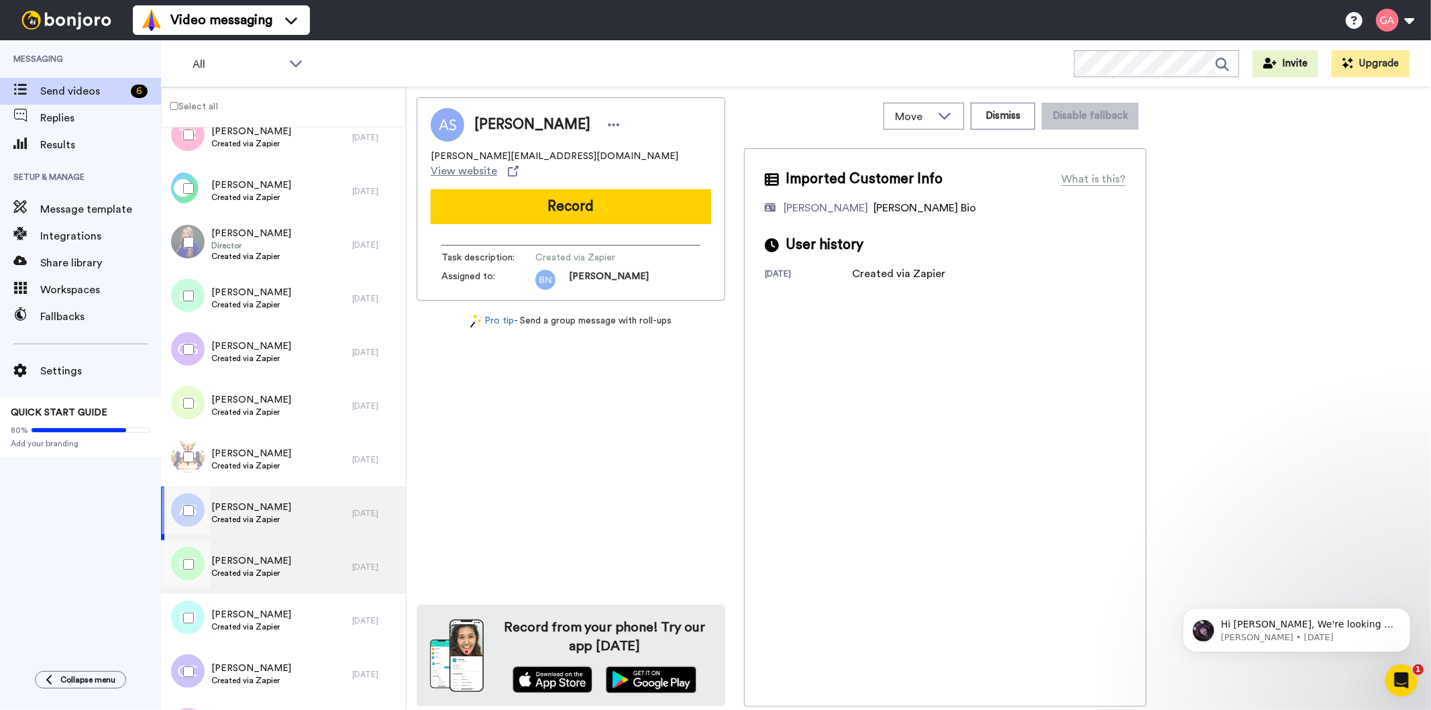
click at [277, 577] on span "Created via Zapier" at bounding box center [251, 573] width 80 height 11
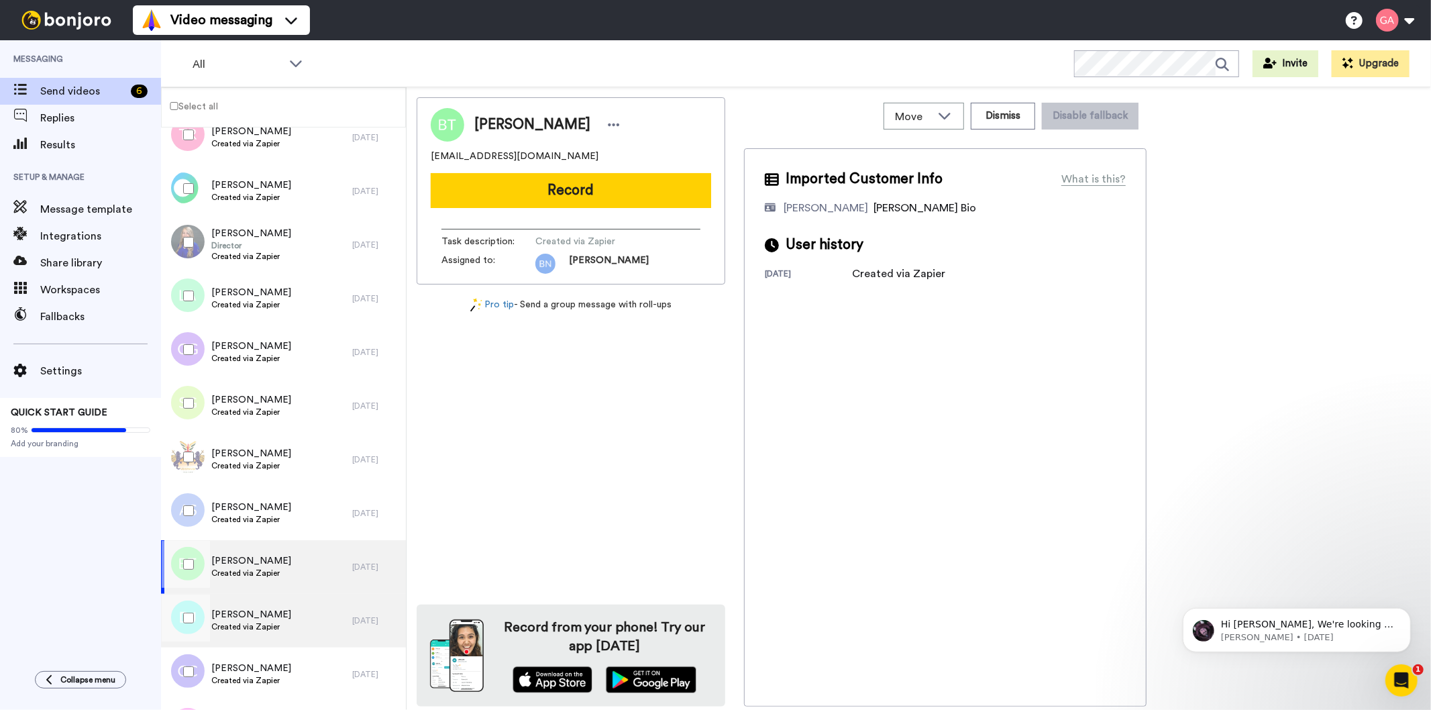
click at [262, 616] on span "[PERSON_NAME]" at bounding box center [251, 614] width 80 height 13
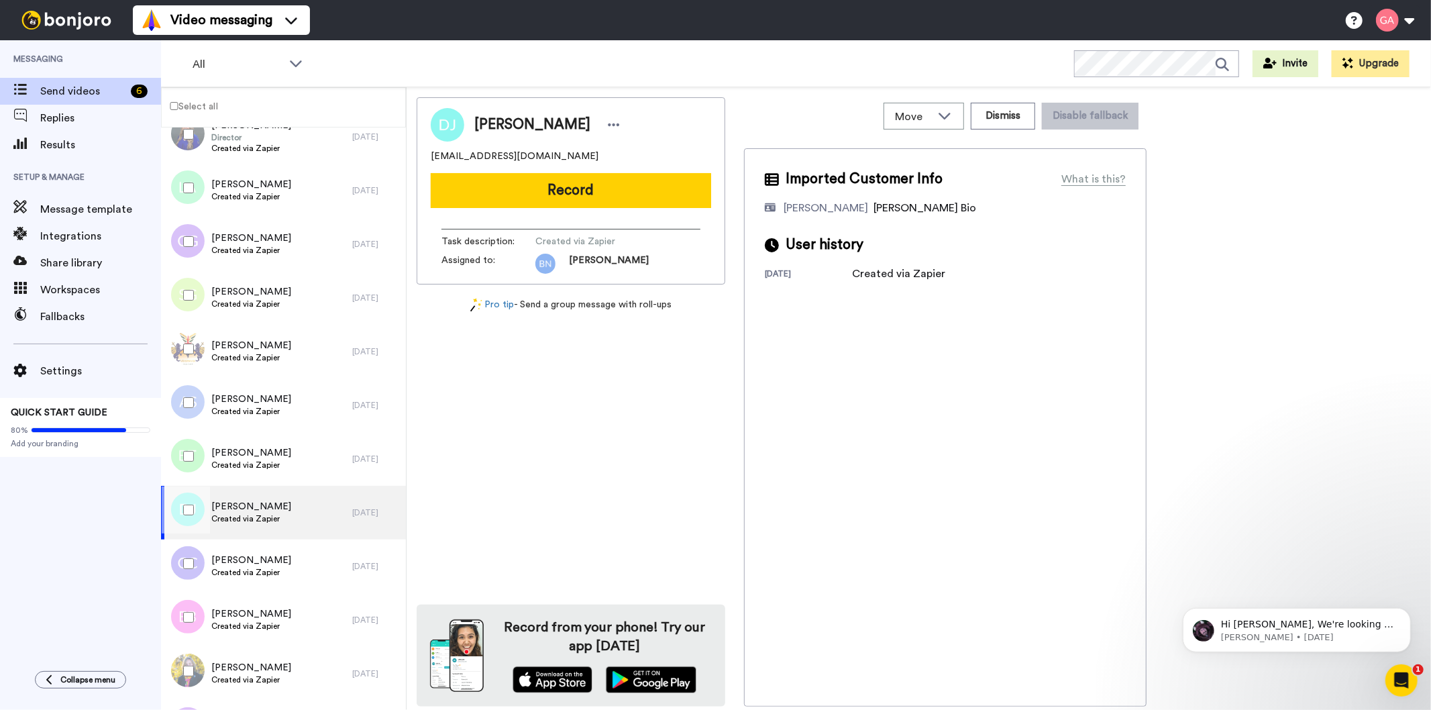
scroll to position [5891, 0]
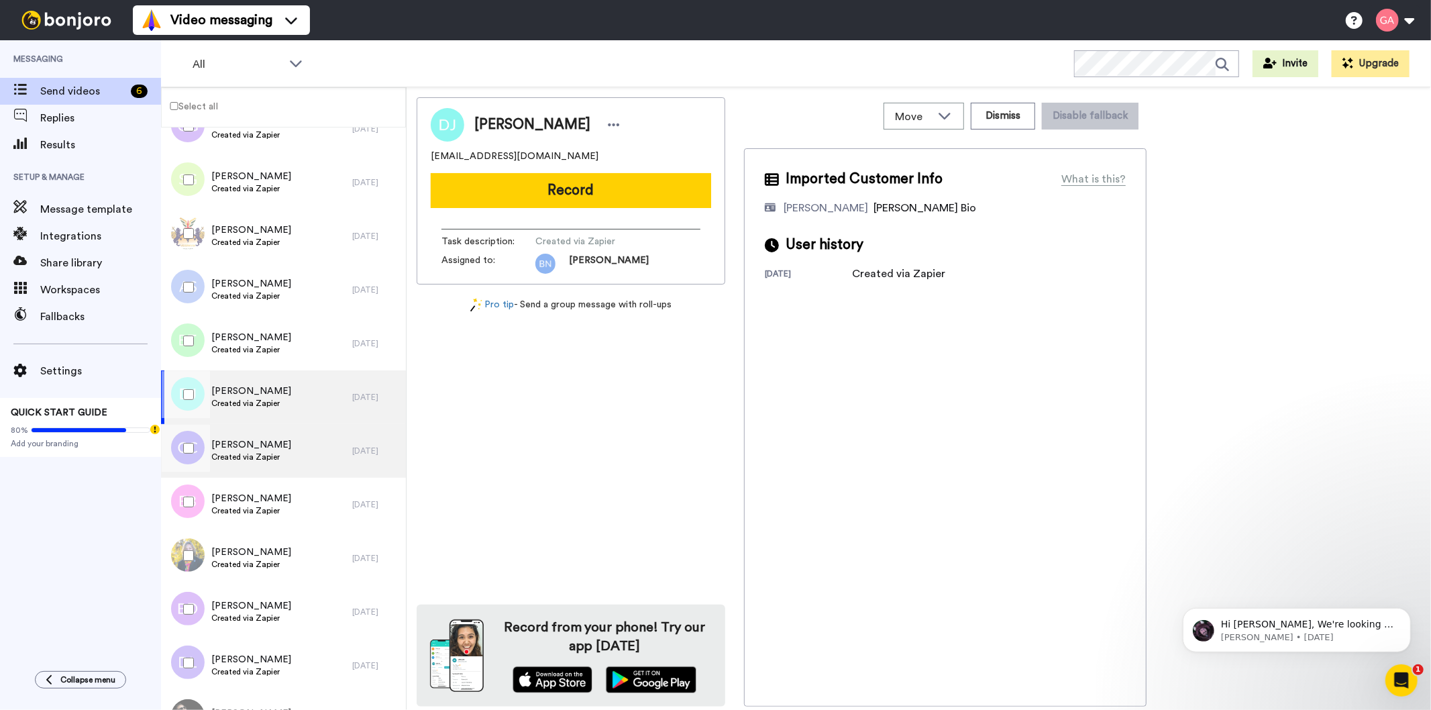
click at [264, 446] on span "[PERSON_NAME]" at bounding box center [251, 444] width 80 height 13
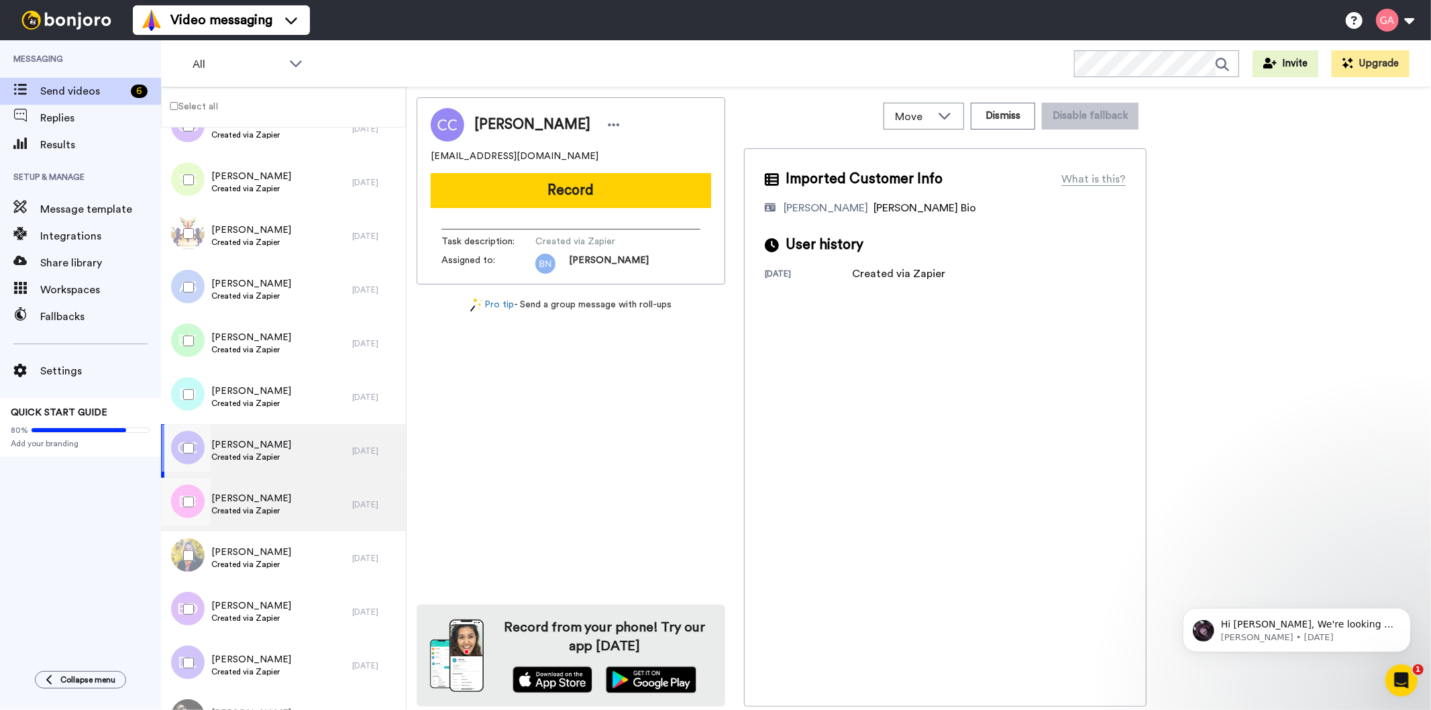
click at [256, 494] on span "[PERSON_NAME]" at bounding box center [251, 498] width 80 height 13
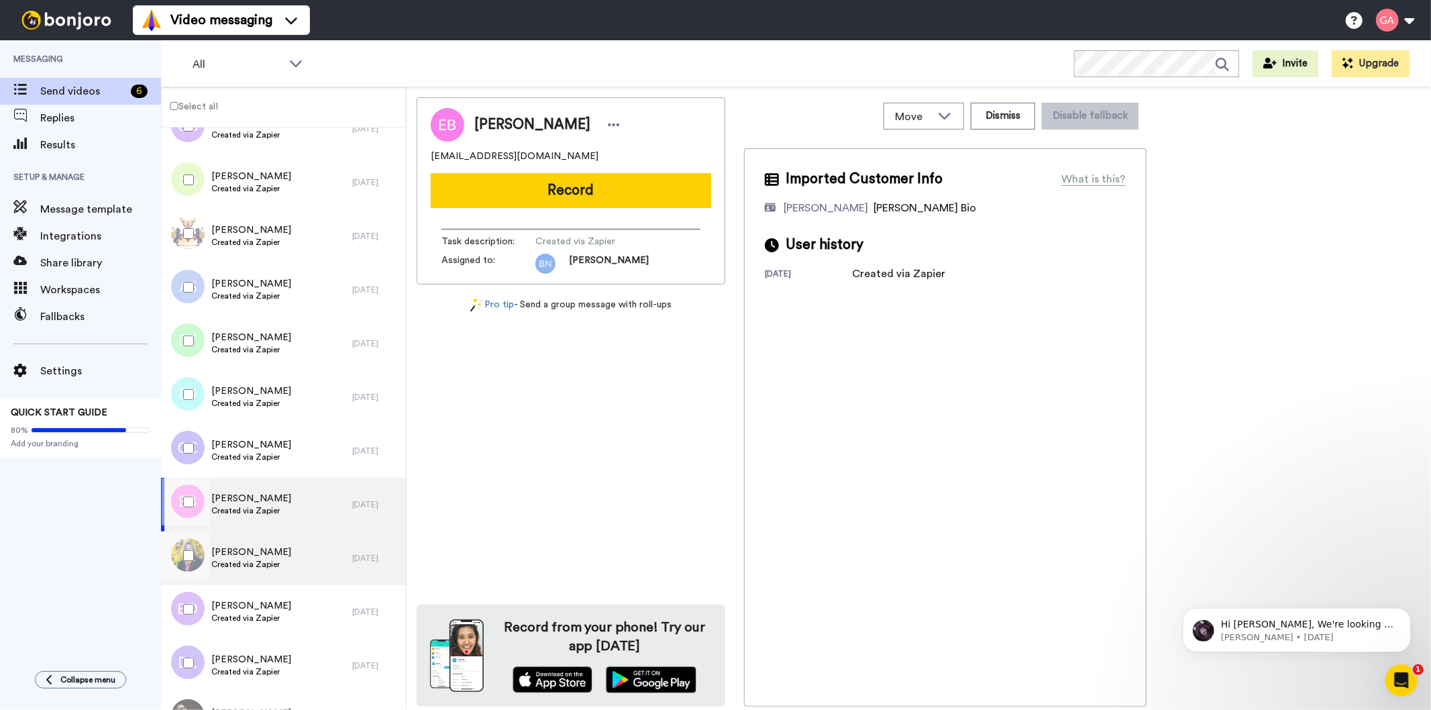
click at [262, 553] on span "[PERSON_NAME]" at bounding box center [251, 552] width 80 height 13
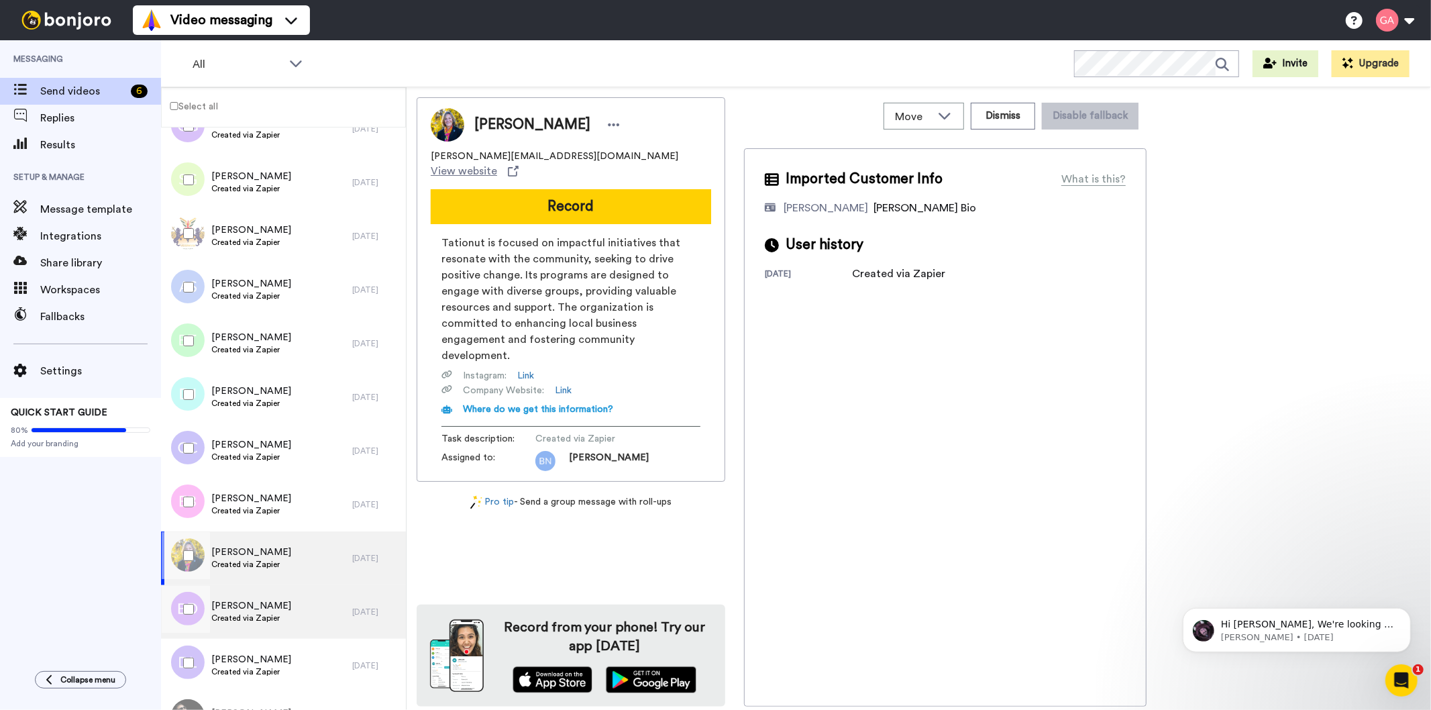
click at [260, 595] on div "[PERSON_NAME] Created via Zapier" at bounding box center [256, 612] width 191 height 54
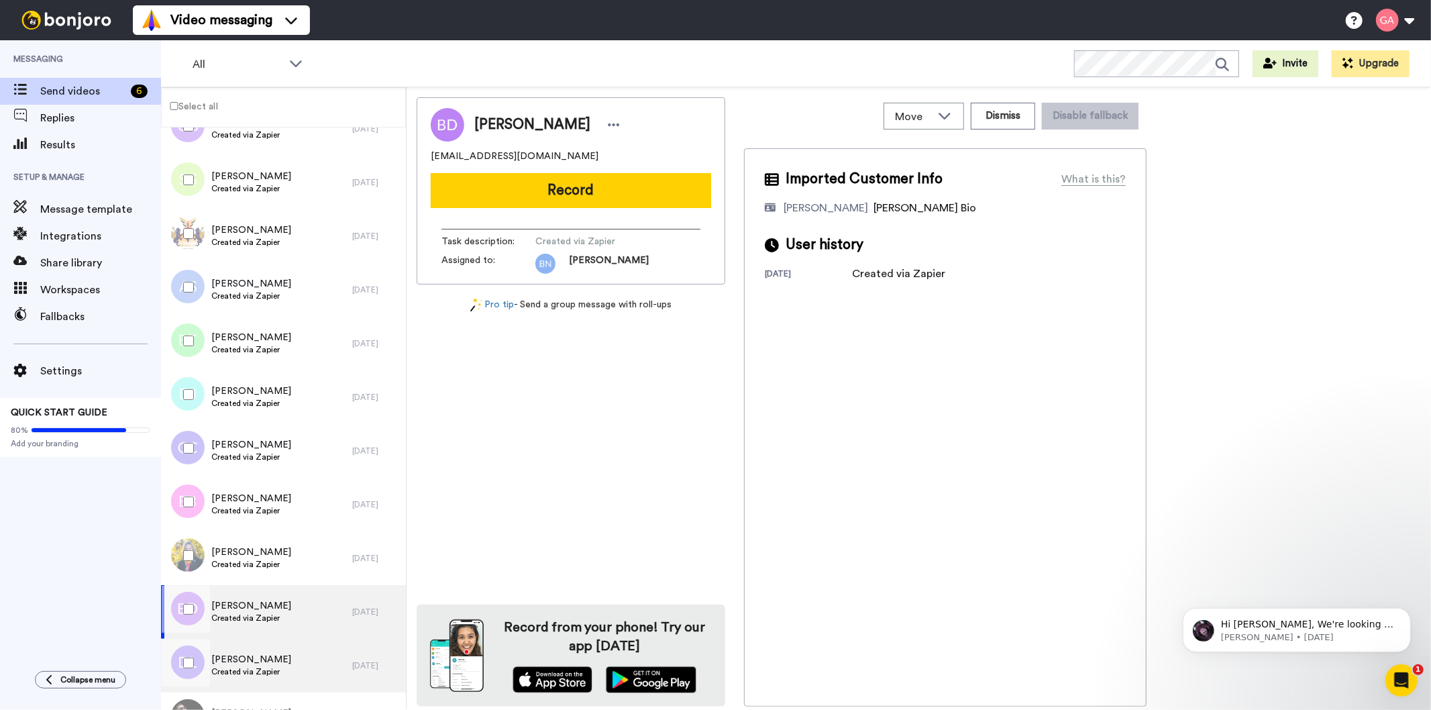
click at [257, 668] on span "Created via Zapier" at bounding box center [251, 671] width 80 height 11
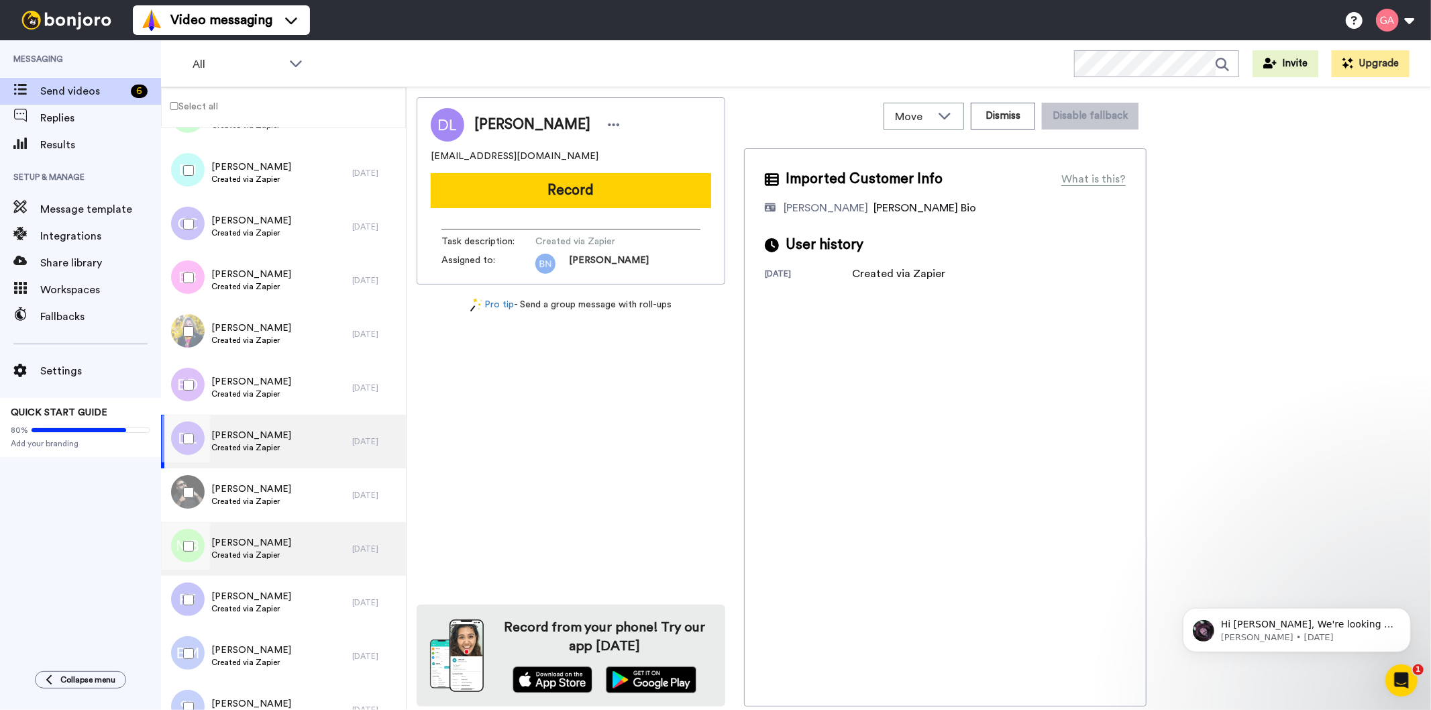
click at [276, 544] on span "[PERSON_NAME]" at bounding box center [251, 542] width 80 height 13
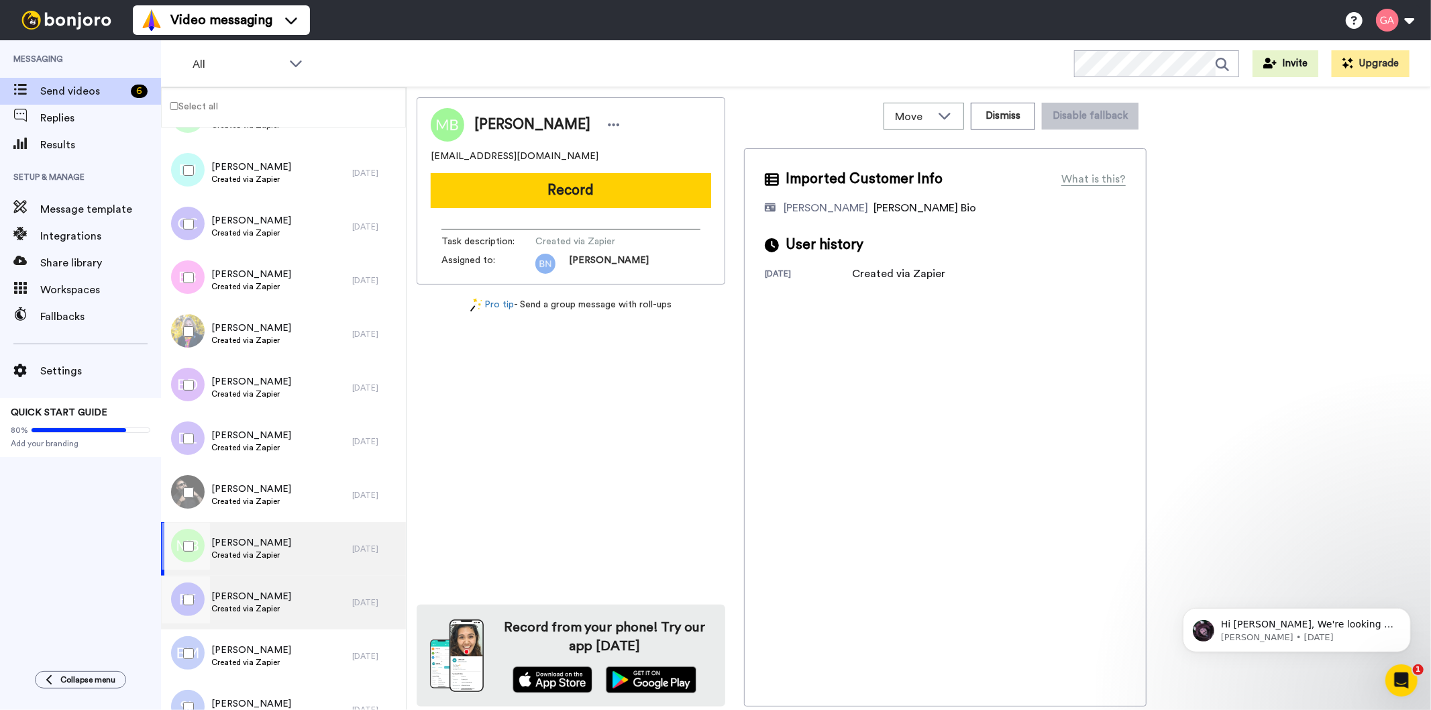
click at [253, 603] on span "Created via Zapier" at bounding box center [251, 608] width 80 height 11
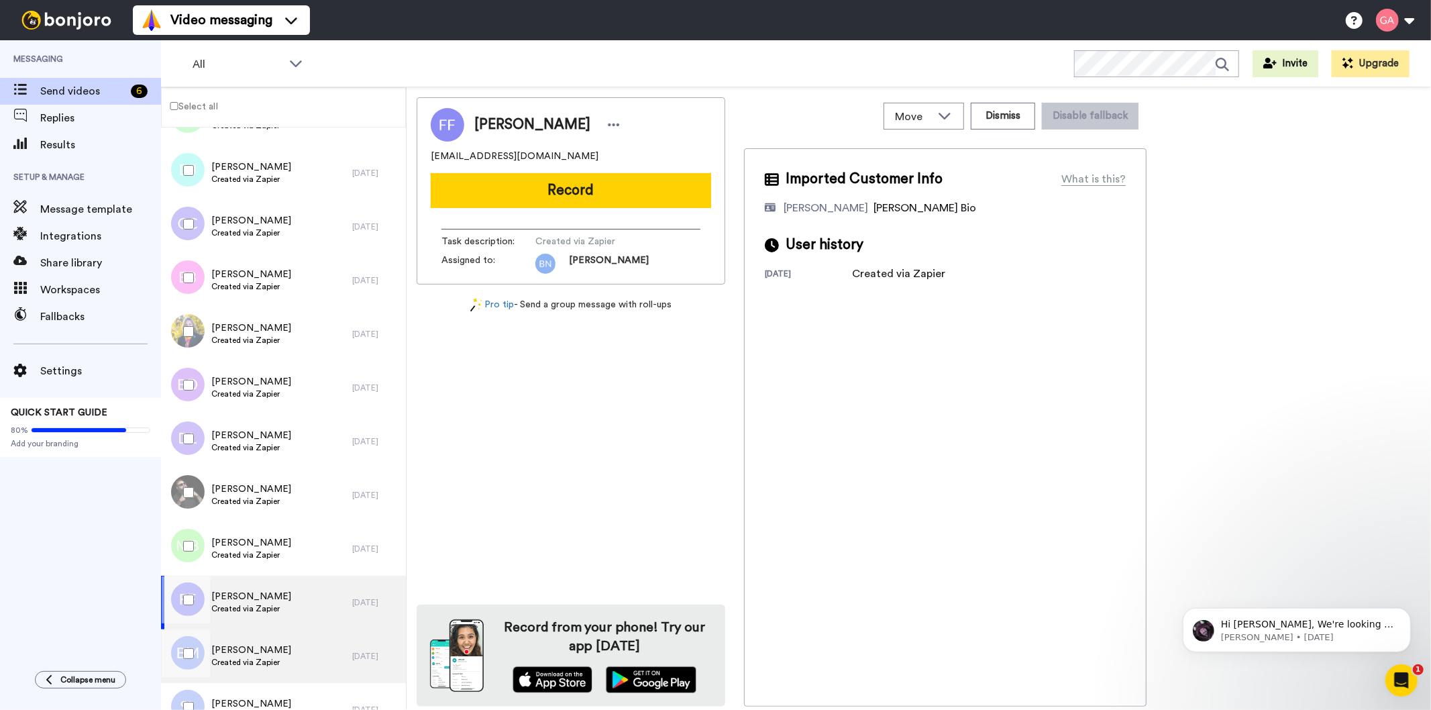
click at [253, 648] on span "[PERSON_NAME]" at bounding box center [251, 650] width 80 height 13
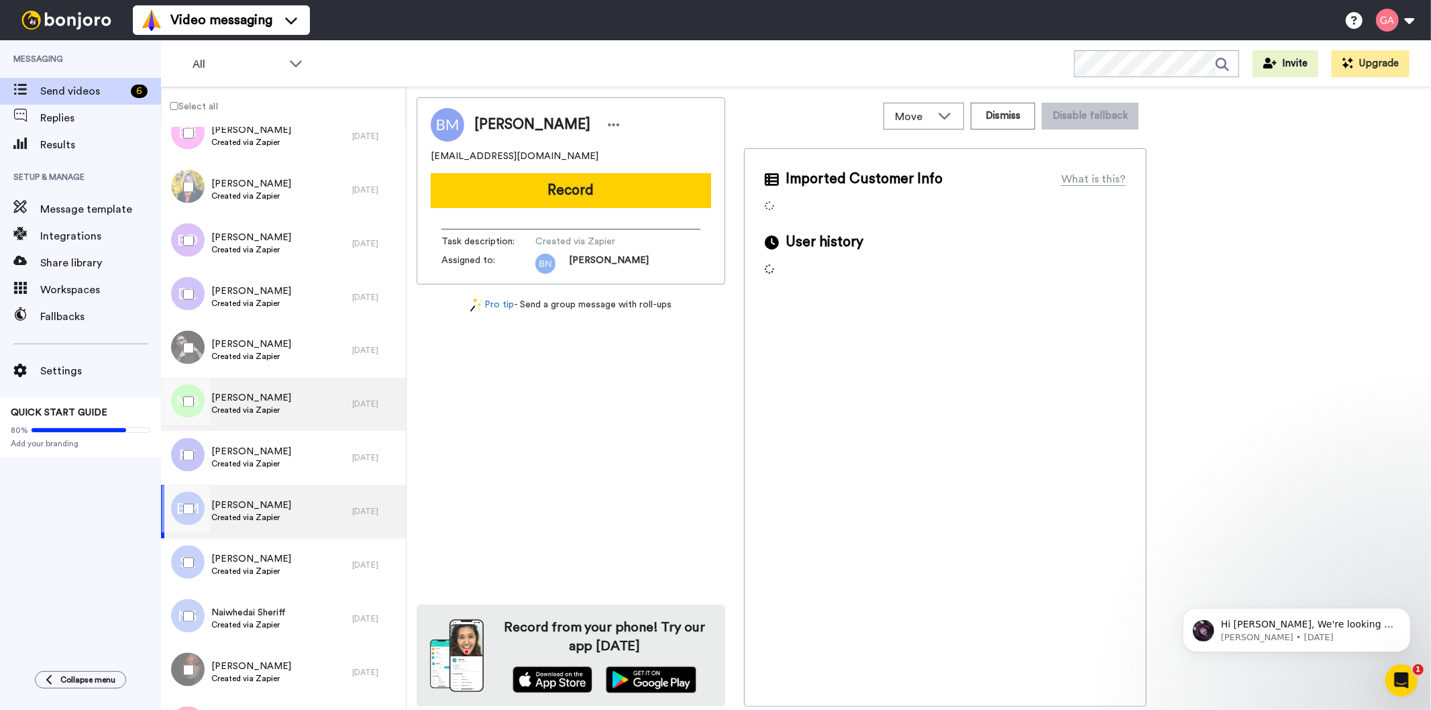
scroll to position [6338, 0]
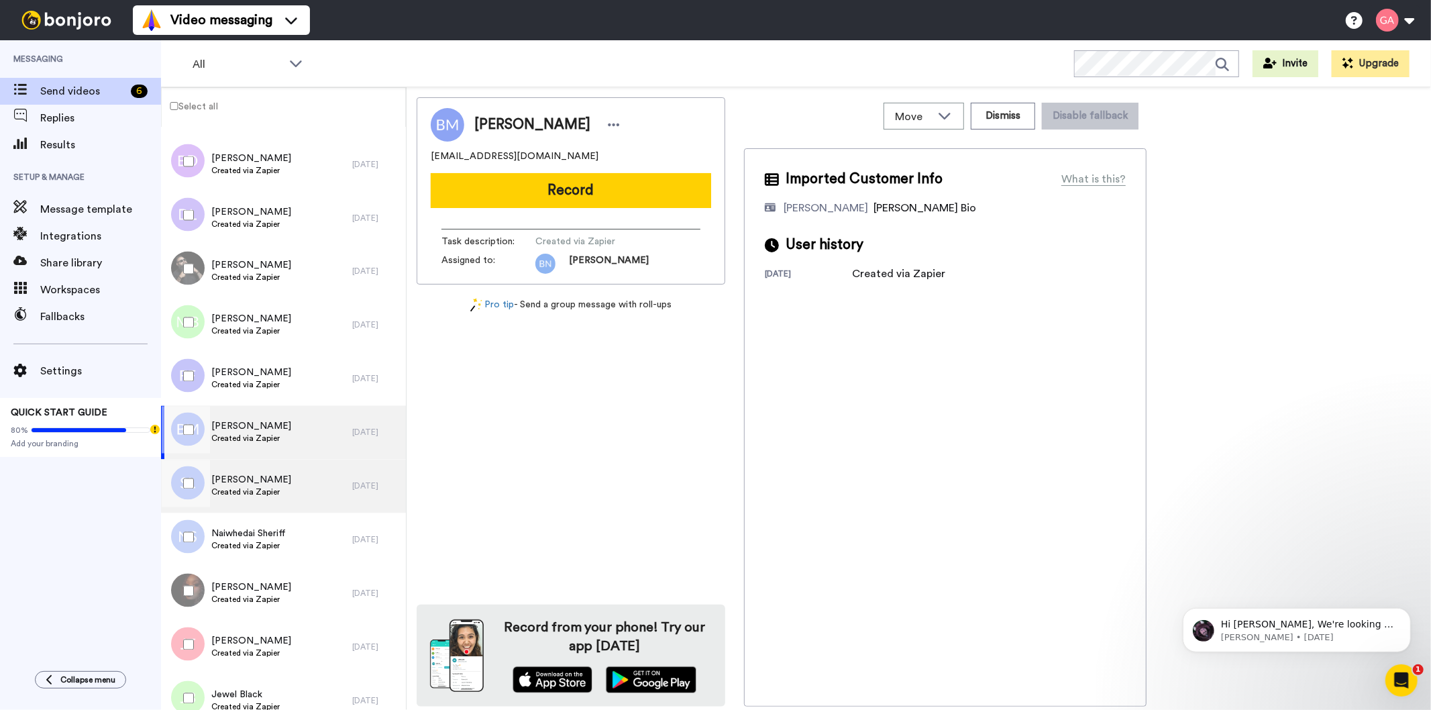
click at [276, 489] on span "Created via Zapier" at bounding box center [251, 492] width 80 height 11
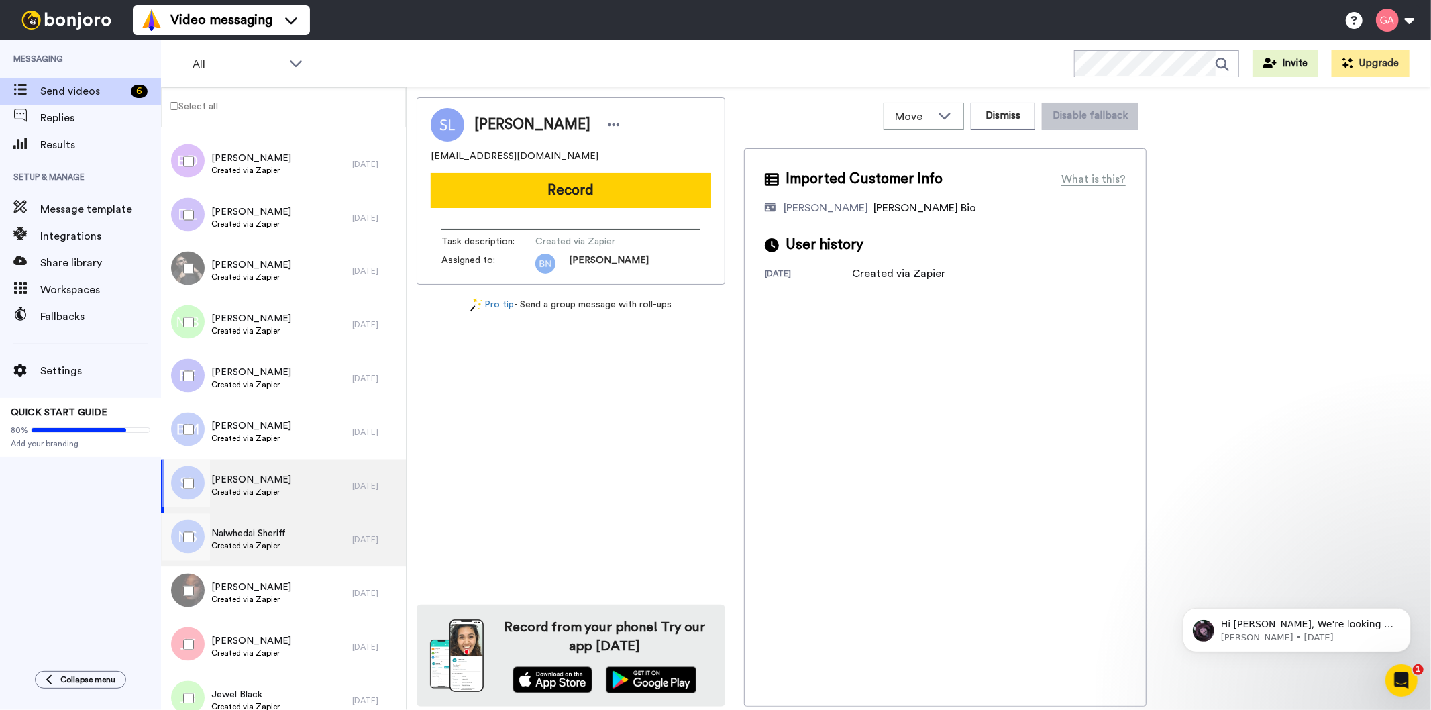
click at [262, 527] on span "Naiwhedai Sheriff" at bounding box center [248, 533] width 74 height 13
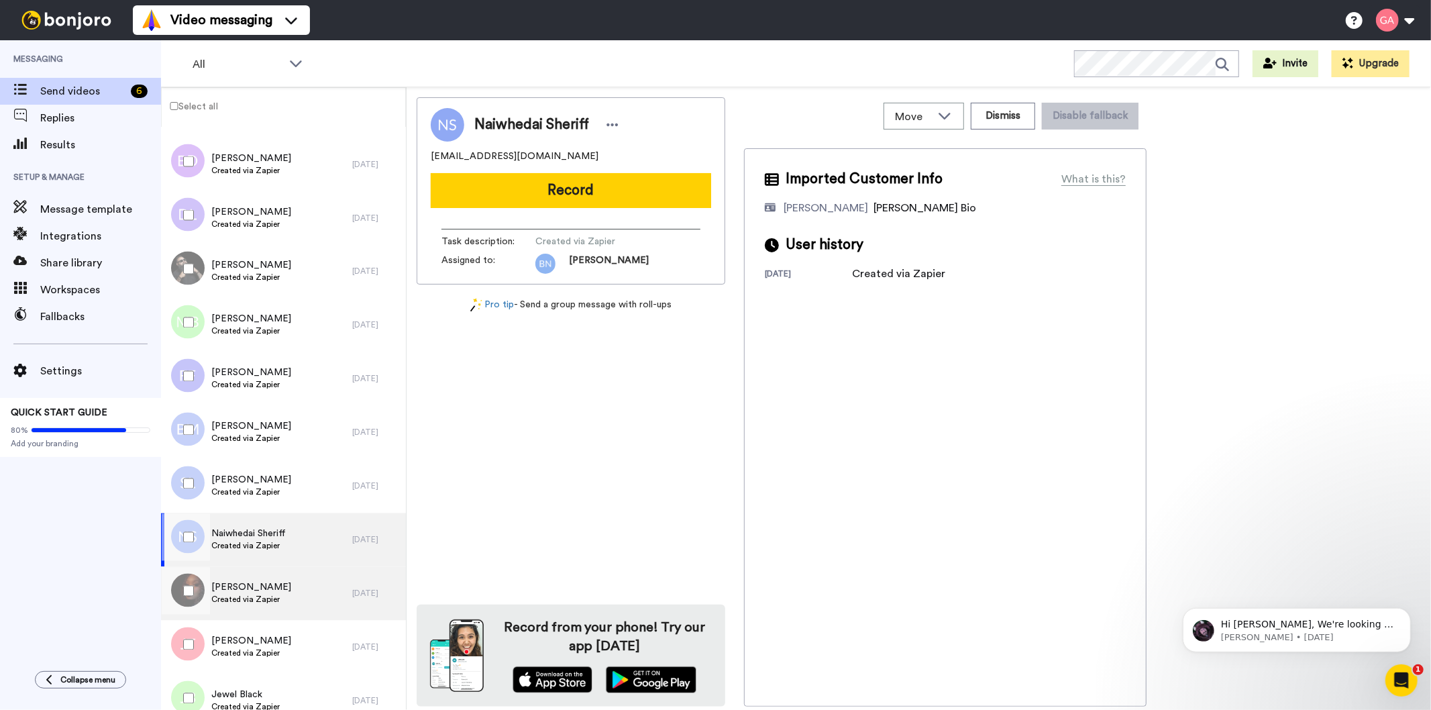
click at [258, 589] on span "[PERSON_NAME]" at bounding box center [251, 587] width 80 height 13
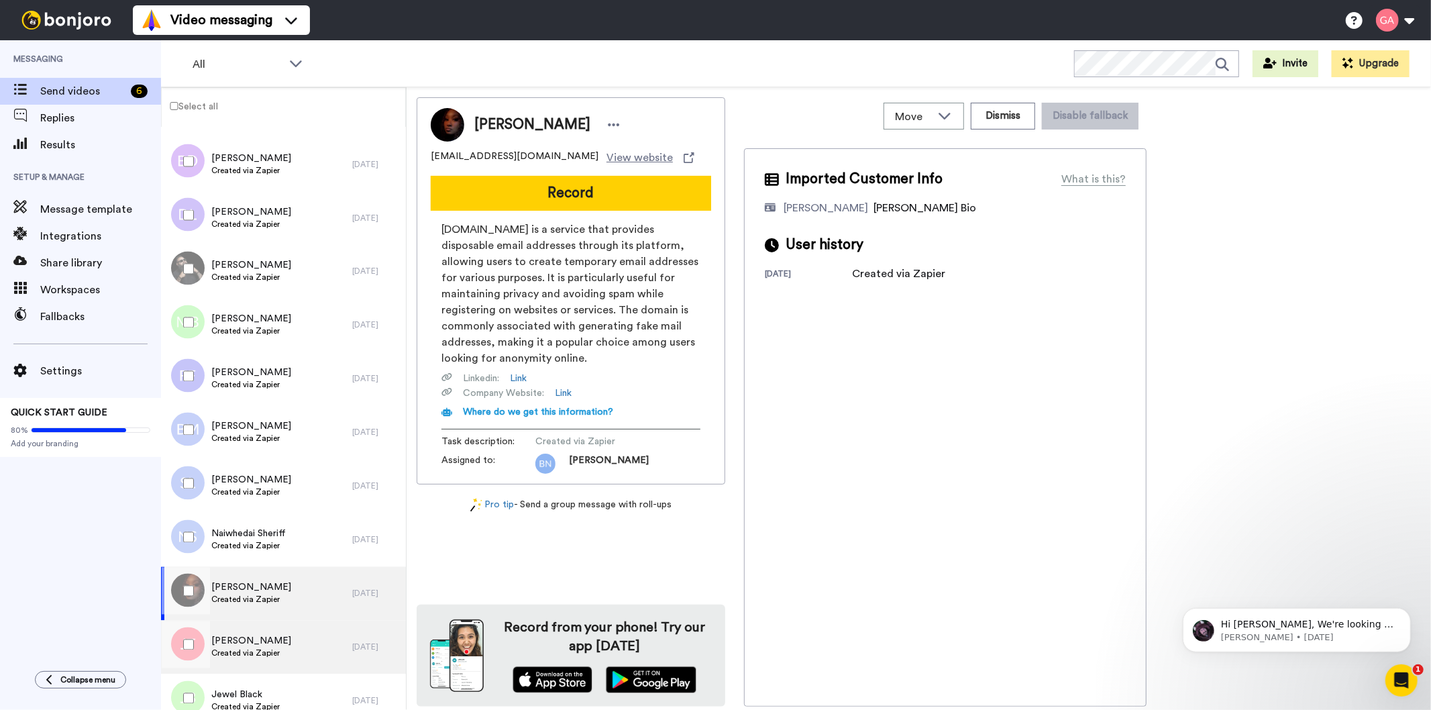
click at [263, 650] on span "Created via Zapier" at bounding box center [251, 653] width 80 height 11
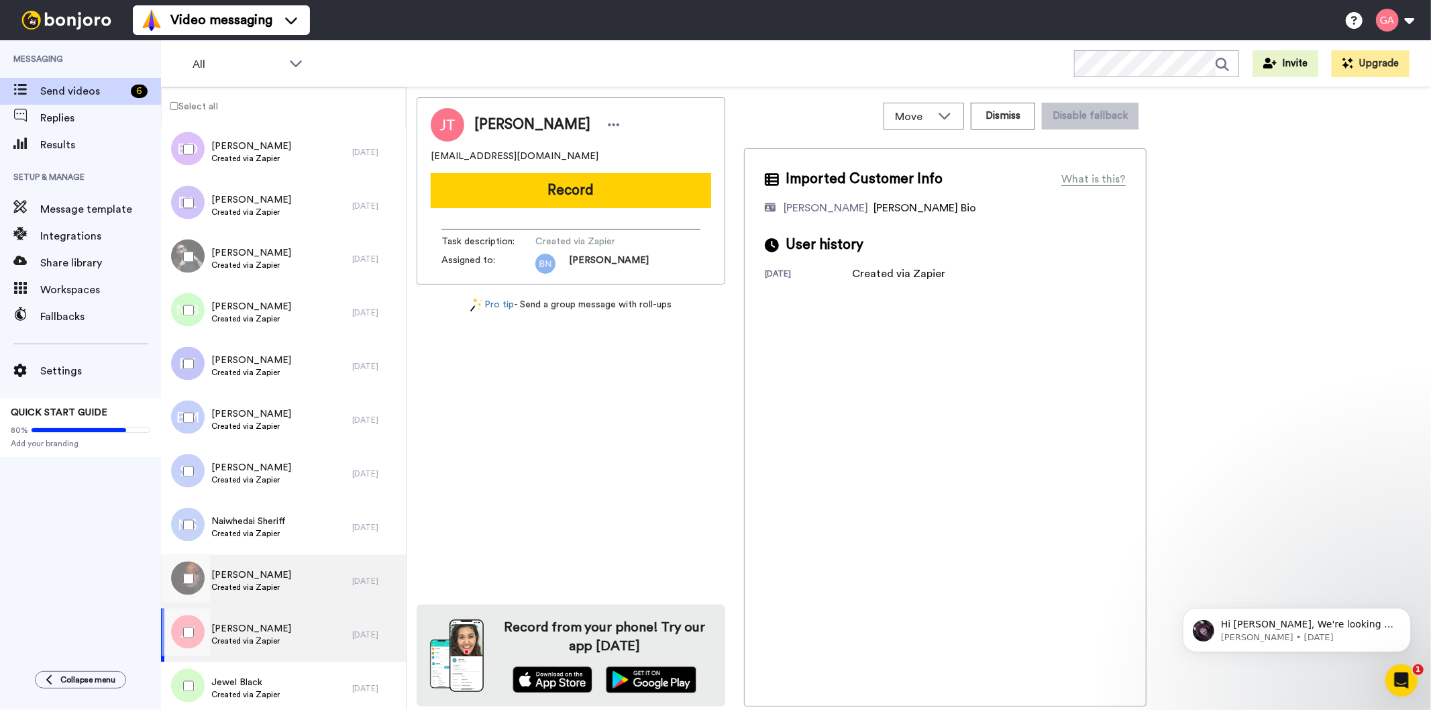
scroll to position [6356, 0]
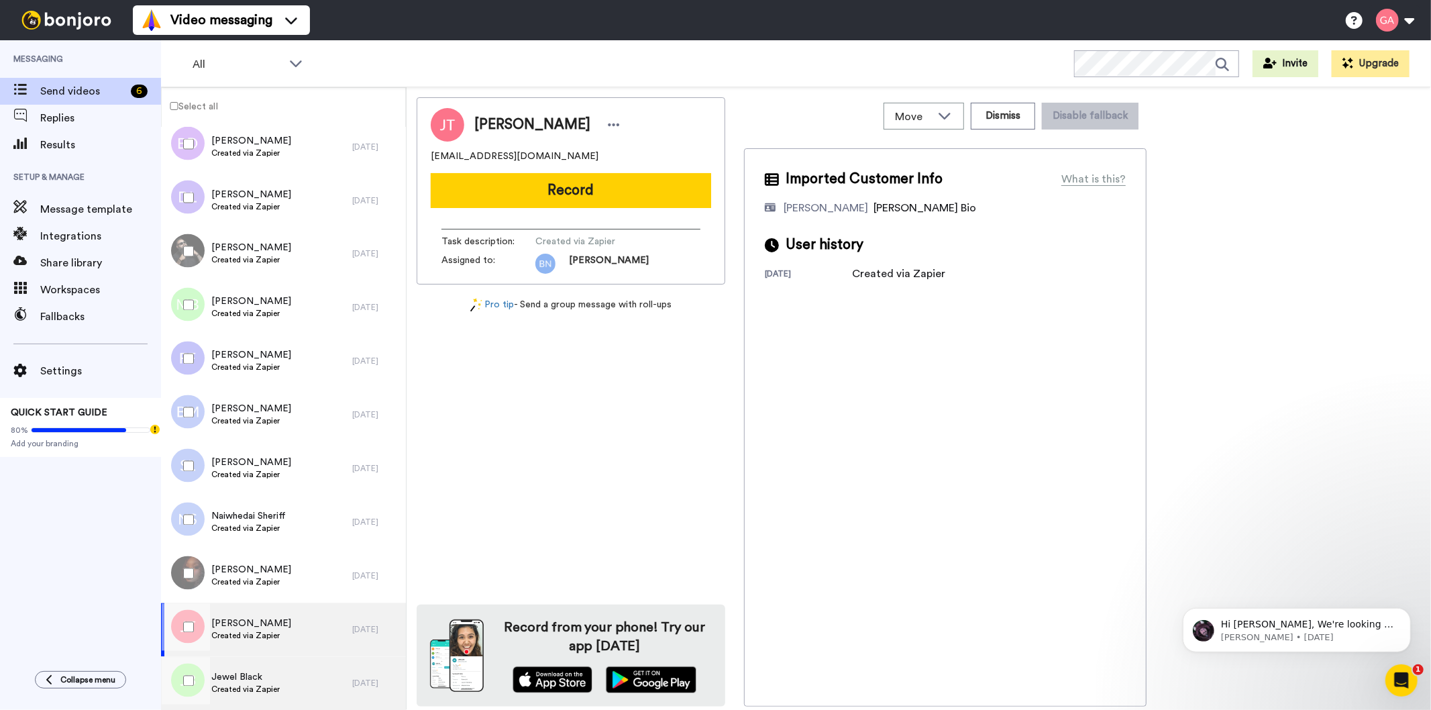
click at [270, 686] on span "Created via Zapier" at bounding box center [245, 690] width 68 height 11
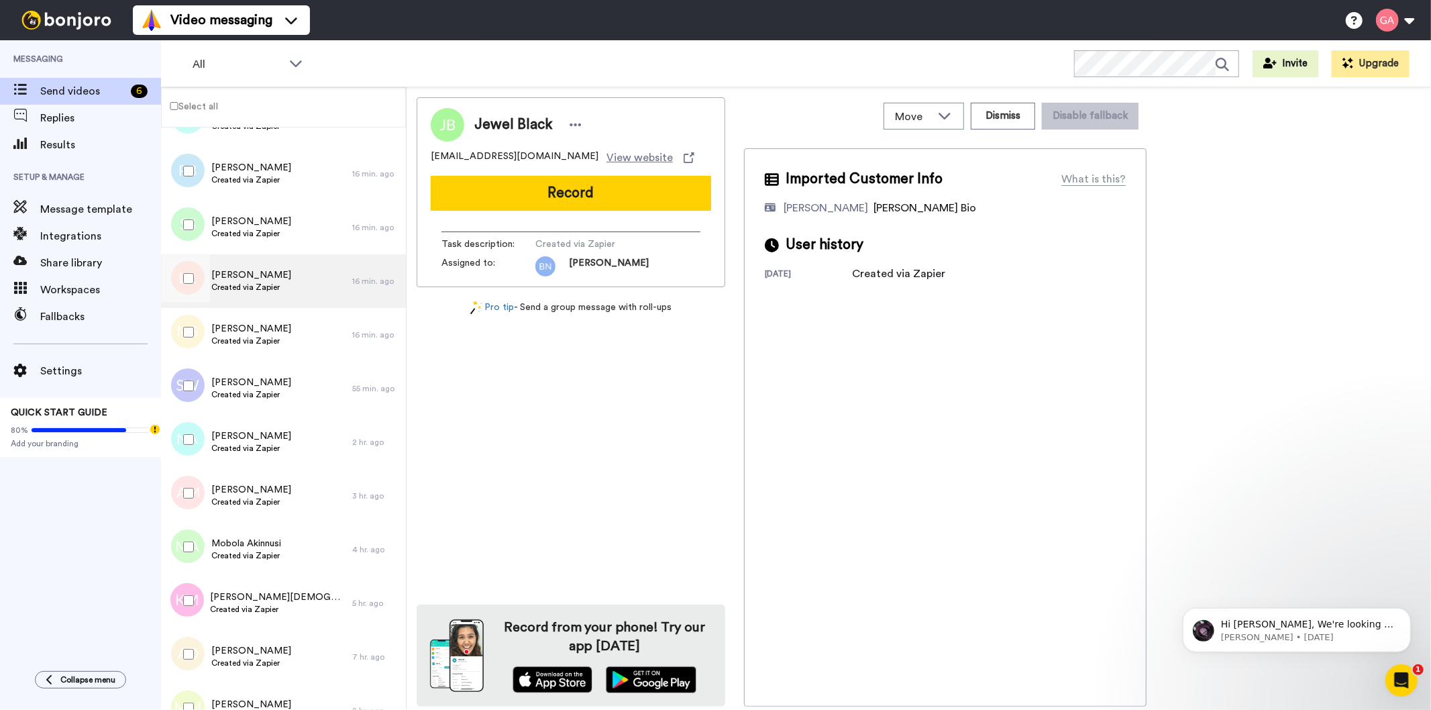
scroll to position [447, 0]
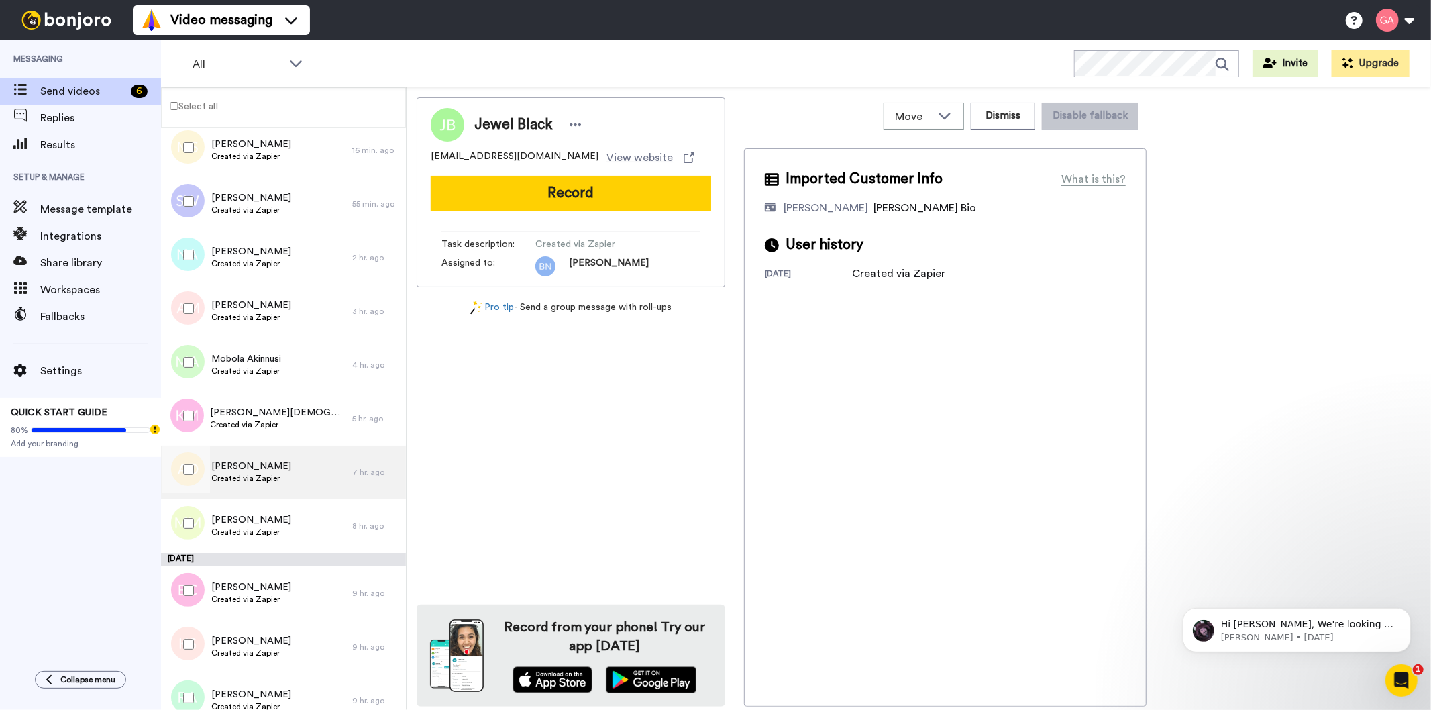
click at [266, 474] on span "Created via Zapier" at bounding box center [251, 478] width 80 height 11
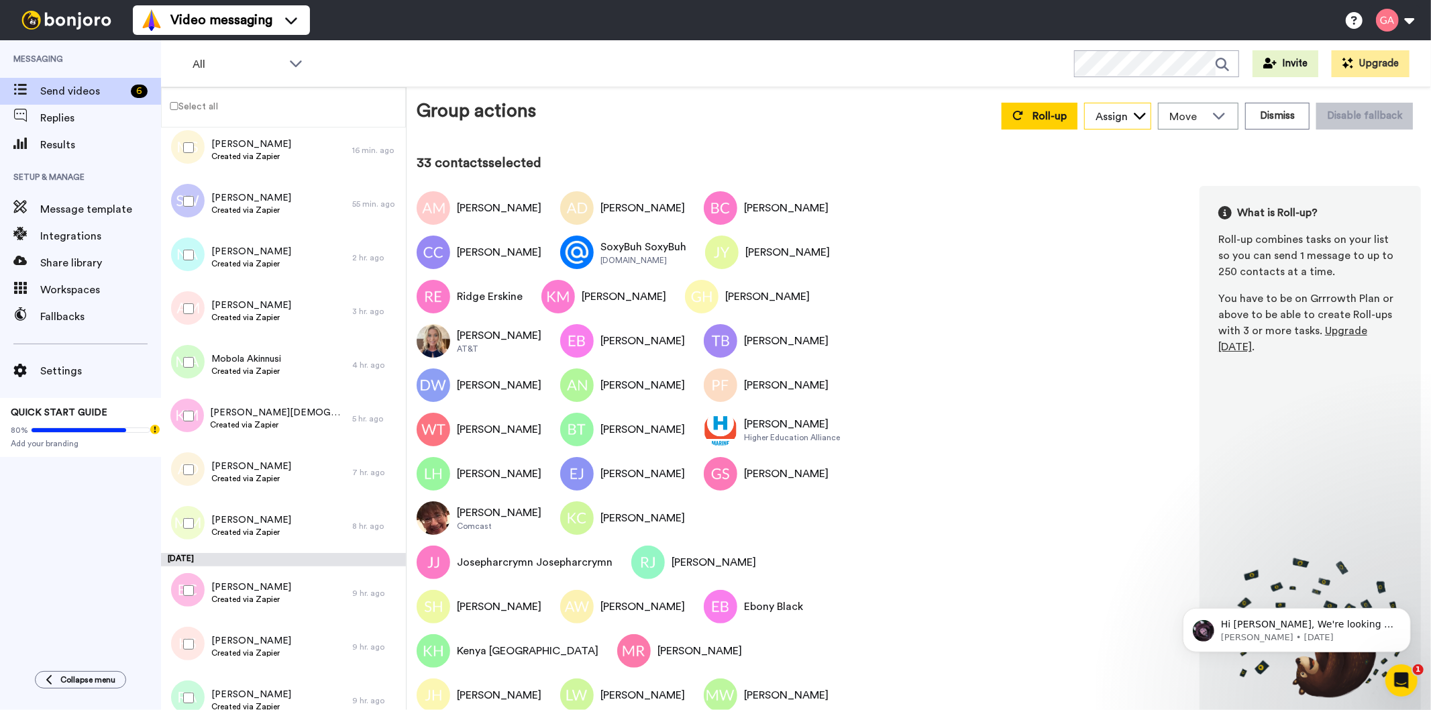
click at [1146, 115] on icon at bounding box center [1139, 115] width 13 height 13
click at [1134, 186] on span "[PERSON_NAME]" at bounding box center [1132, 188] width 96 height 13
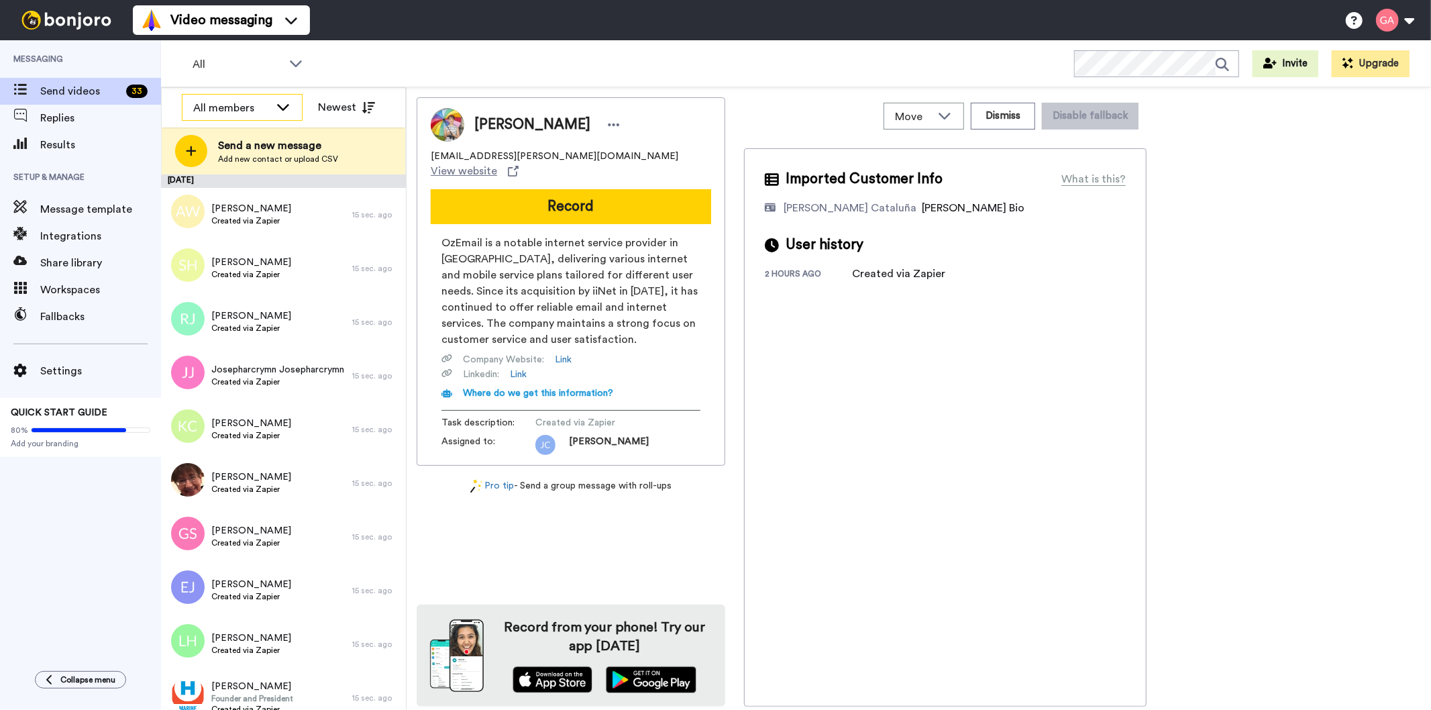
click at [277, 111] on icon at bounding box center [283, 106] width 16 height 13
click at [249, 203] on span "[PERSON_NAME]" at bounding box center [230, 201] width 96 height 13
